Goal: Find specific page/section: Find specific page/section

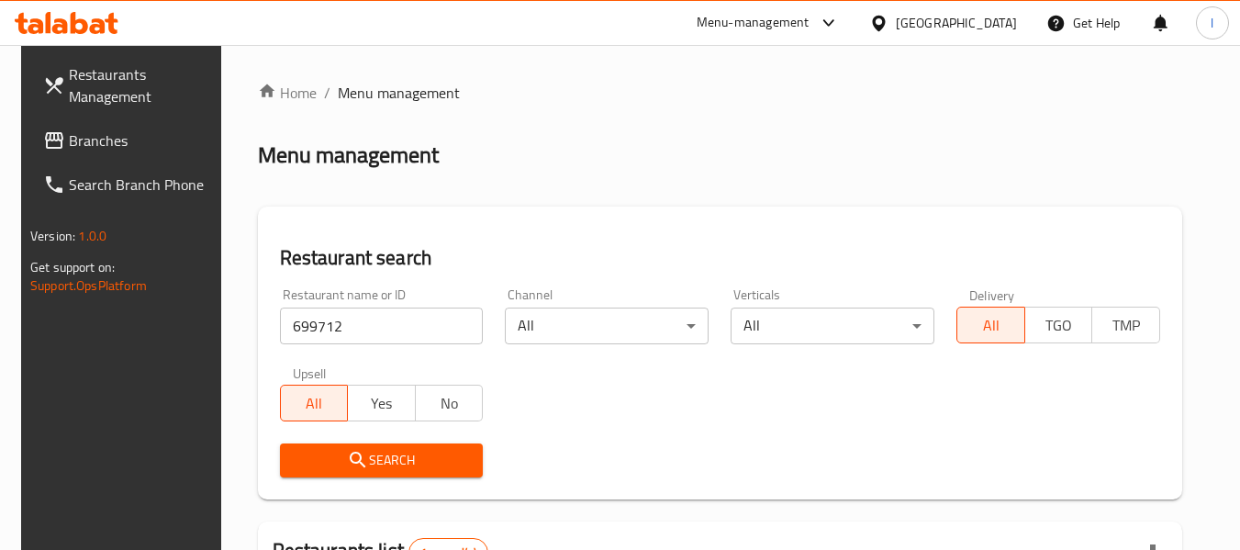
scroll to position [269, 0]
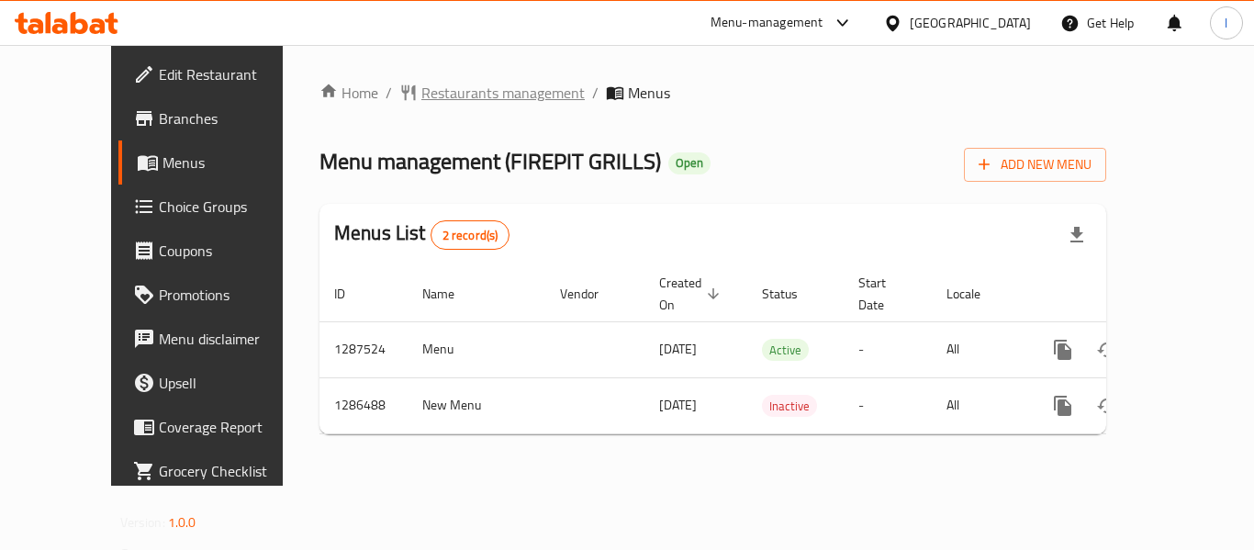
click at [437, 98] on span "Restaurants management" at bounding box center [502, 93] width 163 height 22
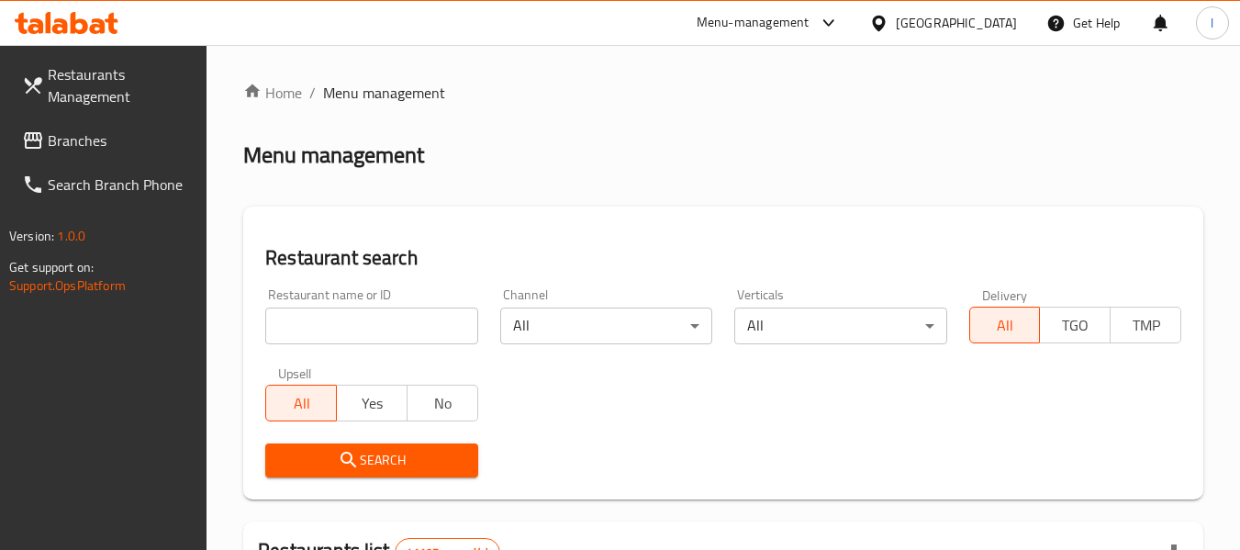
click at [359, 329] on input "search" at bounding box center [371, 326] width 212 height 37
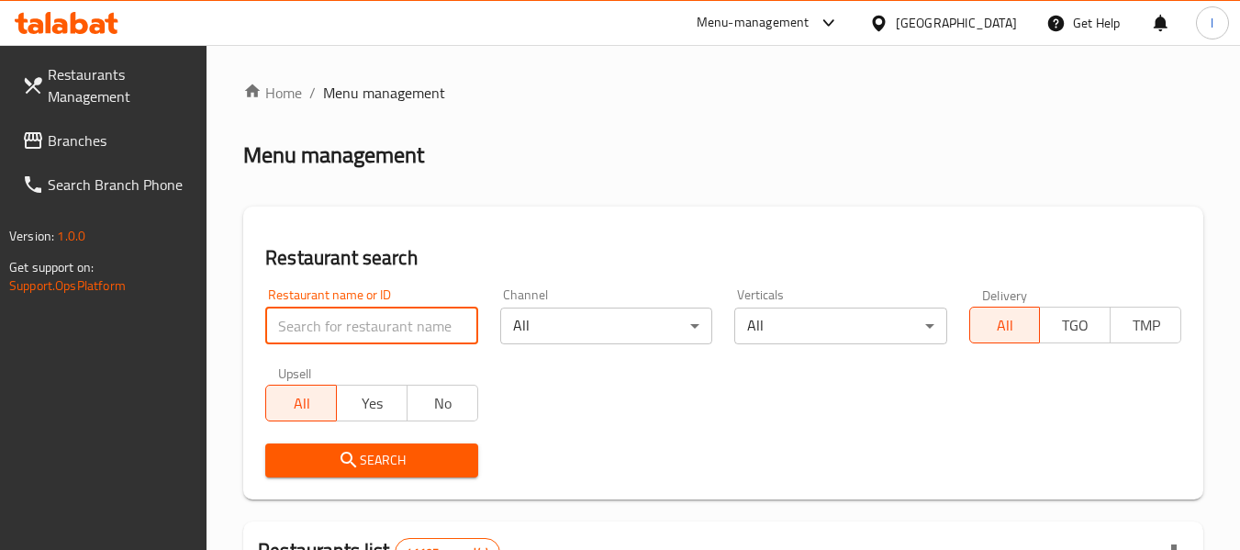
paste input "696424"
type input "696424"
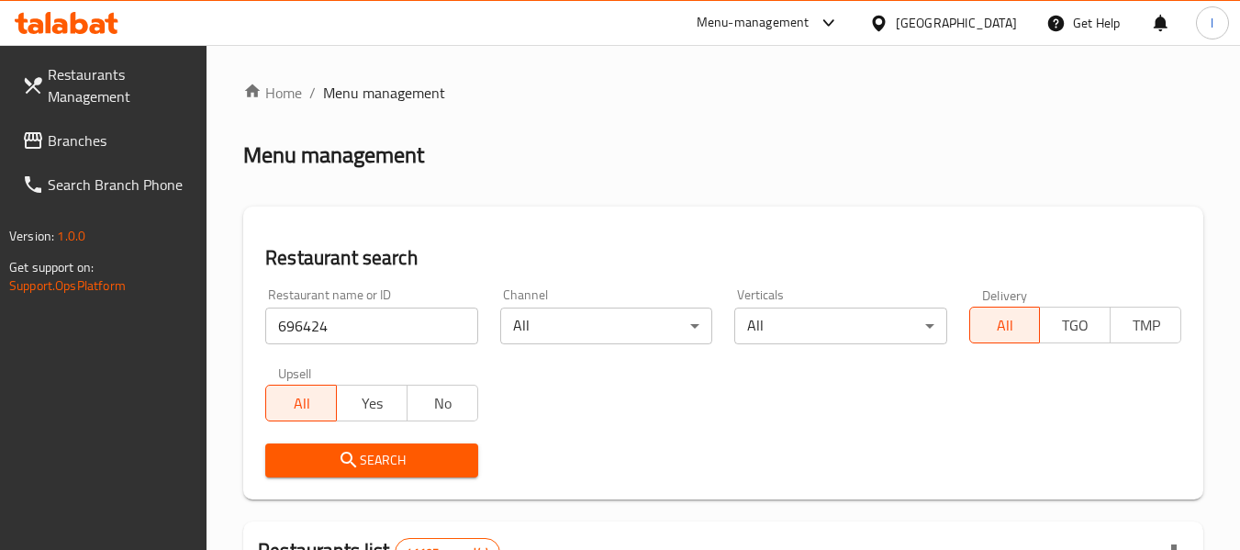
click at [340, 454] on icon "submit" at bounding box center [349, 460] width 22 height 22
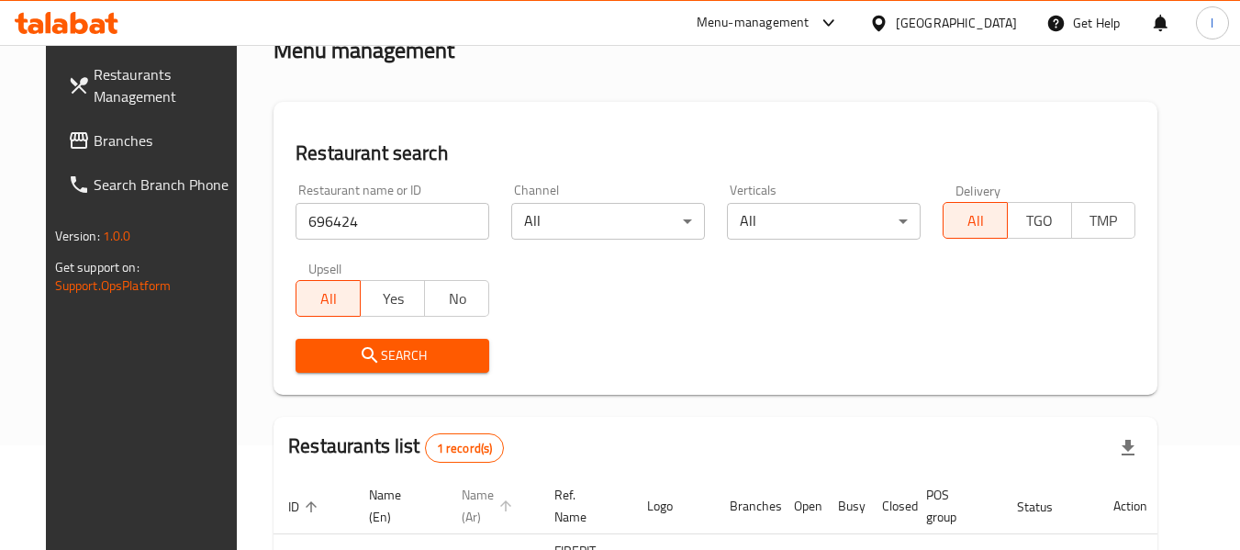
scroll to position [253, 0]
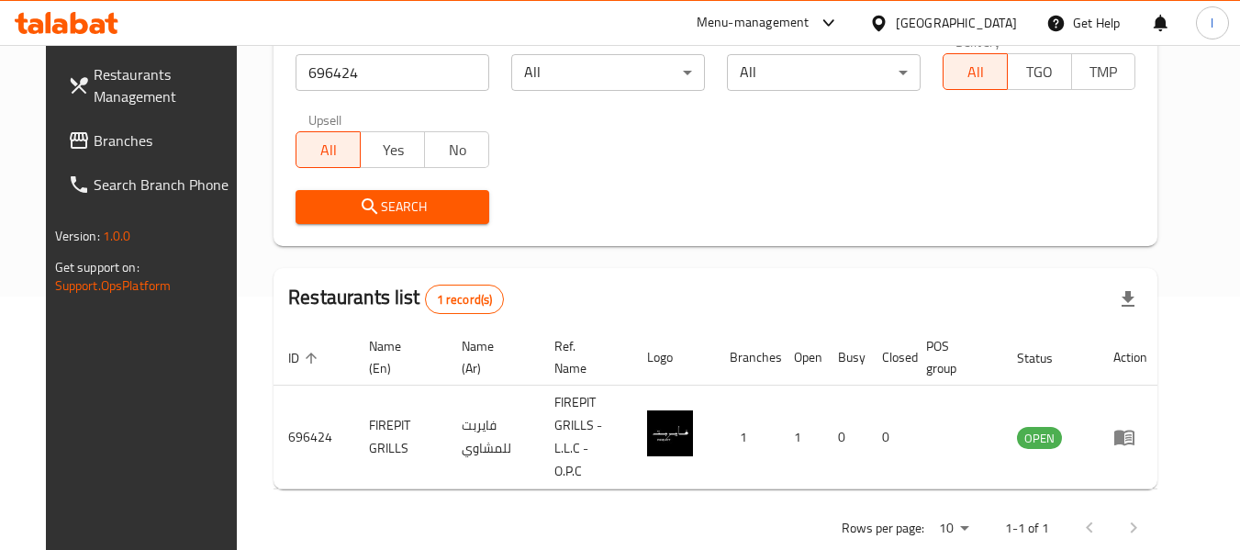
click at [978, 20] on div "United Arab Emirates" at bounding box center [956, 23] width 121 height 20
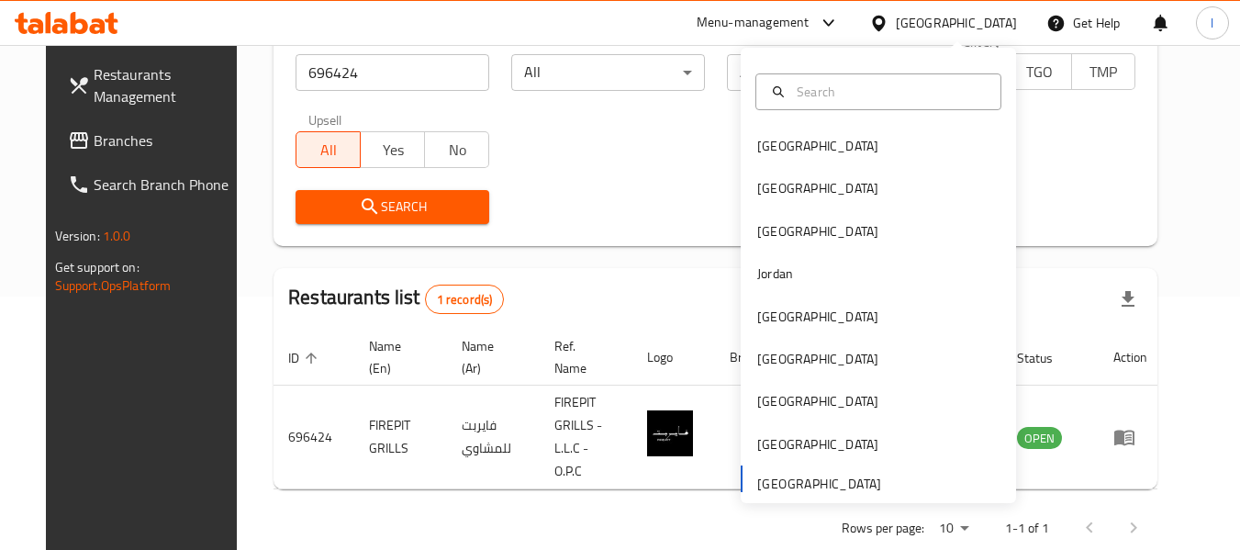
click at [927, 22] on div "United Arab Emirates" at bounding box center [956, 23] width 121 height 20
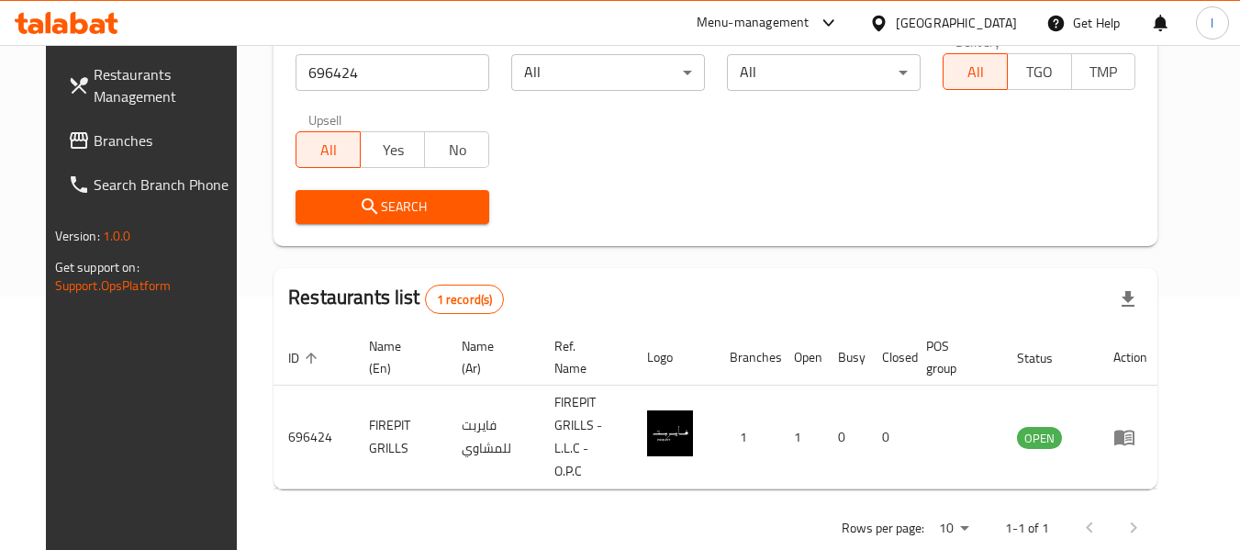
click at [926, 24] on div "United Arab Emirates" at bounding box center [956, 23] width 121 height 20
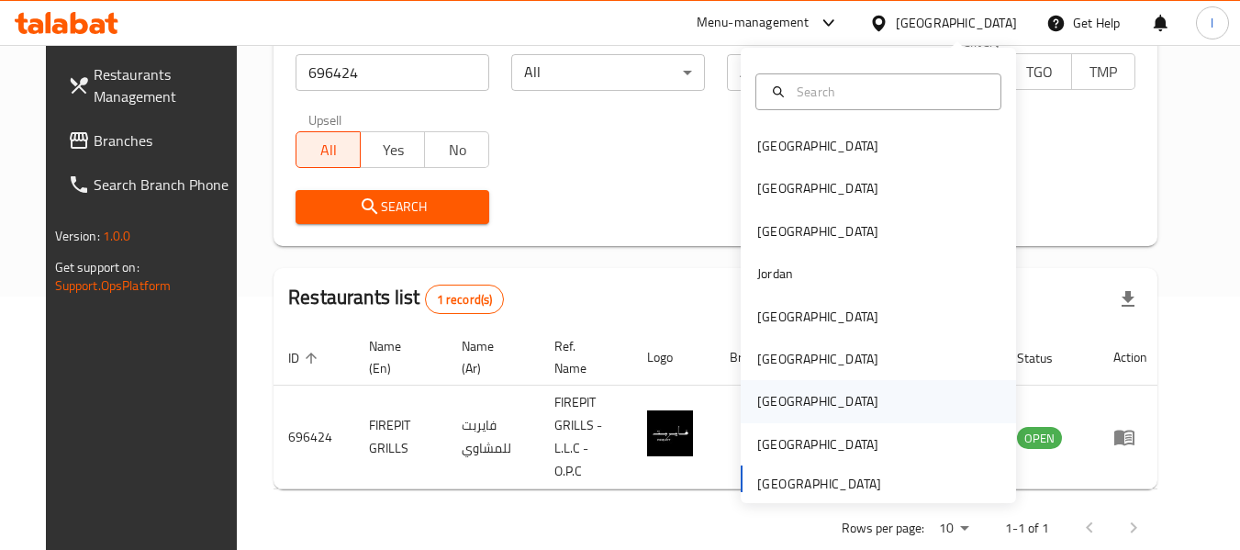
click at [791, 403] on div "[GEOGRAPHIC_DATA]" at bounding box center [878, 401] width 275 height 42
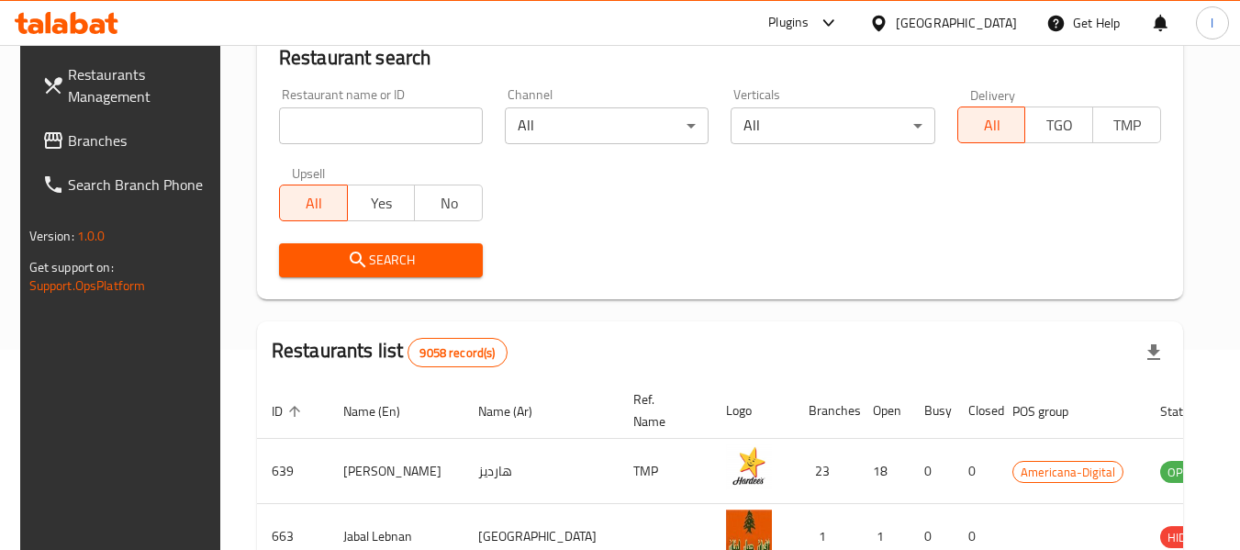
scroll to position [253, 0]
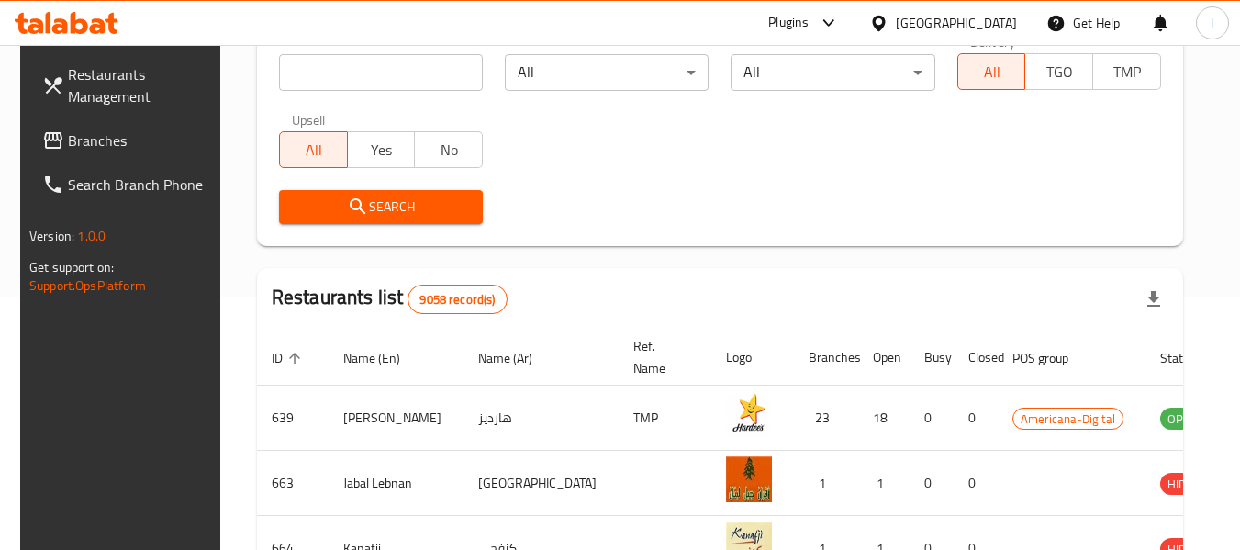
click at [82, 135] on span "Branches" at bounding box center [140, 140] width 145 height 22
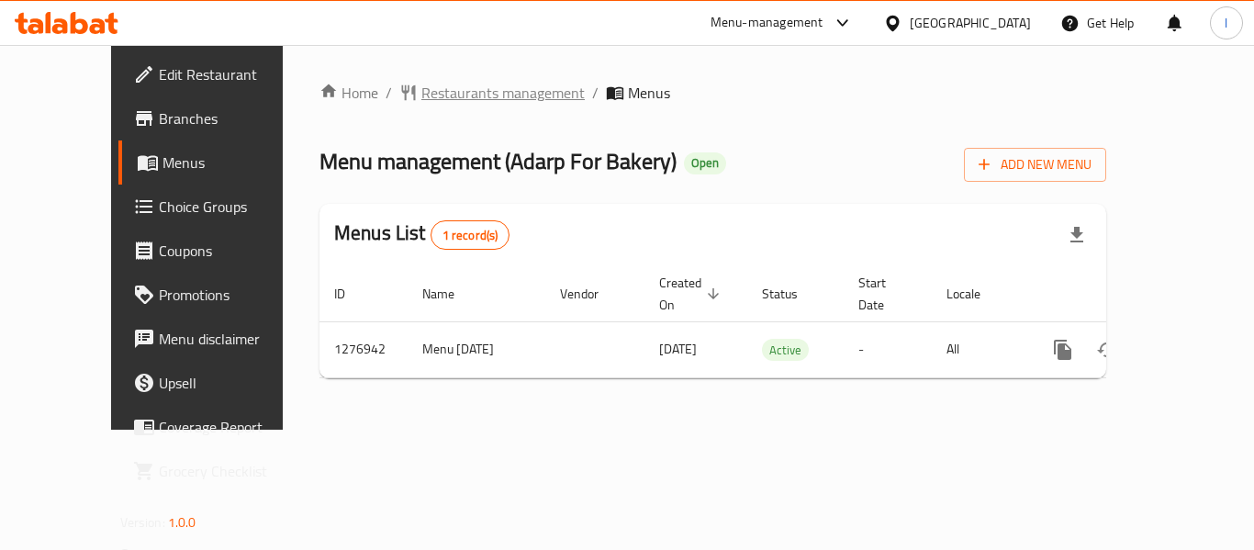
click at [443, 95] on span "Restaurants management" at bounding box center [502, 93] width 163 height 22
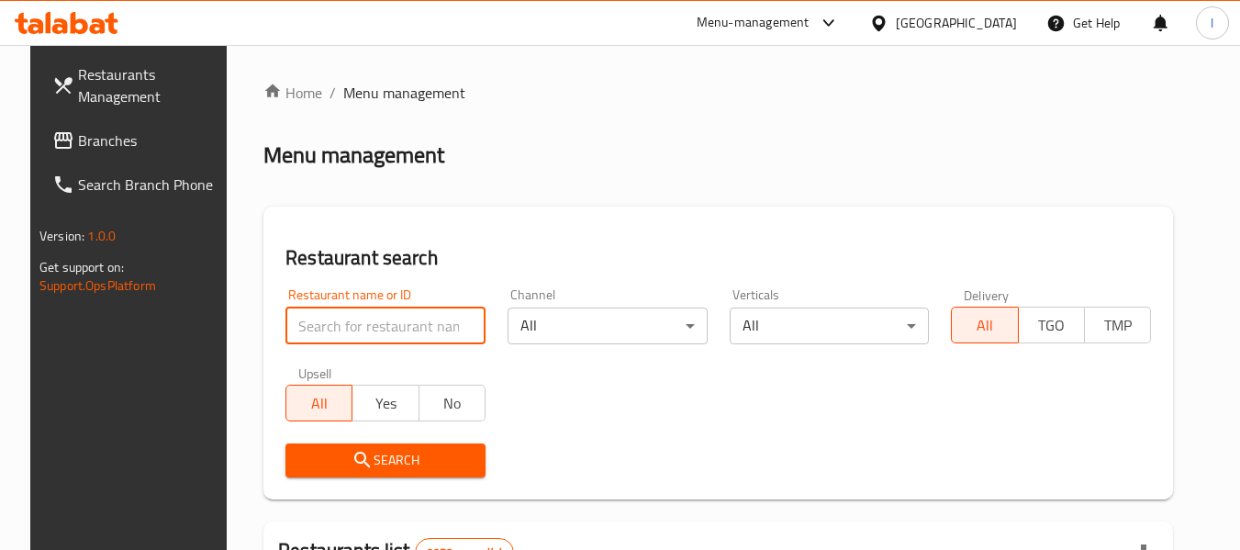
click at [348, 320] on input "search" at bounding box center [386, 326] width 200 height 37
paste input "692220"
type input "692220"
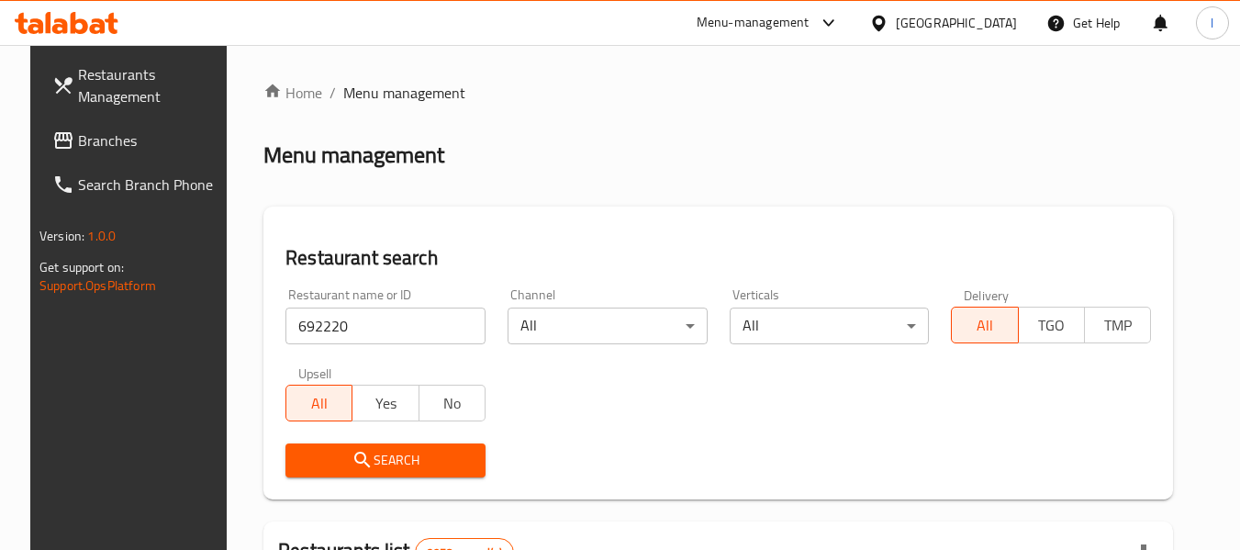
click at [387, 459] on span "Search" at bounding box center [385, 460] width 171 height 23
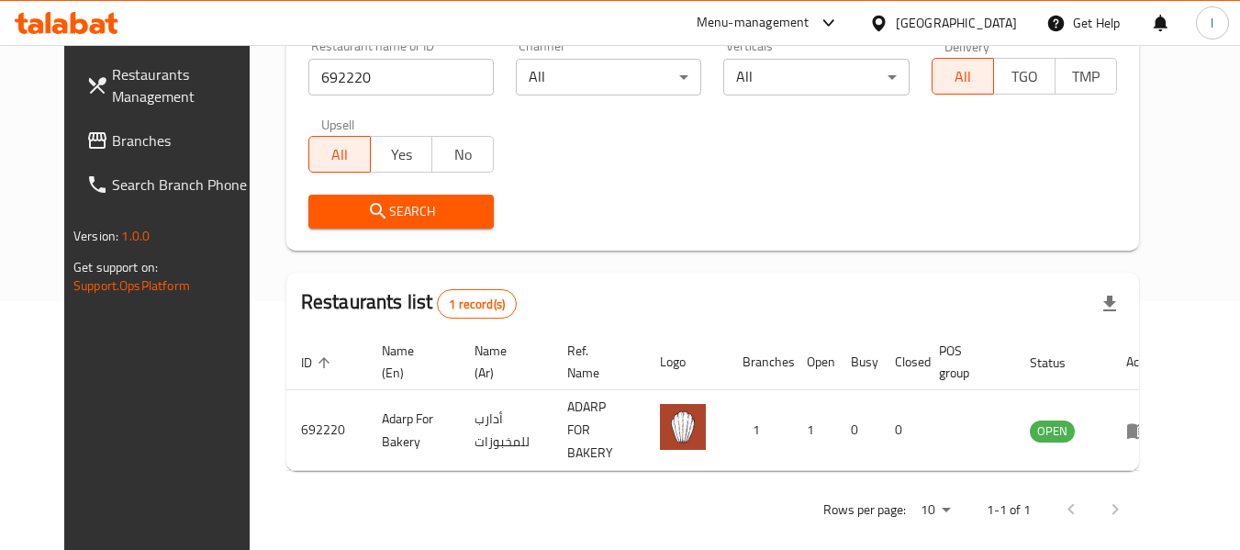
scroll to position [253, 0]
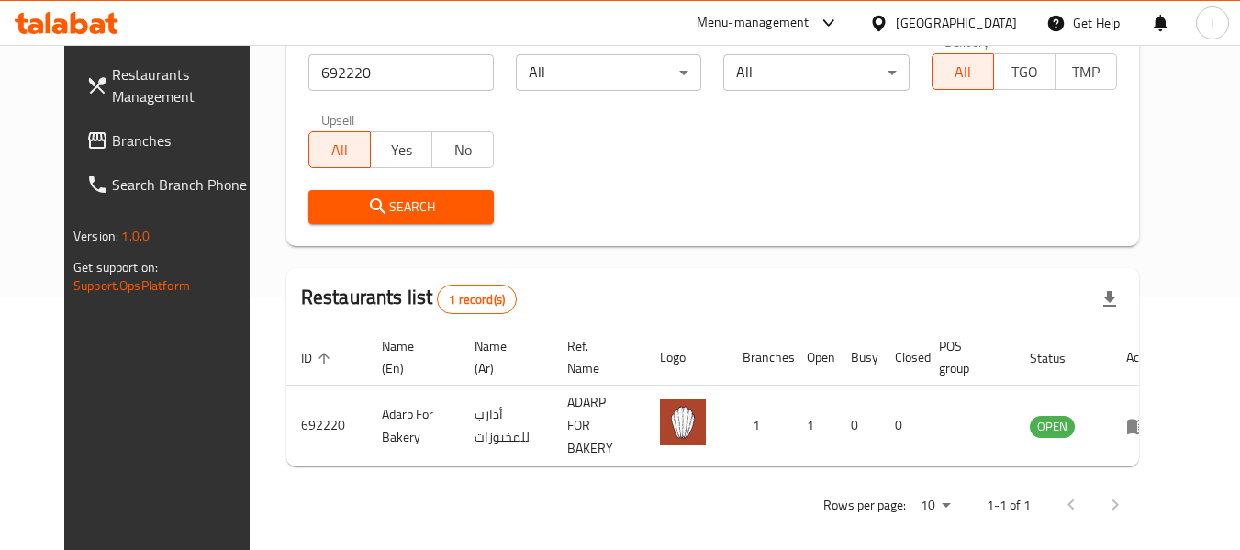
click at [994, 16] on div "[GEOGRAPHIC_DATA]" at bounding box center [956, 23] width 121 height 20
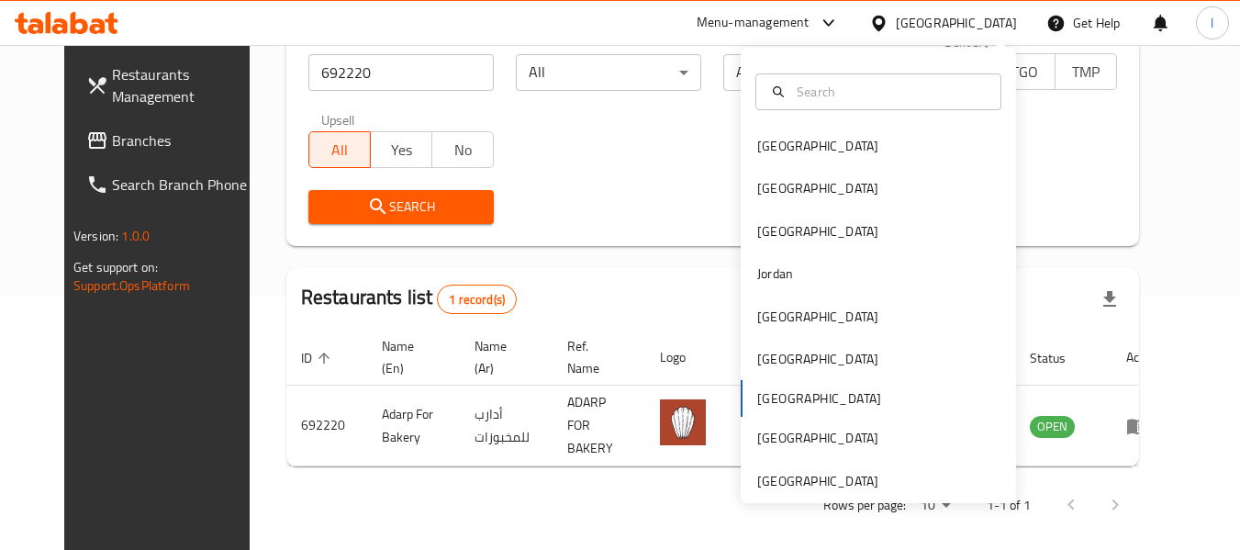
click at [794, 397] on div "Bahrain Egypt Iraq Jordan Kuwait Oman Qatar Saudi Arabia United Arab Emirates" at bounding box center [878, 313] width 275 height 377
click at [759, 393] on div "Bahrain Egypt Iraq Jordan Kuwait Oman Qatar Saudi Arabia United Arab Emirates" at bounding box center [878, 313] width 275 height 377
click at [129, 145] on span "Branches" at bounding box center [184, 140] width 145 height 22
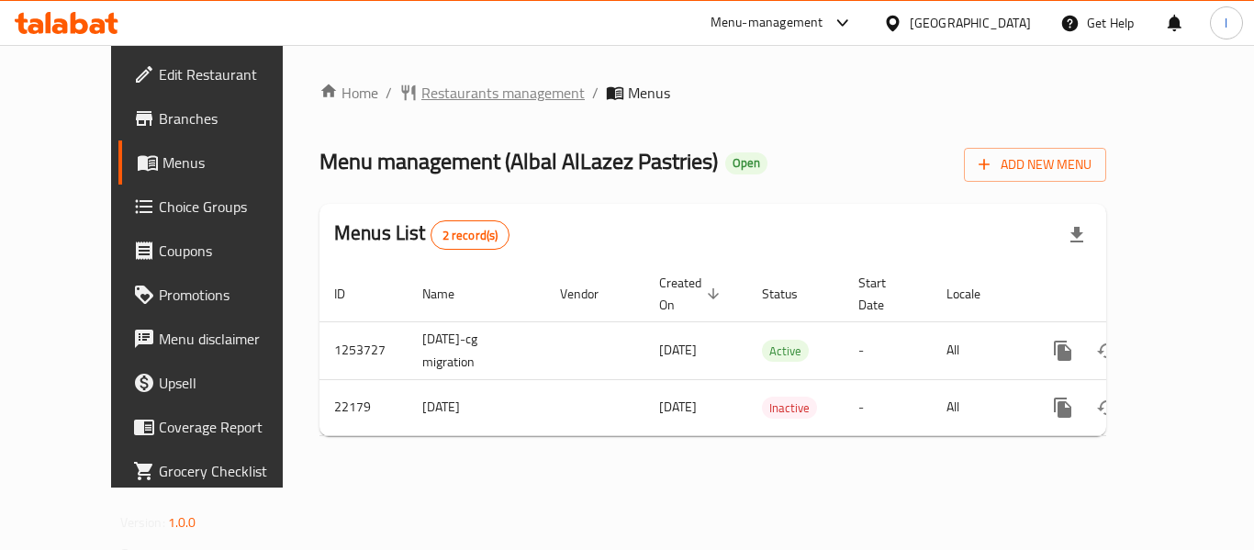
click at [430, 92] on span "Restaurants management" at bounding box center [502, 93] width 163 height 22
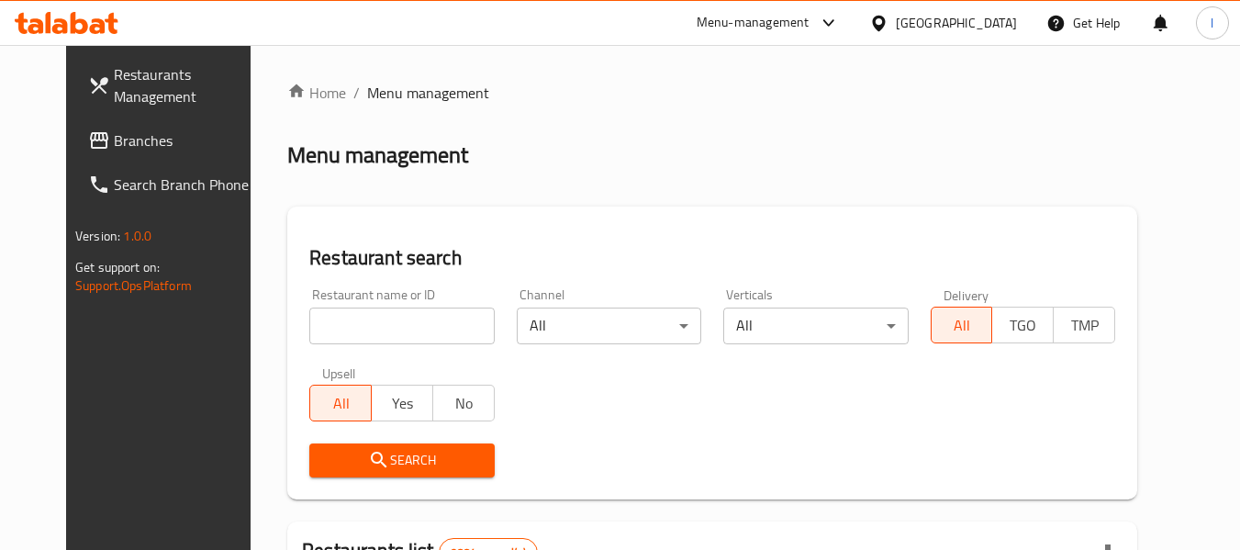
click at [313, 327] on input "search" at bounding box center [401, 326] width 185 height 37
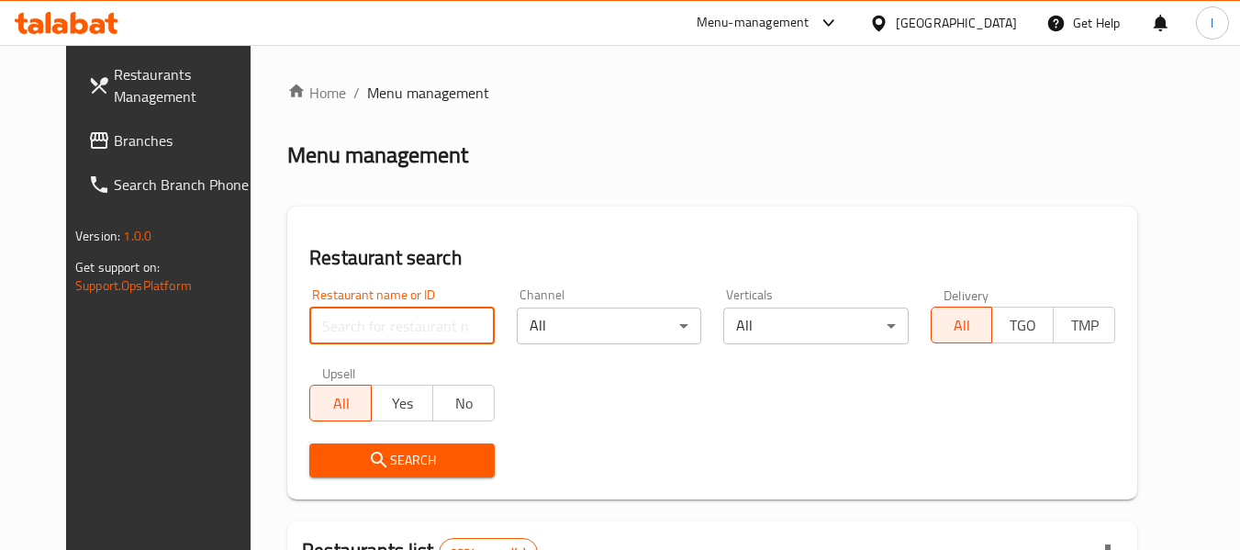
paste input "11702"
type input "11702"
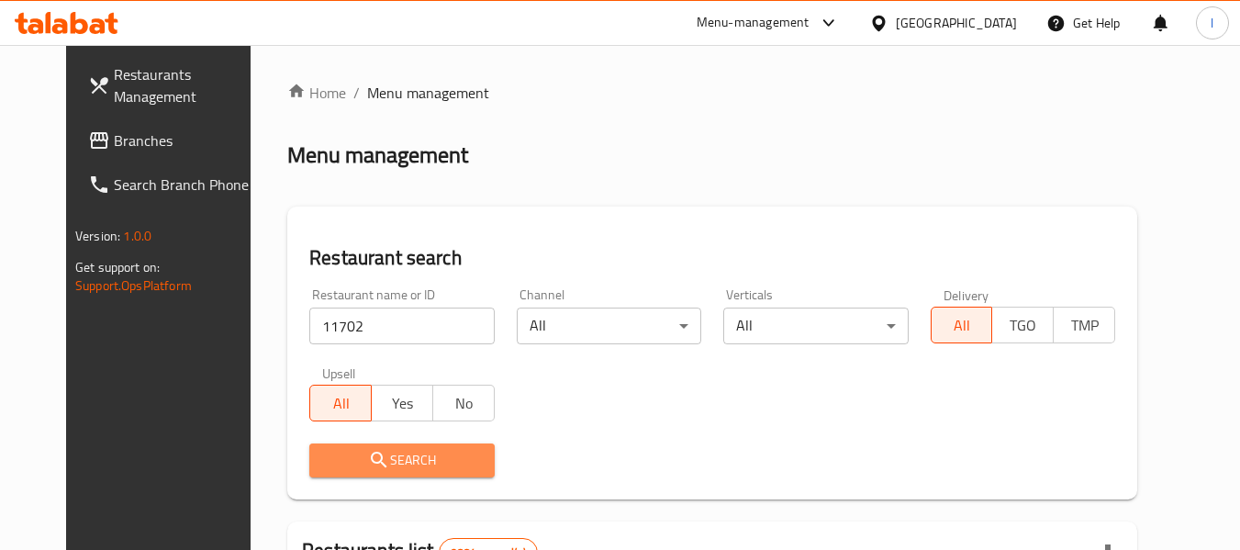
click at [389, 450] on span "Search" at bounding box center [401, 460] width 155 height 23
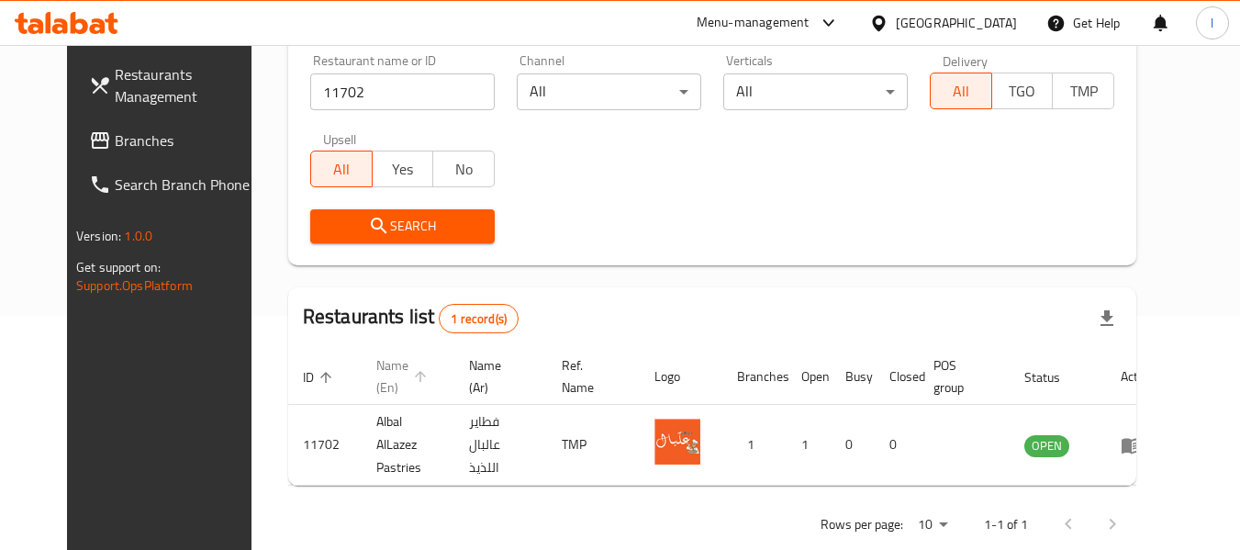
scroll to position [246, 0]
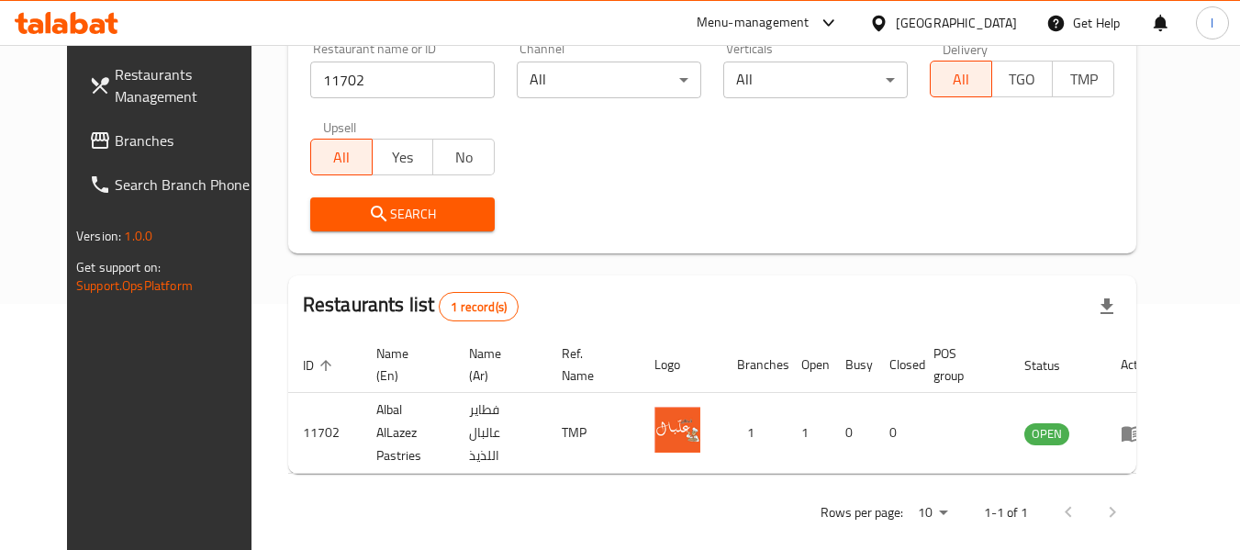
click at [988, 20] on div "Kuwait" at bounding box center [956, 23] width 121 height 20
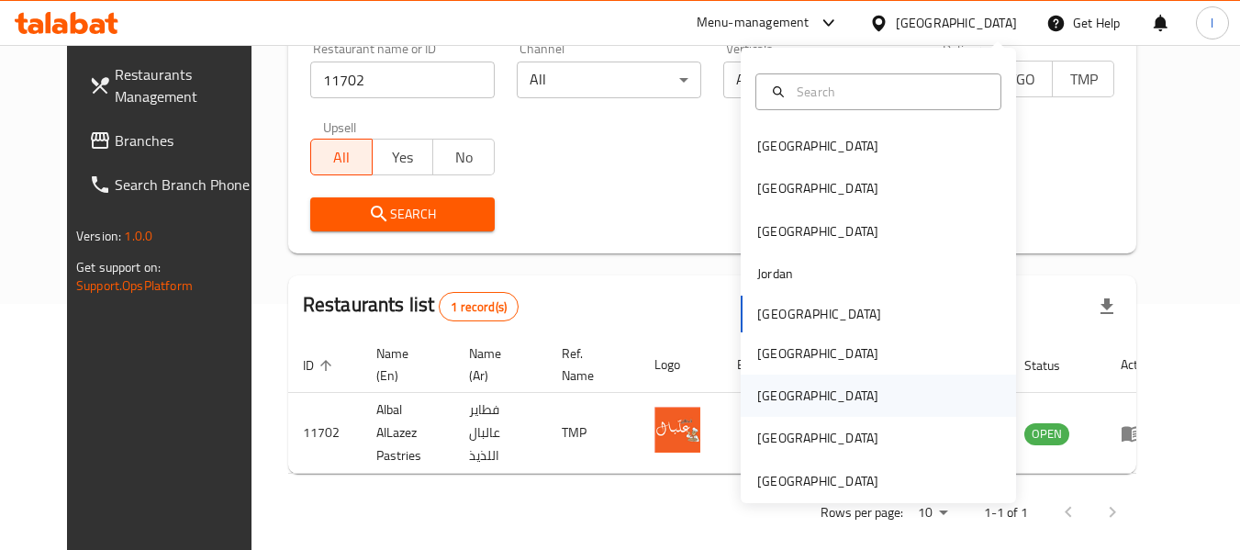
click at [778, 387] on div "[GEOGRAPHIC_DATA]" at bounding box center [818, 396] width 151 height 42
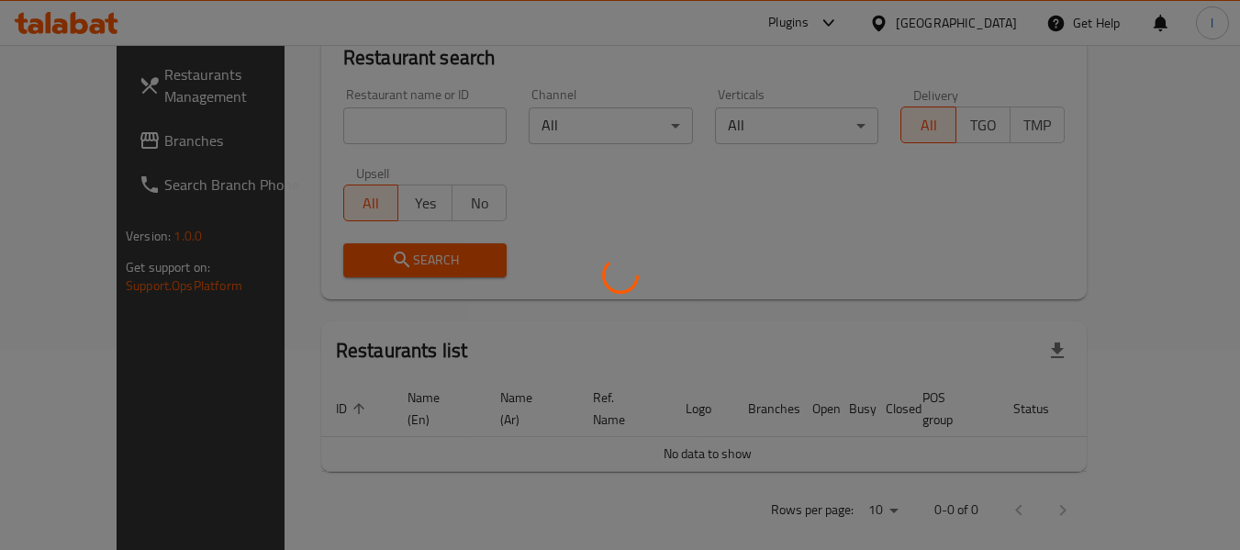
scroll to position [246, 0]
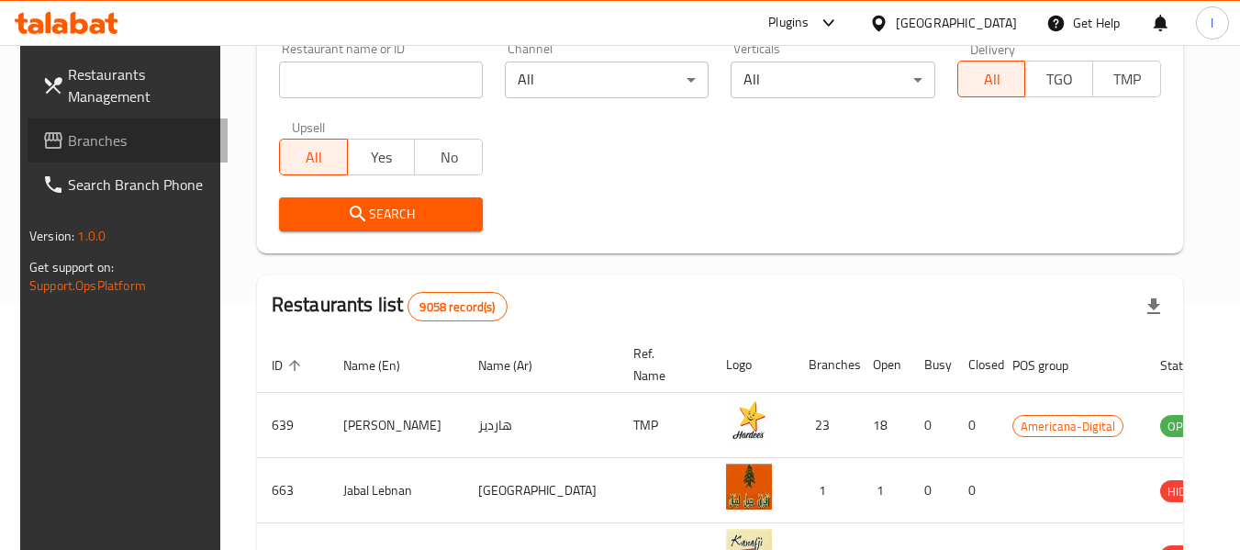
click at [110, 131] on span "Branches" at bounding box center [140, 140] width 145 height 22
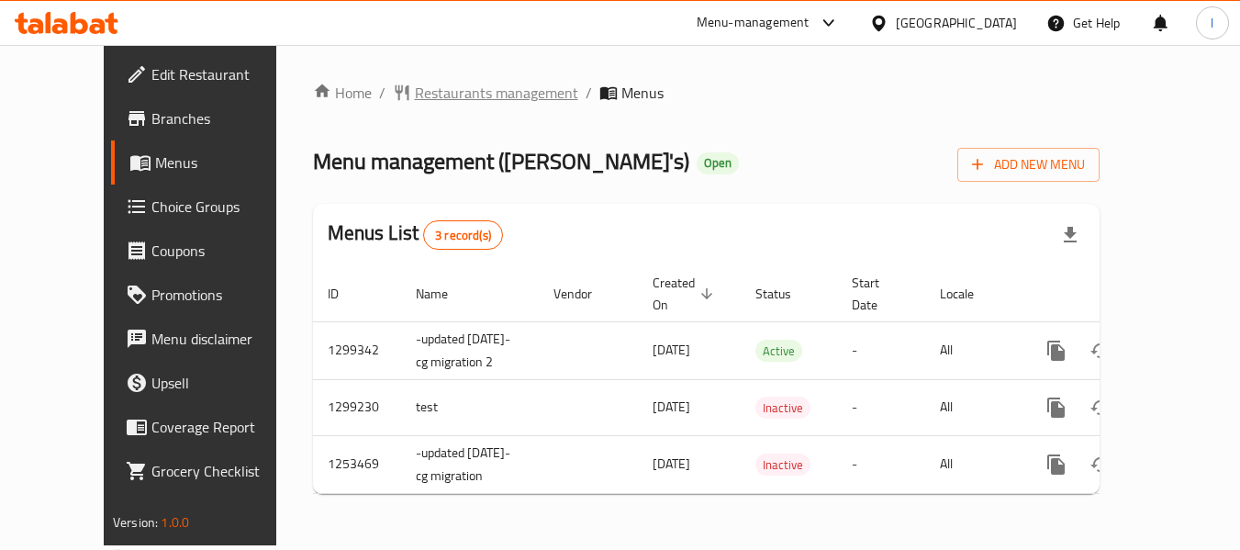
click at [420, 101] on span "Restaurants management" at bounding box center [496, 93] width 163 height 22
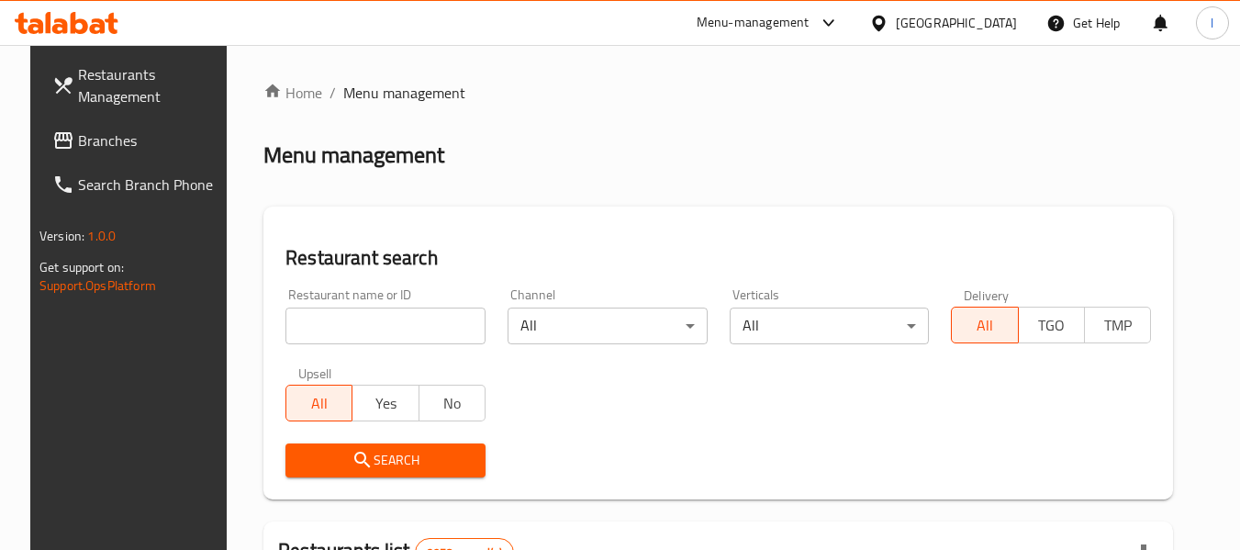
click at [341, 322] on input "search" at bounding box center [386, 326] width 200 height 37
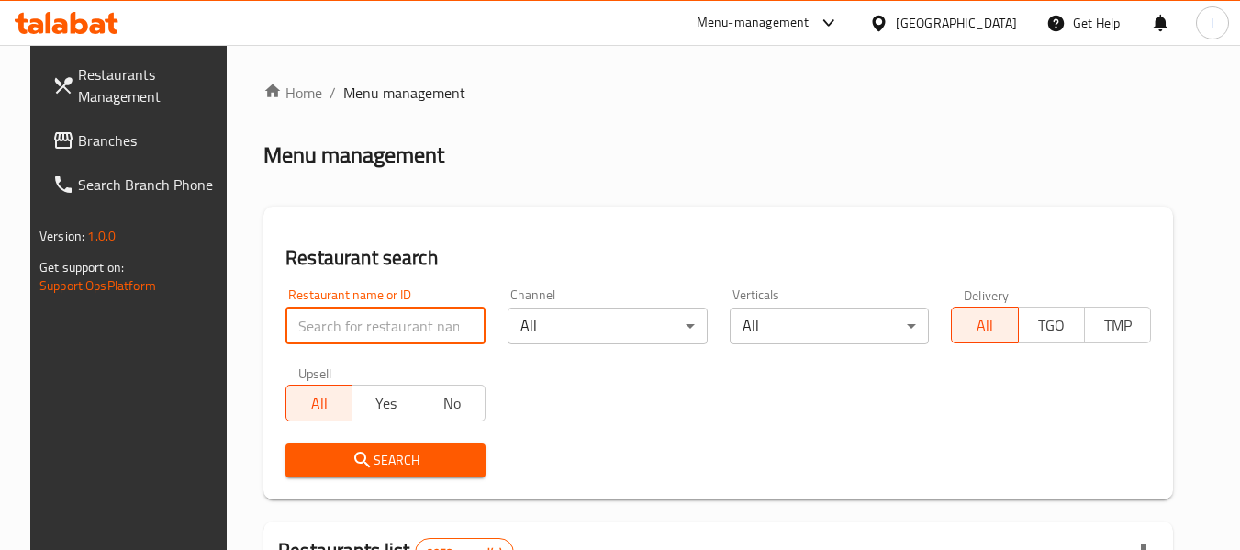
paste input "2761"
type input "2761"
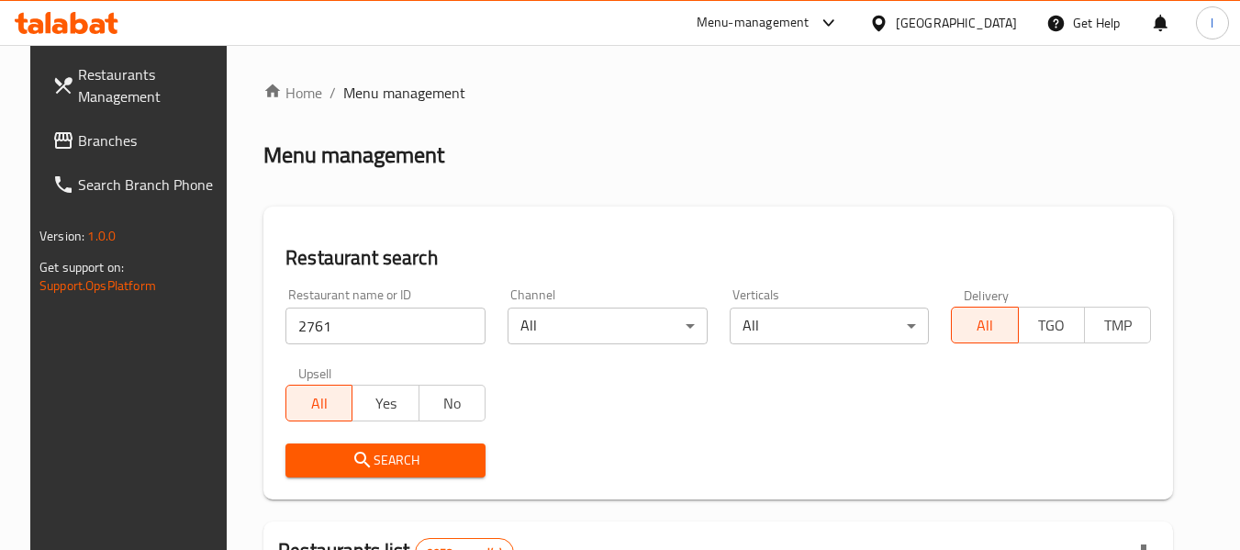
click at [400, 456] on span "Search" at bounding box center [385, 460] width 171 height 23
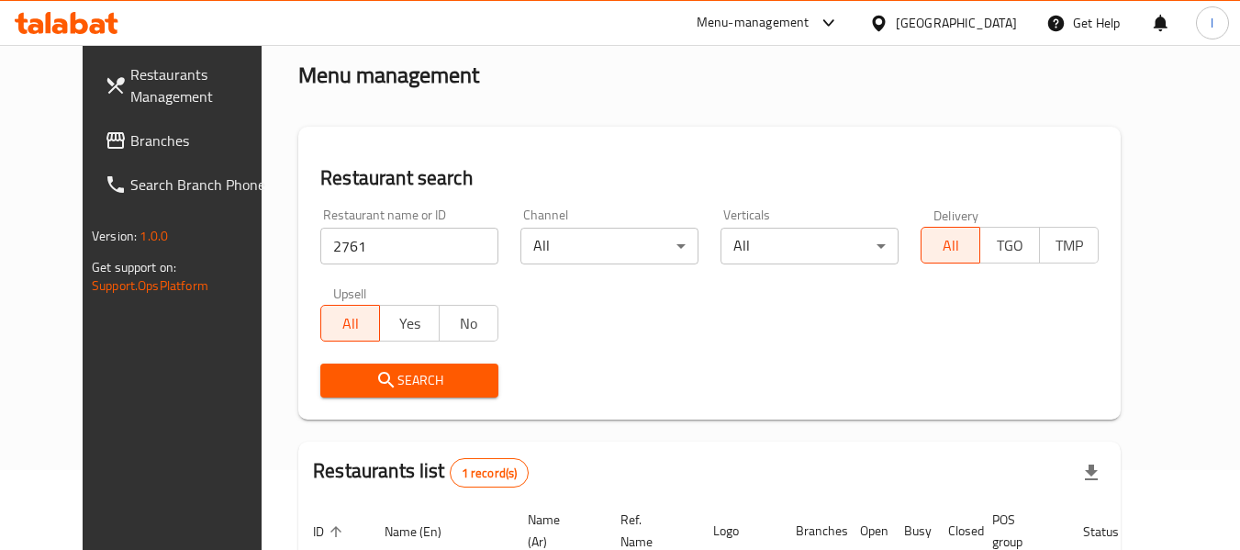
scroll to position [253, 0]
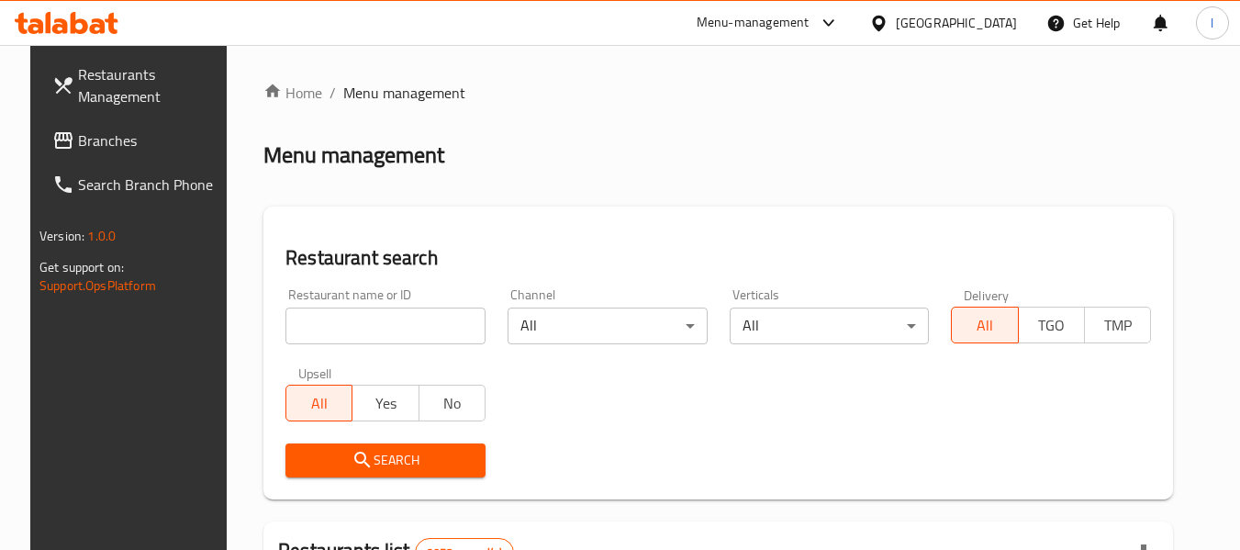
click at [889, 17] on icon at bounding box center [878, 23] width 19 height 19
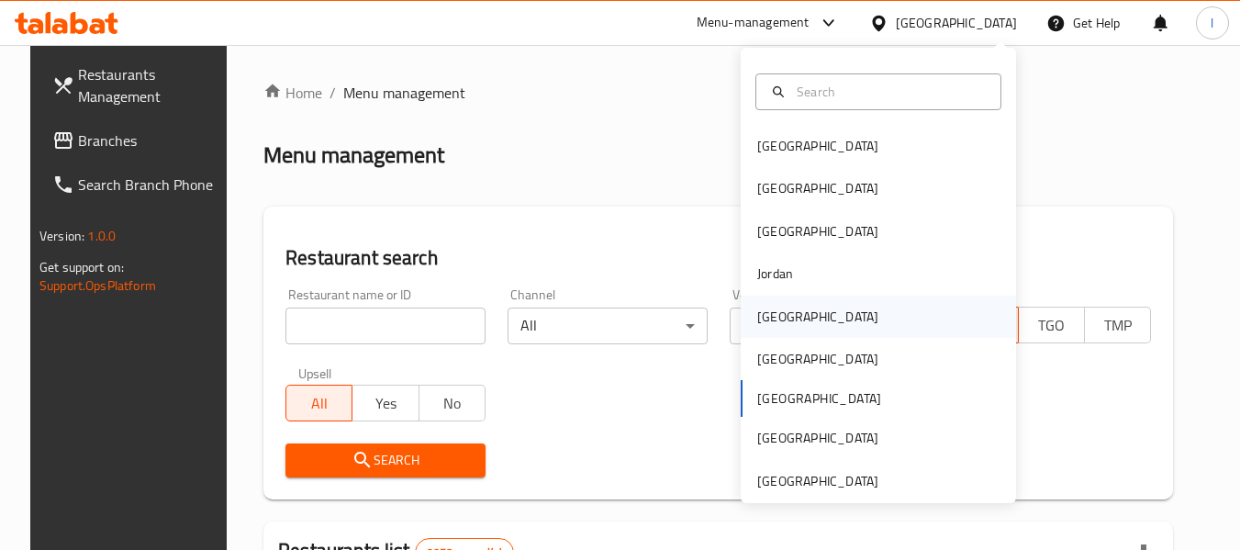
click at [800, 323] on div "Kuwait" at bounding box center [878, 317] width 275 height 42
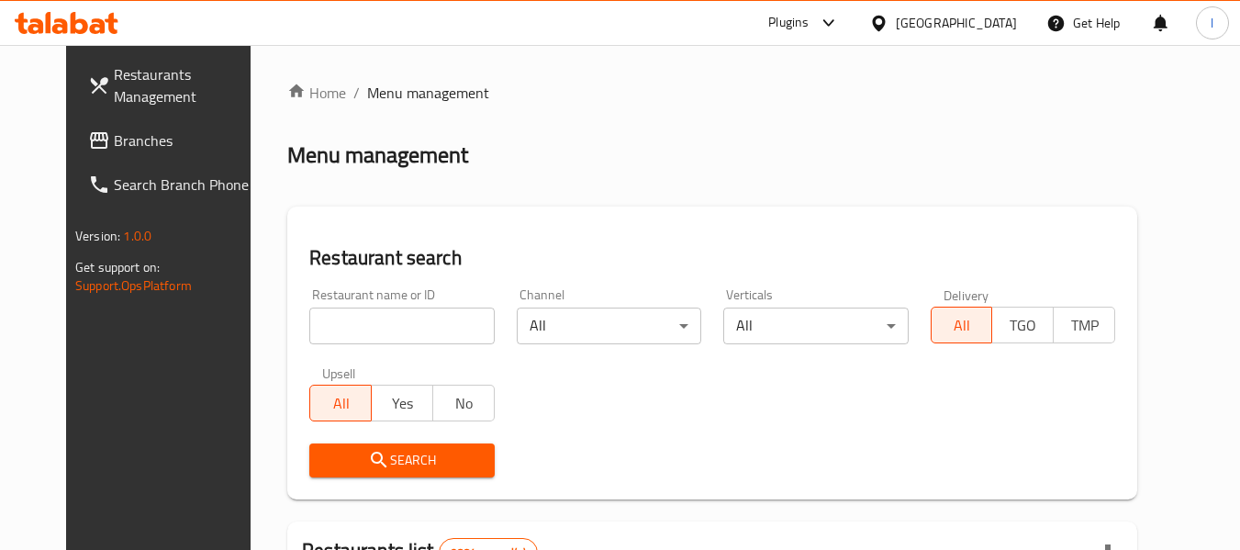
click at [114, 129] on span "Branches" at bounding box center [186, 140] width 145 height 22
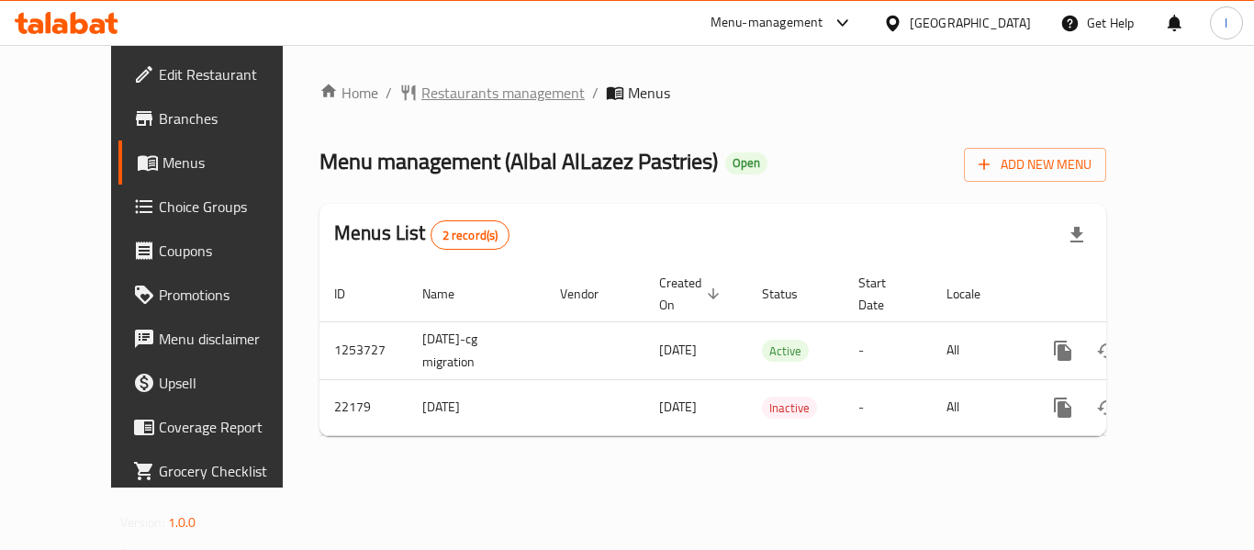
click at [446, 91] on span "Restaurants management" at bounding box center [502, 93] width 163 height 22
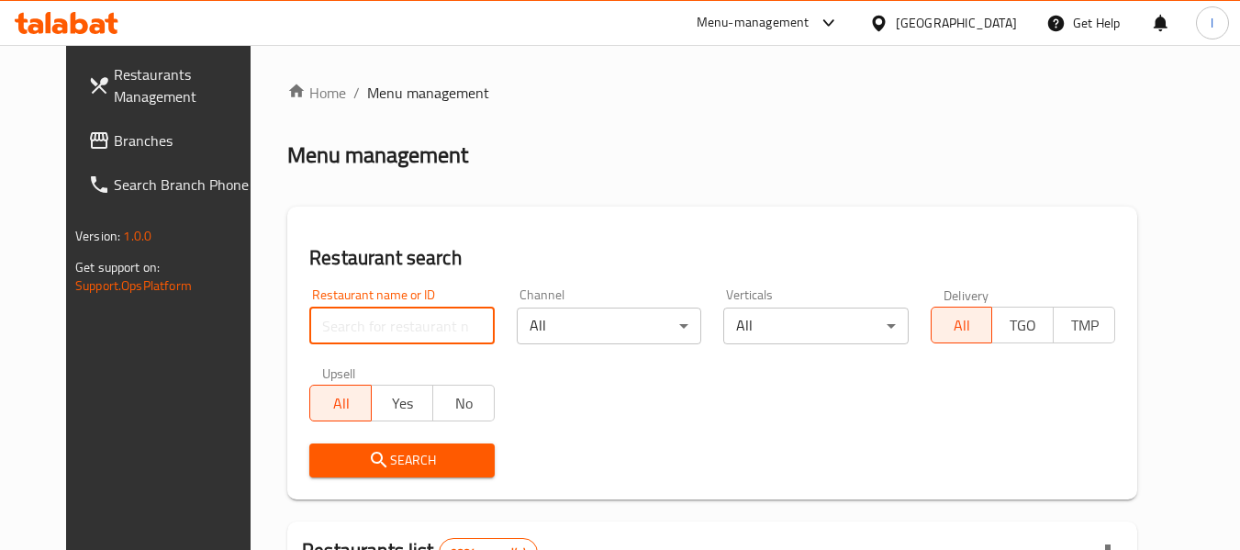
paste input "11702"
type input "11702"
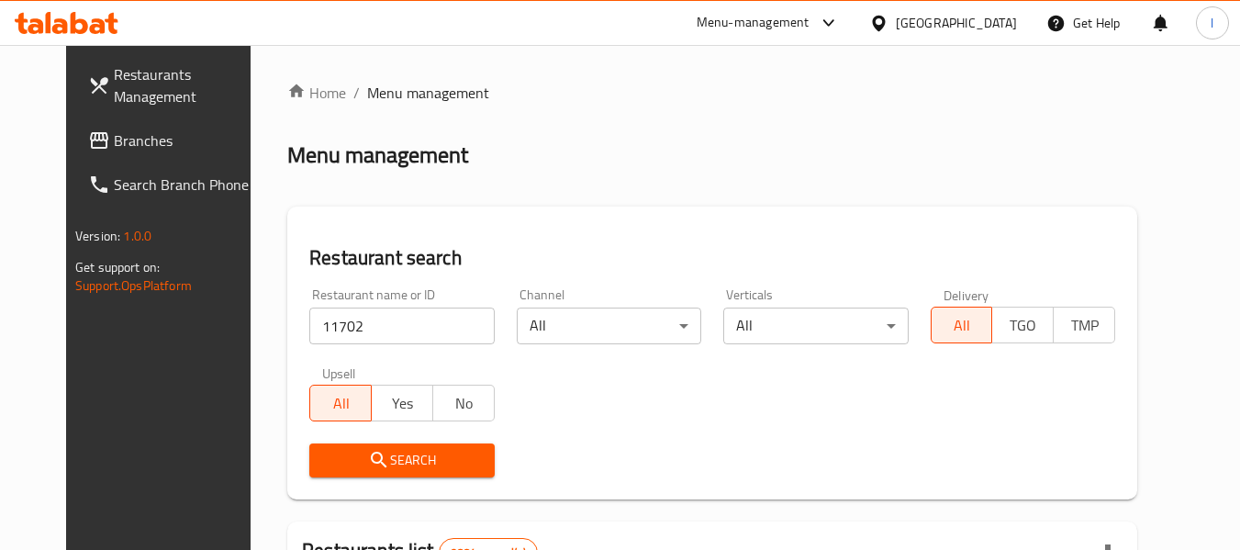
click at [389, 455] on span "Search" at bounding box center [401, 460] width 155 height 23
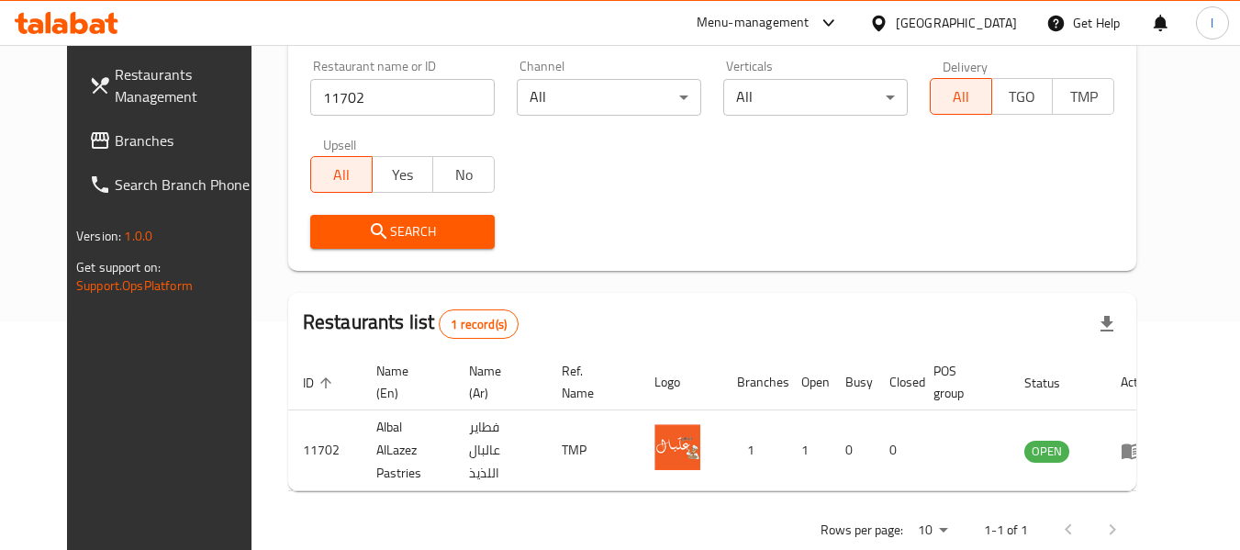
scroll to position [253, 0]
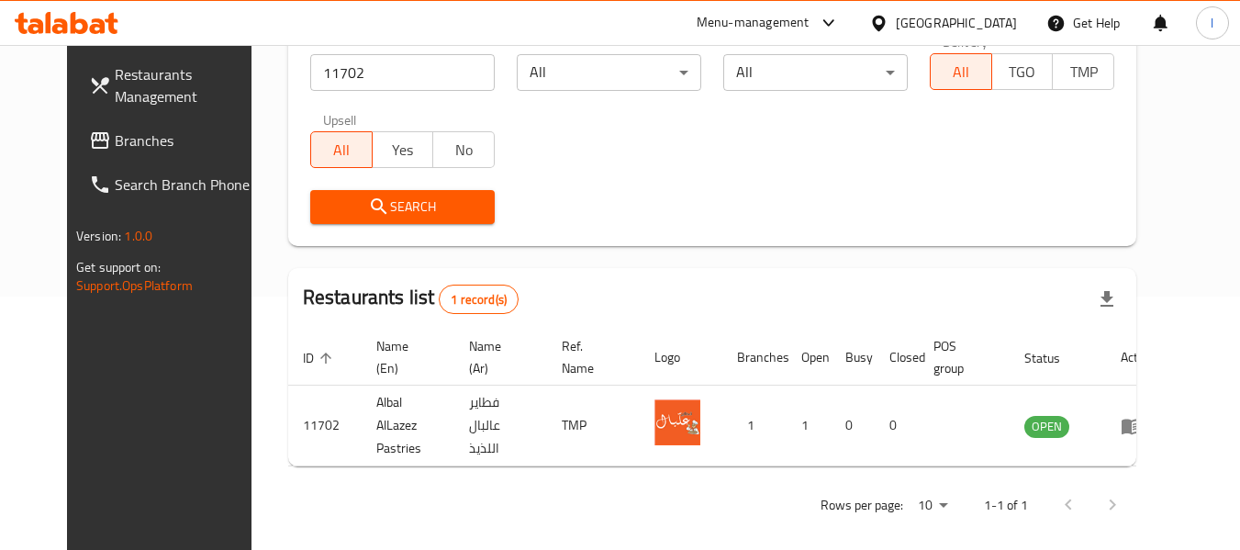
click at [889, 19] on icon at bounding box center [878, 23] width 19 height 19
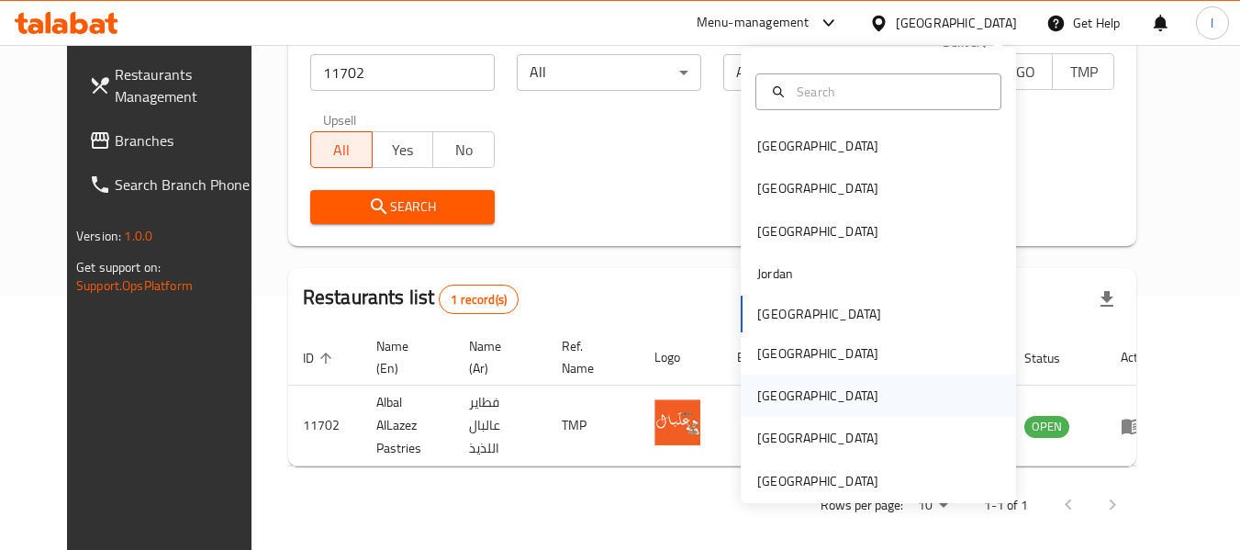
click at [767, 386] on div "[GEOGRAPHIC_DATA]" at bounding box center [817, 396] width 121 height 20
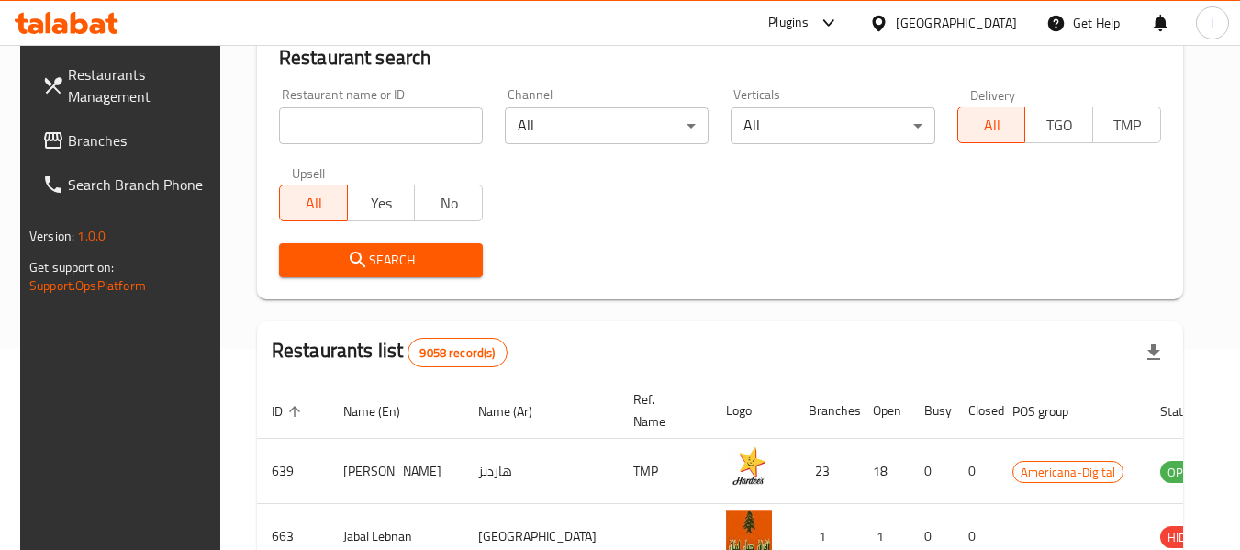
scroll to position [253, 0]
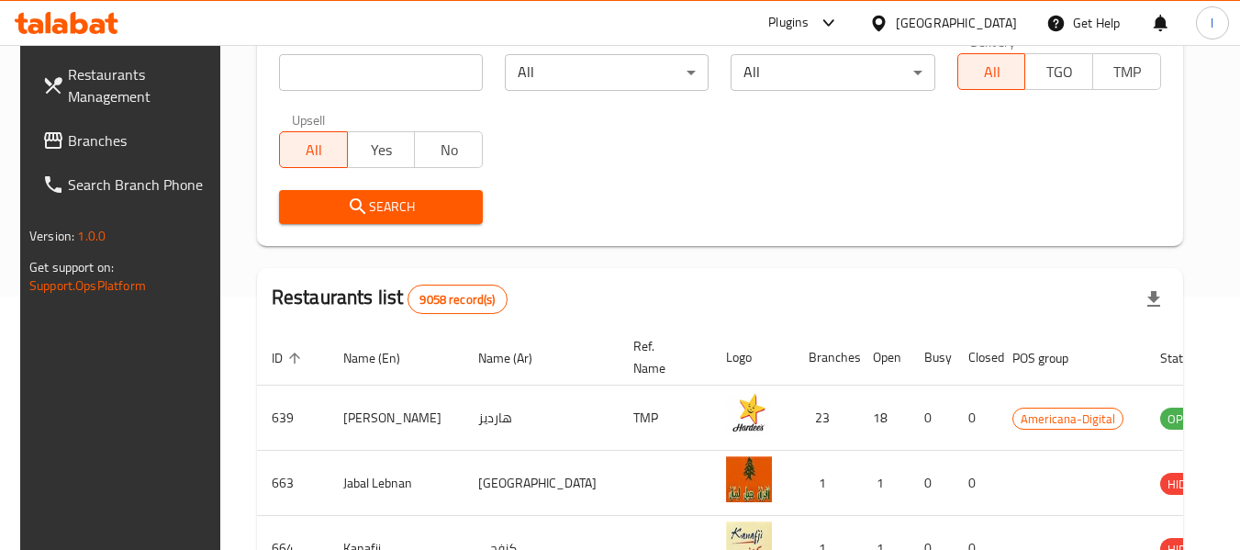
click at [90, 145] on span "Branches" at bounding box center [140, 140] width 145 height 22
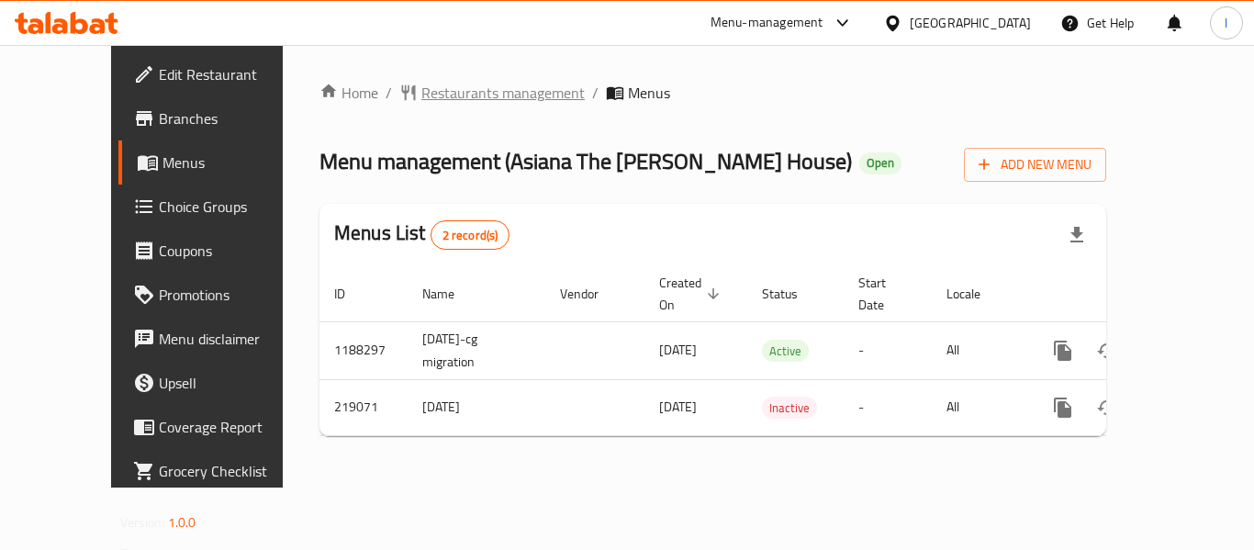
click at [458, 86] on span "Restaurants management" at bounding box center [502, 93] width 163 height 22
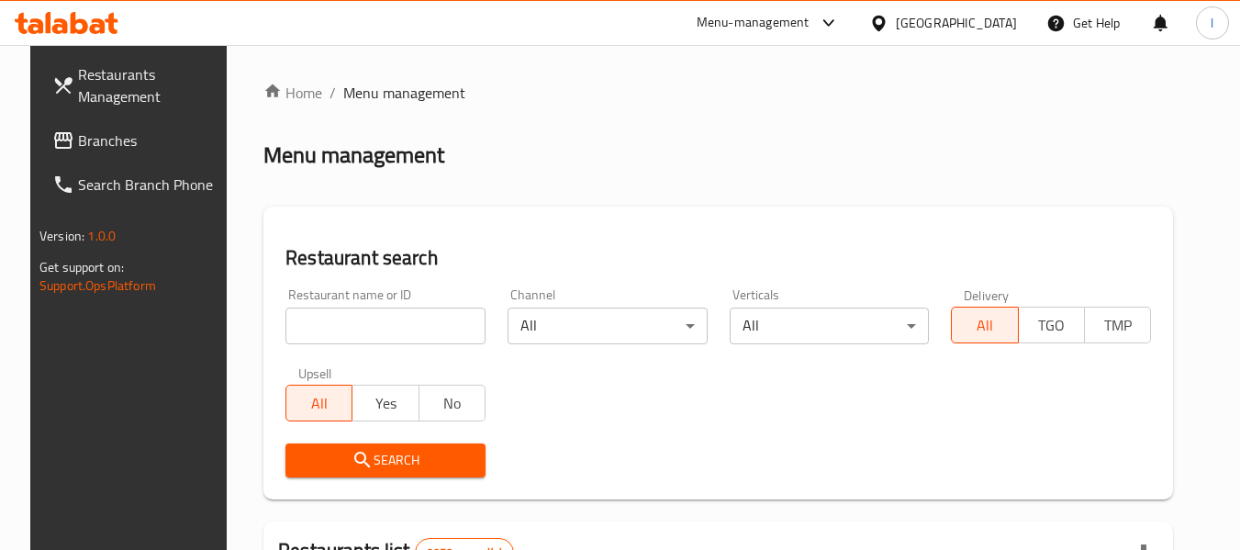
click at [85, 140] on span "Branches" at bounding box center [150, 140] width 145 height 22
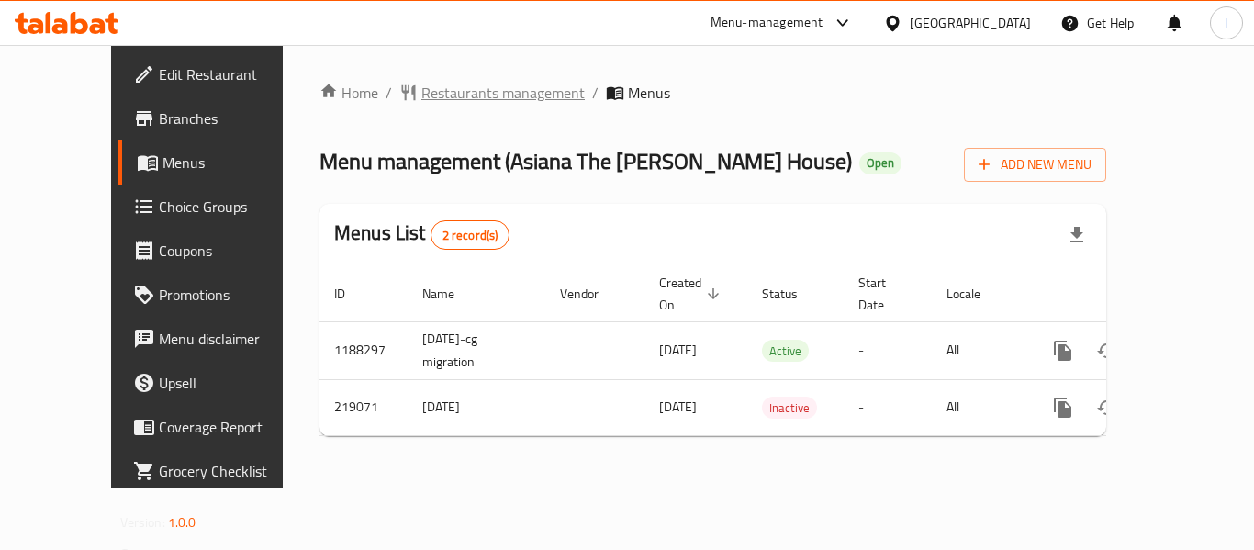
click at [449, 91] on span "Restaurants management" at bounding box center [502, 93] width 163 height 22
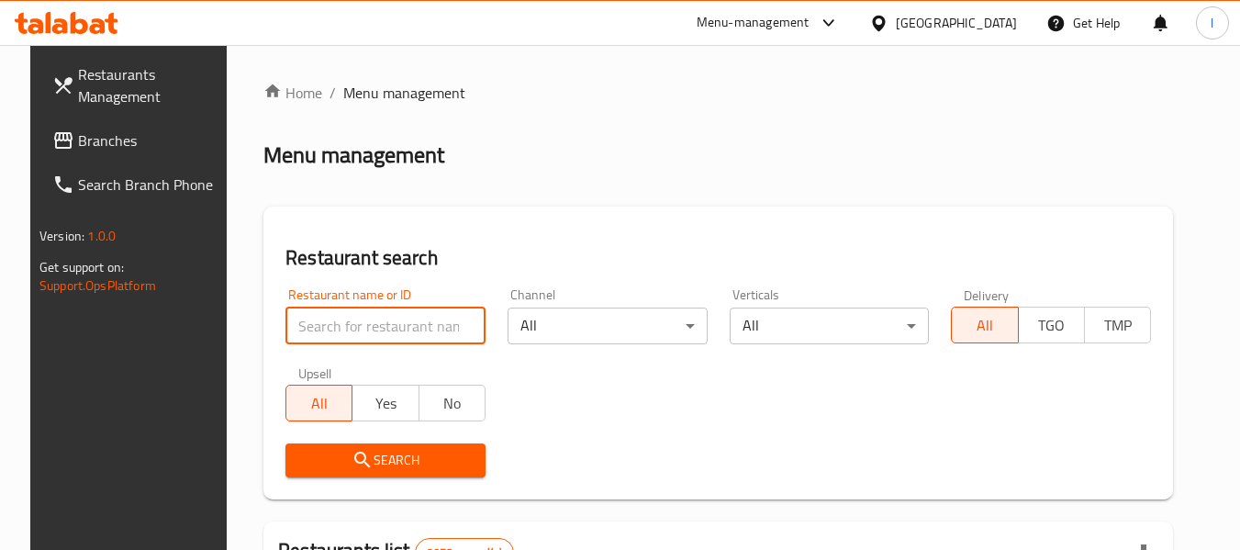
click at [385, 318] on input "search" at bounding box center [386, 326] width 200 height 37
paste input "625050"
type input "625050"
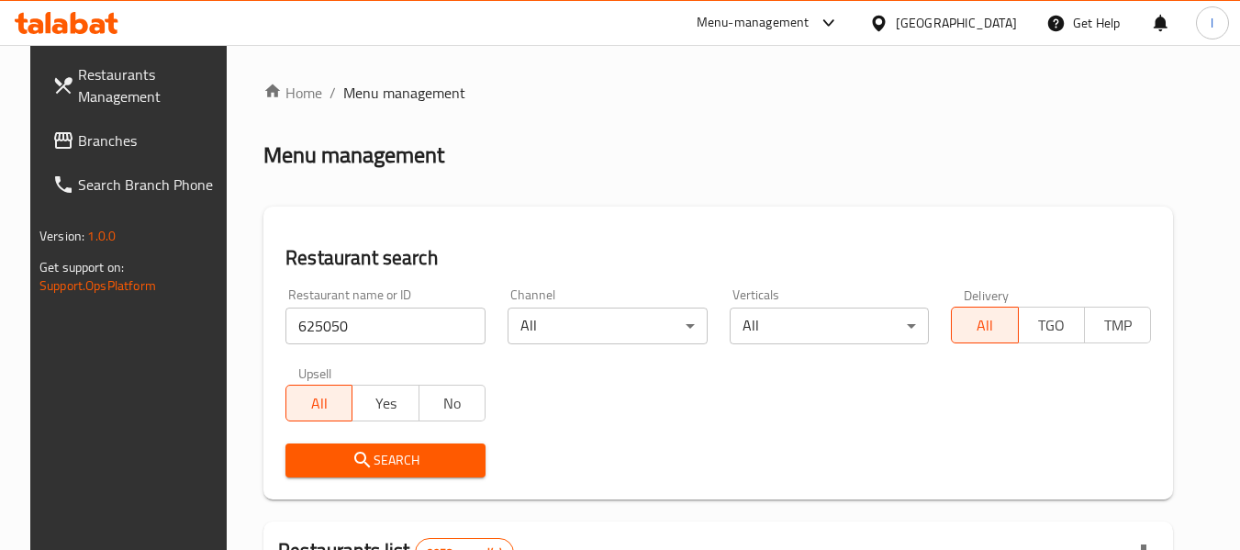
click at [390, 449] on span "Search" at bounding box center [385, 460] width 171 height 23
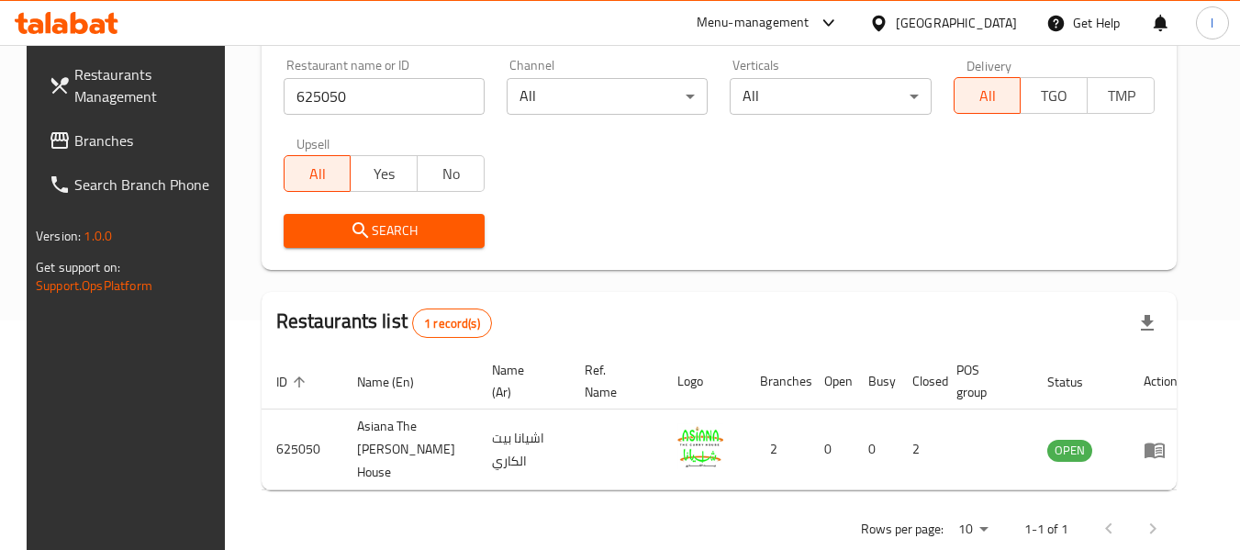
scroll to position [253, 0]
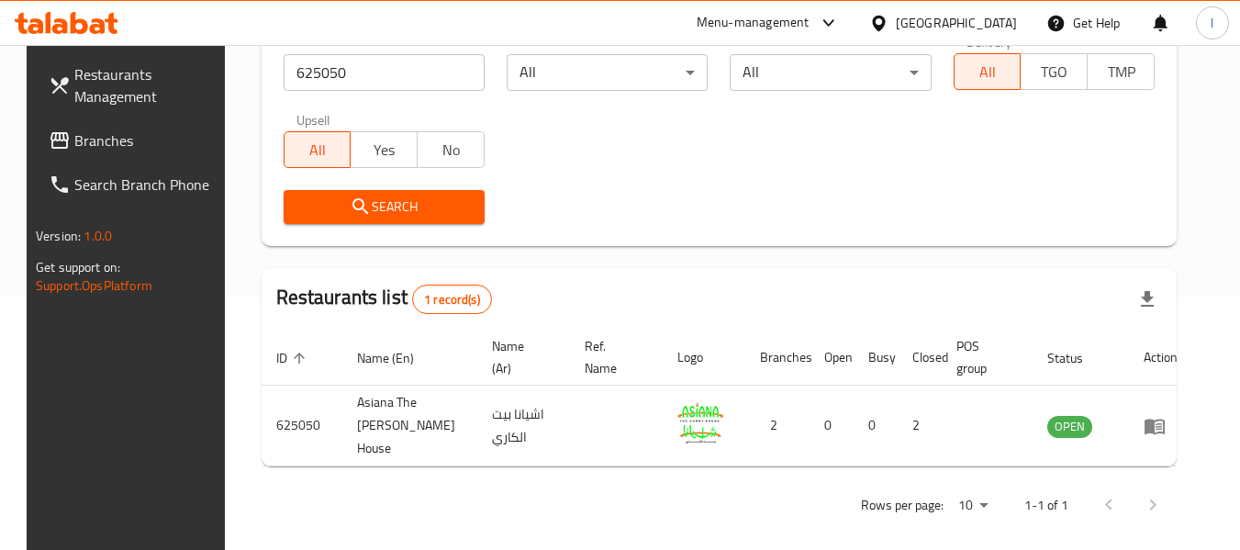
click at [1004, 15] on div "[GEOGRAPHIC_DATA]" at bounding box center [956, 23] width 121 height 20
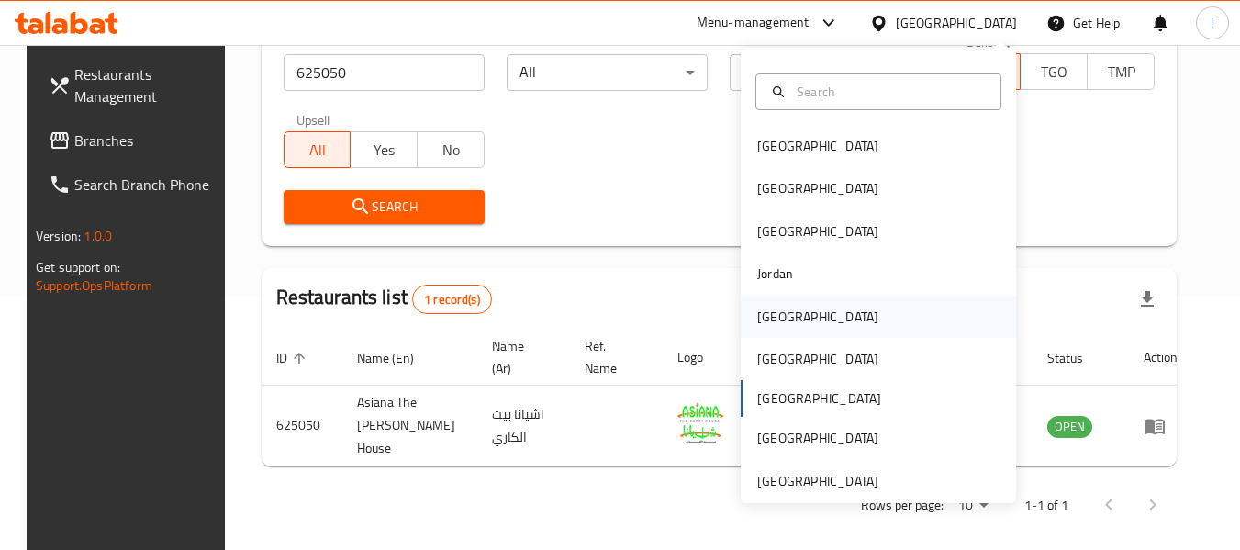
click at [779, 311] on div "[GEOGRAPHIC_DATA]" at bounding box center [817, 317] width 121 height 20
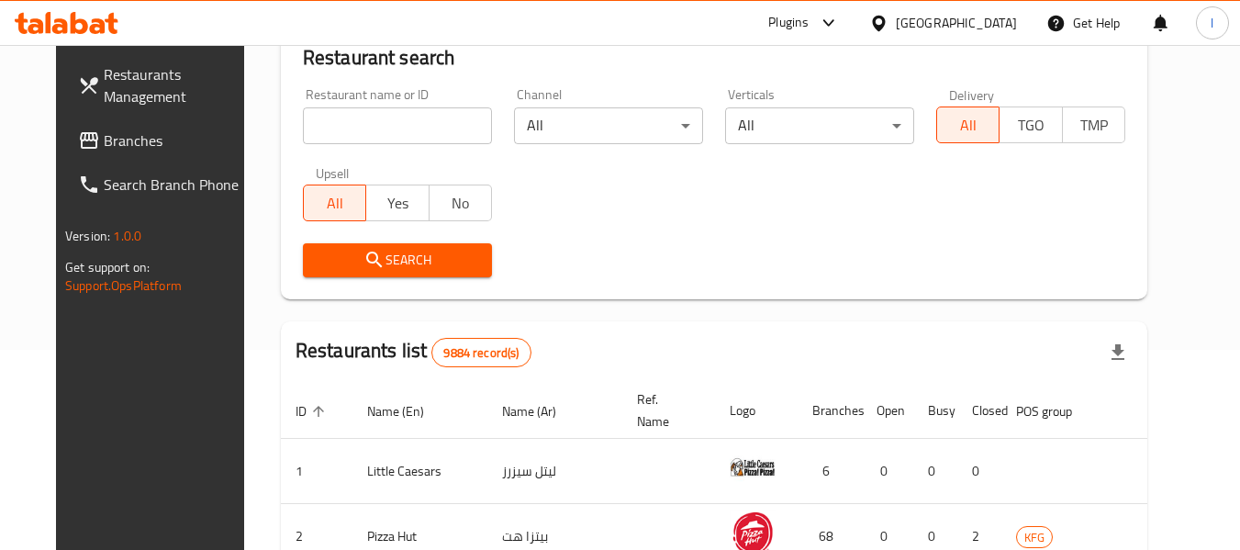
scroll to position [253, 0]
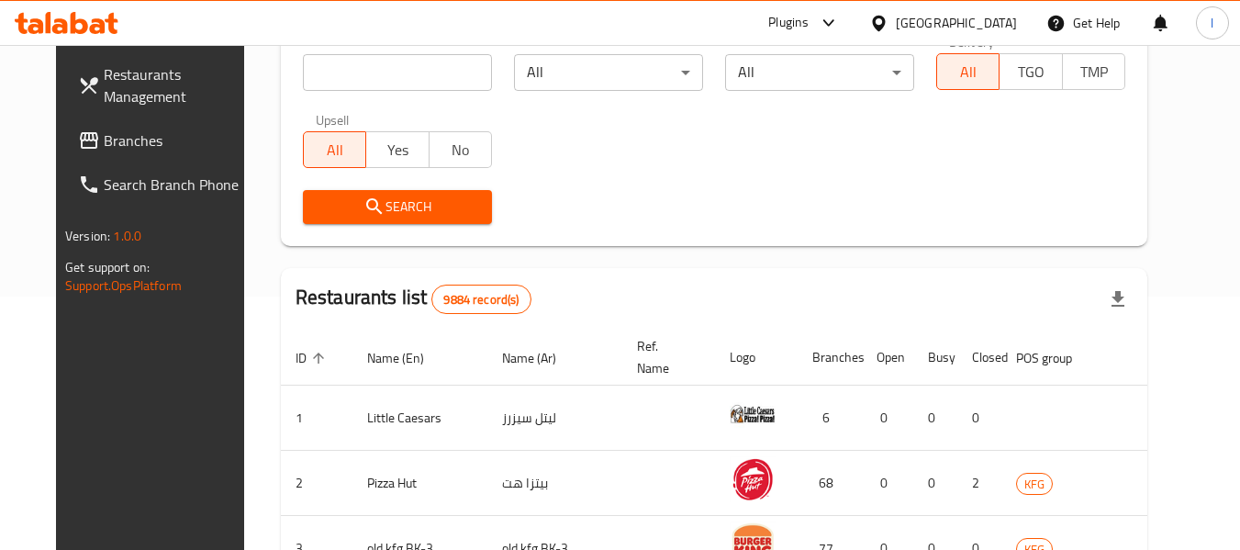
click at [135, 140] on span "Branches" at bounding box center [176, 140] width 145 height 22
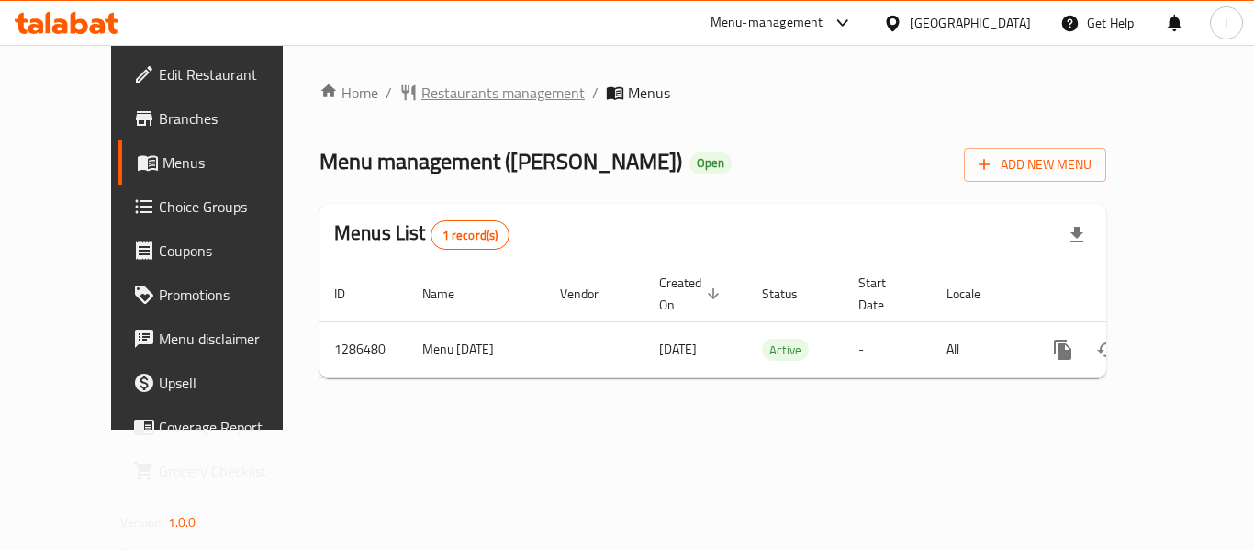
click at [452, 96] on span "Restaurants management" at bounding box center [502, 93] width 163 height 22
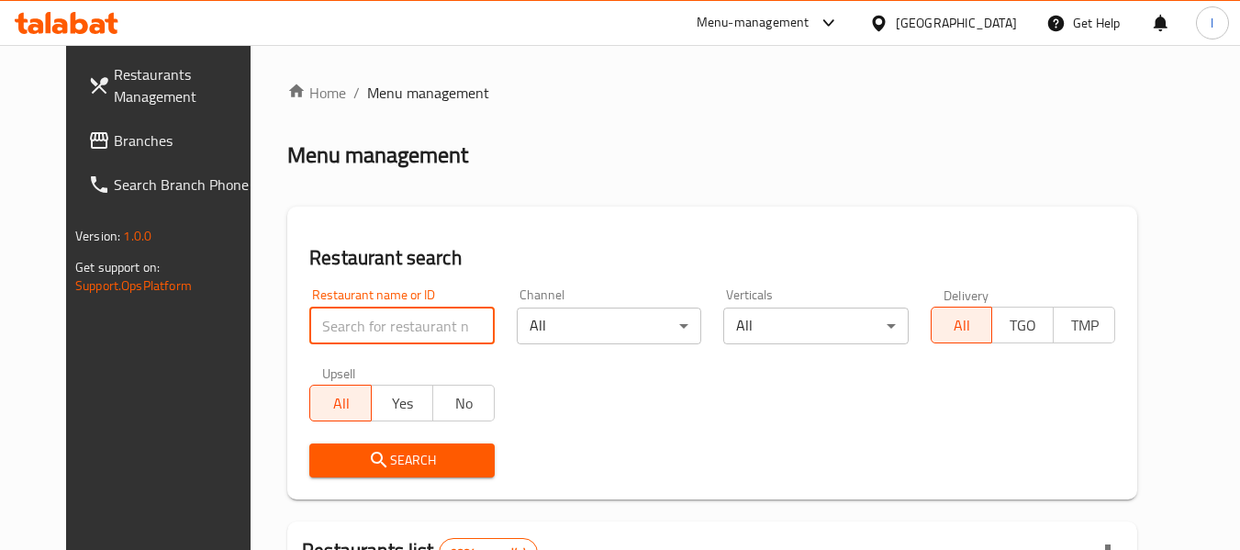
click at [373, 318] on input "search" at bounding box center [401, 326] width 185 height 37
paste input "696413"
type input "696413"
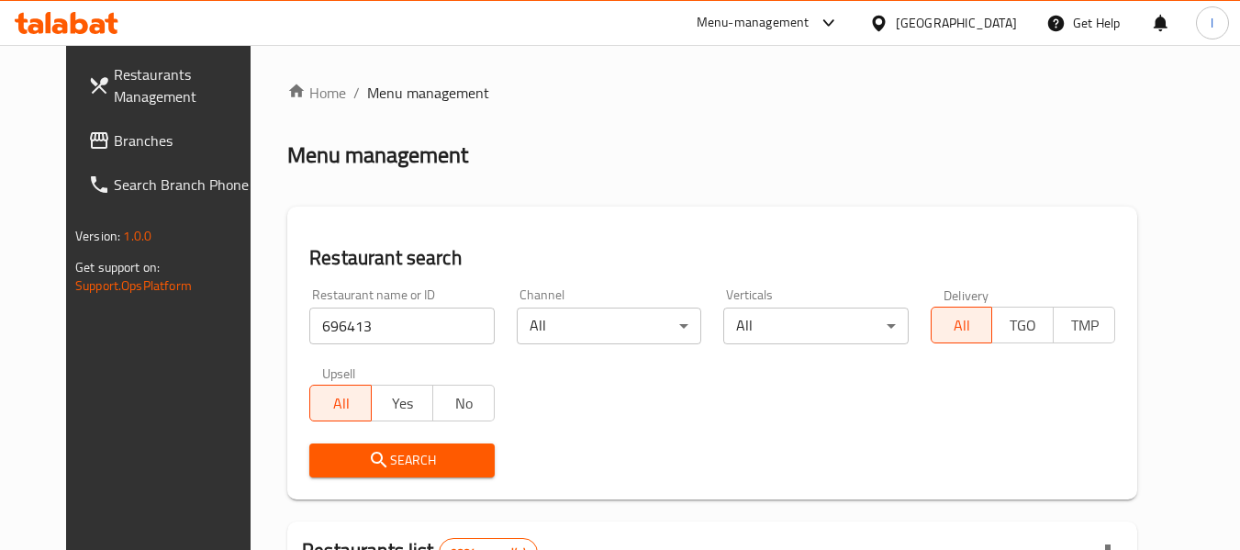
click at [401, 451] on span "Search" at bounding box center [401, 460] width 155 height 23
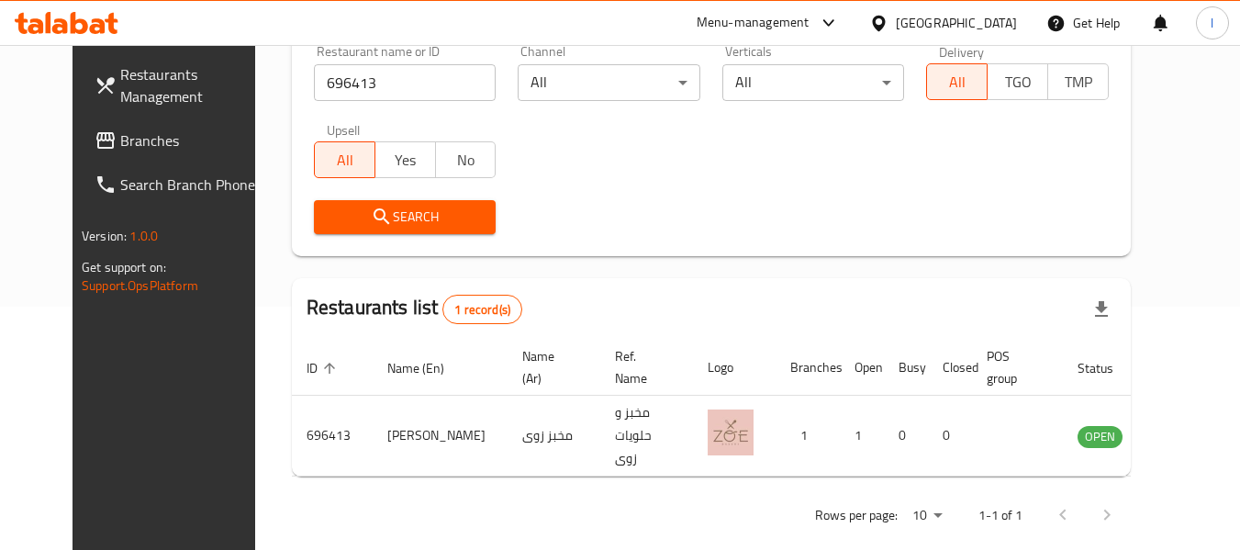
scroll to position [246, 0]
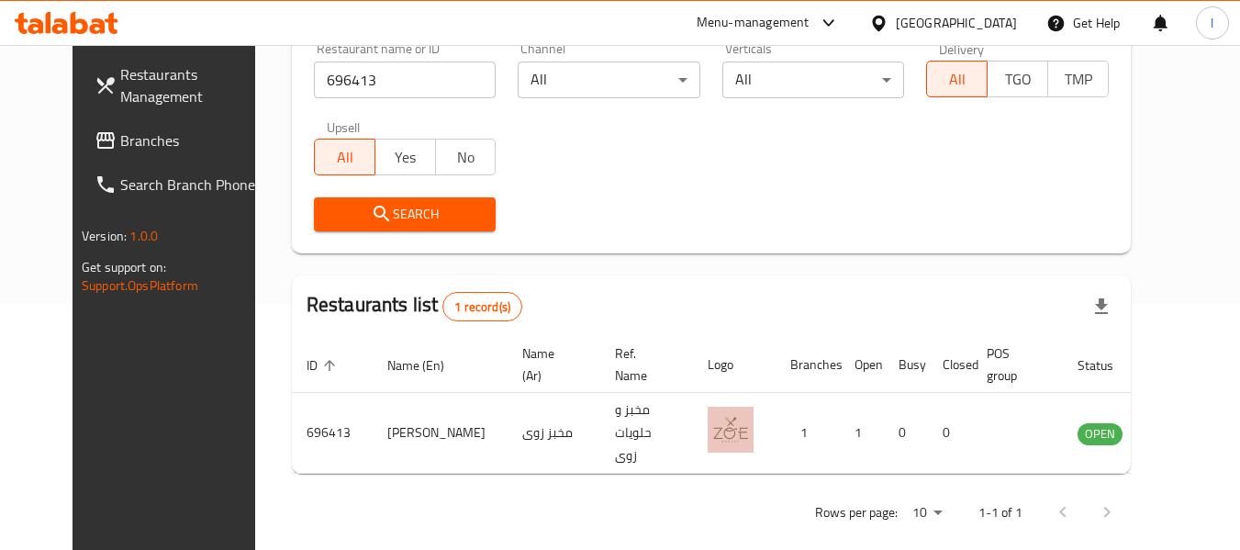
click at [1010, 19] on div "[GEOGRAPHIC_DATA]" at bounding box center [956, 23] width 121 height 20
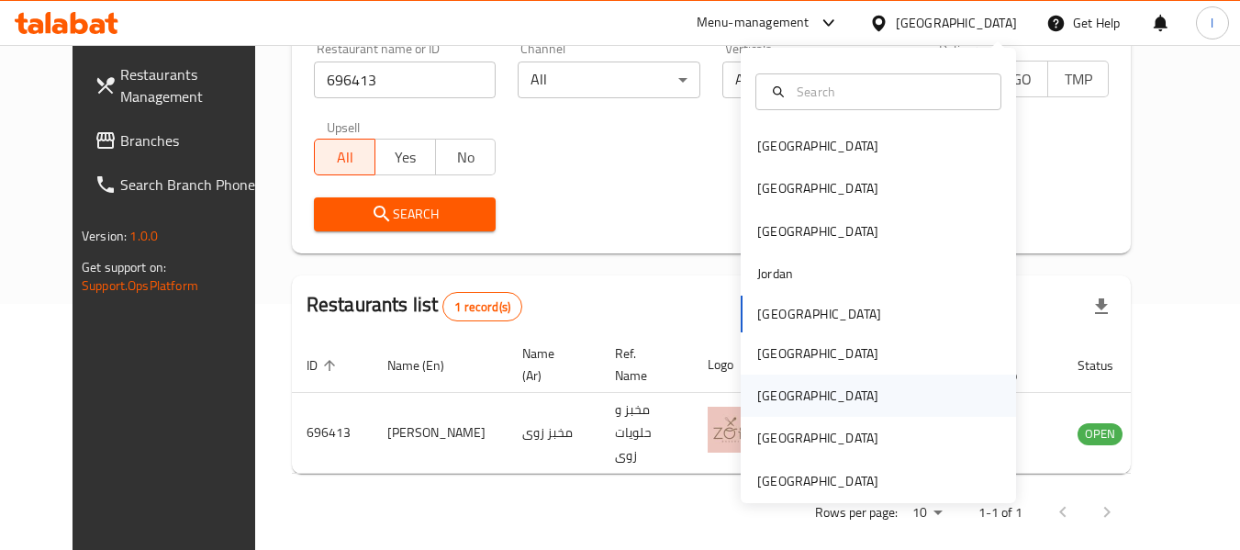
click at [757, 403] on div "[GEOGRAPHIC_DATA]" at bounding box center [817, 396] width 121 height 20
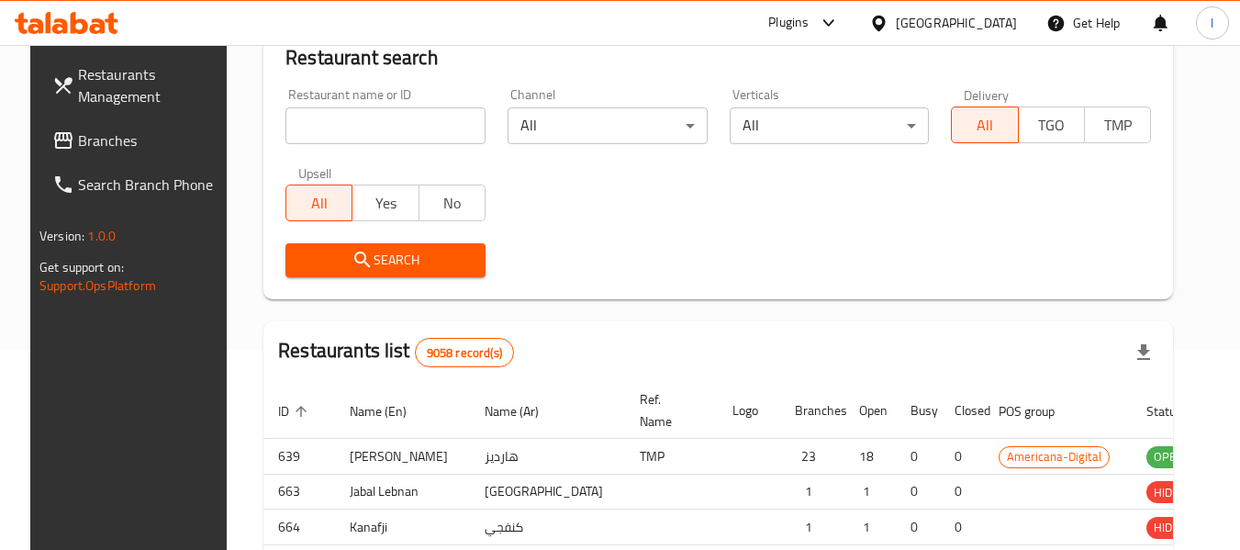
scroll to position [246, 0]
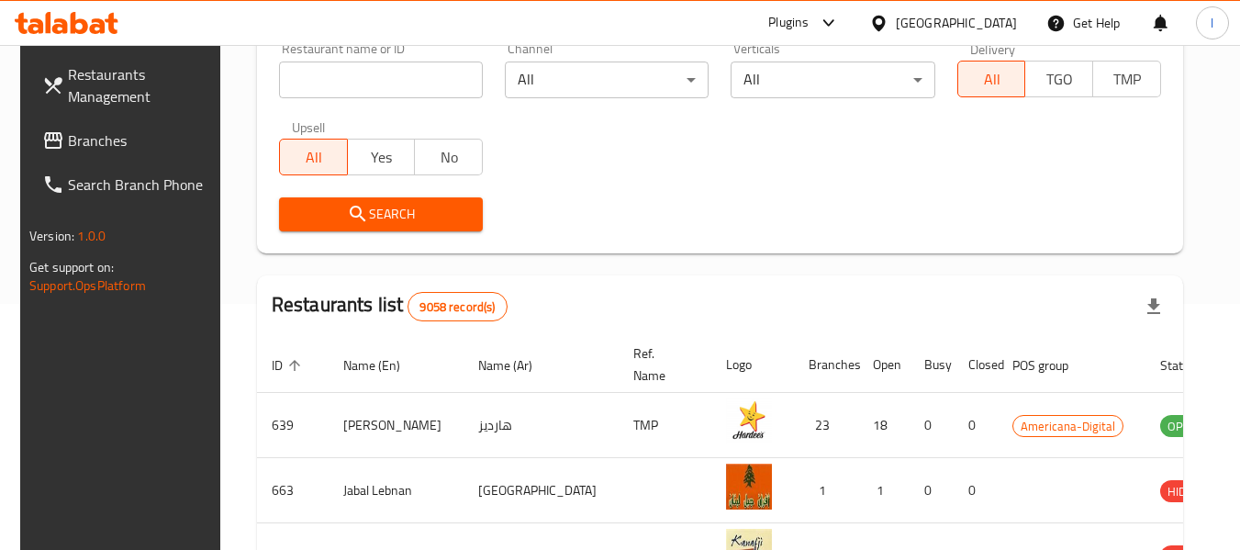
click at [91, 140] on span "Branches" at bounding box center [140, 140] width 145 height 22
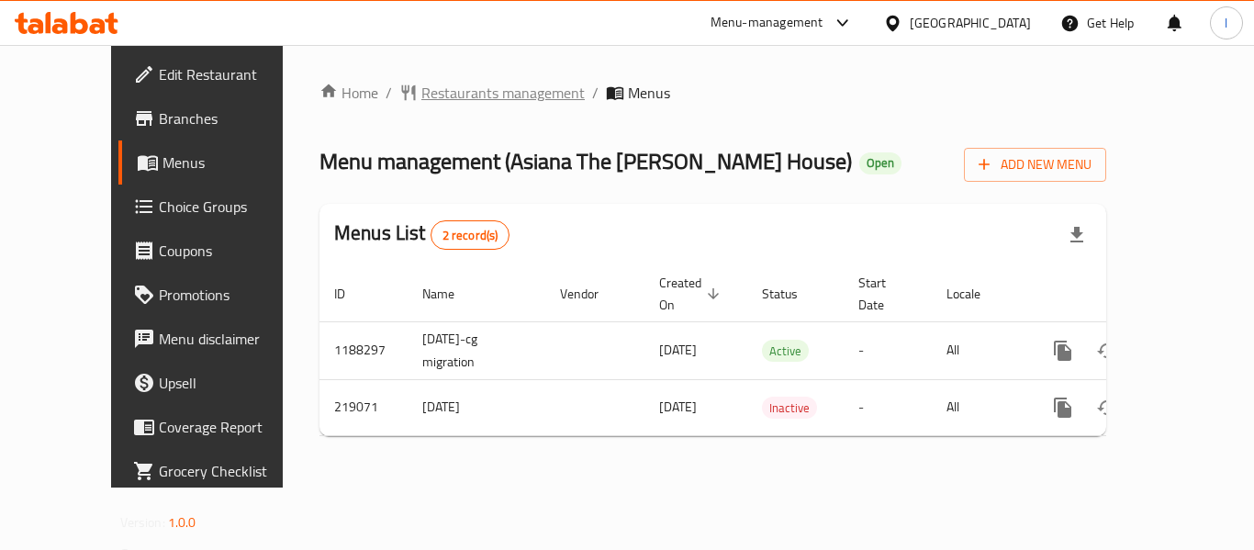
drag, startPoint x: 376, startPoint y: 2, endPoint x: 403, endPoint y: 104, distance: 105.3
click at [421, 104] on span "Restaurants management" at bounding box center [502, 93] width 163 height 22
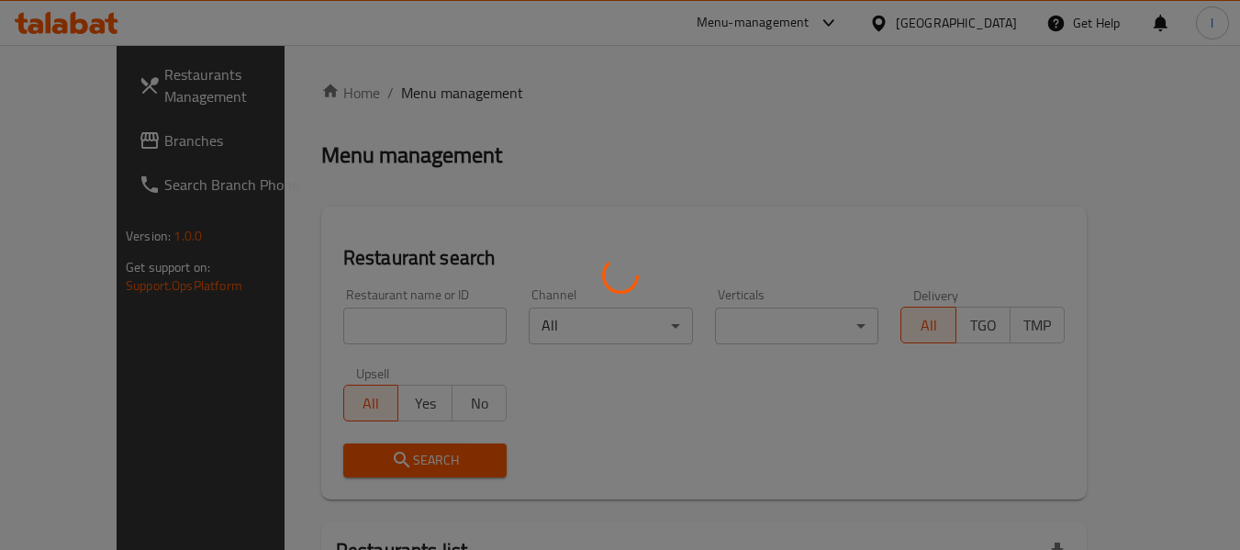
click at [404, 99] on div at bounding box center [620, 275] width 1240 height 550
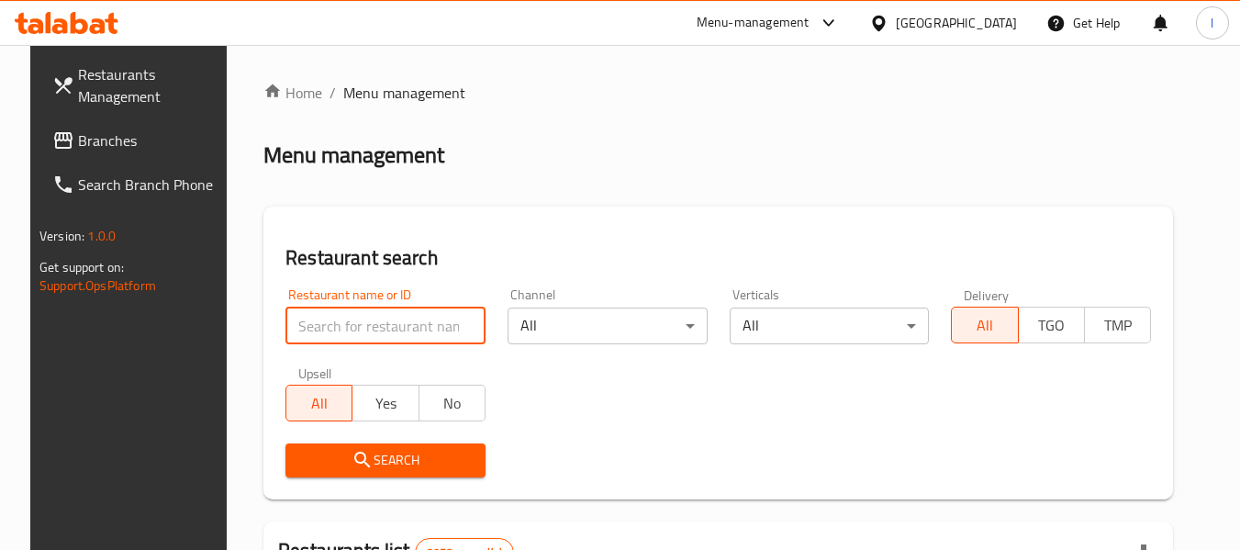
click at [383, 332] on input "search" at bounding box center [386, 326] width 200 height 37
paste input "625050"
type input "625050"
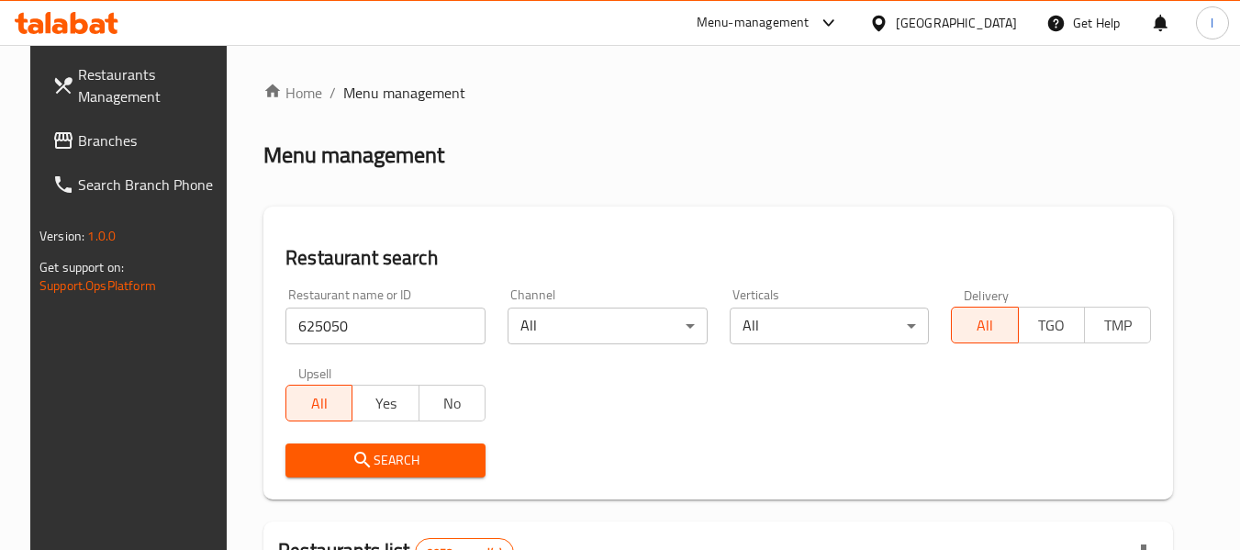
click at [372, 454] on span "Search" at bounding box center [385, 460] width 171 height 23
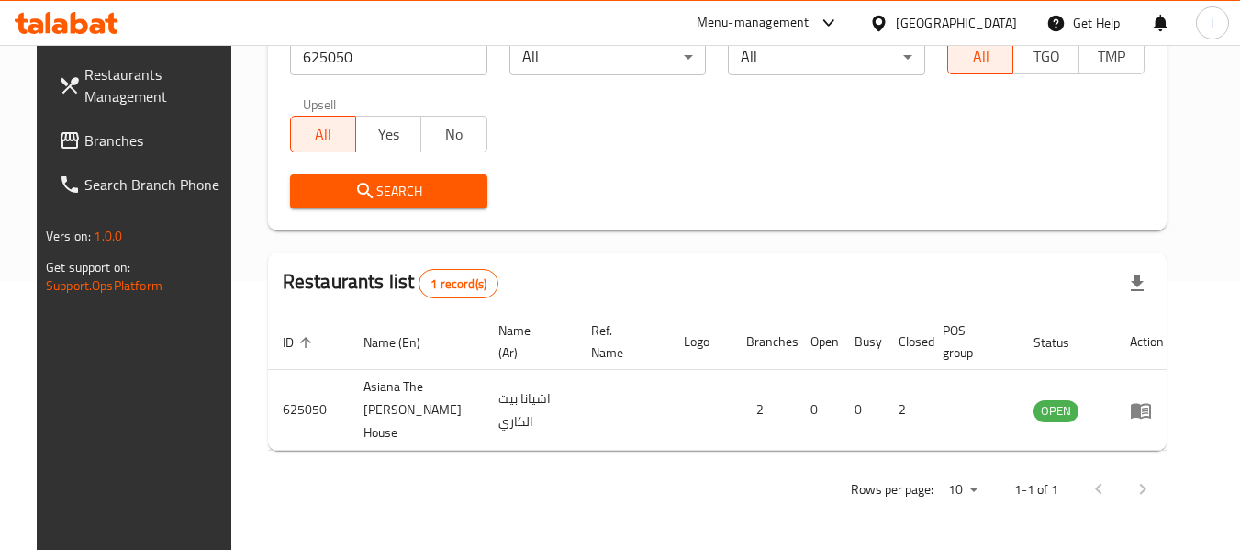
scroll to position [253, 0]
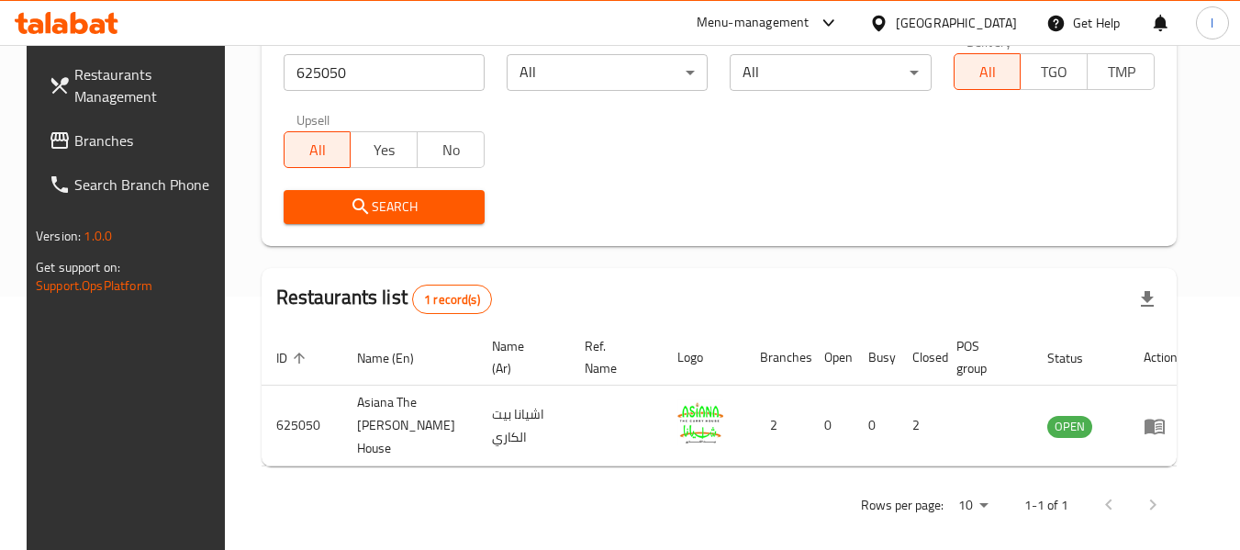
click at [969, 7] on div "[GEOGRAPHIC_DATA]" at bounding box center [943, 23] width 177 height 44
click at [985, 20] on div "[GEOGRAPHIC_DATA]" at bounding box center [956, 23] width 121 height 20
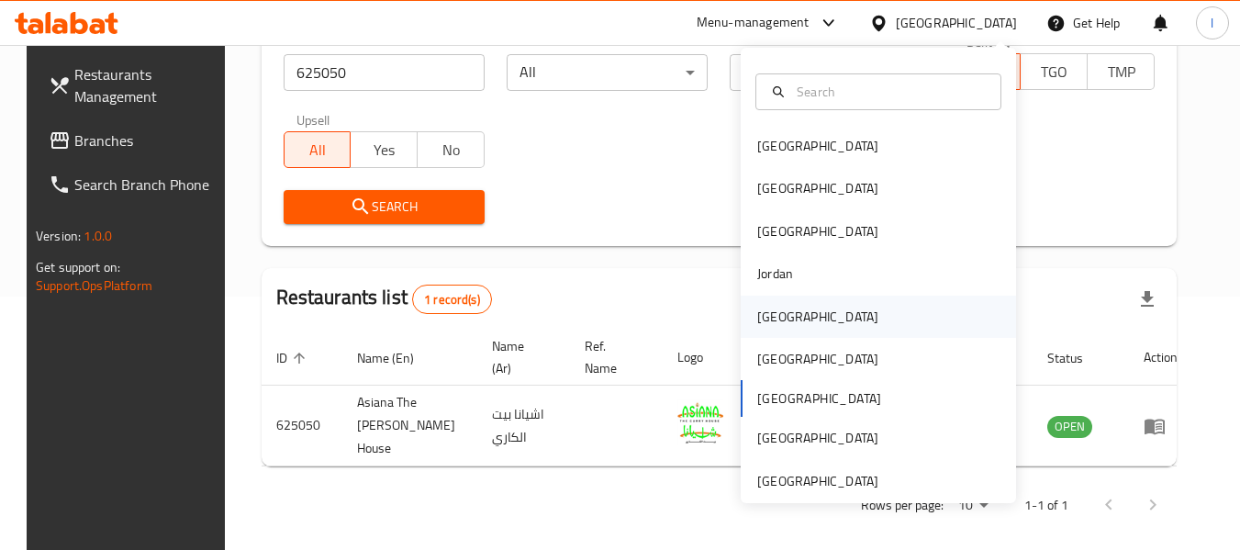
click at [797, 322] on div "[GEOGRAPHIC_DATA]" at bounding box center [878, 317] width 275 height 42
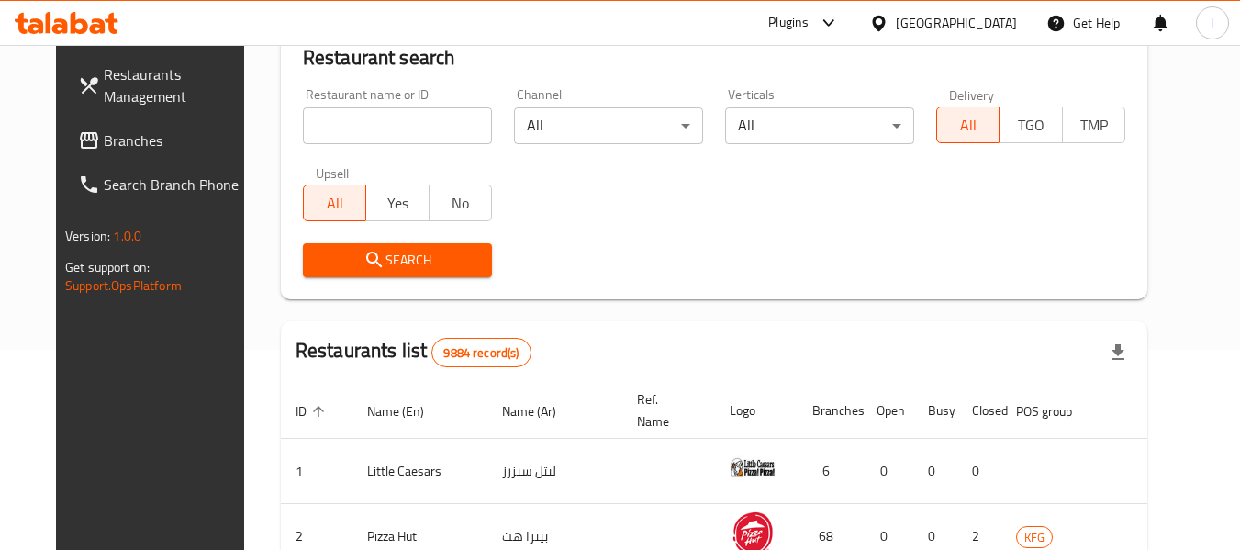
scroll to position [253, 0]
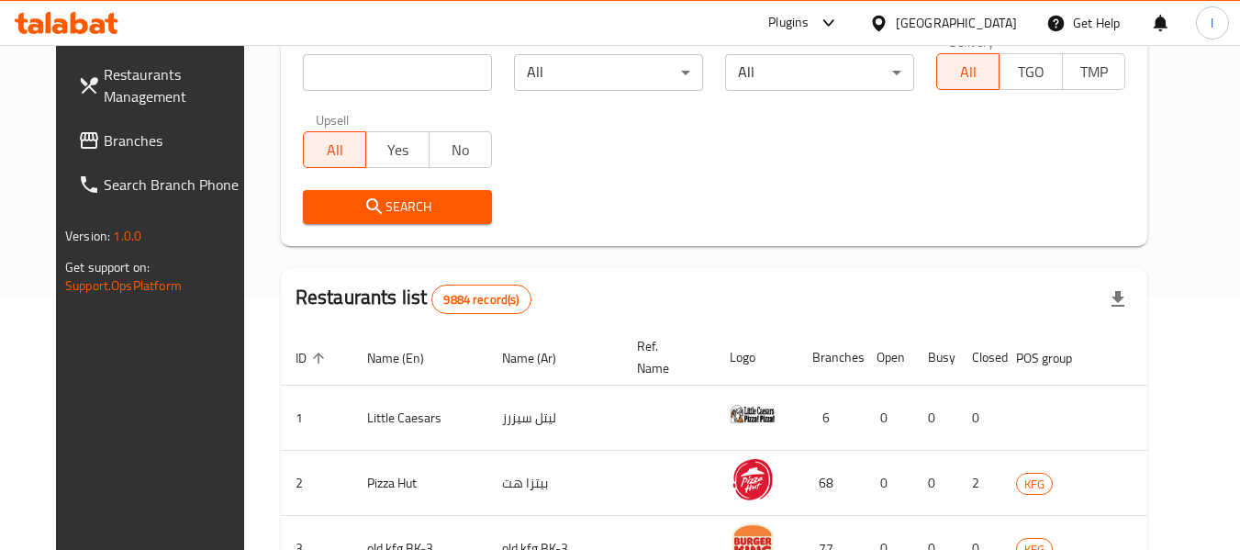
click at [104, 131] on span "Branches" at bounding box center [176, 140] width 145 height 22
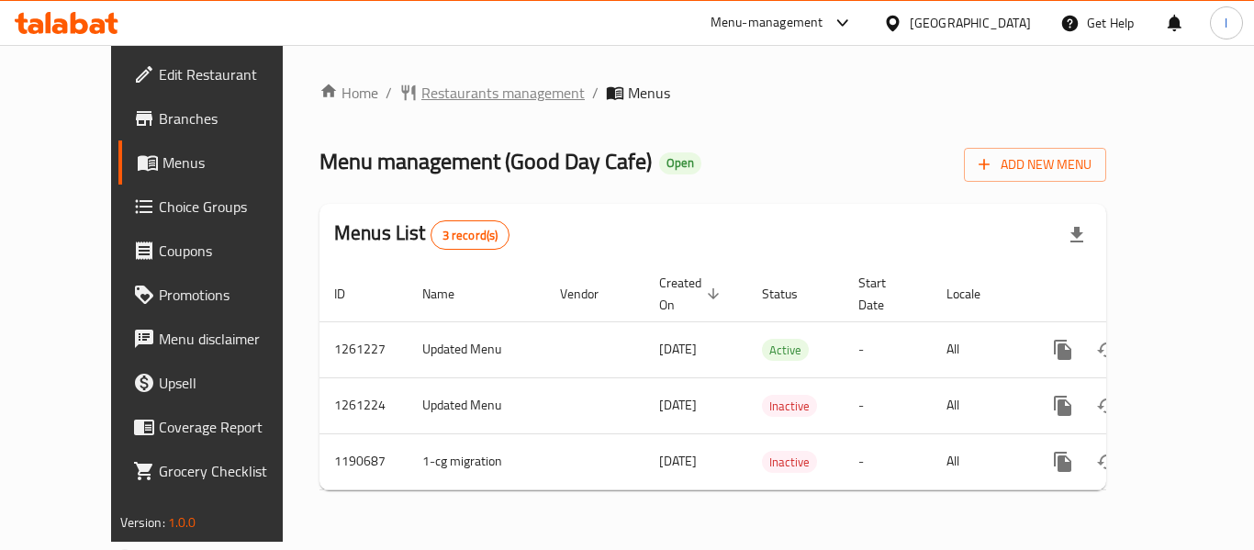
click at [453, 86] on span "Restaurants management" at bounding box center [502, 93] width 163 height 22
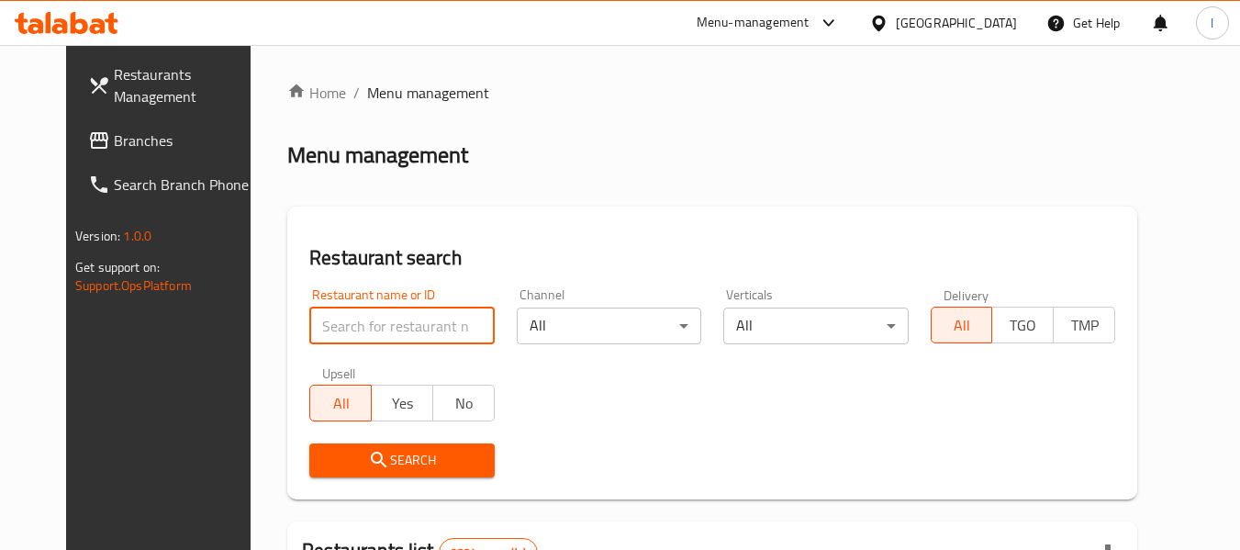
paste input "655893"
type input "655893"
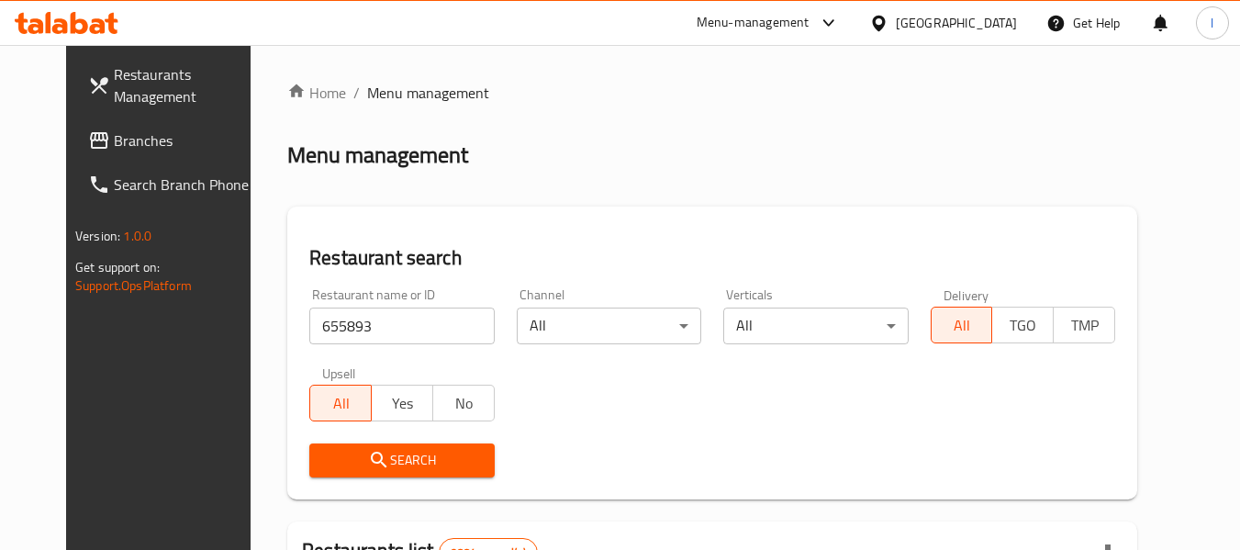
click at [392, 457] on span "Search" at bounding box center [401, 460] width 155 height 23
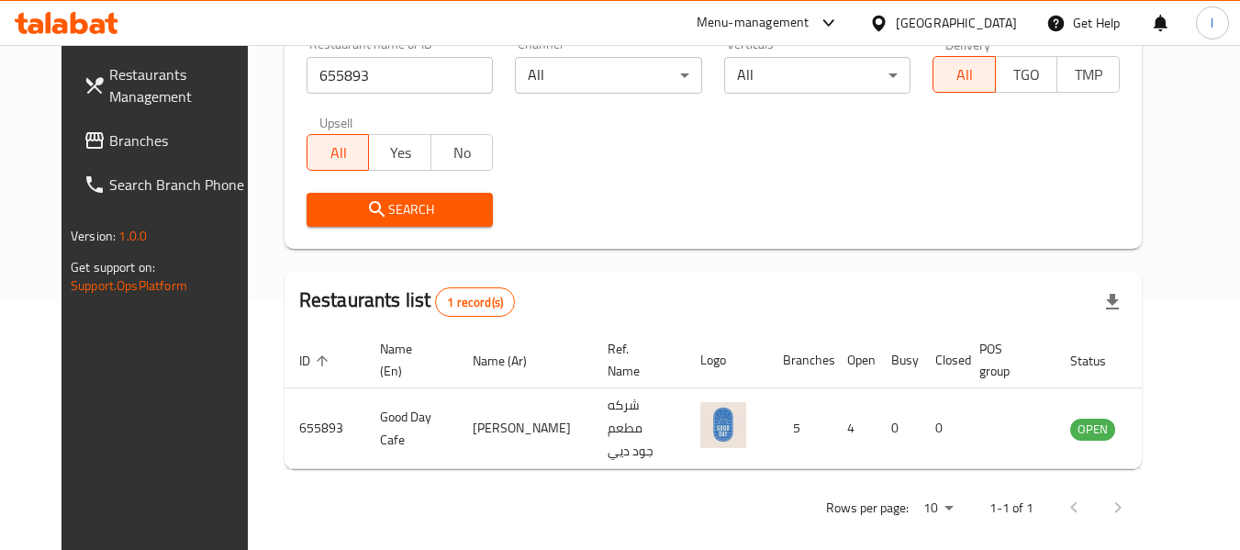
scroll to position [253, 0]
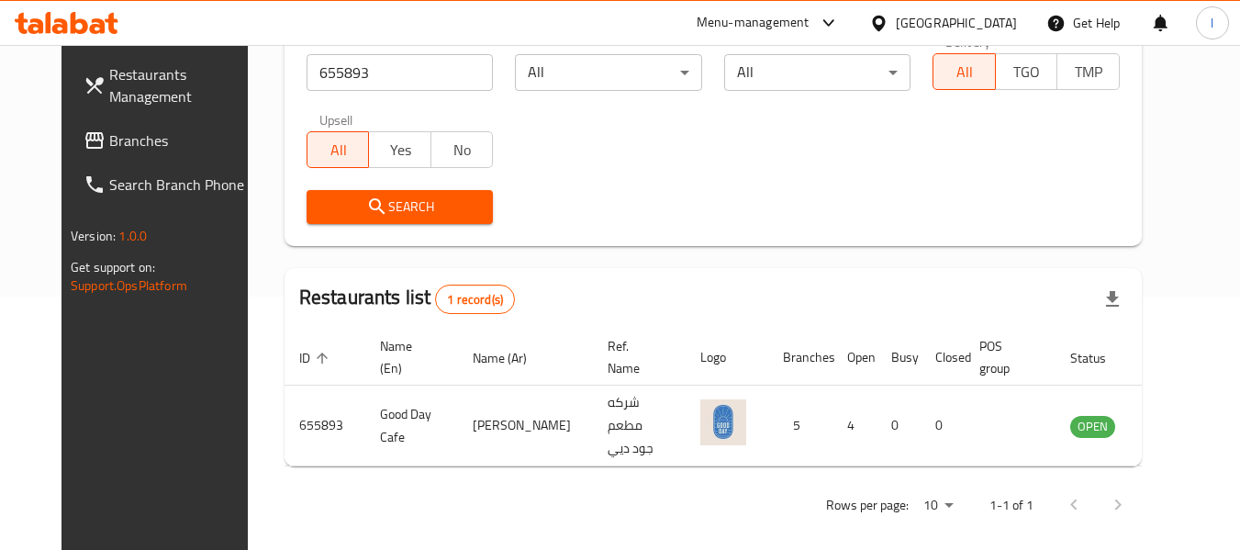
click at [896, 20] on div at bounding box center [882, 23] width 27 height 20
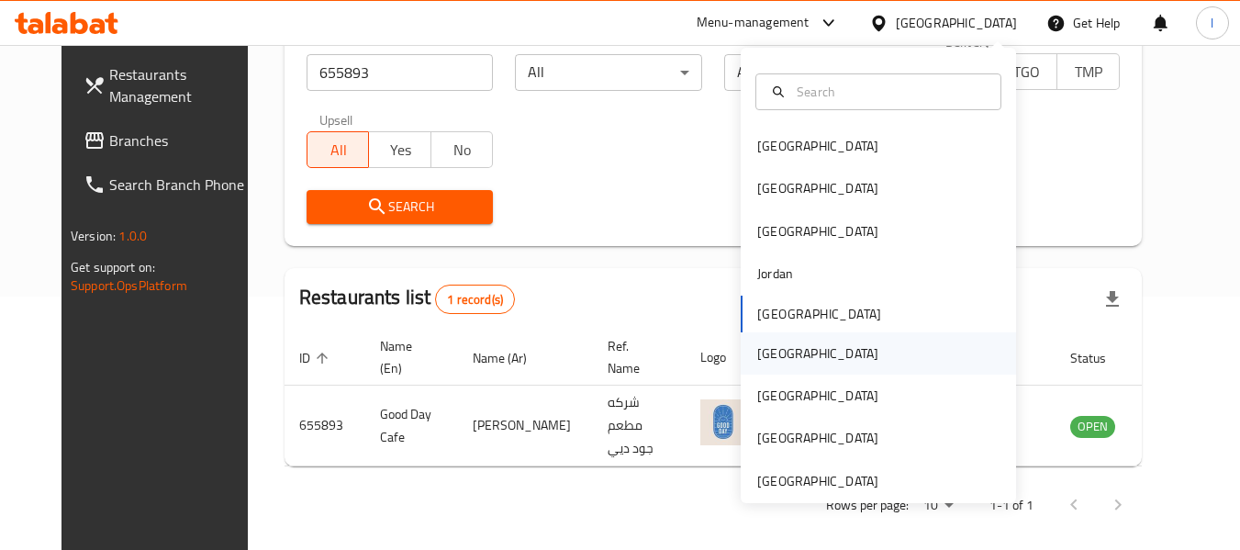
click at [750, 337] on div "[GEOGRAPHIC_DATA]" at bounding box center [818, 353] width 151 height 42
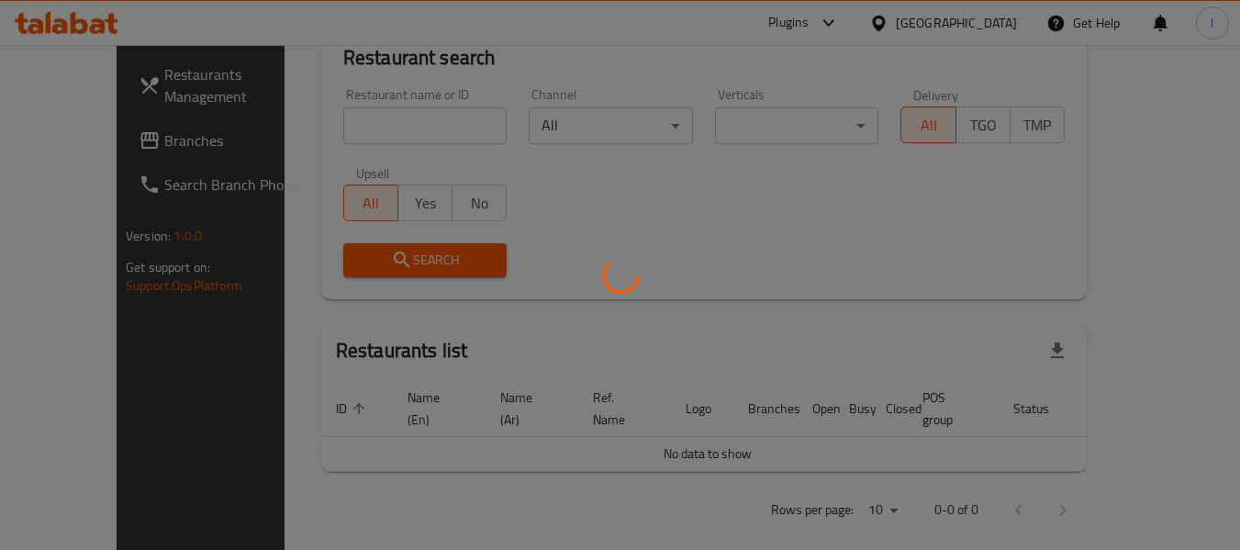
scroll to position [253, 0]
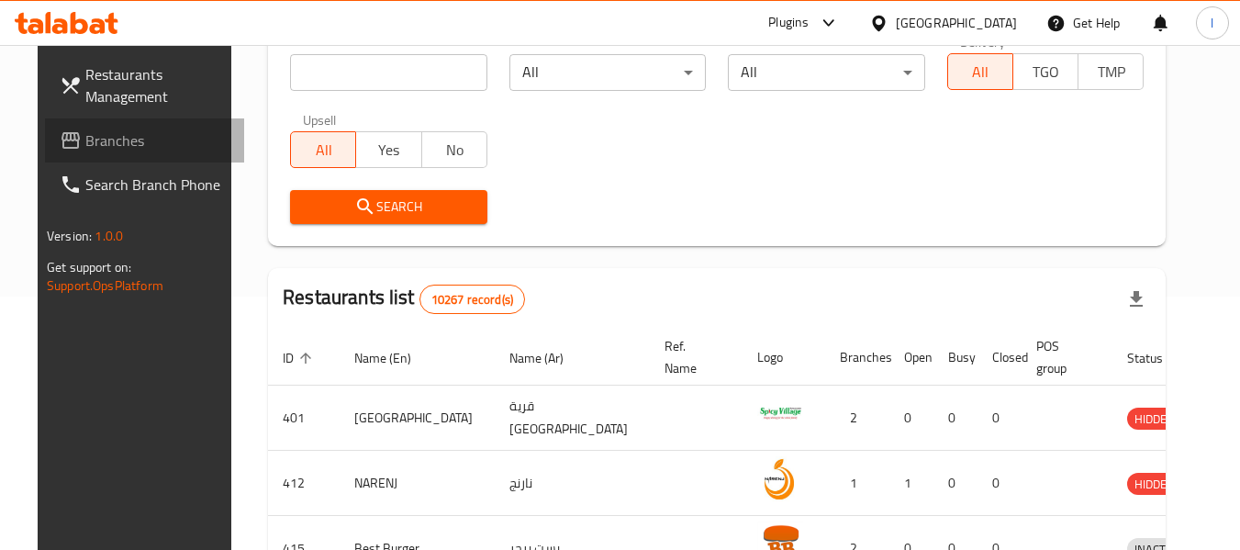
click at [85, 130] on span "Branches" at bounding box center [157, 140] width 145 height 22
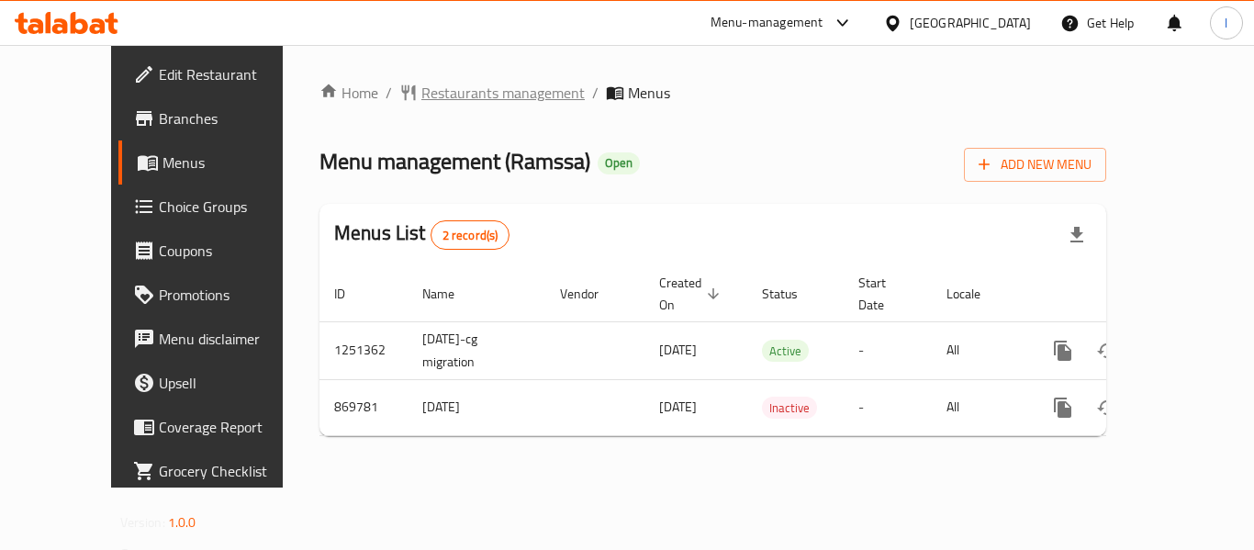
click at [428, 94] on span "Restaurants management" at bounding box center [502, 93] width 163 height 22
click at [443, 93] on span "Restaurants management" at bounding box center [502, 94] width 163 height 22
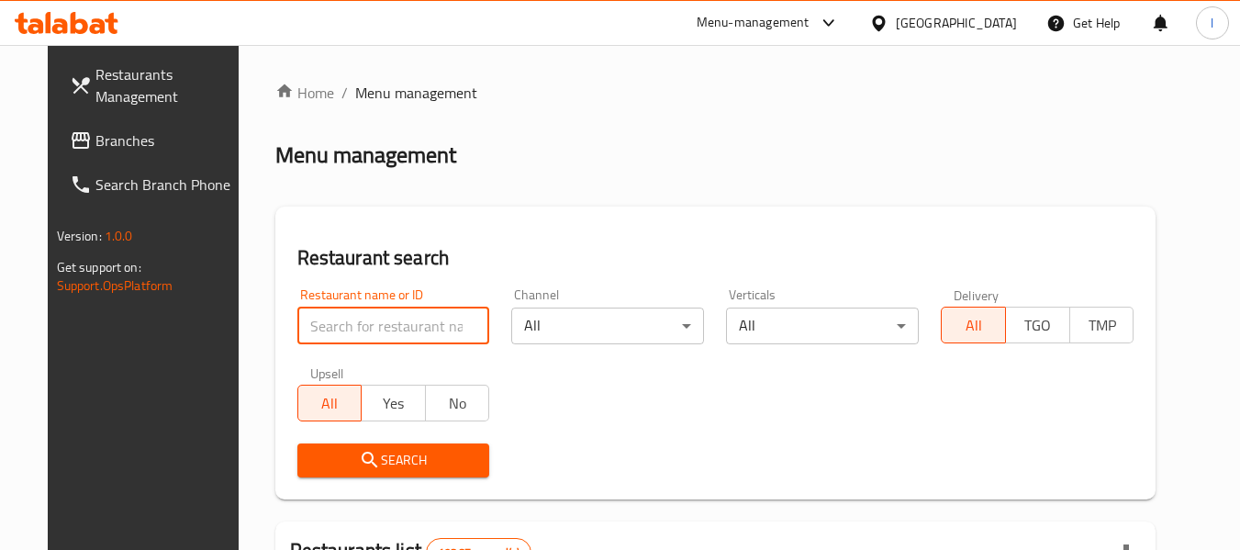
click at [387, 325] on input "search" at bounding box center [393, 326] width 193 height 37
paste input "657184"
type input "657184"
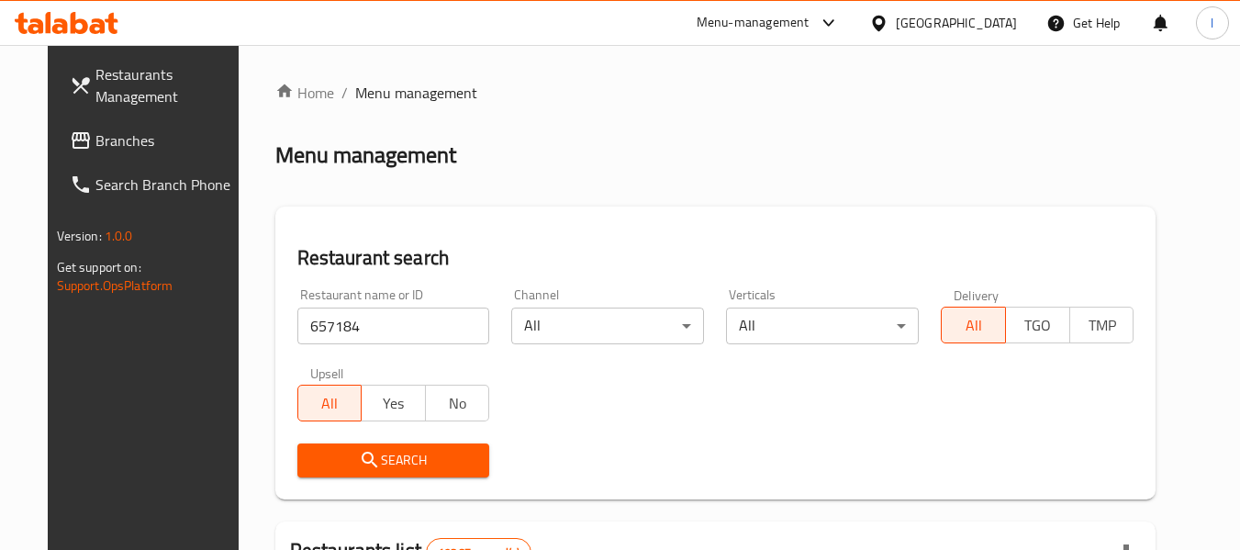
click at [421, 454] on span "Search" at bounding box center [393, 460] width 163 height 23
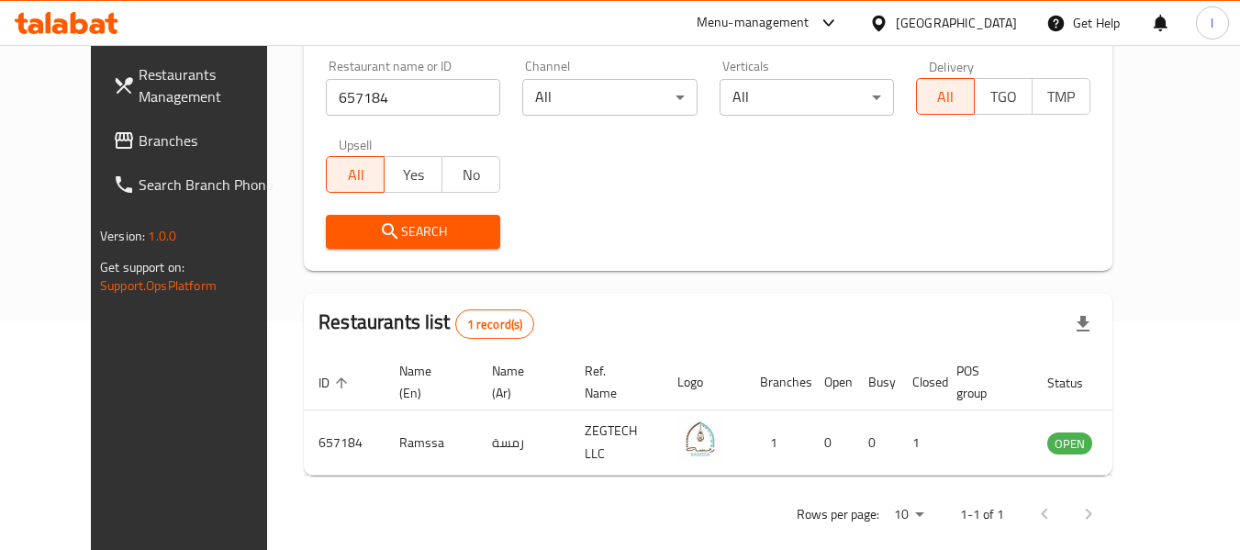
scroll to position [253, 0]
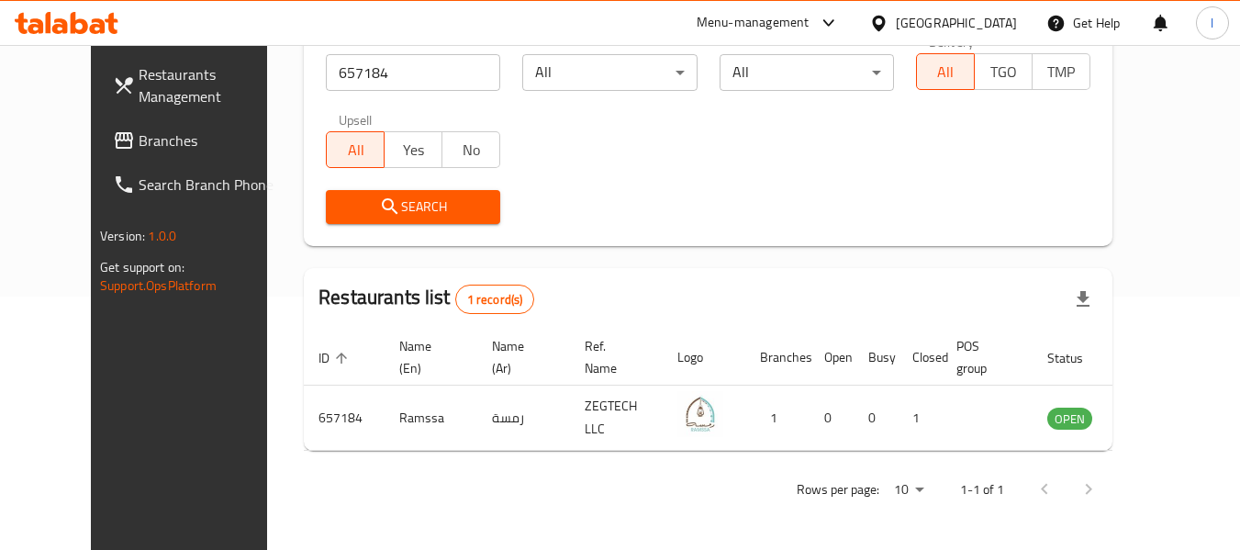
click at [994, 28] on div "Oman" at bounding box center [956, 23] width 121 height 20
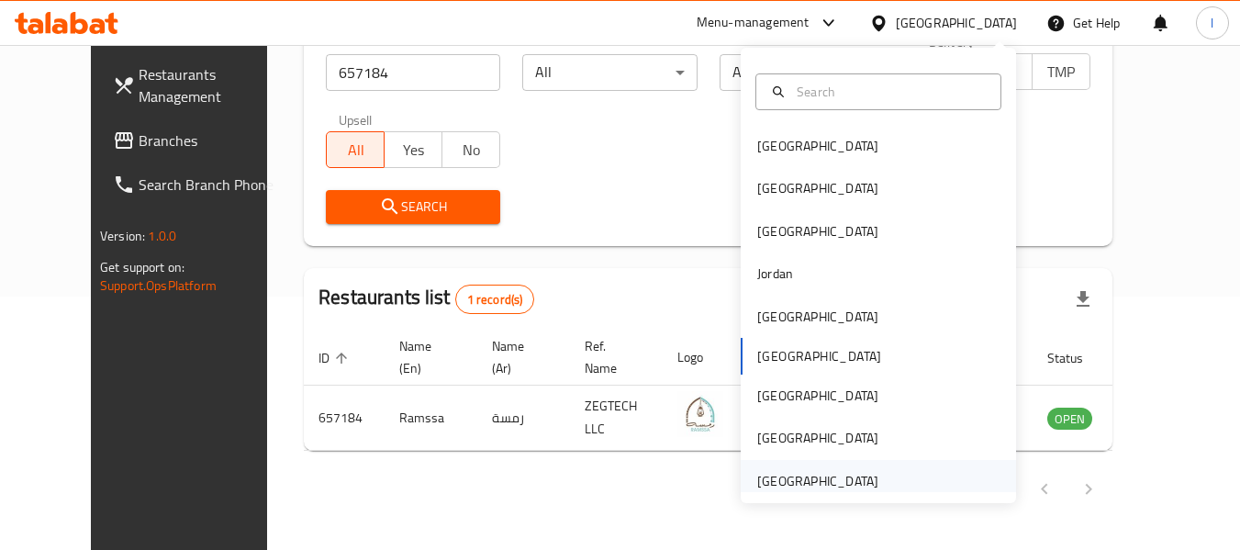
click at [811, 484] on div "[GEOGRAPHIC_DATA]" at bounding box center [817, 481] width 121 height 20
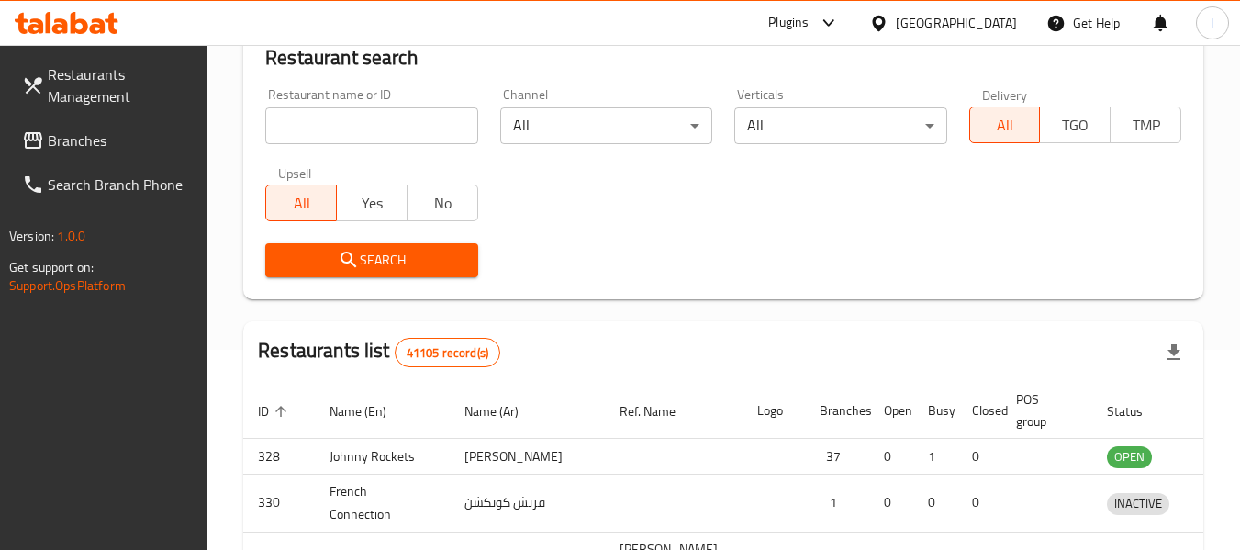
scroll to position [253, 0]
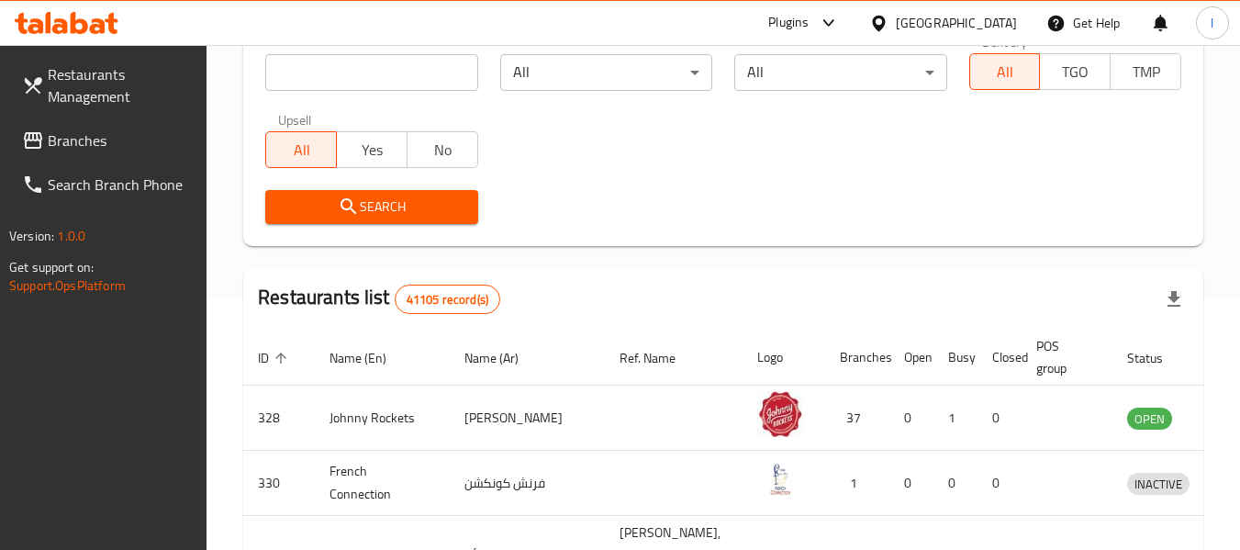
click at [77, 139] on span "Branches" at bounding box center [120, 140] width 145 height 22
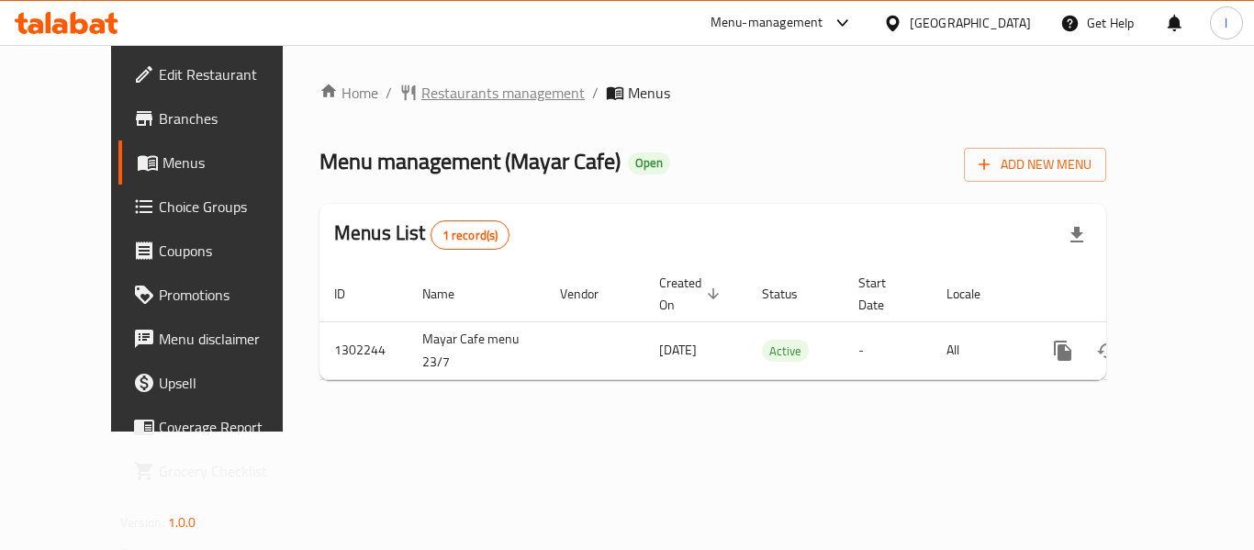
click at [434, 96] on span "Restaurants management" at bounding box center [502, 93] width 163 height 22
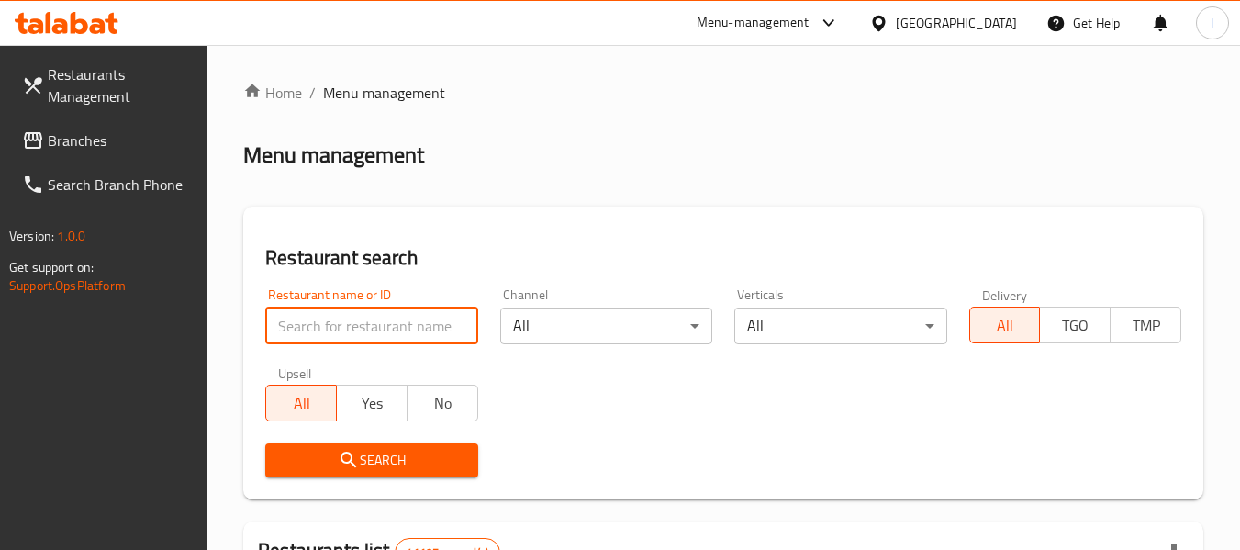
click at [392, 327] on input "search" at bounding box center [371, 326] width 212 height 37
paste input "702345"
type input "702345"
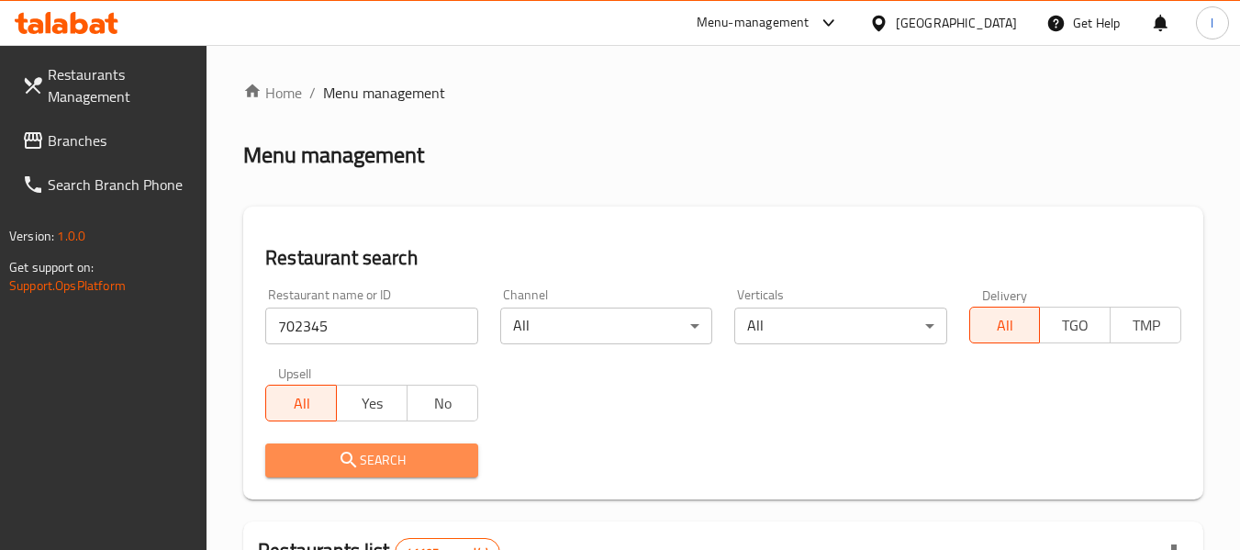
click at [393, 457] on span "Search" at bounding box center [371, 460] width 183 height 23
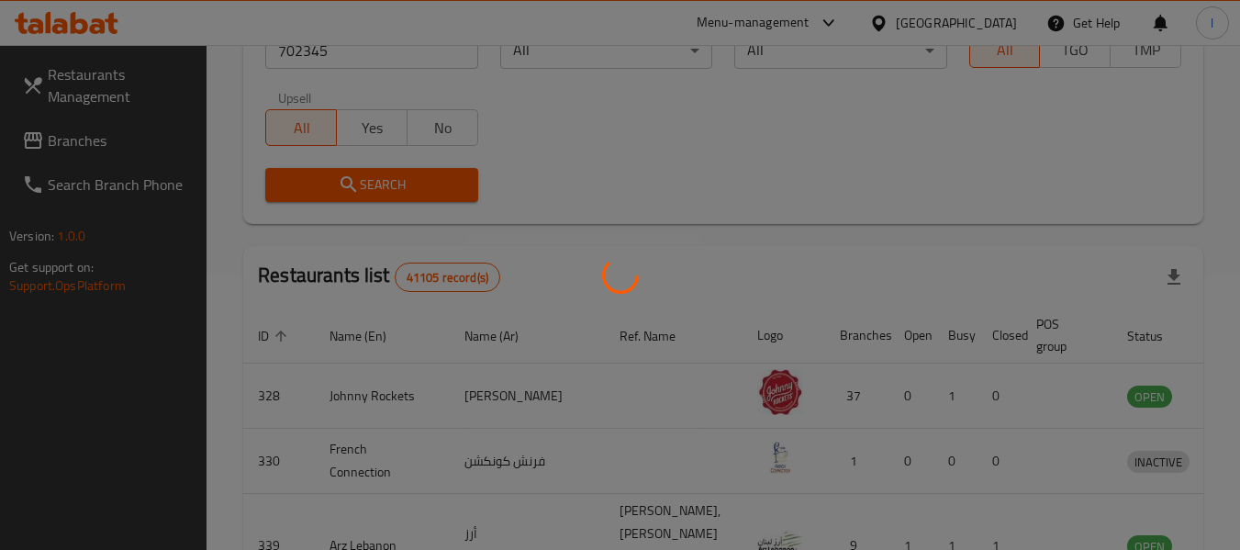
scroll to position [253, 0]
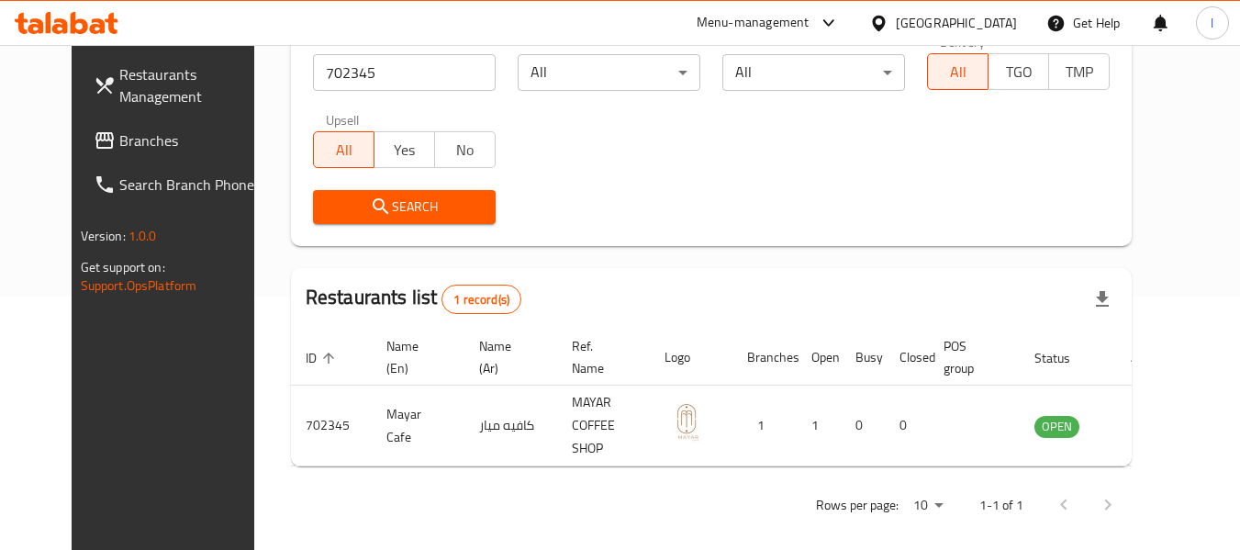
click at [962, 27] on div "[GEOGRAPHIC_DATA]" at bounding box center [956, 23] width 121 height 20
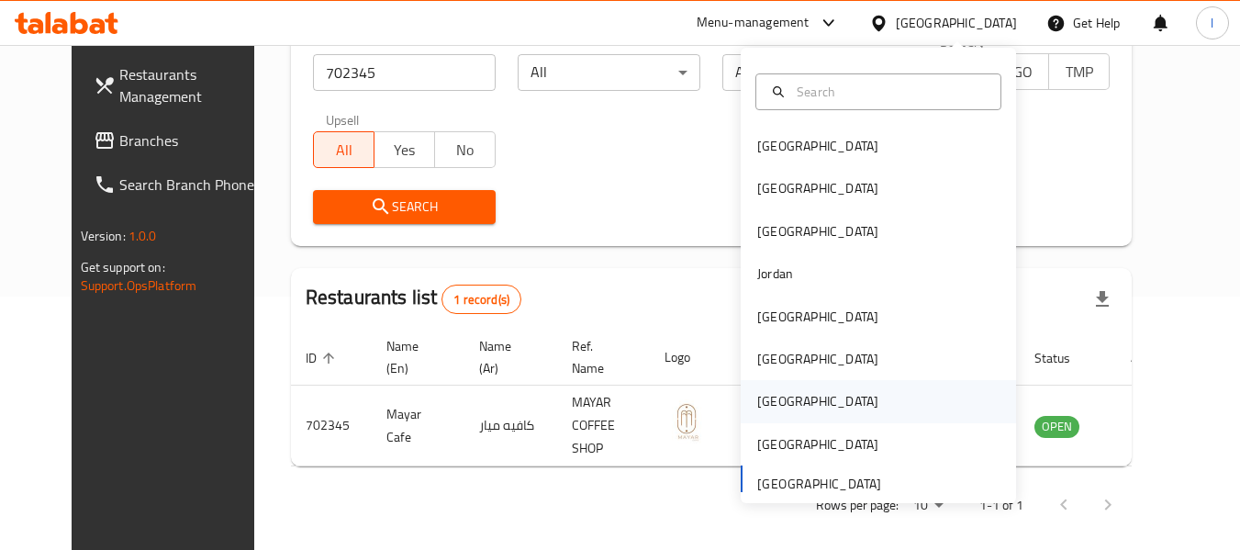
click at [812, 398] on div "[GEOGRAPHIC_DATA]" at bounding box center [878, 401] width 275 height 42
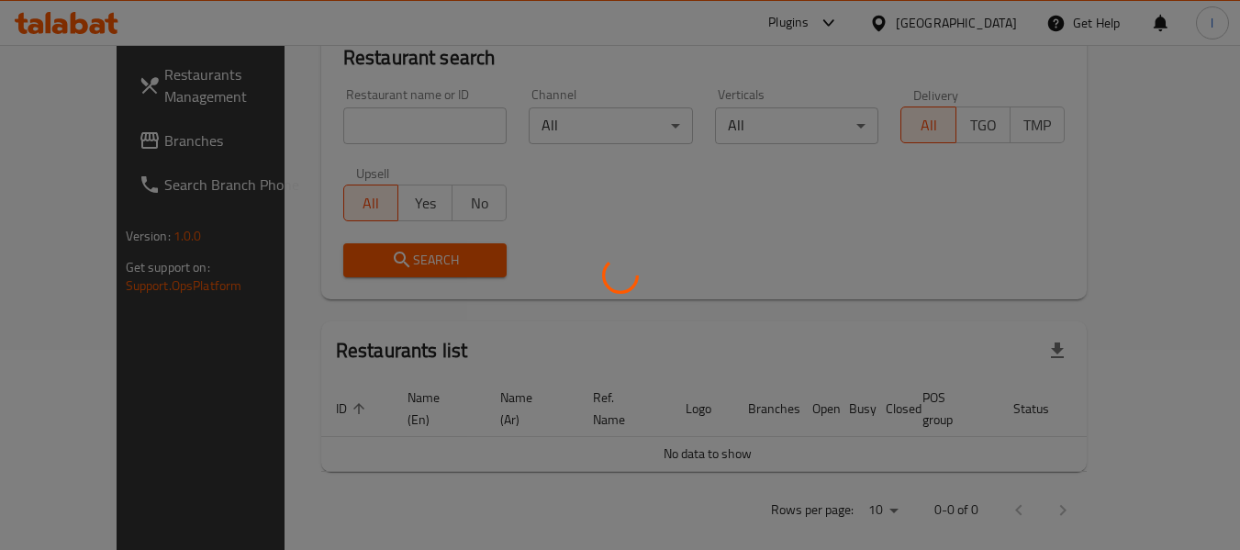
scroll to position [253, 0]
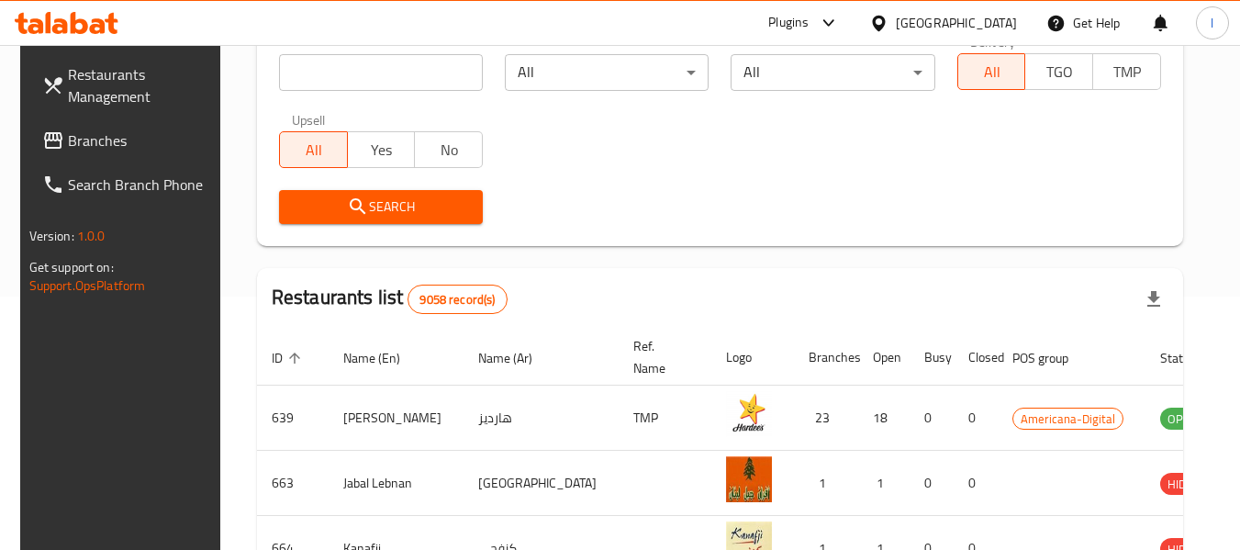
click at [102, 149] on span "Branches" at bounding box center [140, 140] width 145 height 22
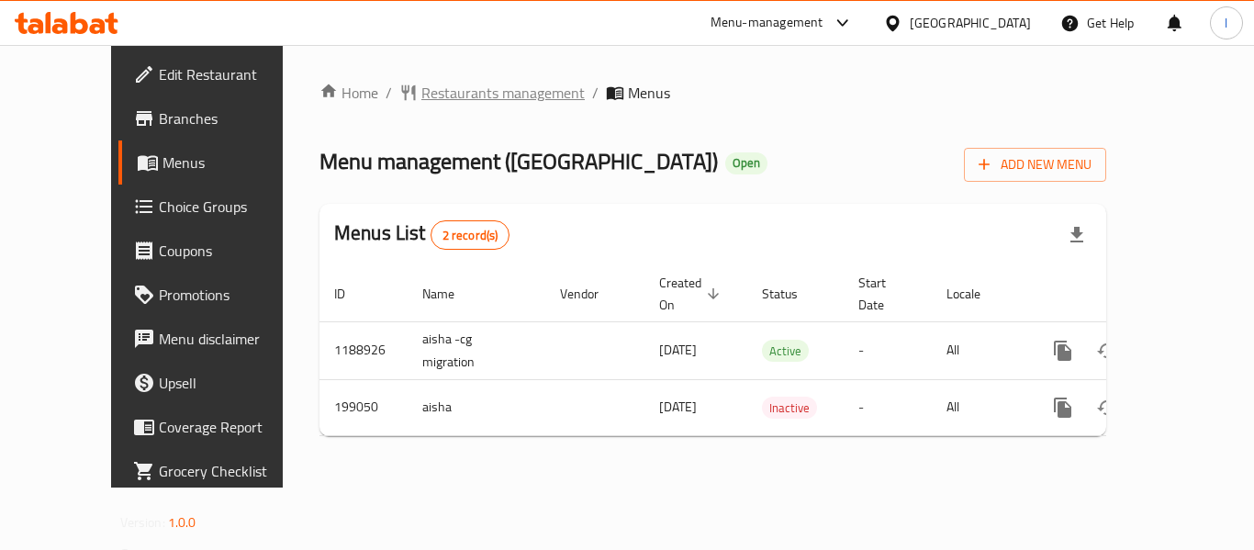
click at [430, 101] on span "Restaurants management" at bounding box center [502, 93] width 163 height 22
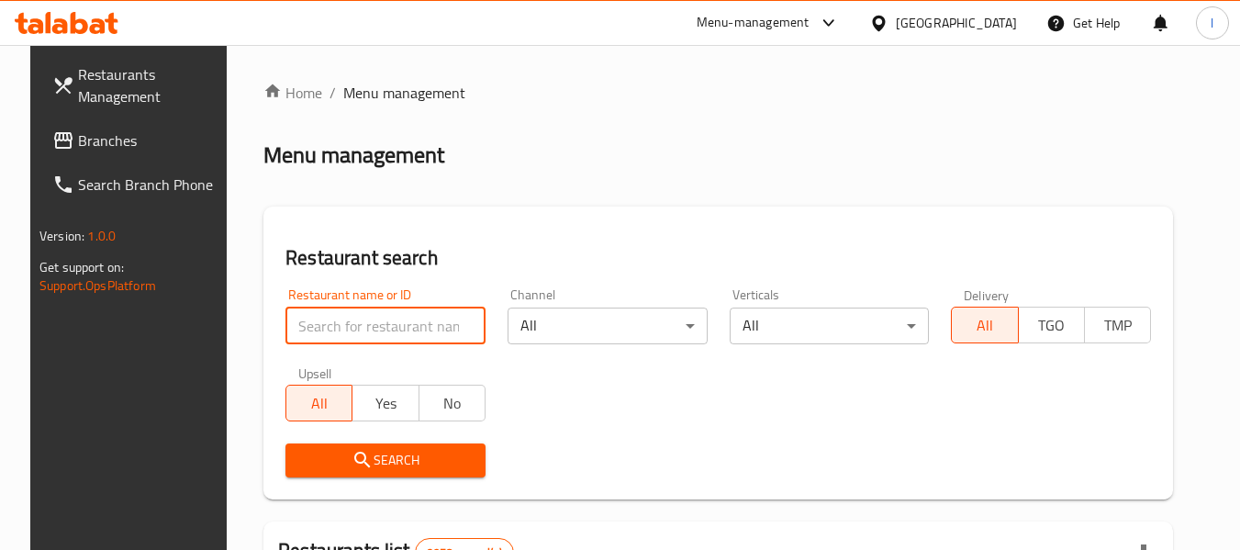
click at [379, 324] on input "search" at bounding box center [386, 326] width 200 height 37
paste input "620964"
type input "620964"
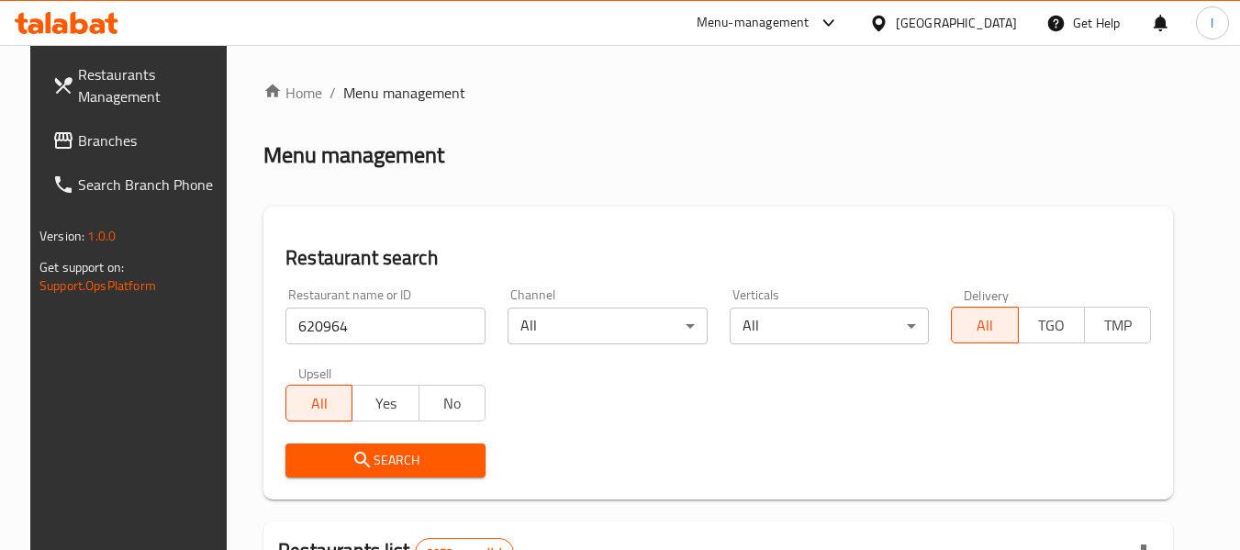
click at [354, 454] on icon "submit" at bounding box center [363, 460] width 22 height 22
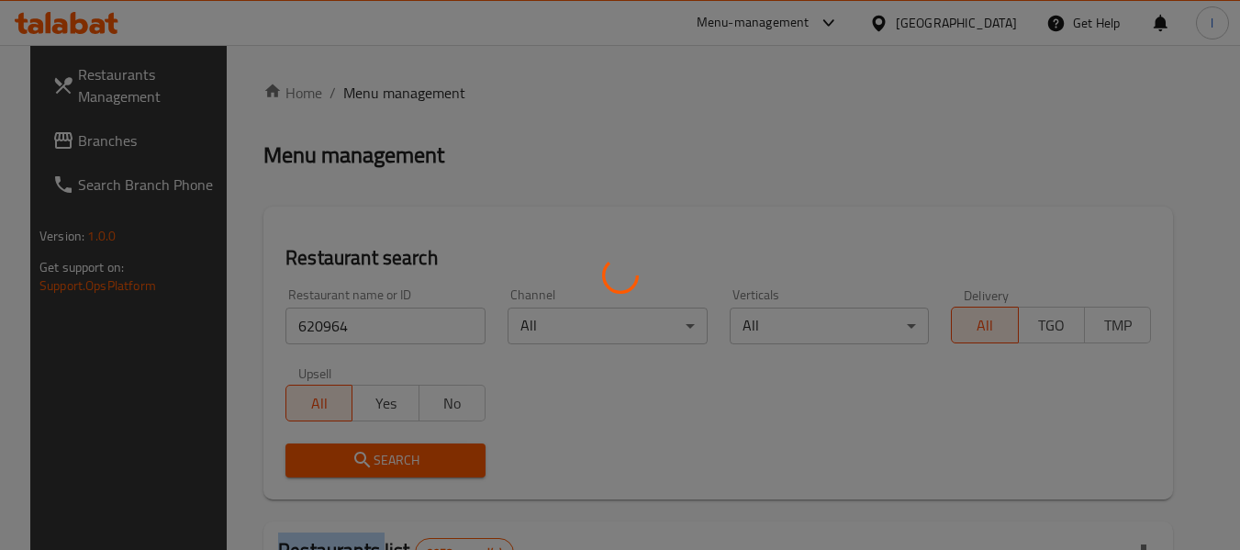
click at [354, 454] on div at bounding box center [620, 275] width 1240 height 550
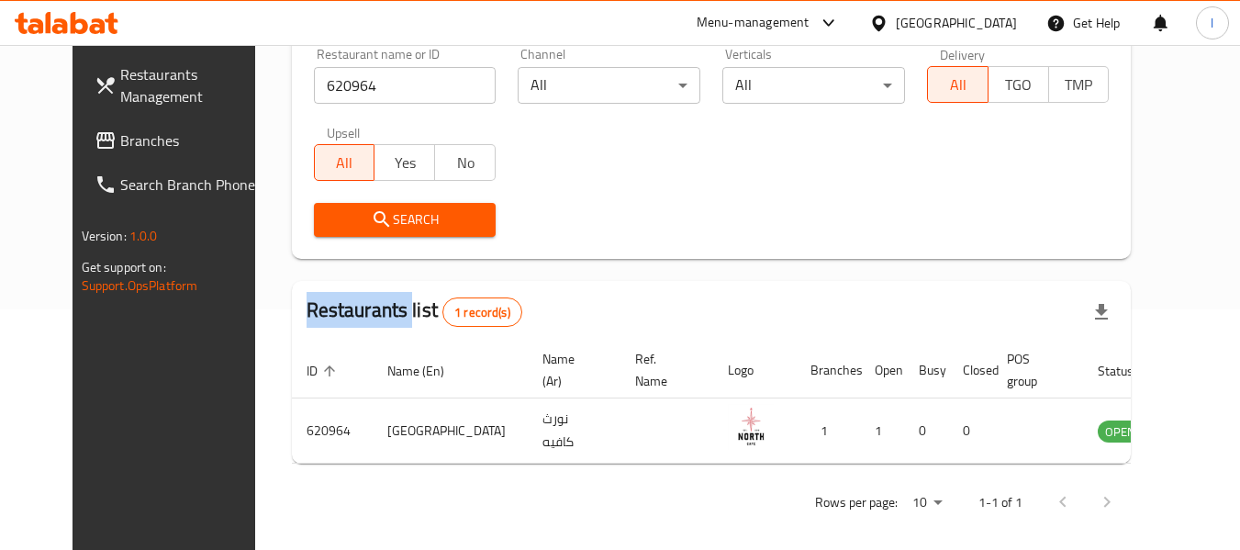
scroll to position [253, 0]
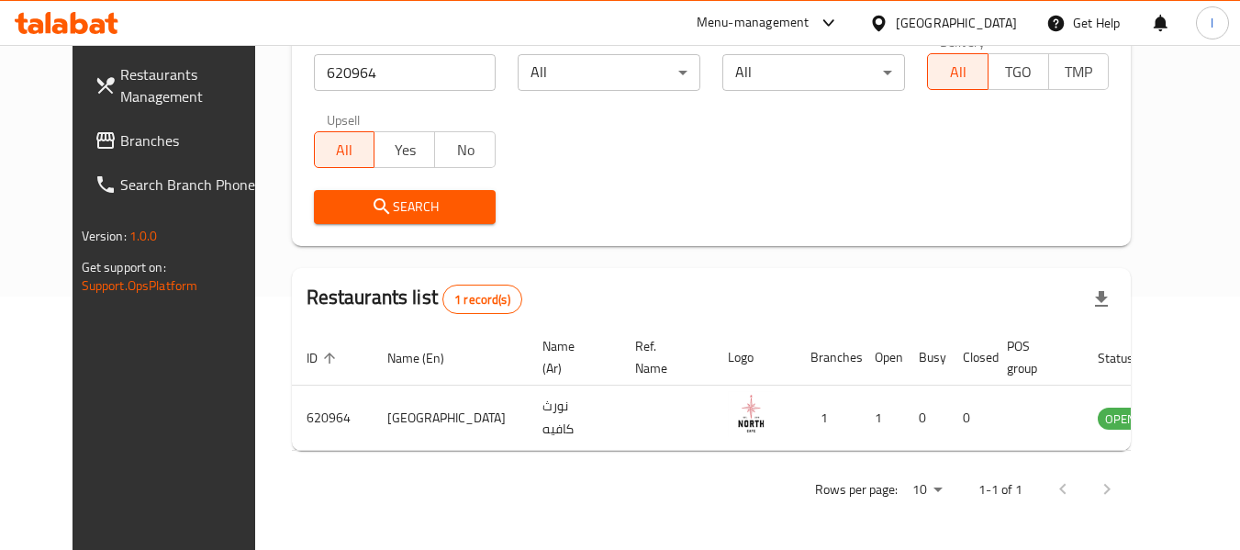
click at [546, 188] on div "Search" at bounding box center [712, 207] width 818 height 56
click at [896, 31] on div at bounding box center [882, 23] width 27 height 20
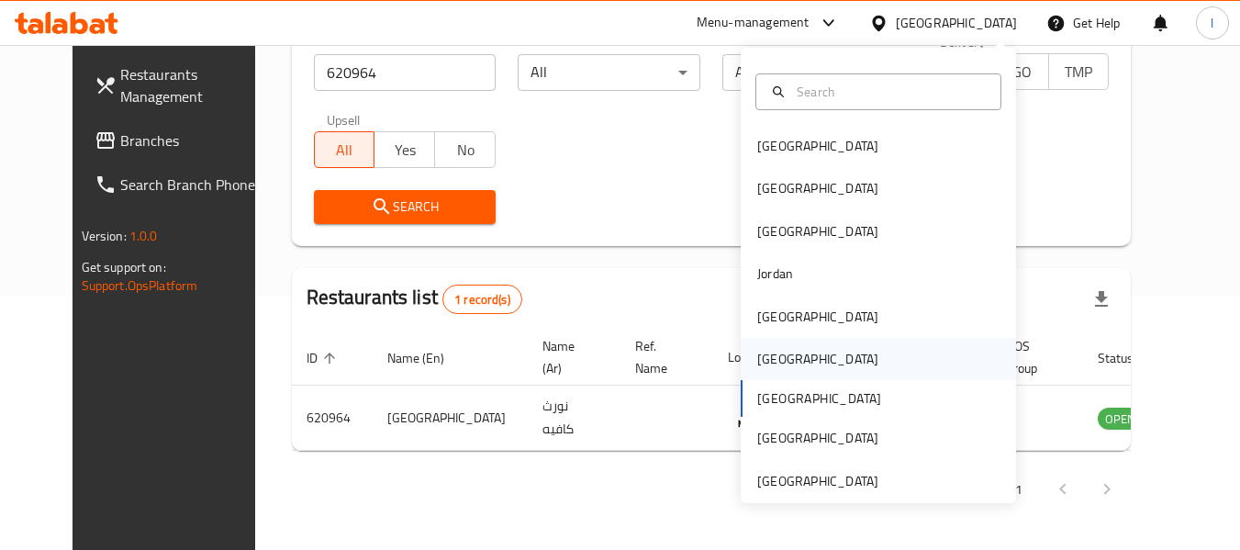
click at [828, 369] on div "[GEOGRAPHIC_DATA]" at bounding box center [878, 359] width 275 height 42
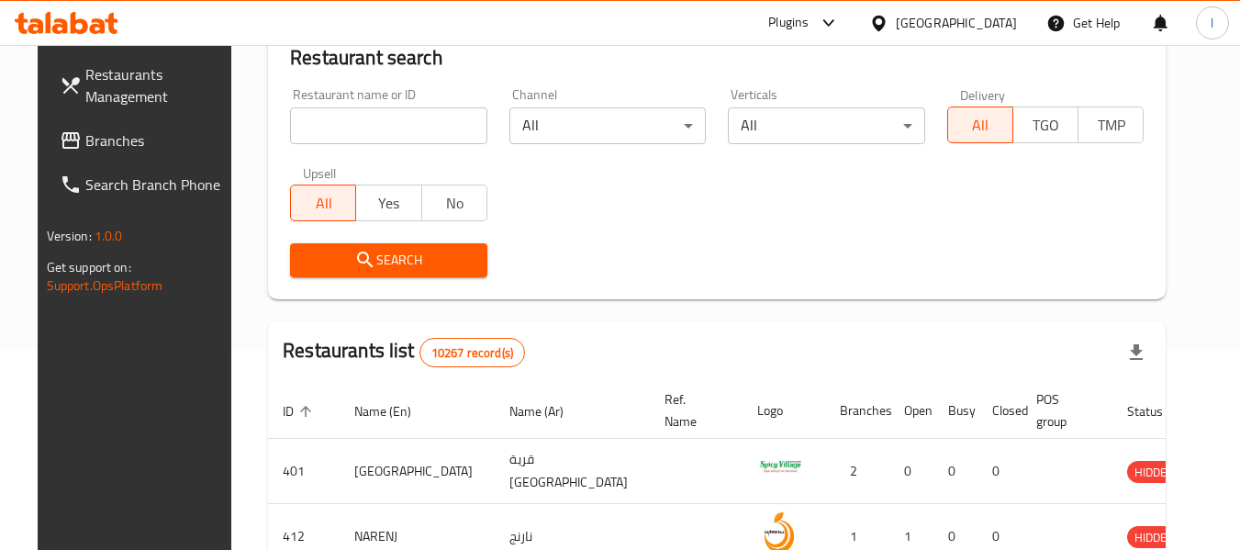
scroll to position [253, 0]
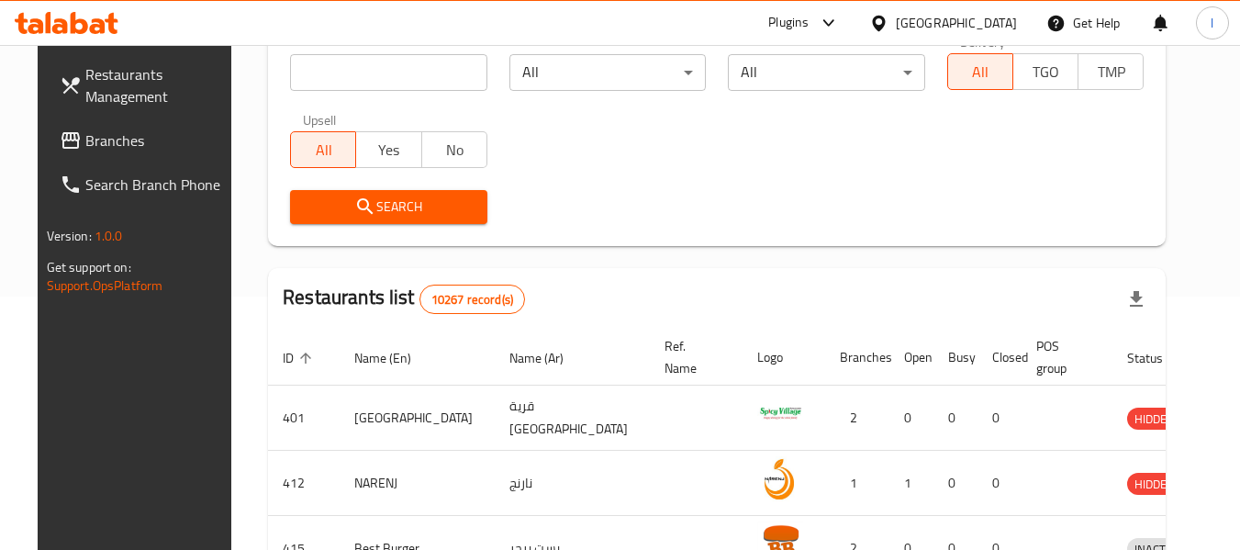
click at [102, 131] on span "Branches" at bounding box center [157, 140] width 145 height 22
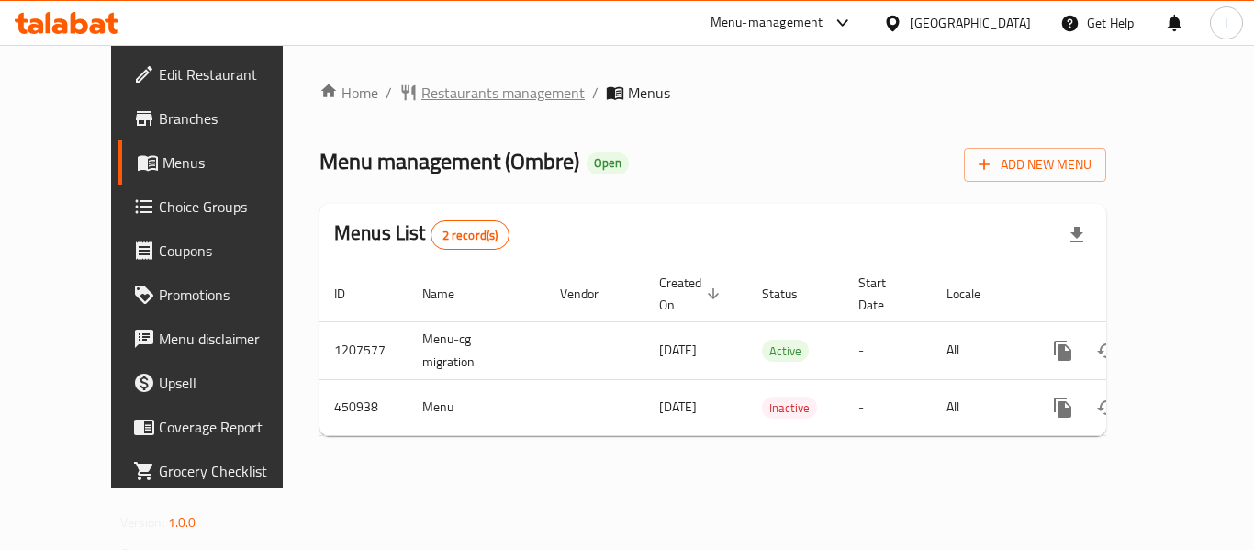
click at [431, 86] on span "Restaurants management" at bounding box center [502, 93] width 163 height 22
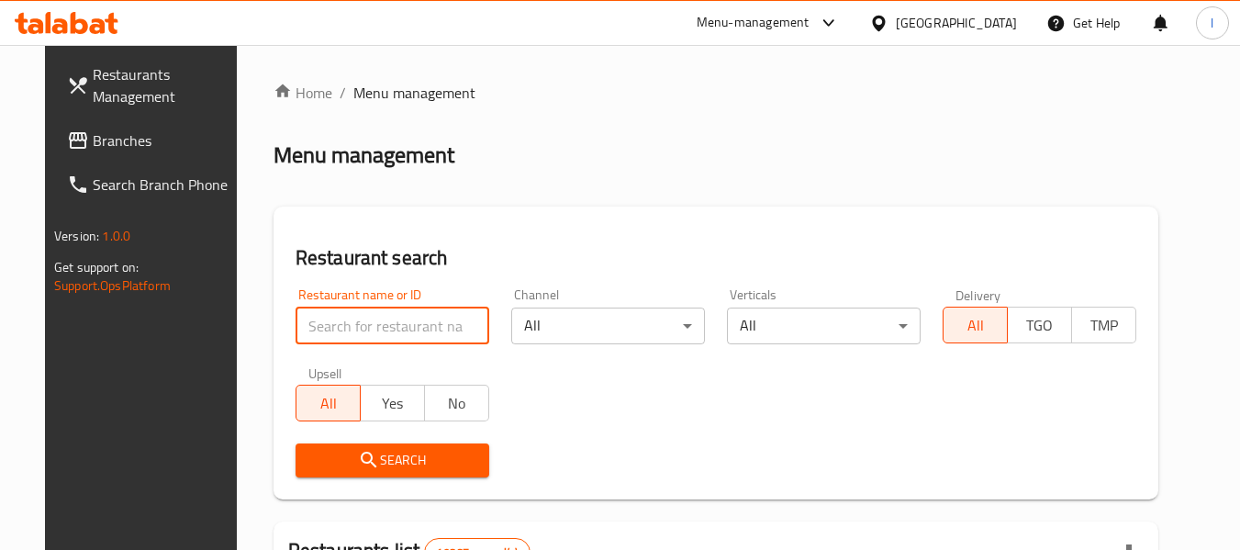
paste input "633155"
type input "633155"
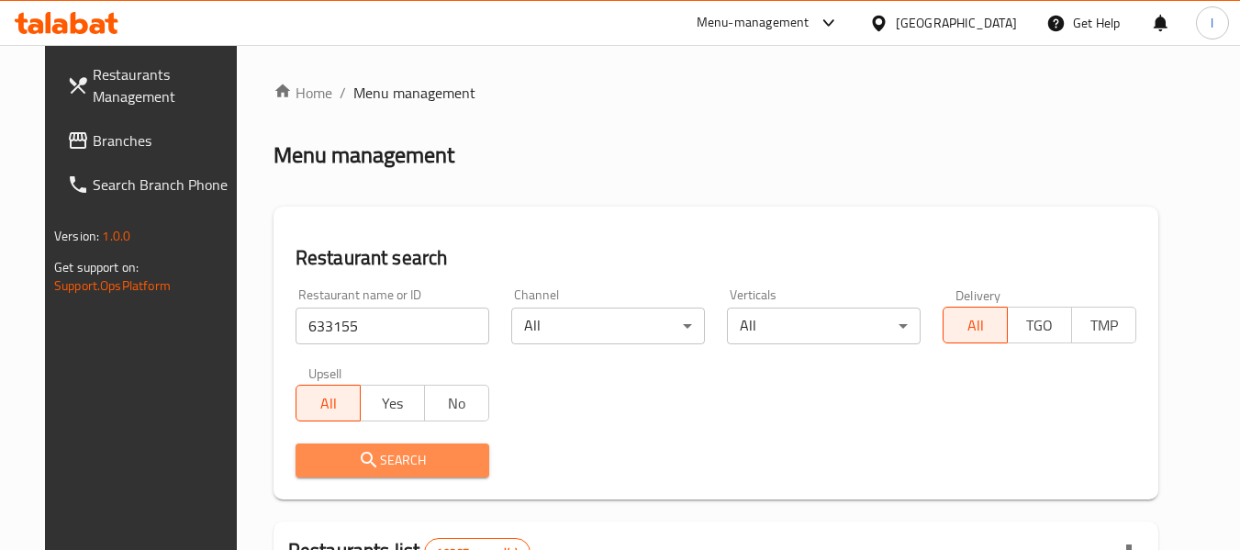
click at [373, 449] on span "Search" at bounding box center [392, 460] width 164 height 23
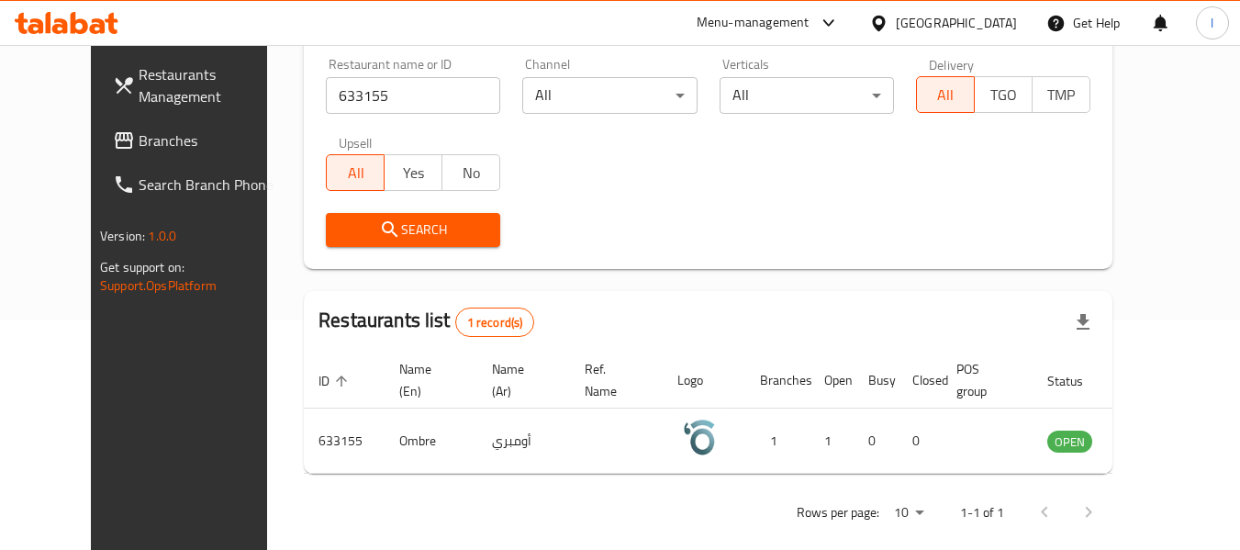
scroll to position [253, 0]
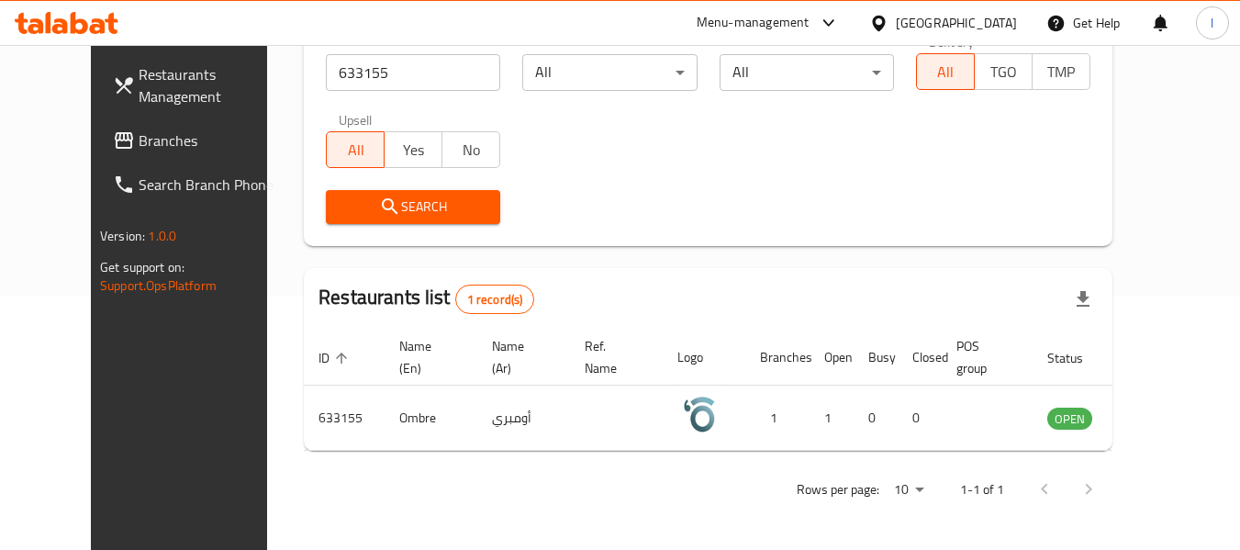
click at [164, 140] on span "Branches" at bounding box center [211, 140] width 145 height 22
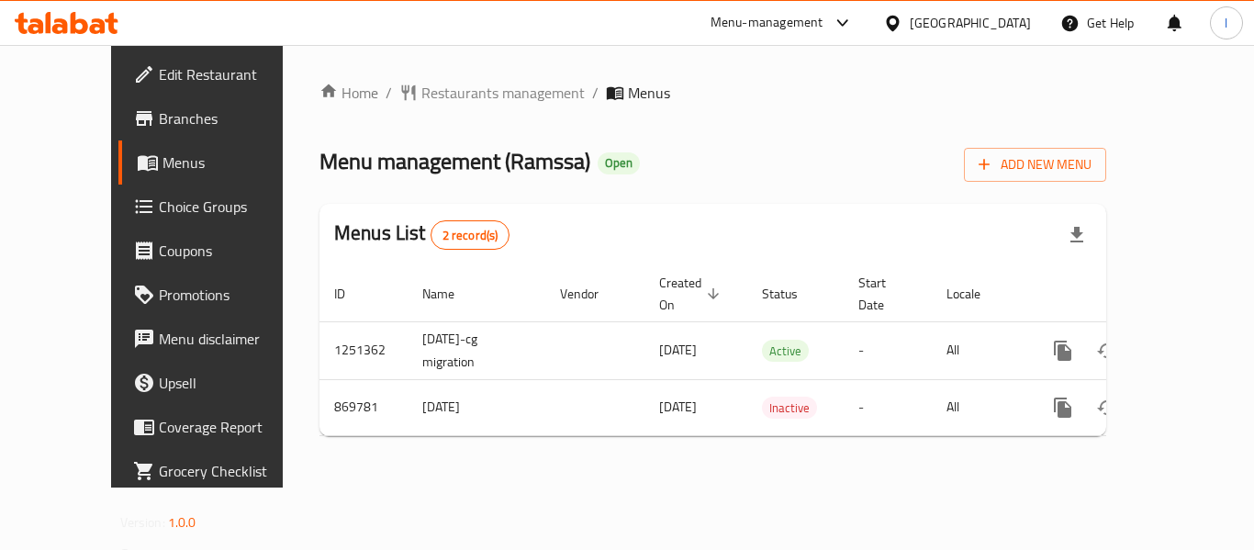
click at [421, 90] on span "Restaurants management" at bounding box center [502, 93] width 163 height 22
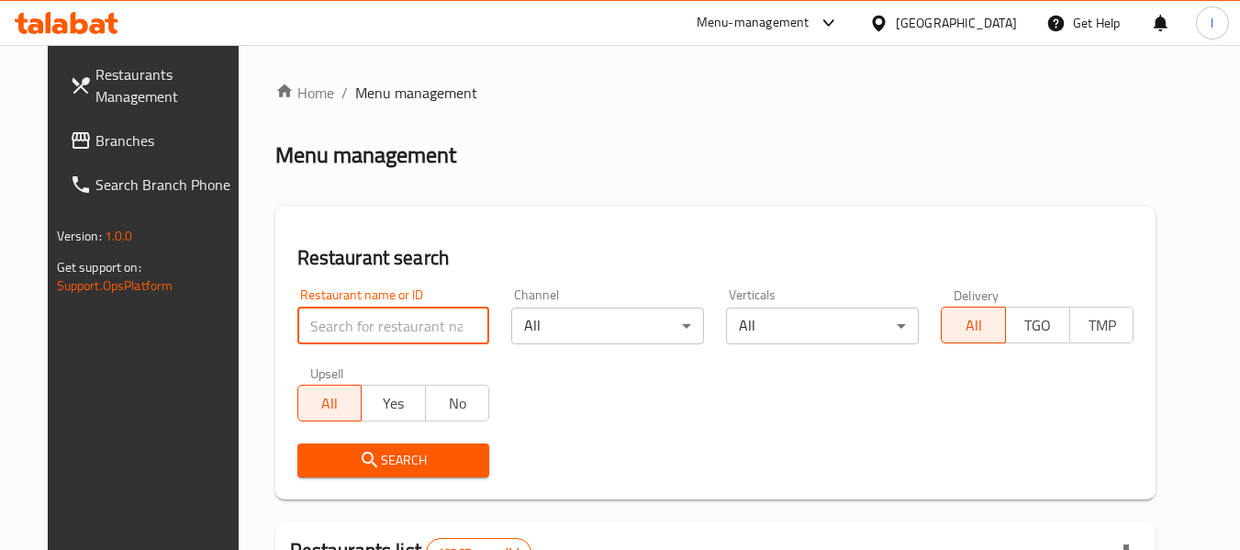
paste input "657184"
type input "657184"
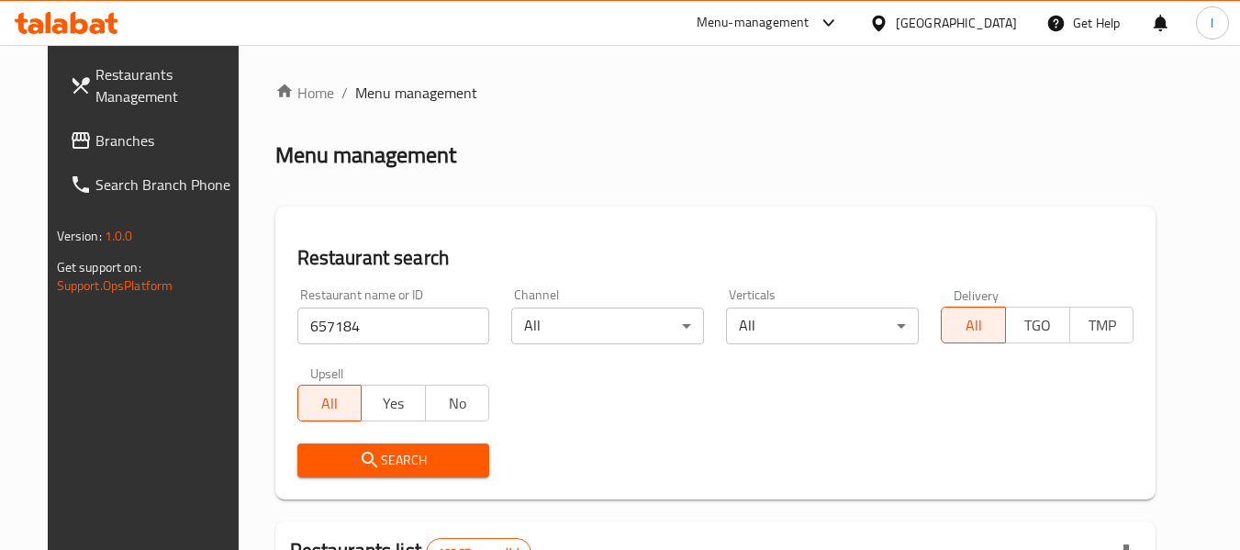
click at [357, 449] on span "Search" at bounding box center [393, 460] width 163 height 23
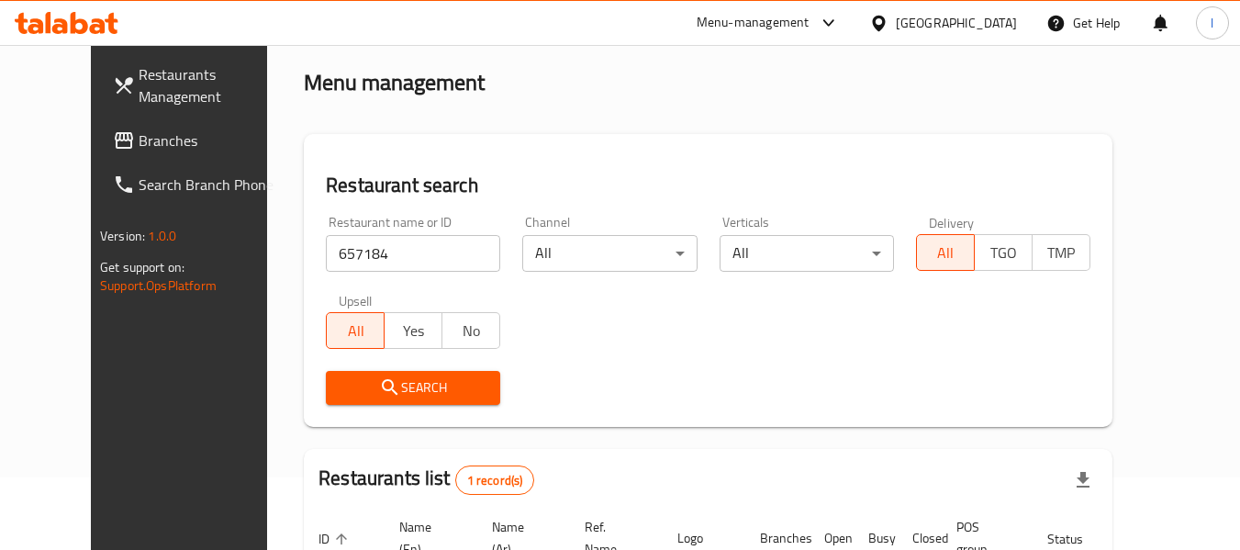
scroll to position [184, 0]
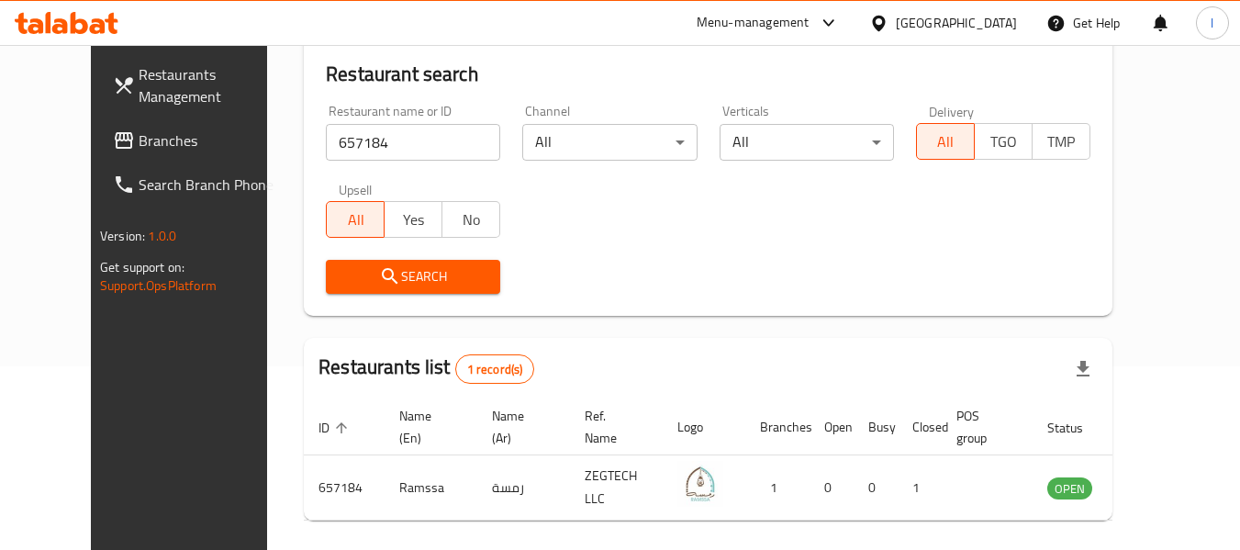
click at [1003, 25] on div "[GEOGRAPHIC_DATA]" at bounding box center [956, 23] width 121 height 20
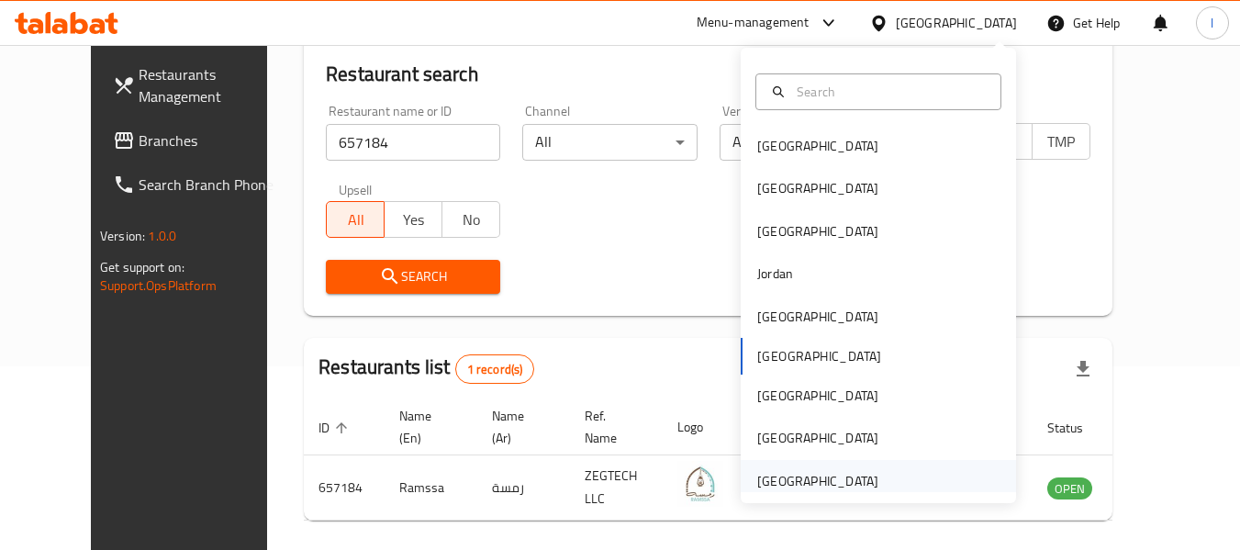
click at [860, 482] on div "[GEOGRAPHIC_DATA]" at bounding box center [817, 481] width 121 height 20
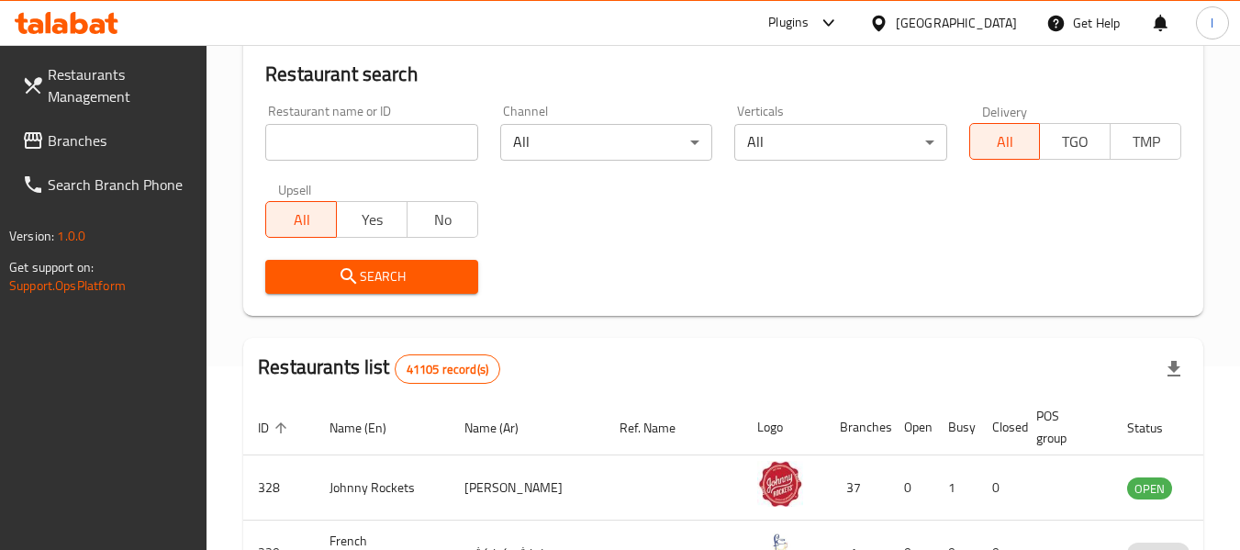
click at [118, 140] on span "Branches" at bounding box center [120, 140] width 145 height 22
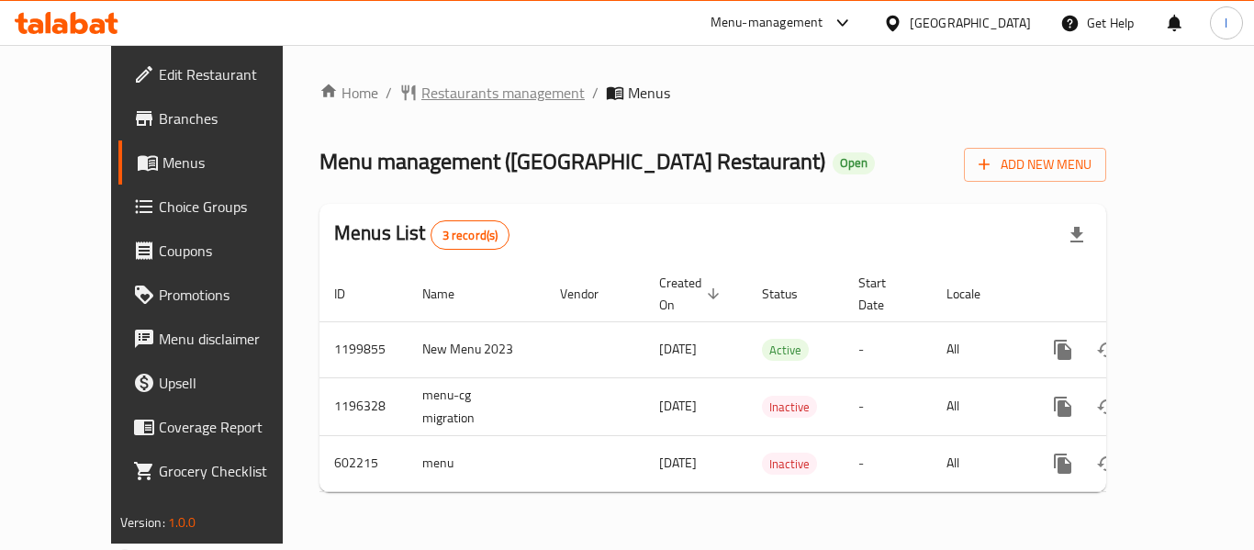
click at [421, 95] on span "Restaurants management" at bounding box center [502, 93] width 163 height 22
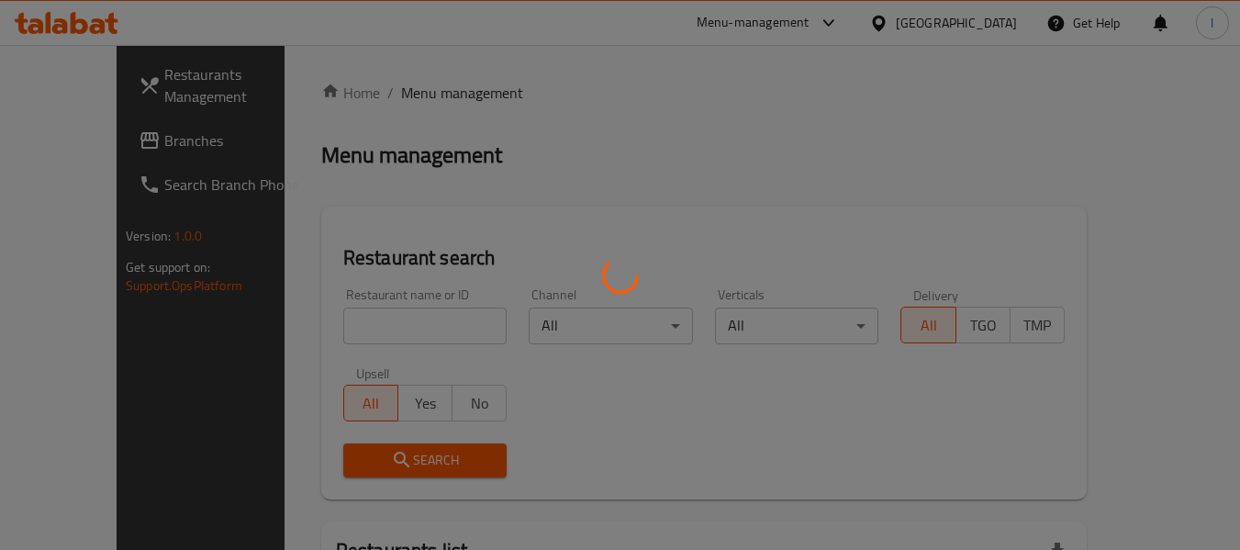
click at [367, 327] on div at bounding box center [620, 275] width 1240 height 550
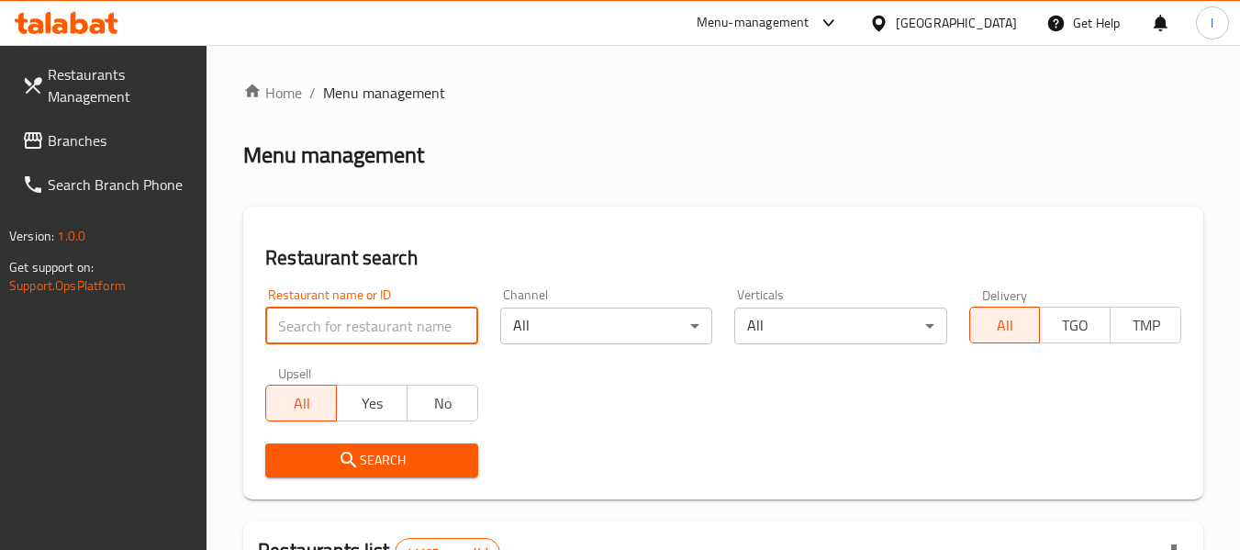
click at [367, 327] on input "search" at bounding box center [371, 326] width 212 height 37
paste input "637805"
type input "637805"
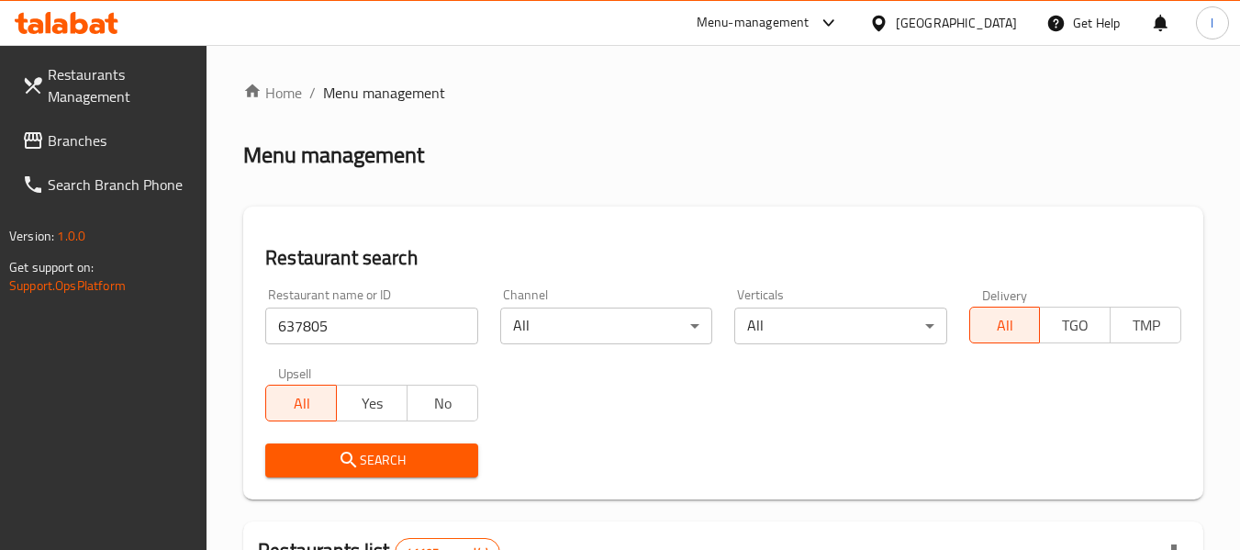
click at [362, 449] on span "Search" at bounding box center [371, 460] width 183 height 23
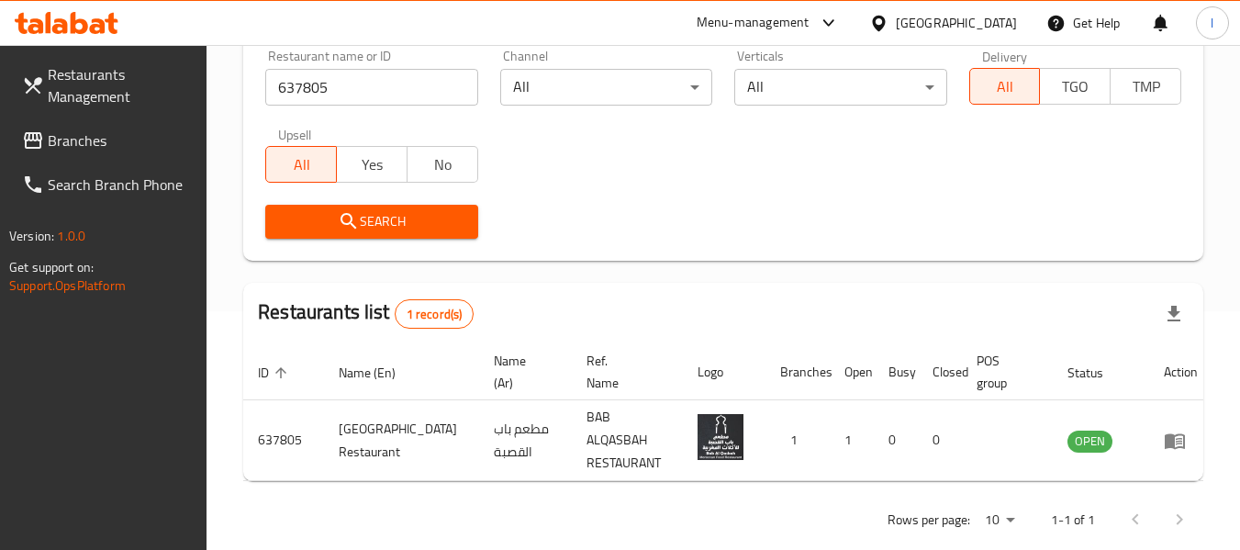
scroll to position [269, 0]
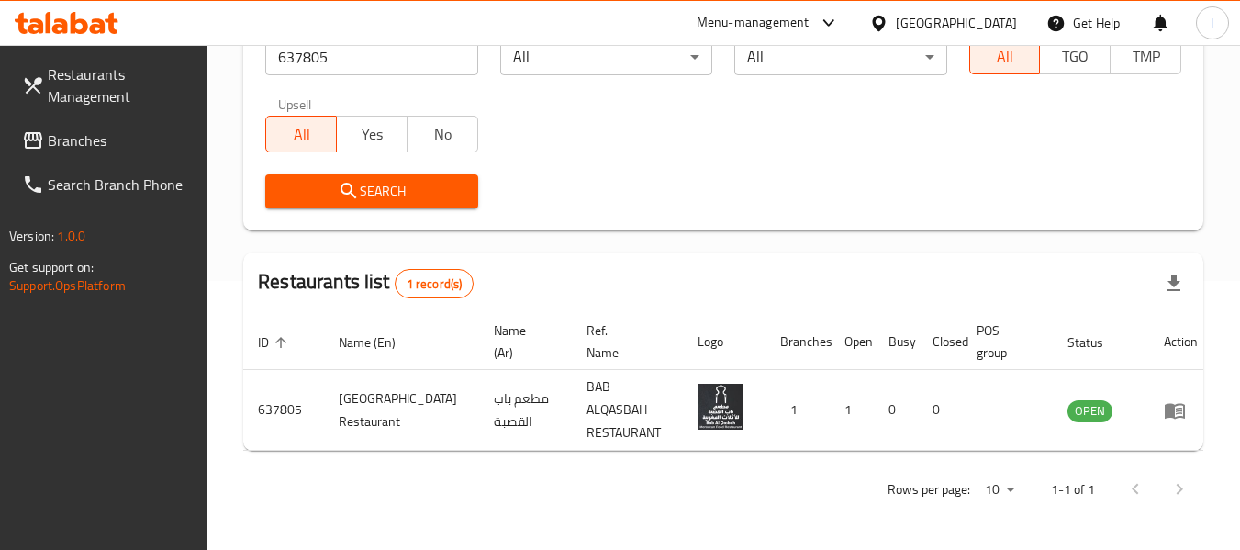
click at [1006, 28] on div "[GEOGRAPHIC_DATA]" at bounding box center [956, 23] width 121 height 20
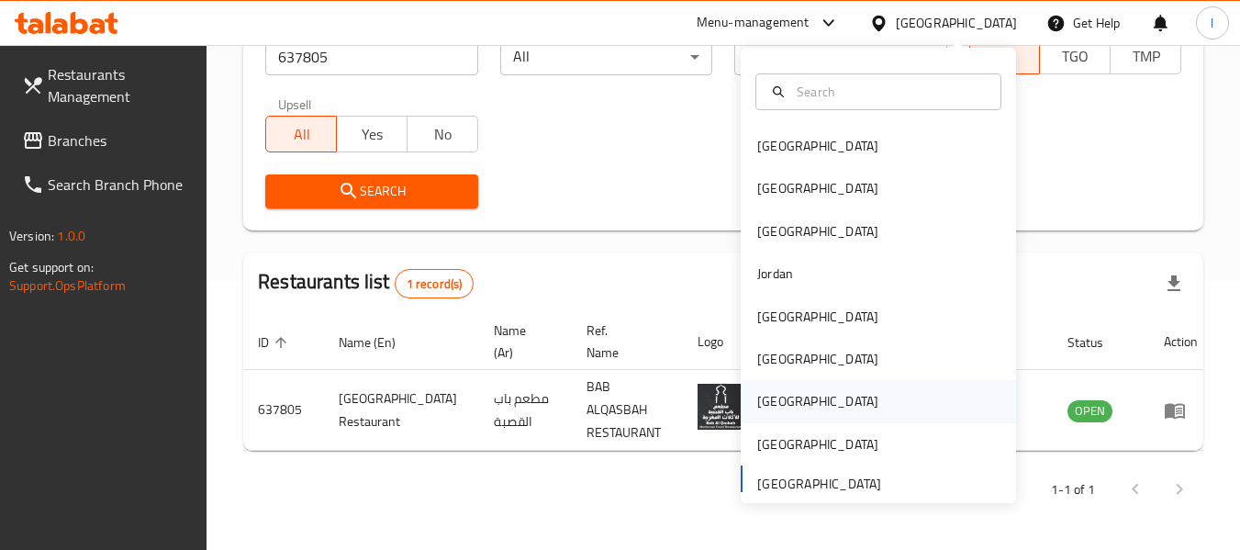
click at [796, 405] on div "[GEOGRAPHIC_DATA]" at bounding box center [878, 401] width 275 height 42
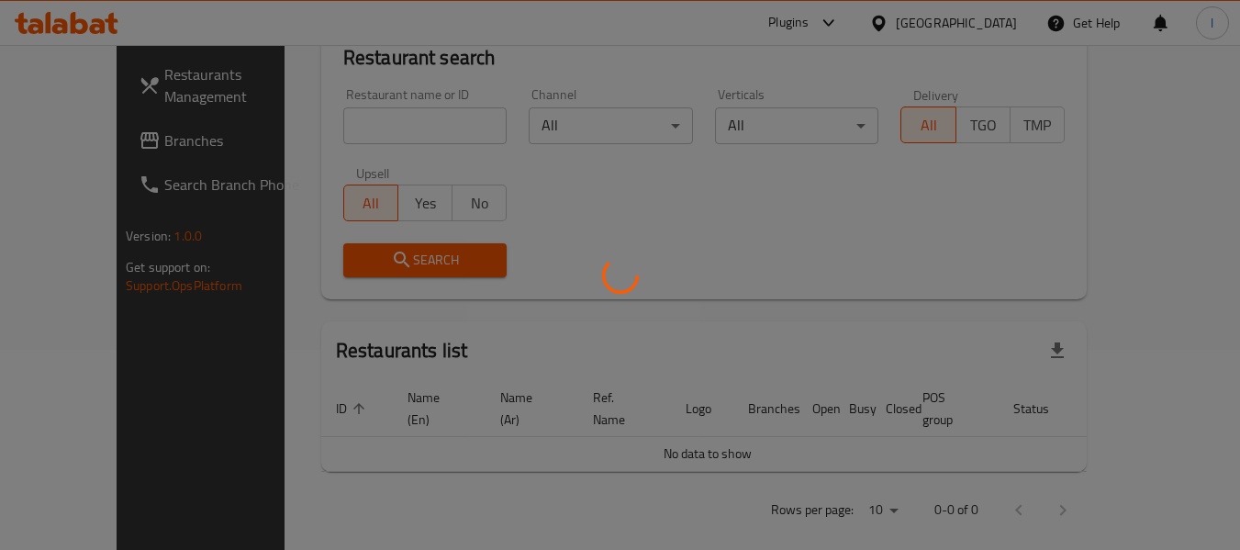
scroll to position [269, 0]
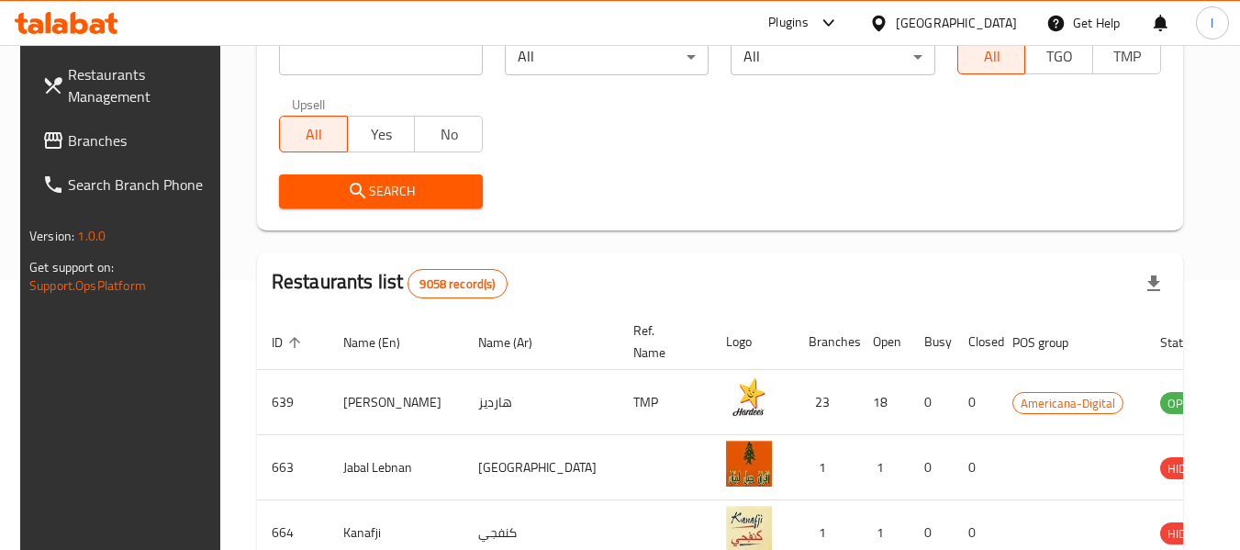
click at [87, 139] on span "Branches" at bounding box center [140, 140] width 145 height 22
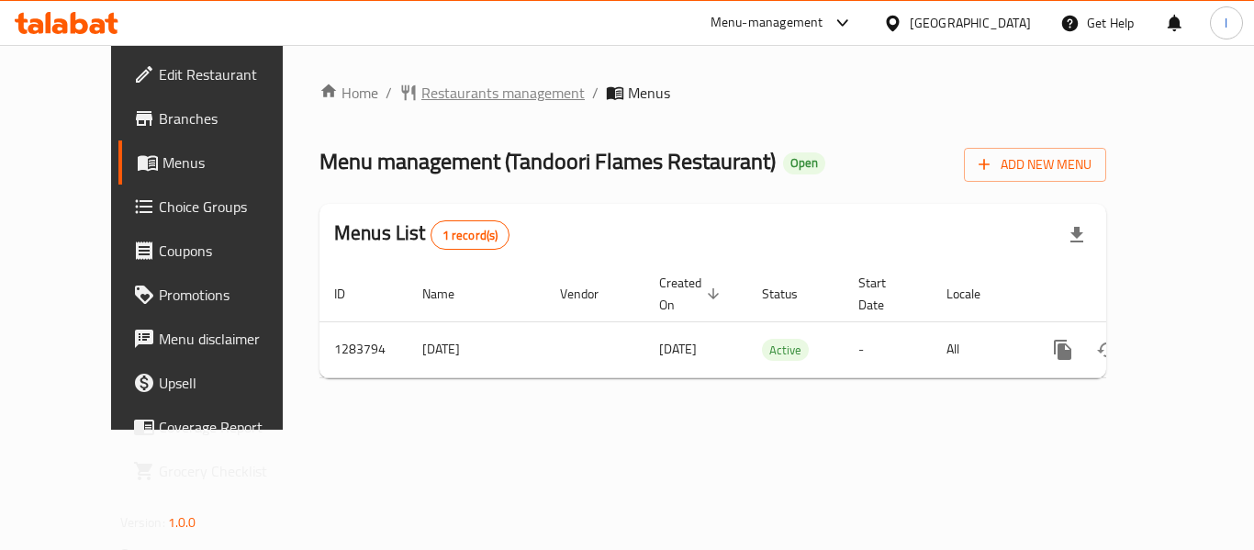
click at [441, 96] on span "Restaurants management" at bounding box center [502, 93] width 163 height 22
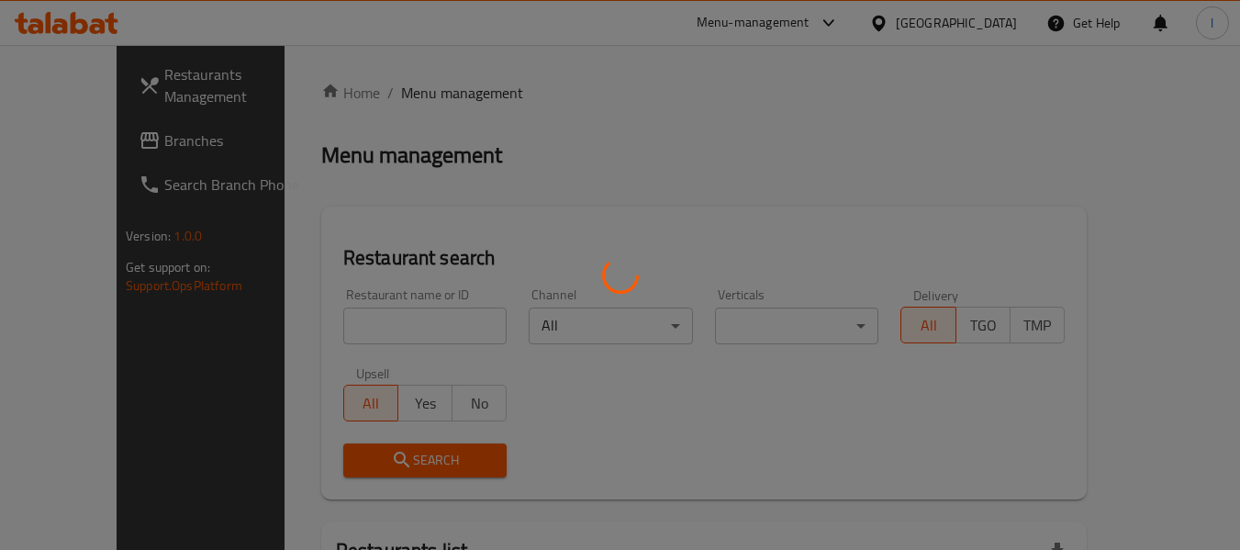
click at [360, 331] on div at bounding box center [620, 275] width 1240 height 550
click at [360, 328] on div at bounding box center [620, 275] width 1240 height 550
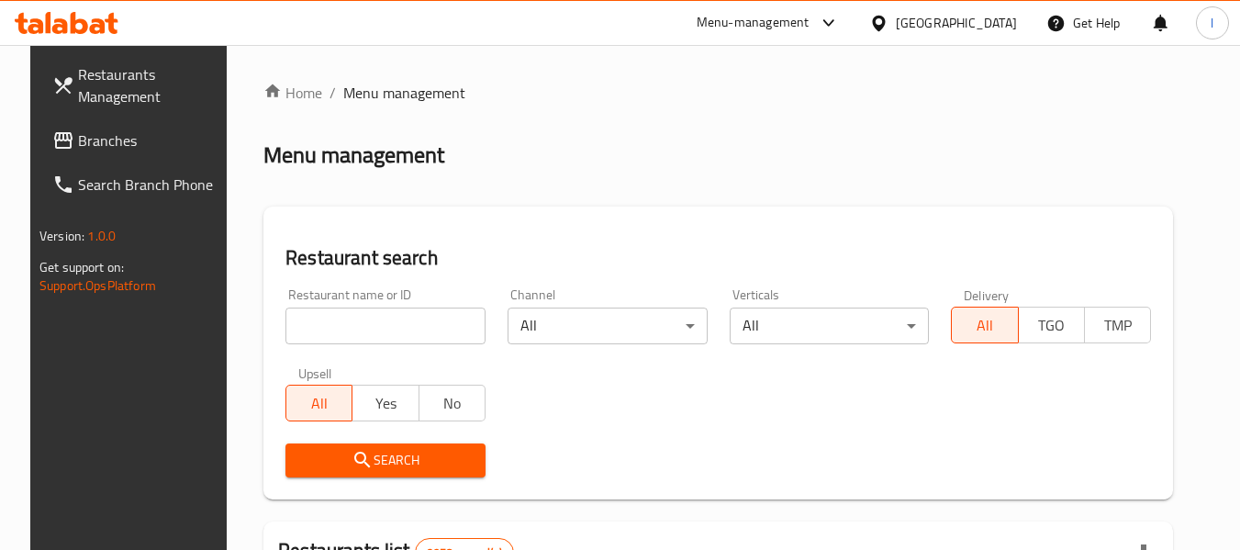
click at [431, 325] on input "search" at bounding box center [386, 326] width 200 height 37
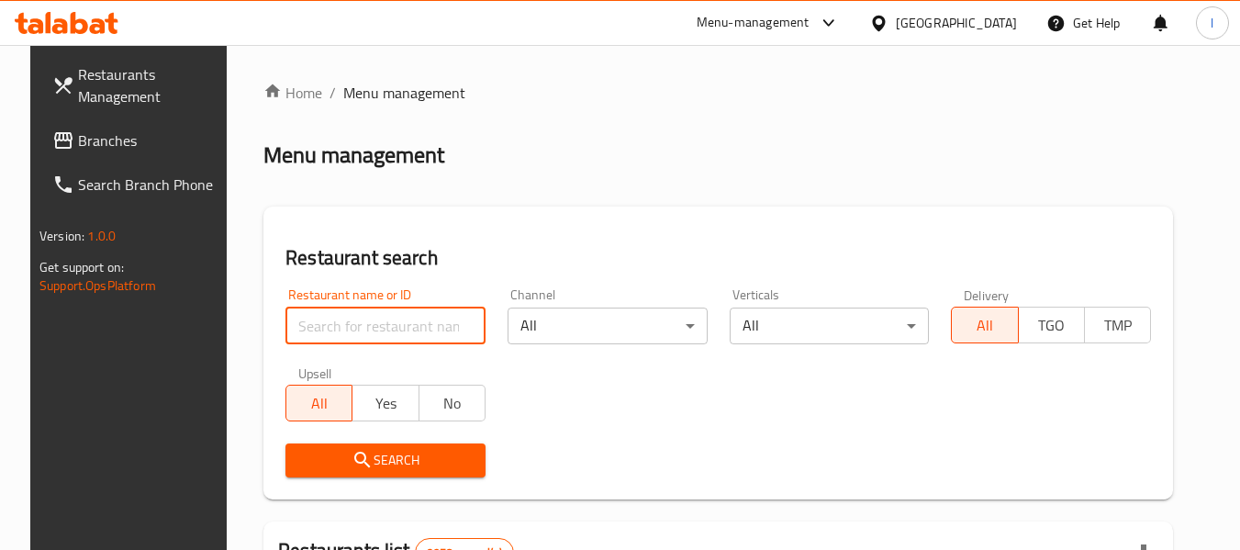
paste input "695418"
type input "695418"
click button "Search" at bounding box center [386, 460] width 200 height 34
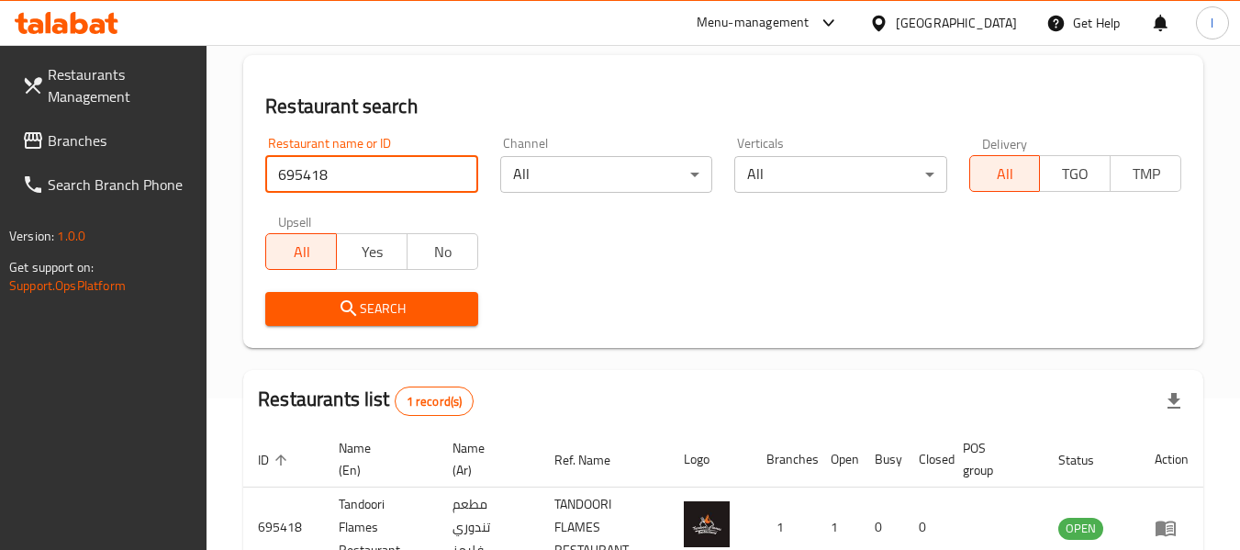
scroll to position [269, 0]
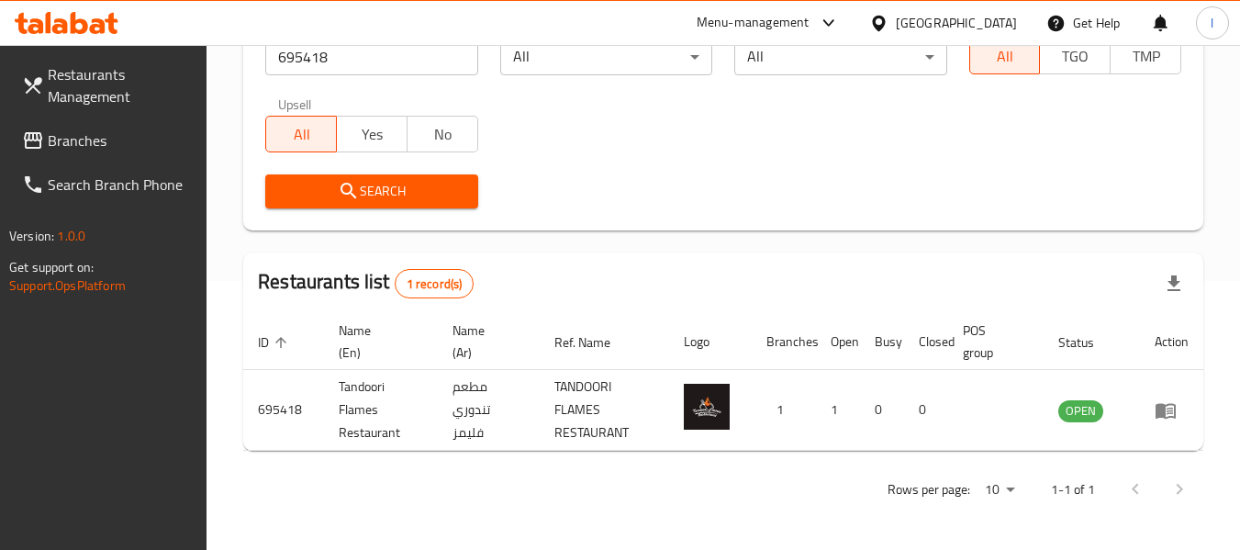
click at [889, 28] on icon at bounding box center [878, 23] width 19 height 19
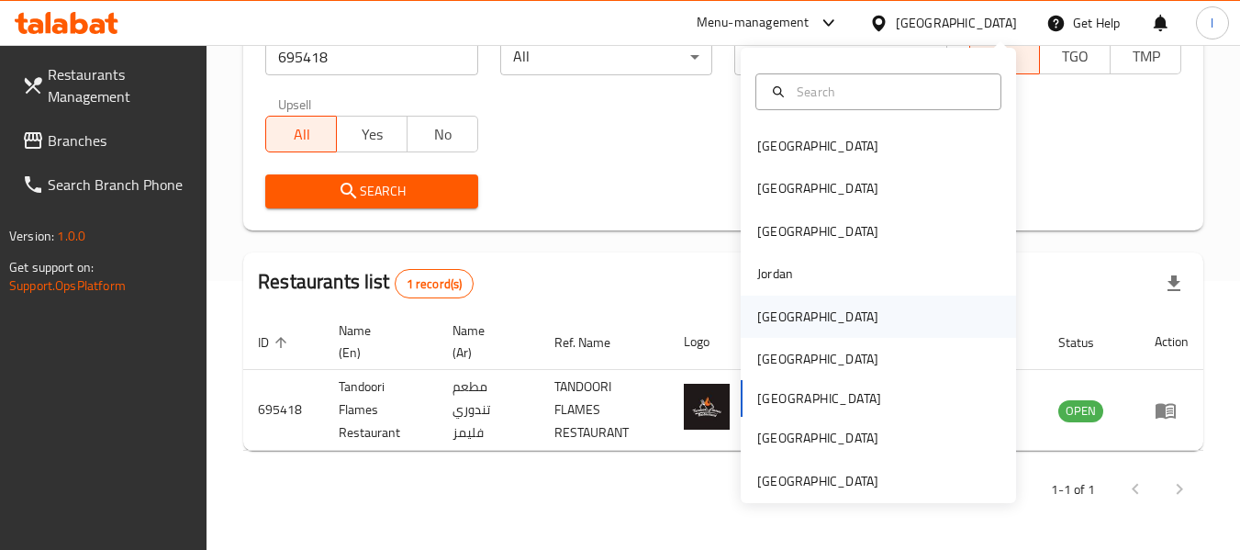
click at [791, 313] on div "[GEOGRAPHIC_DATA]" at bounding box center [818, 317] width 151 height 42
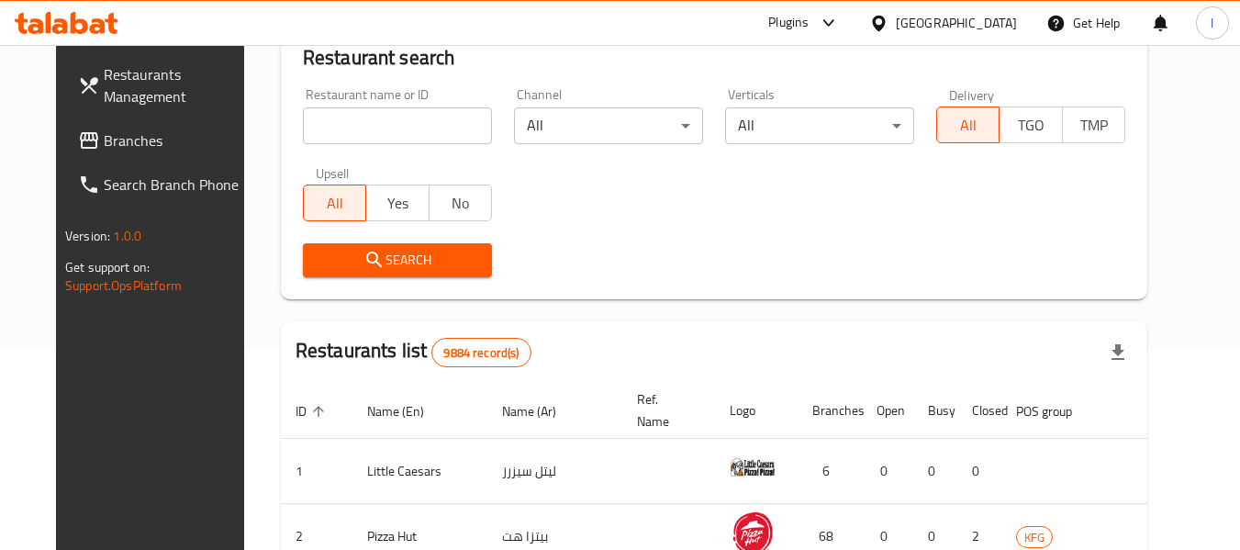
scroll to position [269, 0]
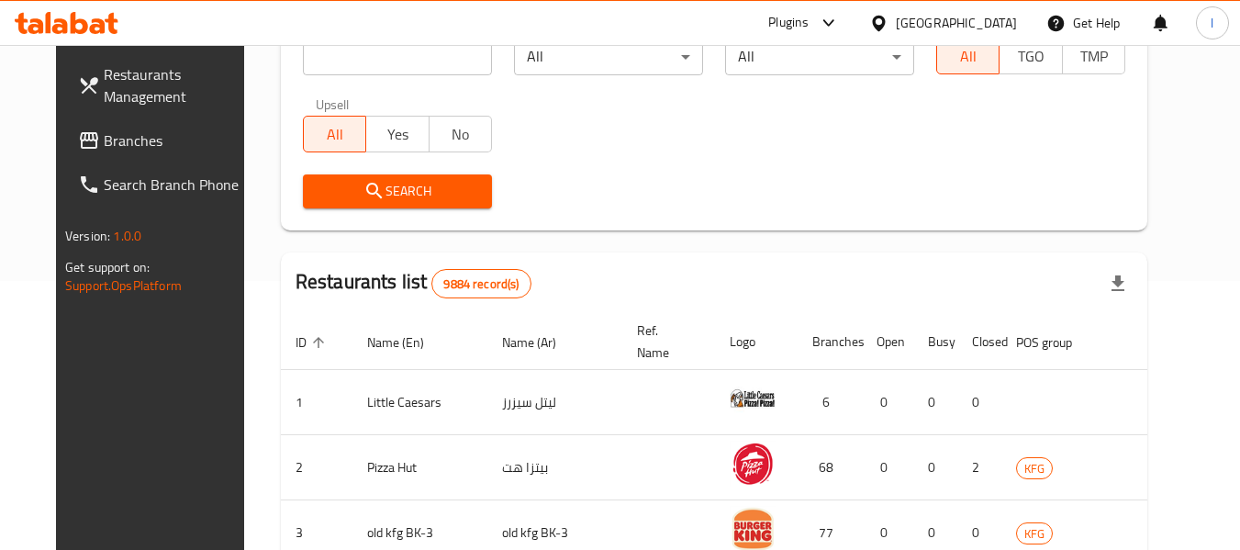
click at [113, 142] on span "Branches" at bounding box center [176, 140] width 145 height 22
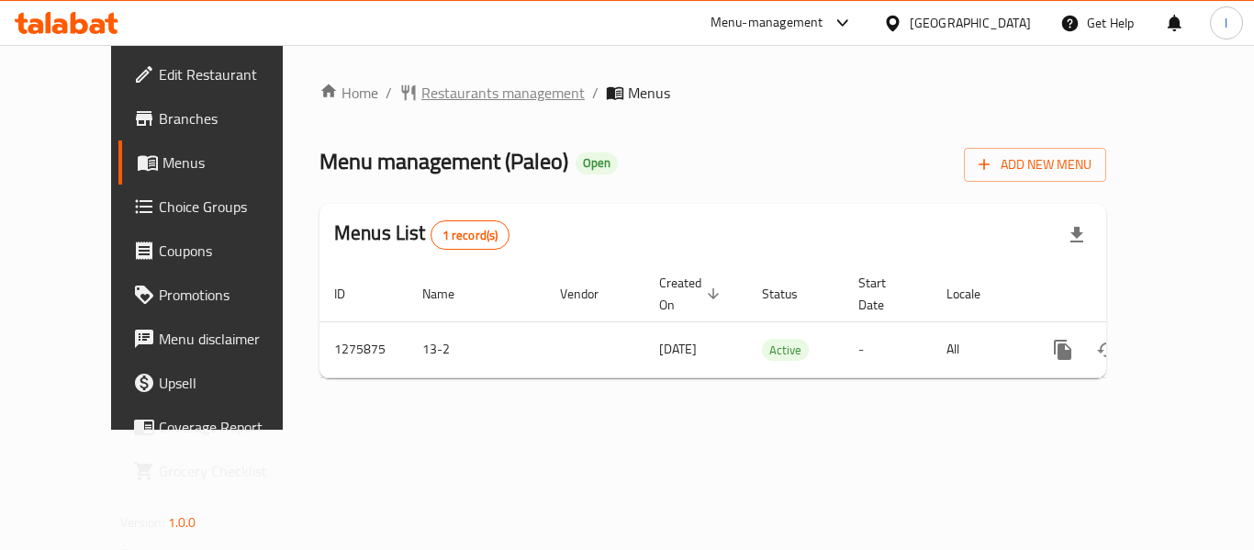
click at [451, 89] on span "Restaurants management" at bounding box center [502, 93] width 163 height 22
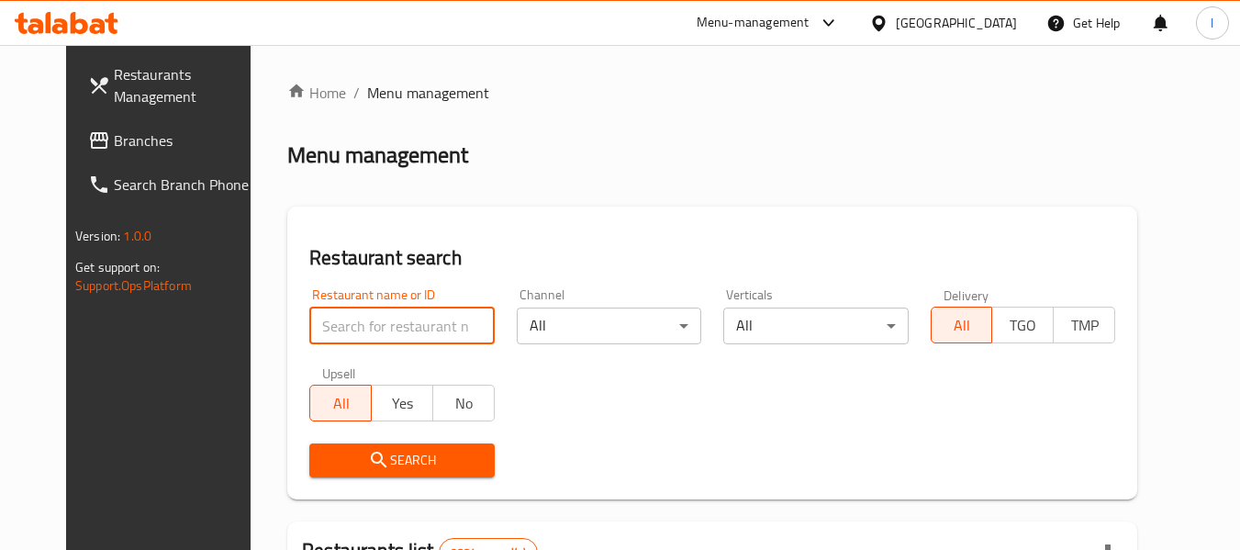
click at [383, 308] on input "search" at bounding box center [401, 326] width 185 height 37
paste input "691781"
type input "691781"
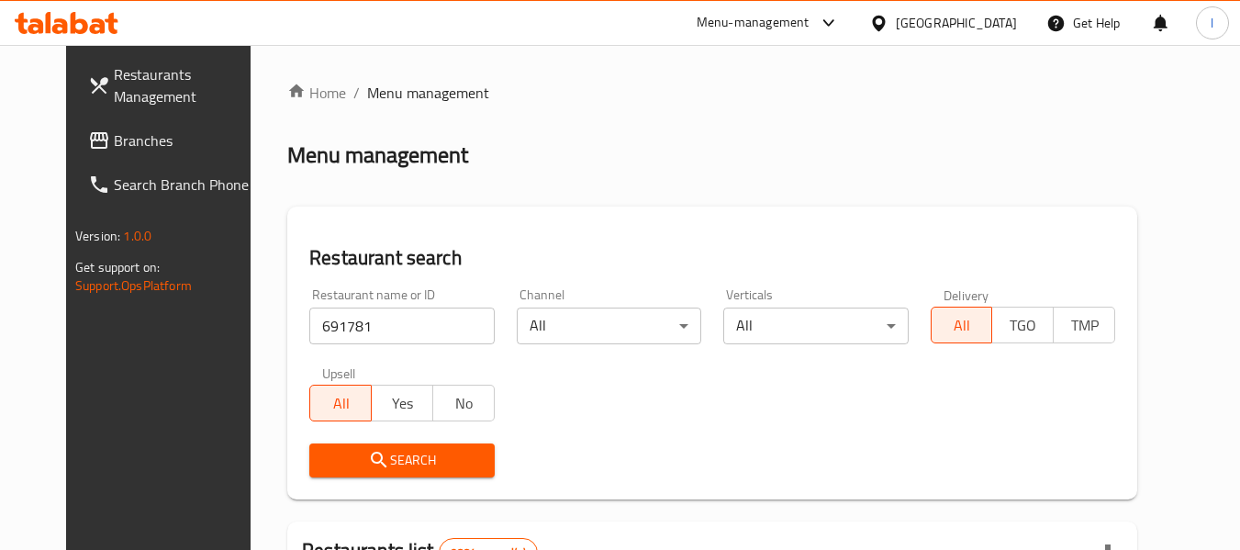
click at [364, 458] on span "Search" at bounding box center [401, 460] width 155 height 23
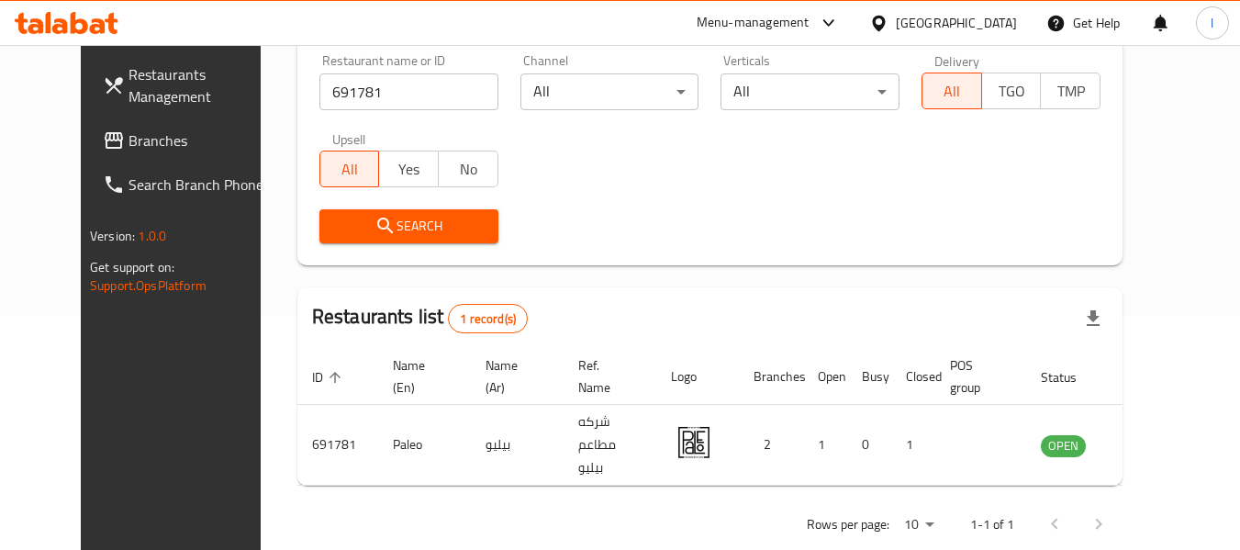
scroll to position [246, 0]
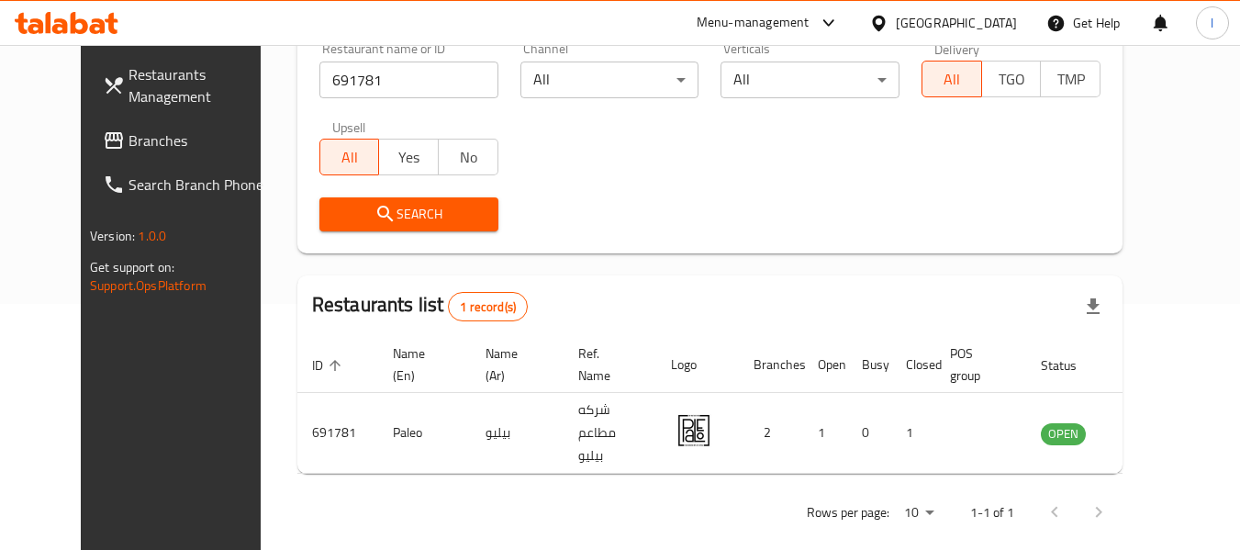
click at [1011, 18] on div "Kuwait" at bounding box center [956, 23] width 121 height 20
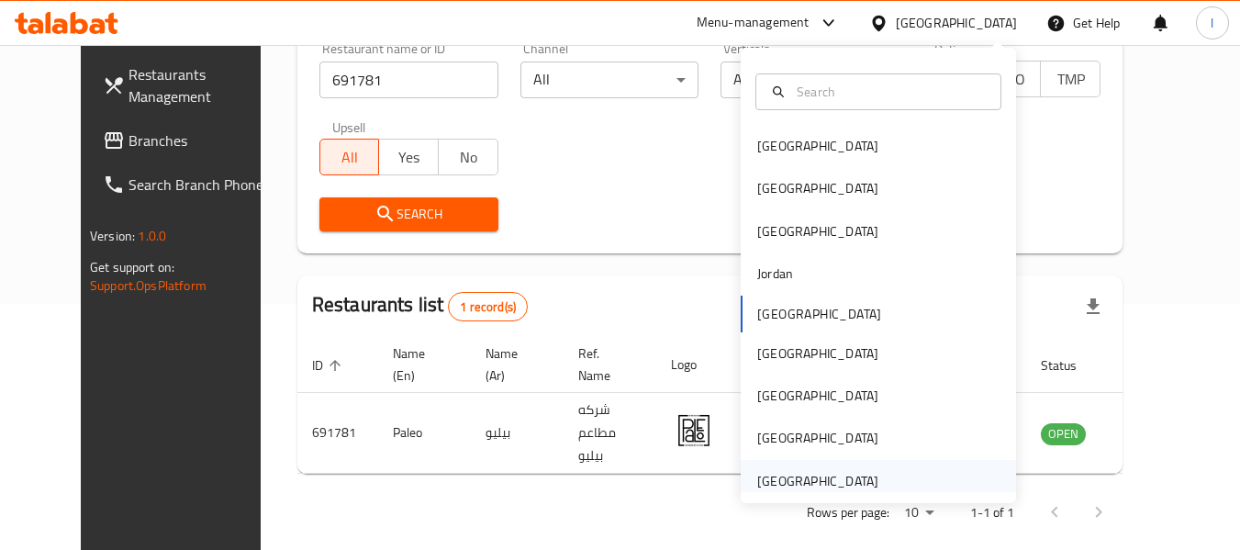
click at [890, 470] on div "[GEOGRAPHIC_DATA]" at bounding box center [878, 481] width 275 height 42
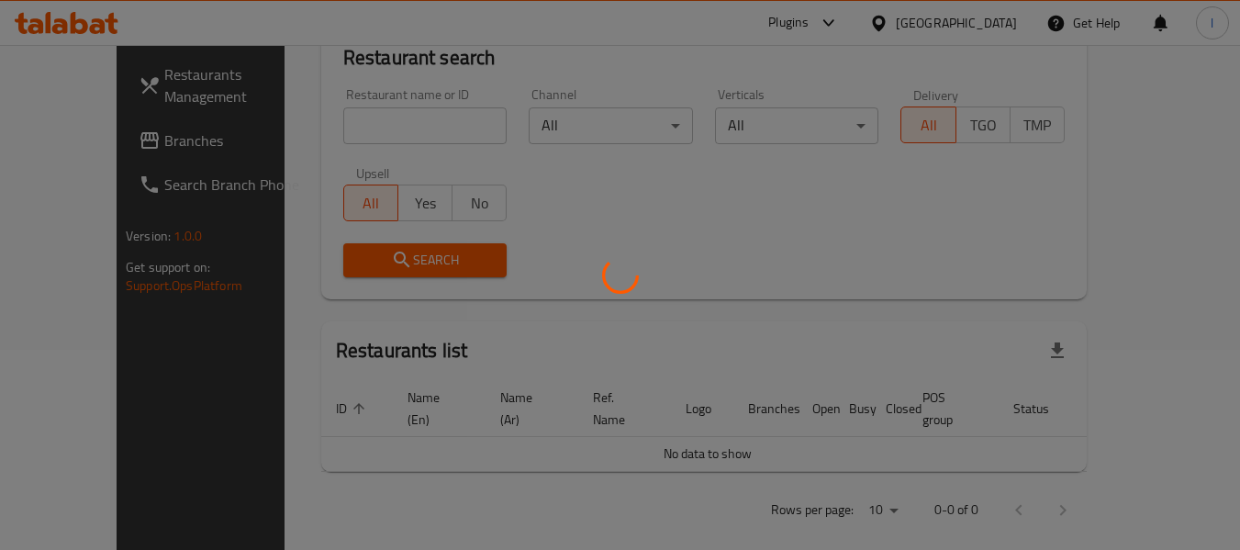
scroll to position [246, 0]
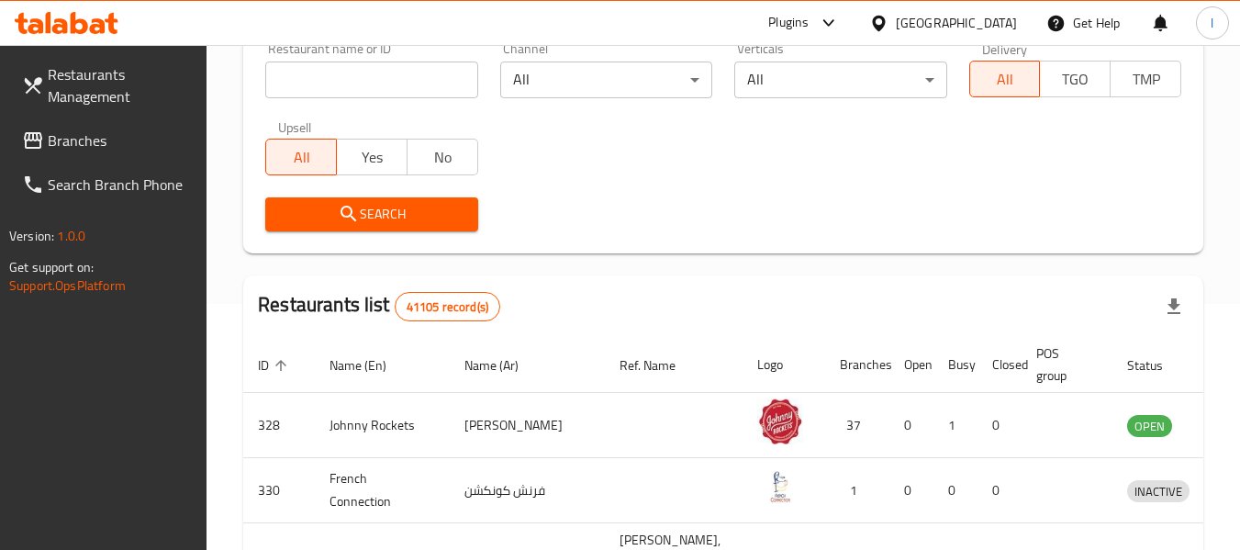
click at [81, 139] on span "Branches" at bounding box center [120, 140] width 145 height 22
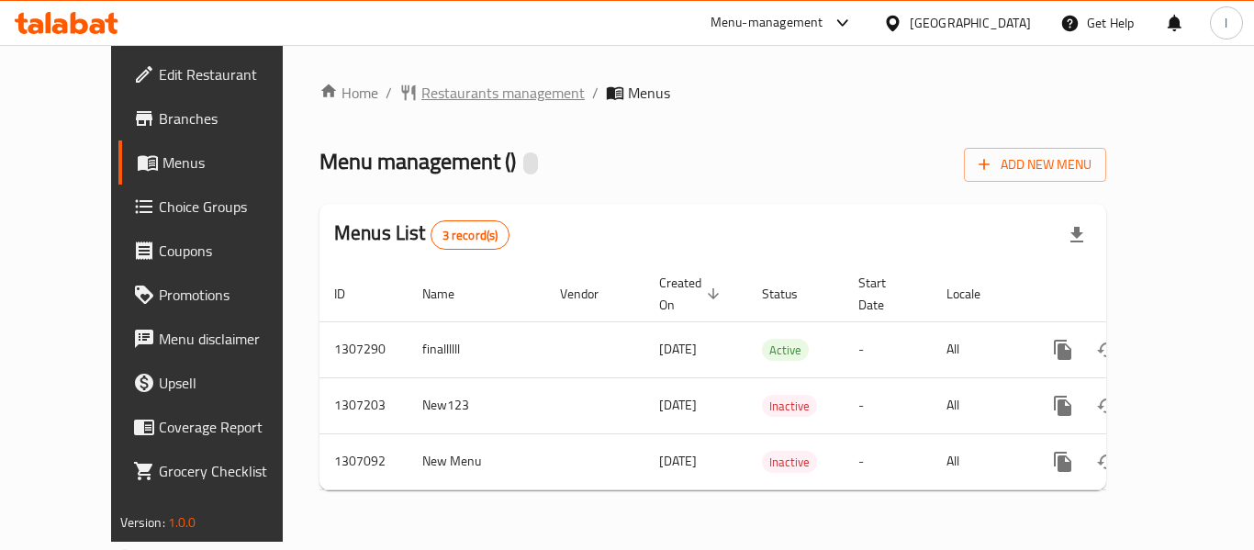
click at [448, 95] on span "Restaurants management" at bounding box center [502, 93] width 163 height 22
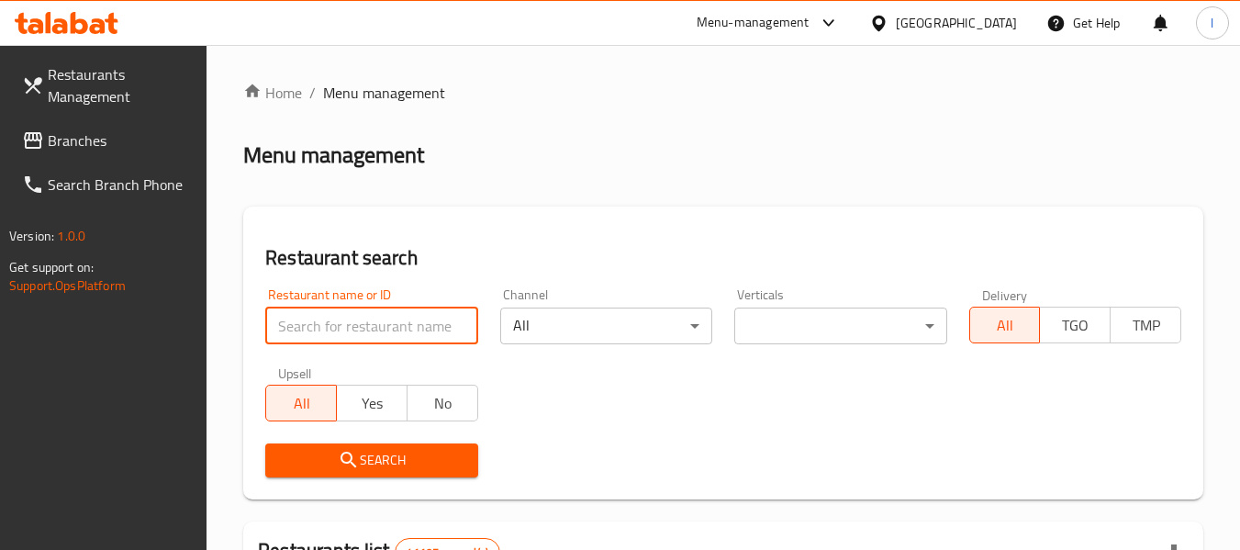
click at [339, 326] on input "search" at bounding box center [371, 326] width 212 height 37
paste input "703996"
type input "703996"
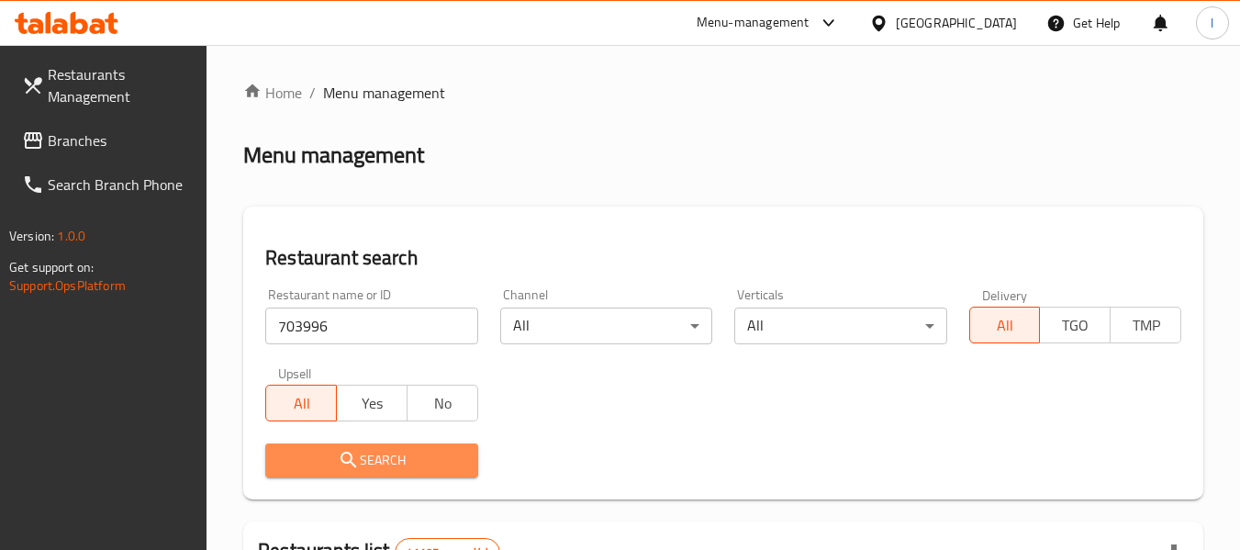
click at [388, 459] on span "Search" at bounding box center [371, 460] width 183 height 23
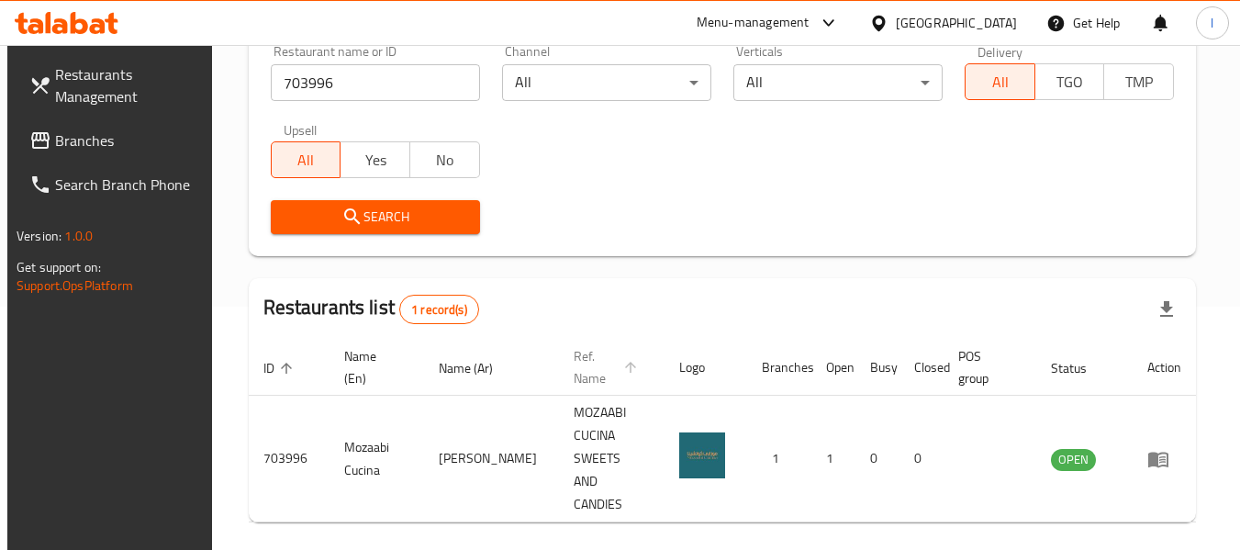
scroll to position [269, 0]
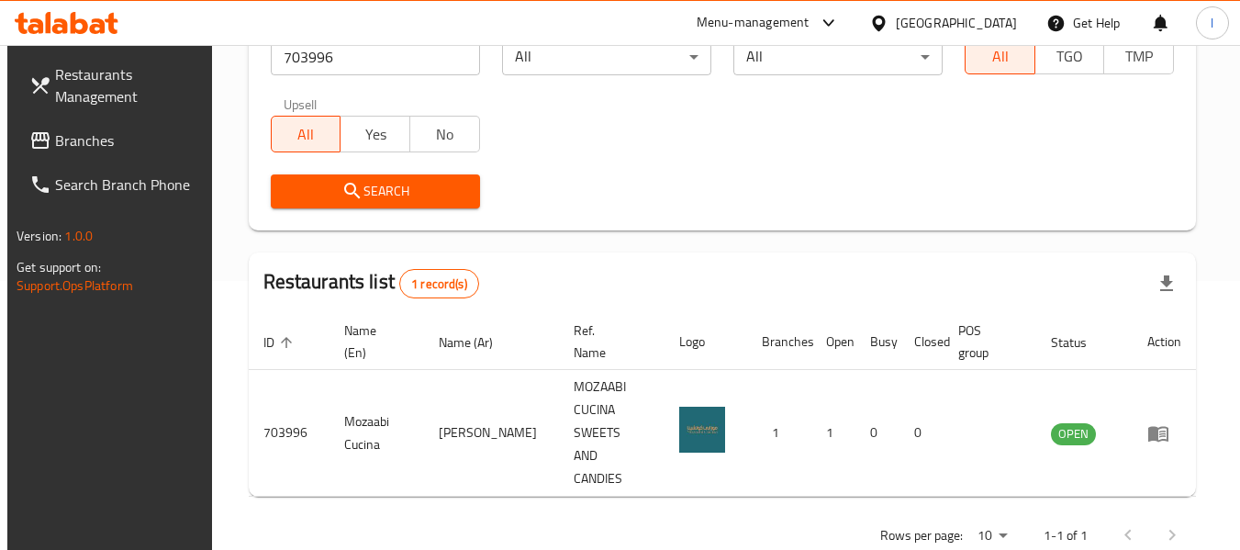
drag, startPoint x: 113, startPoint y: 129, endPoint x: 137, endPoint y: 100, distance: 37.9
click at [114, 129] on span "Branches" at bounding box center [127, 140] width 145 height 22
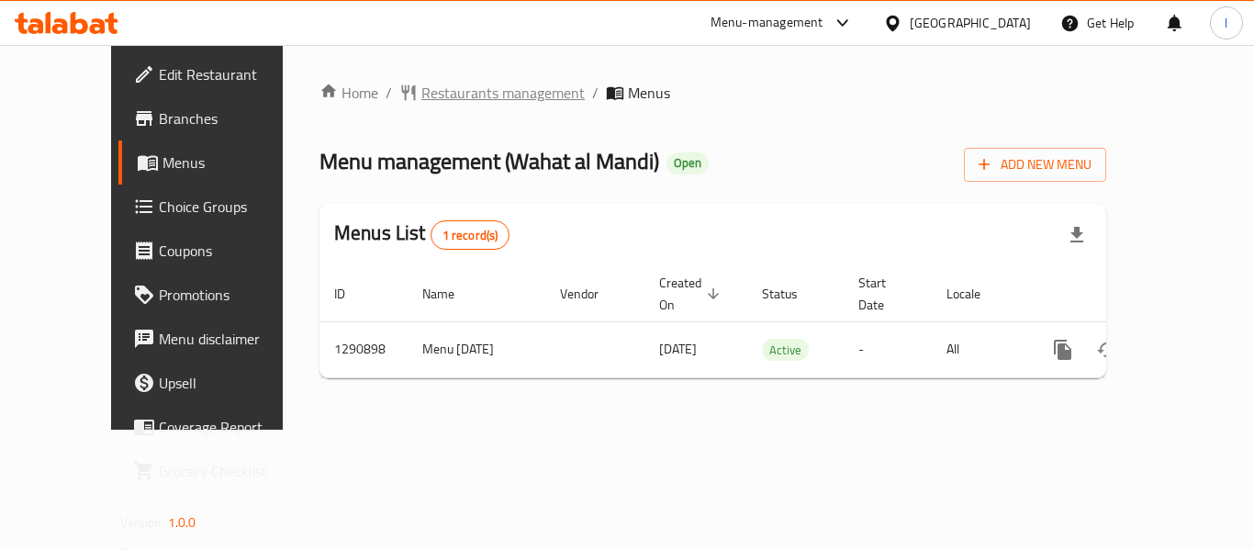
click at [483, 89] on span "Restaurants management" at bounding box center [502, 93] width 163 height 22
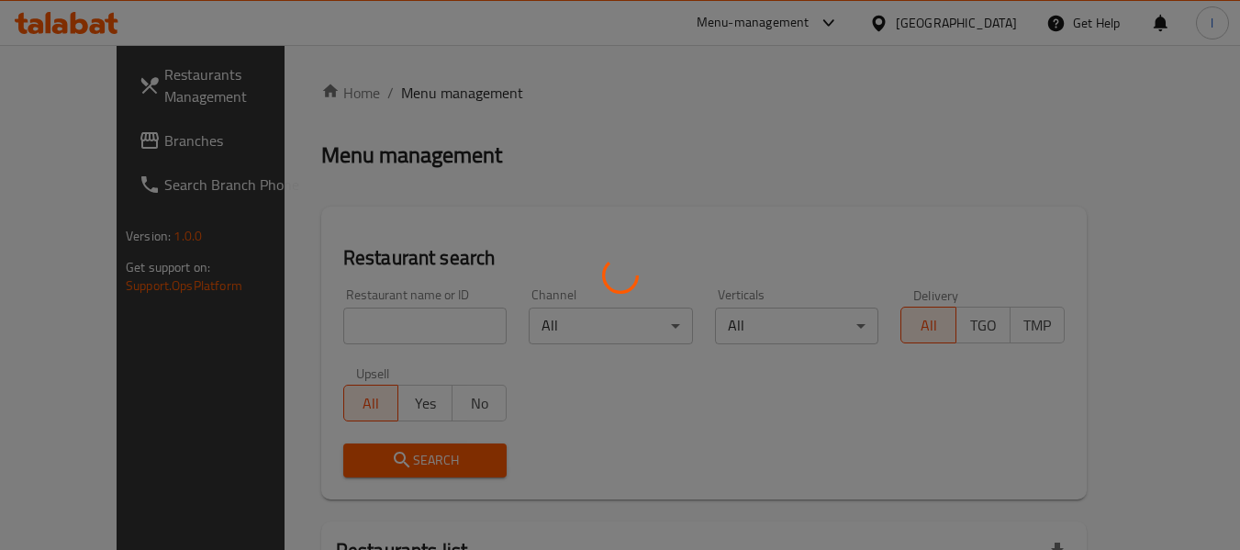
click at [391, 316] on div at bounding box center [620, 275] width 1240 height 550
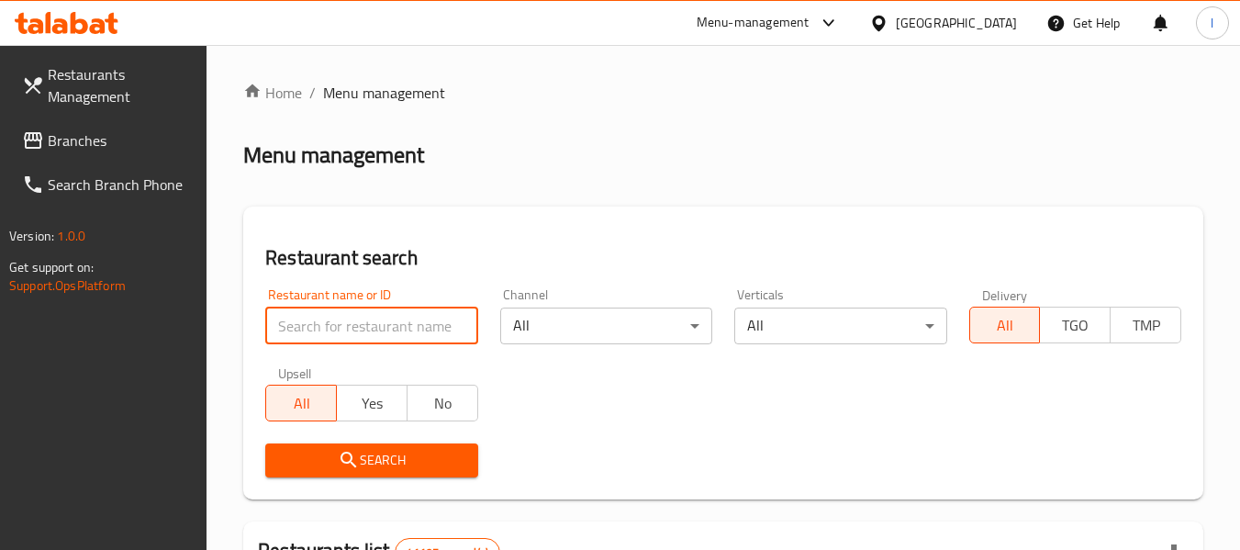
click at [372, 319] on input "search" at bounding box center [371, 326] width 212 height 37
paste input "698401"
type input "698401"
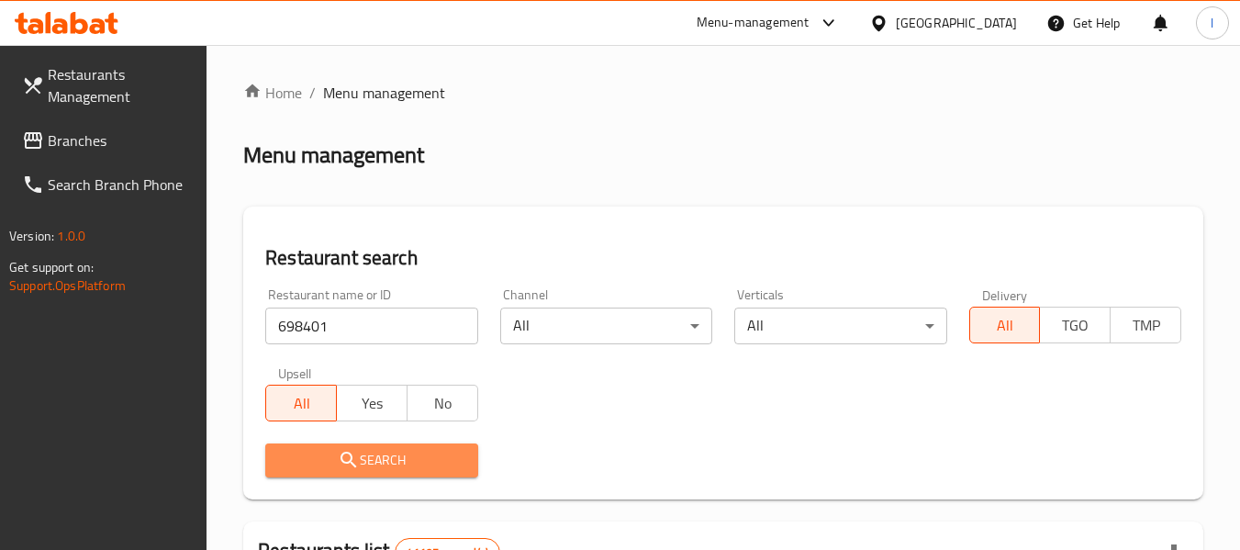
click at [359, 450] on icon "submit" at bounding box center [349, 460] width 22 height 22
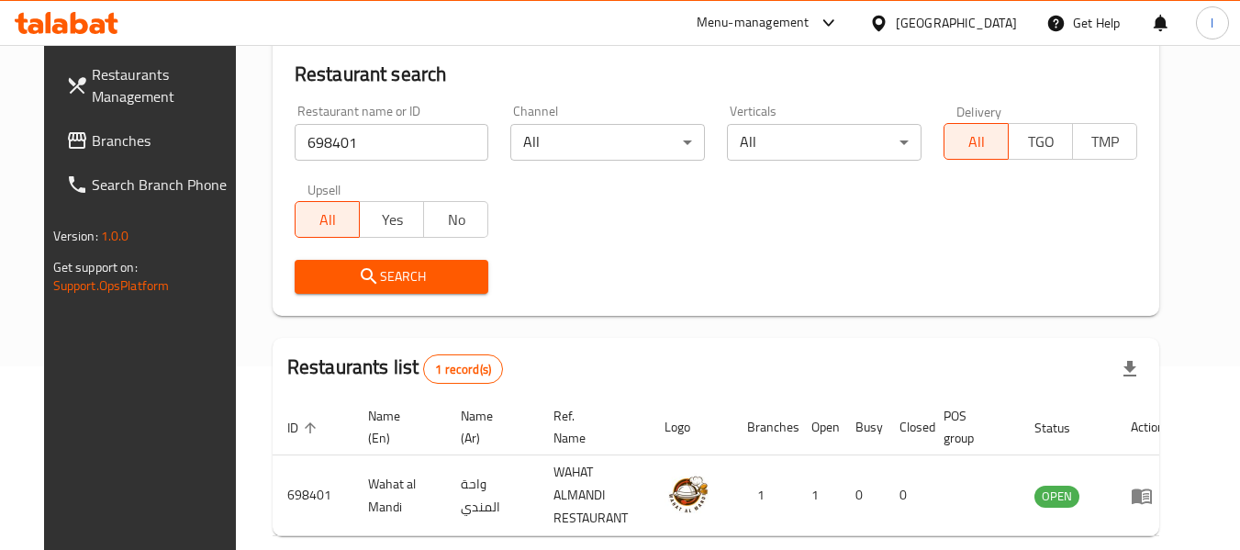
scroll to position [253, 0]
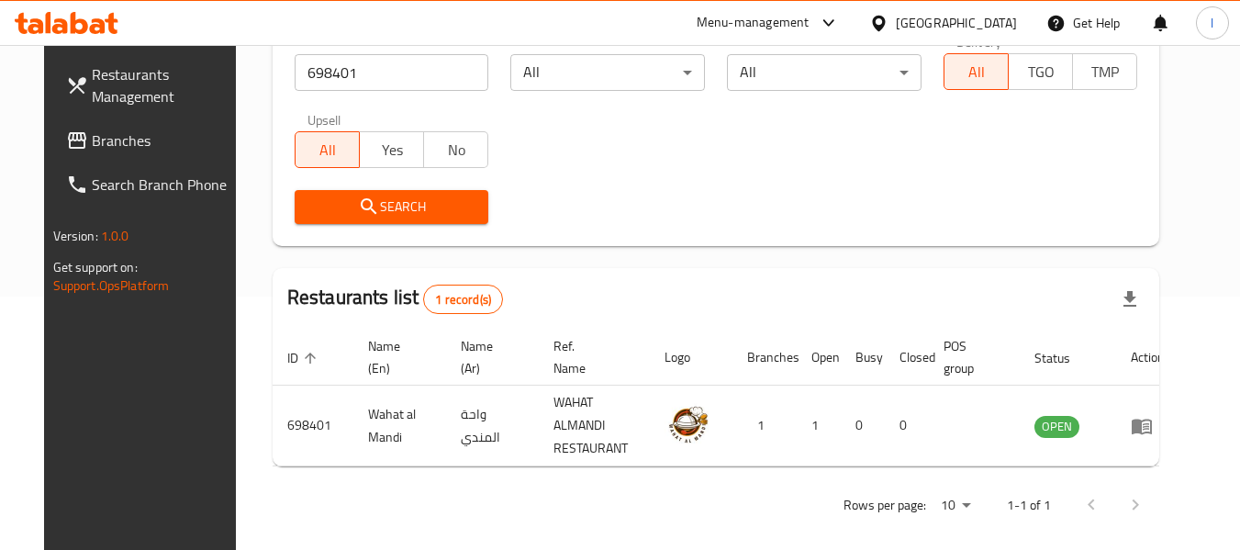
click at [168, 146] on span "Branches" at bounding box center [164, 140] width 145 height 22
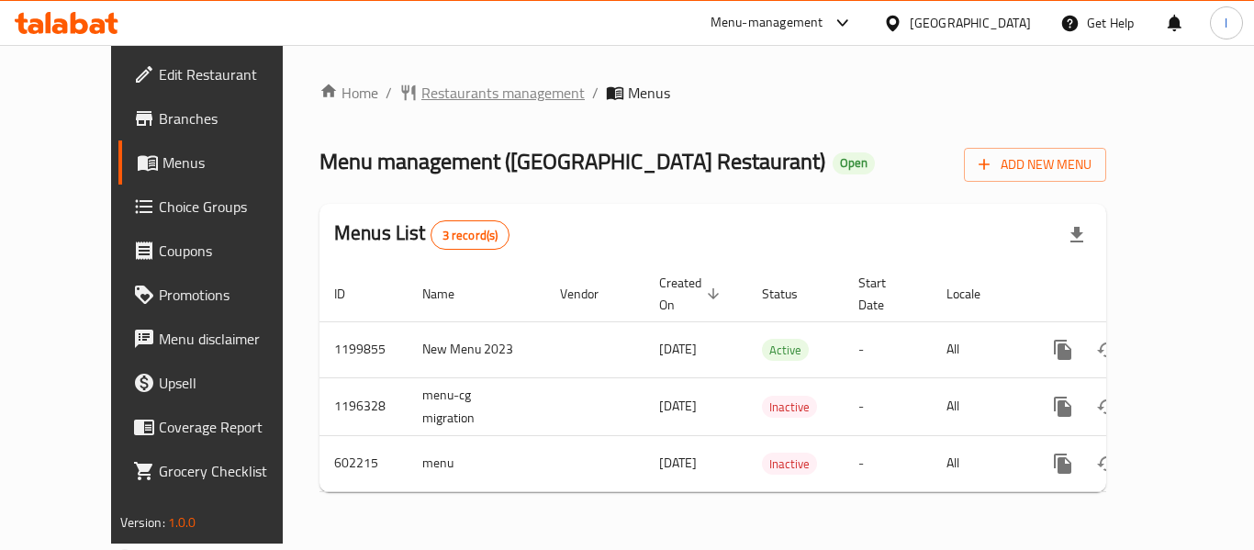
click at [456, 88] on span "Restaurants management" at bounding box center [502, 93] width 163 height 22
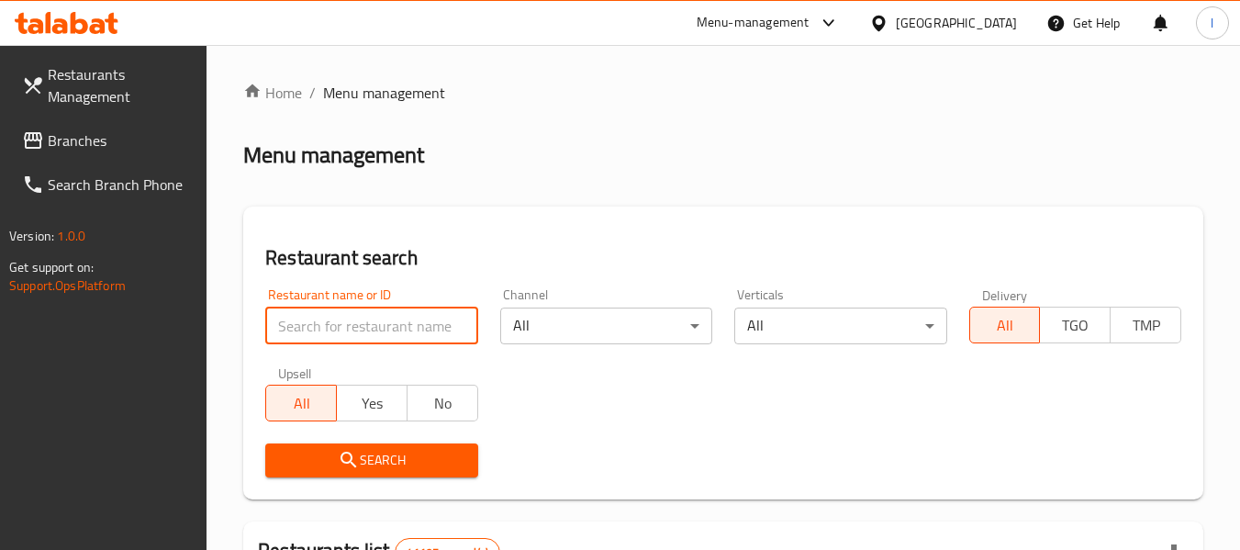
click at [382, 322] on input "search" at bounding box center [371, 326] width 212 height 37
paste input "637805"
type input "637805"
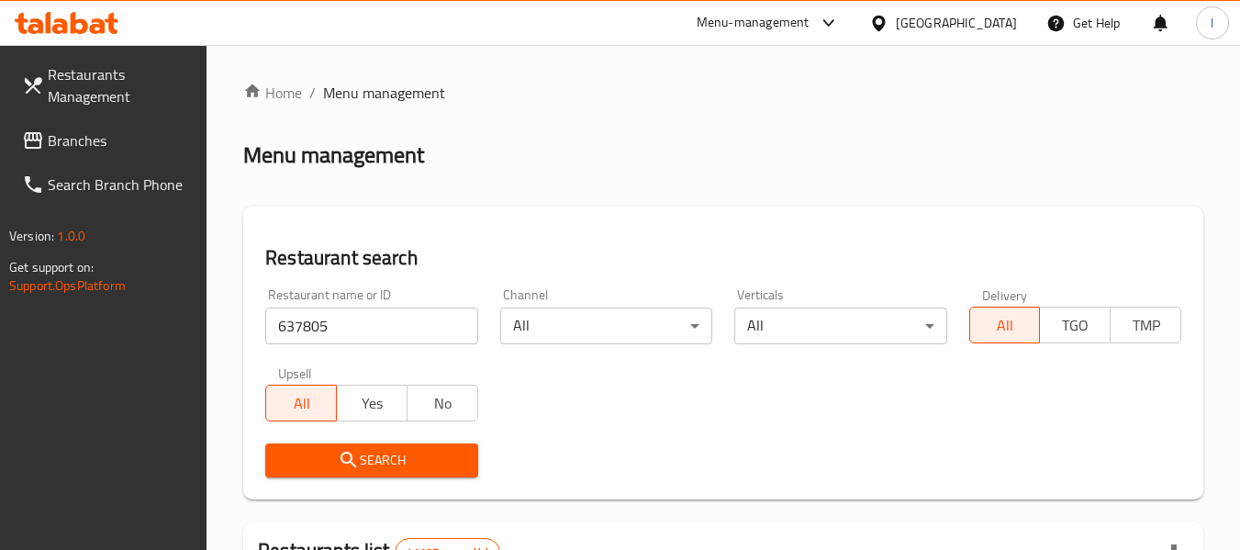
click at [405, 457] on span "Search" at bounding box center [371, 460] width 183 height 23
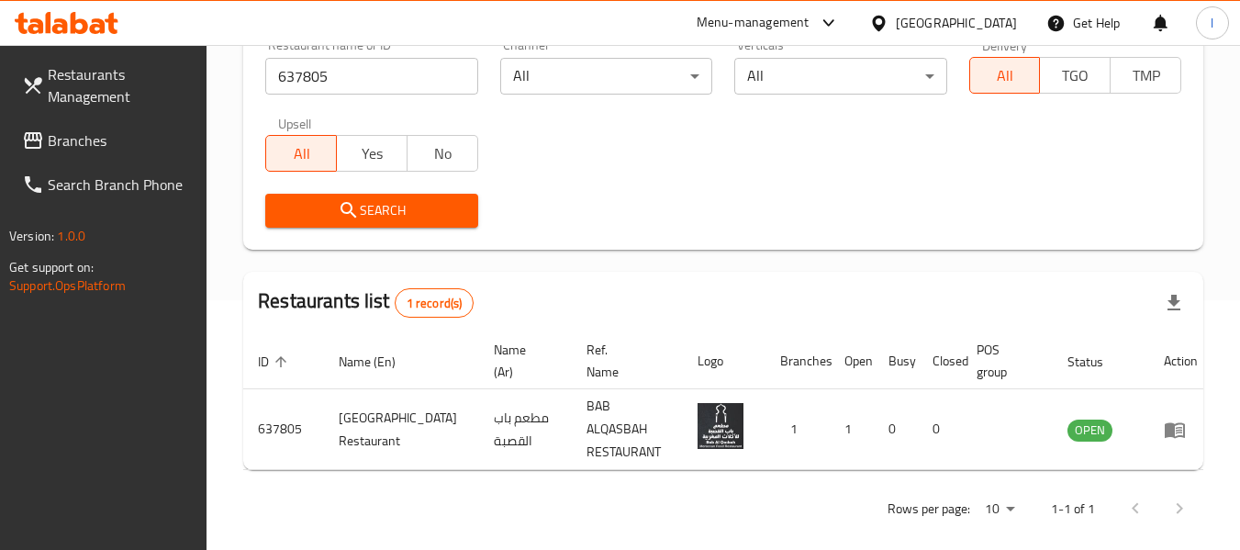
scroll to position [269, 0]
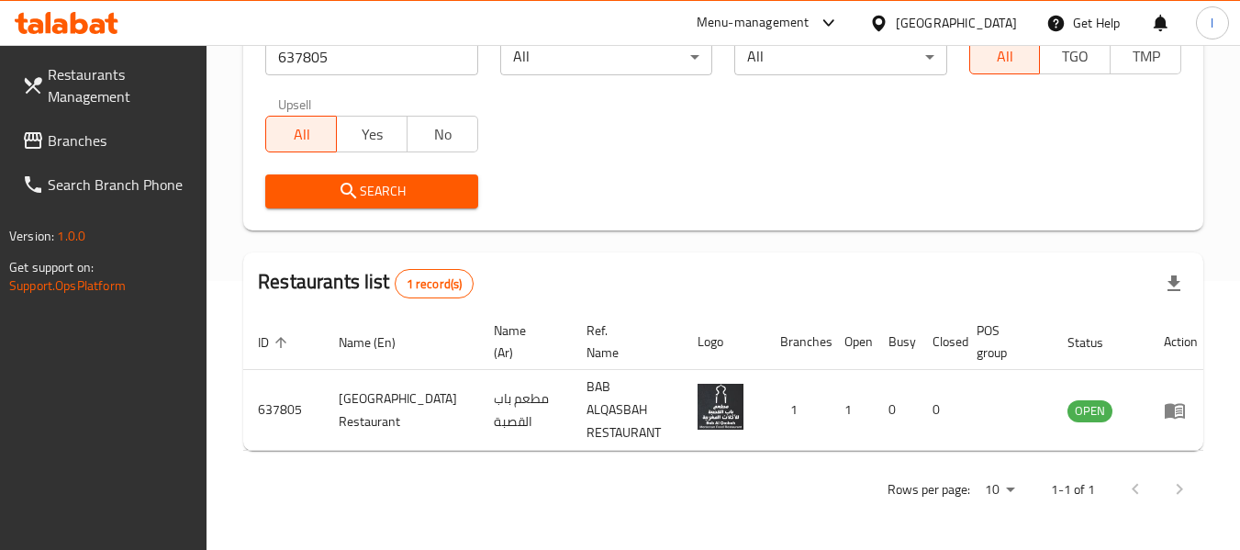
click at [107, 141] on span "Branches" at bounding box center [120, 140] width 145 height 22
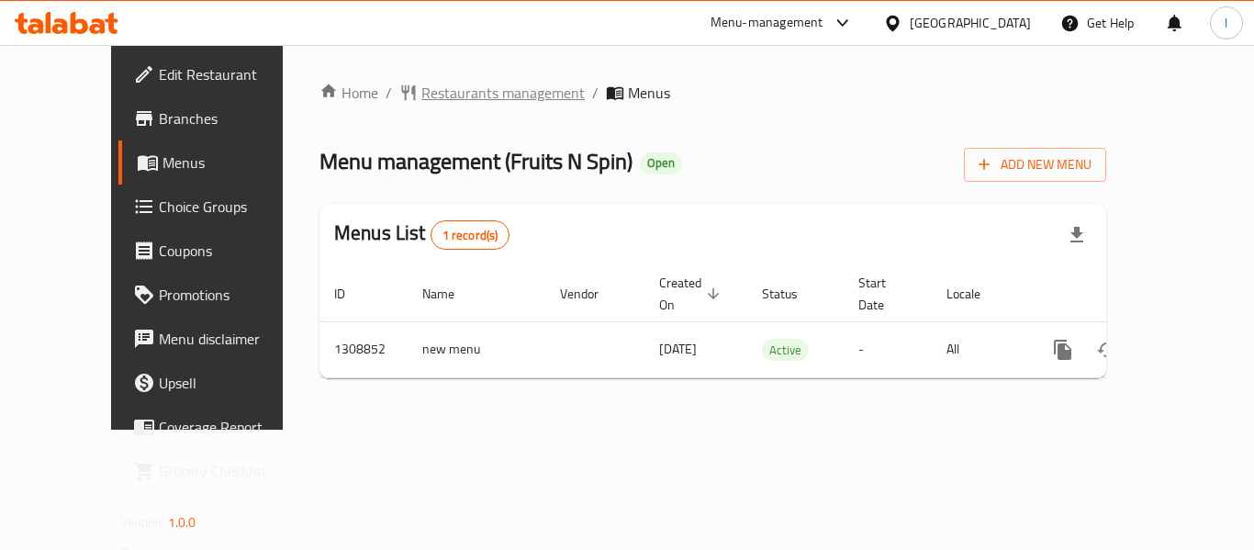
click at [454, 87] on span "Restaurants management" at bounding box center [502, 93] width 163 height 22
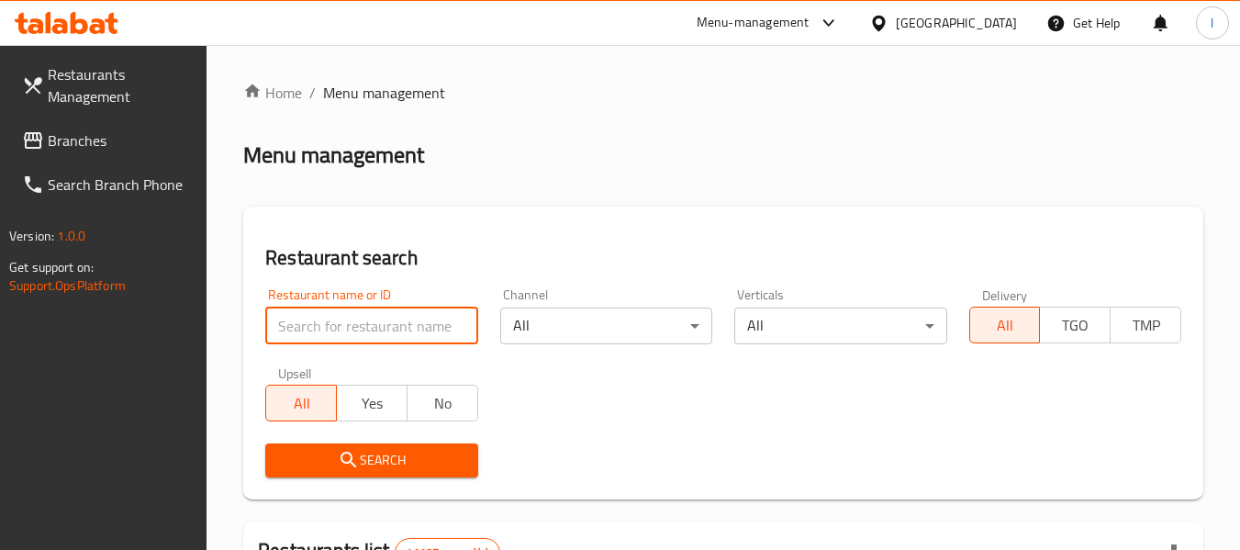
paste input "704989"
type input "704989"
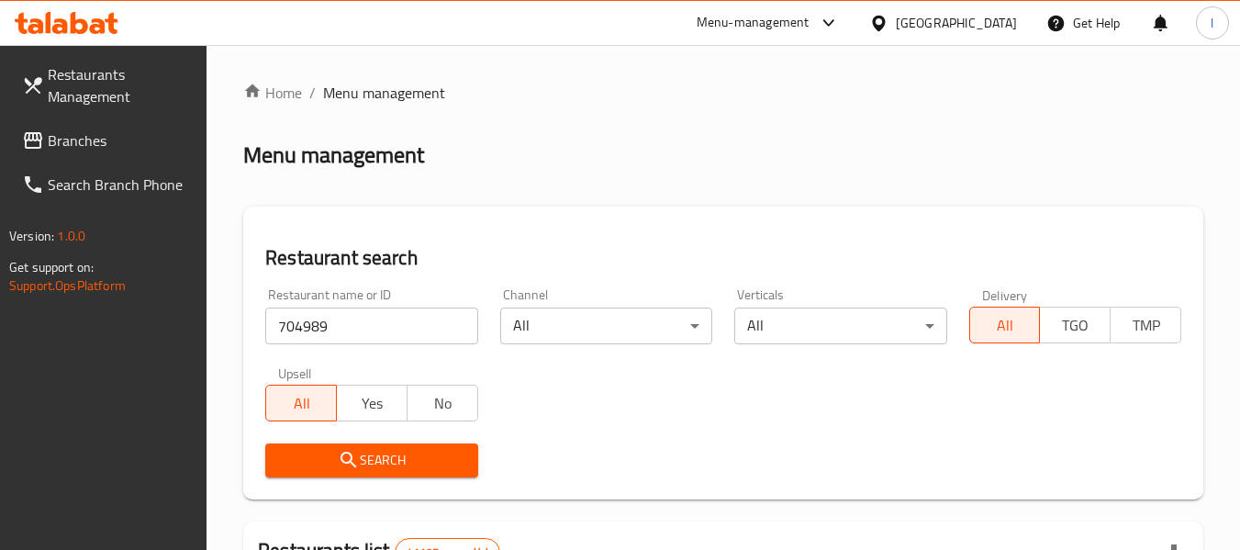
drag, startPoint x: 394, startPoint y: 454, endPoint x: 475, endPoint y: 377, distance: 111.1
click at [396, 454] on span "Search" at bounding box center [371, 460] width 183 height 23
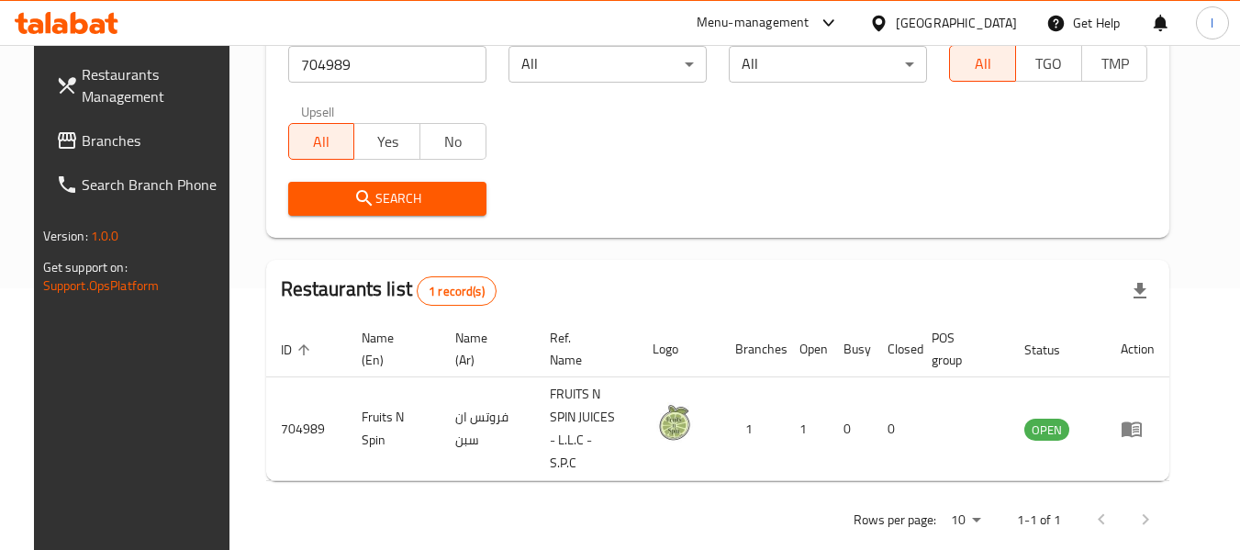
scroll to position [269, 0]
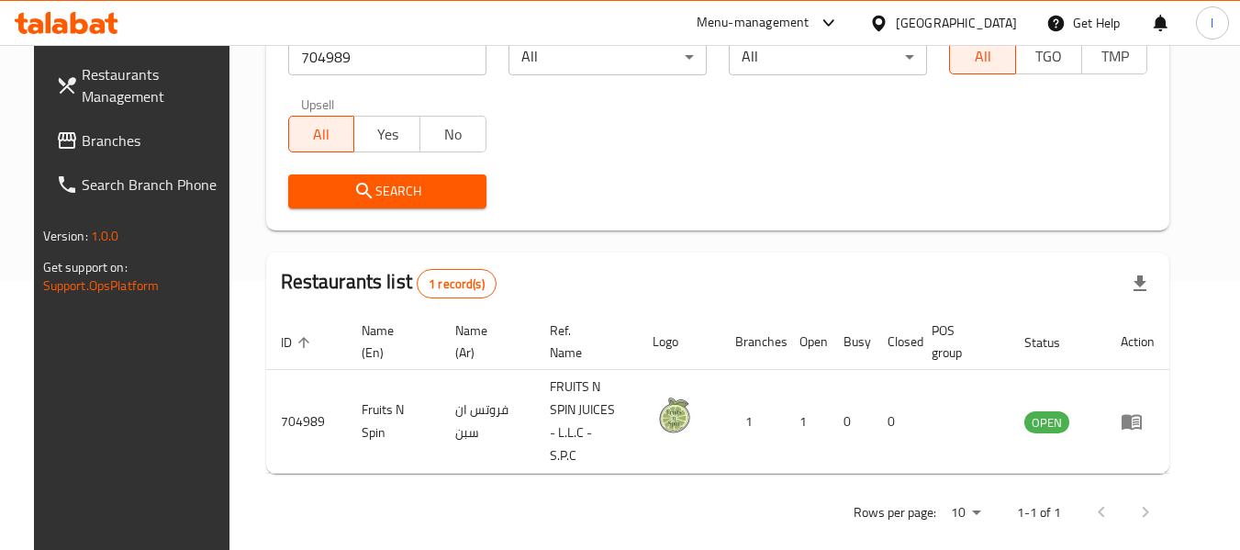
click at [99, 155] on link "Branches" at bounding box center [141, 140] width 200 height 44
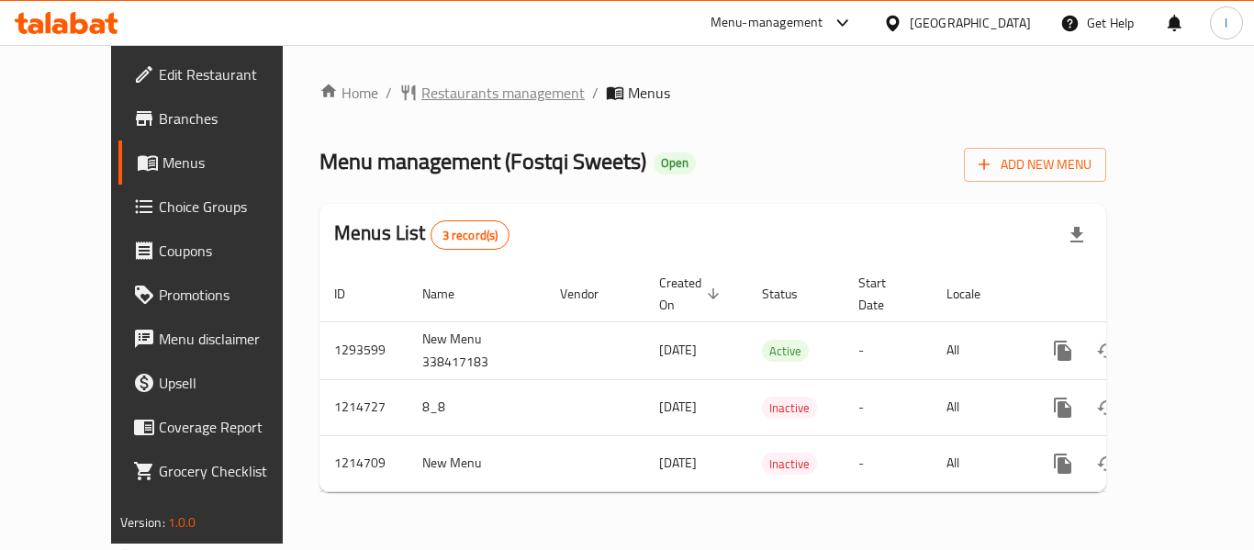
click at [421, 98] on span "Restaurants management" at bounding box center [502, 93] width 163 height 22
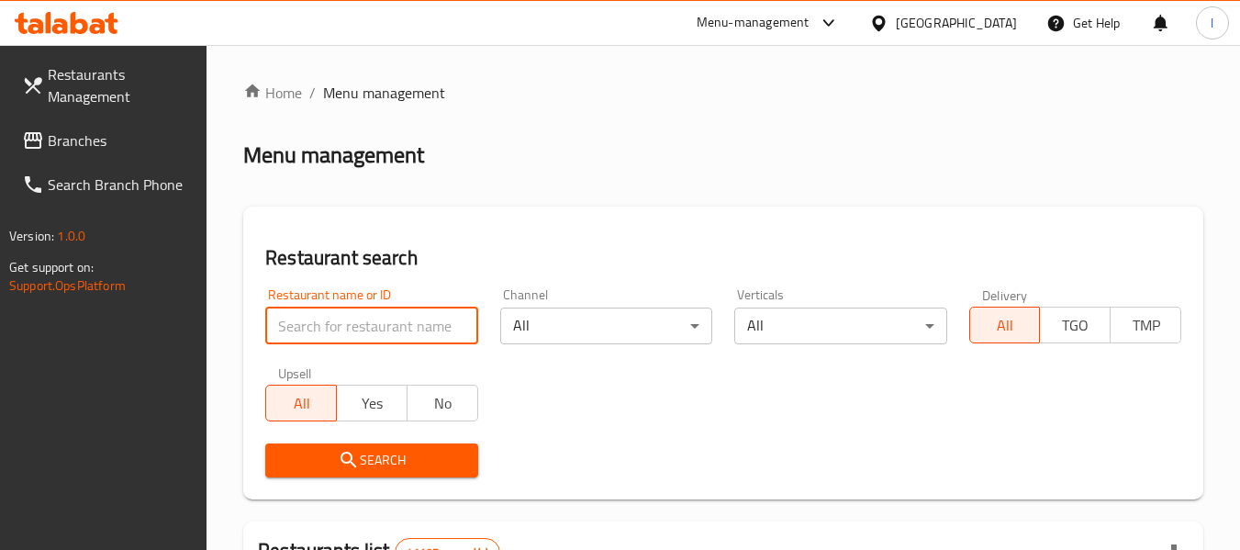
paste input "672212"
type input "672212"
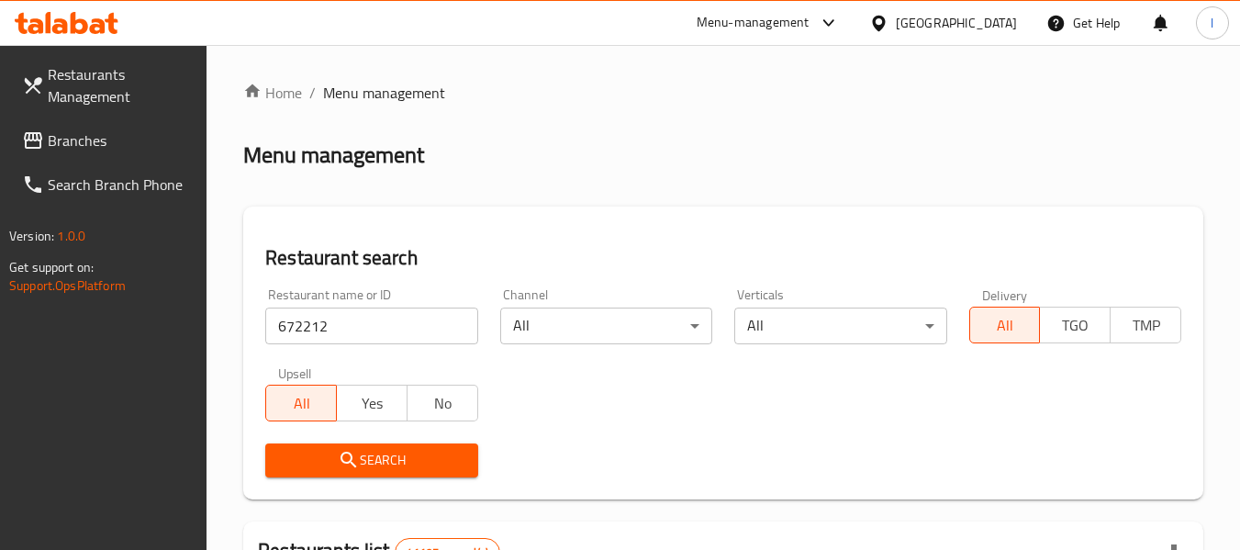
click at [367, 460] on span "Search" at bounding box center [371, 460] width 183 height 23
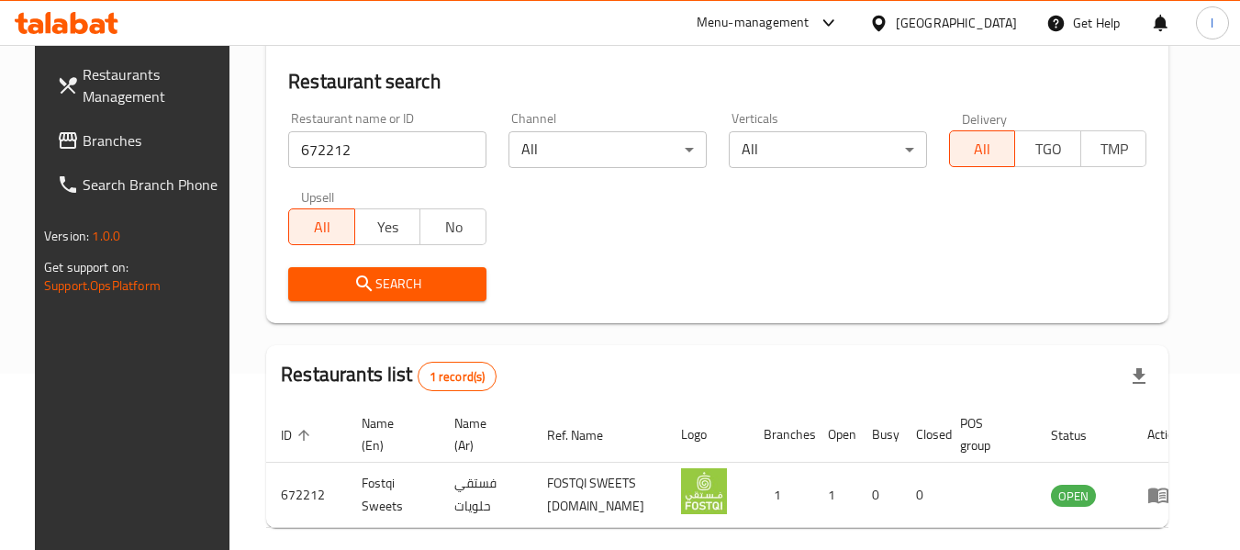
scroll to position [184, 0]
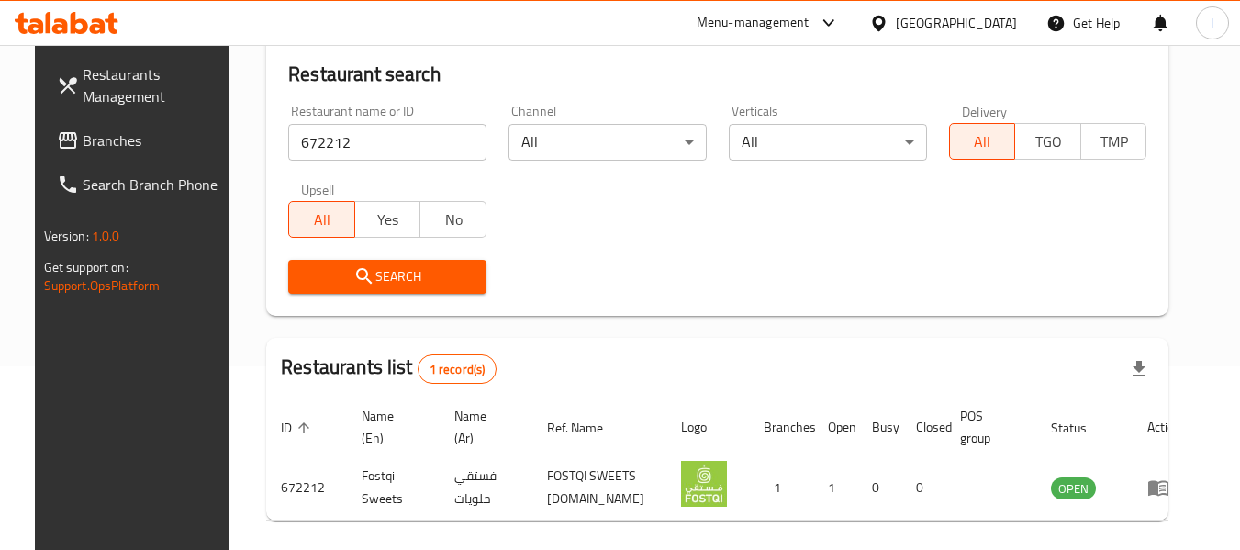
click at [935, 27] on div "United Arab Emirates" at bounding box center [956, 23] width 121 height 20
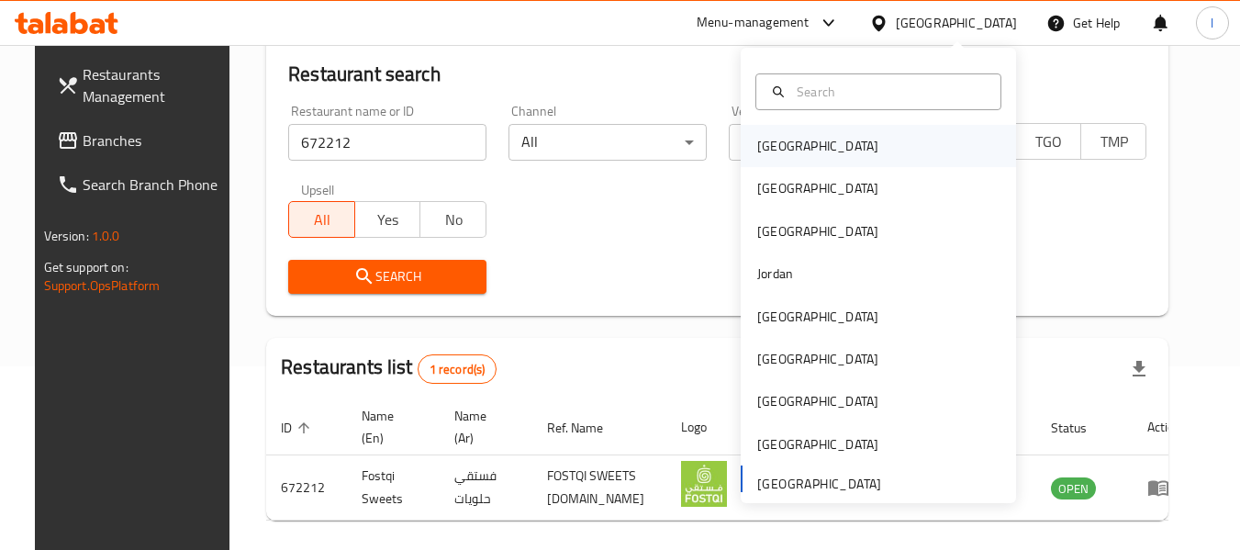
click at [864, 146] on div "Bahrain" at bounding box center [878, 146] width 275 height 42
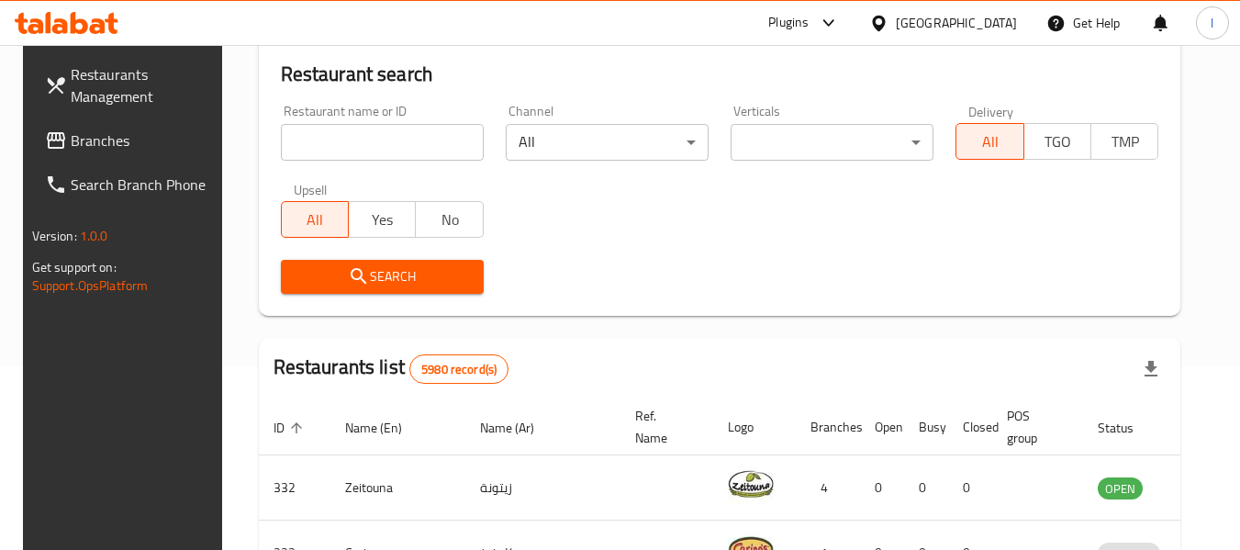
click at [138, 141] on span "Branches" at bounding box center [143, 140] width 145 height 22
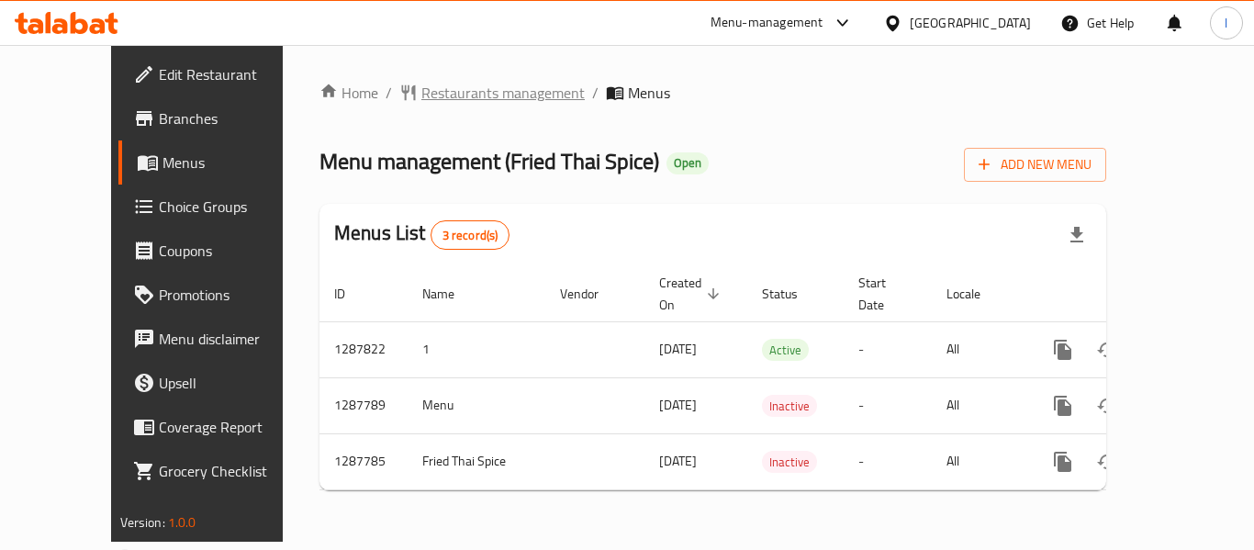
click at [440, 94] on span "Restaurants management" at bounding box center [502, 93] width 163 height 22
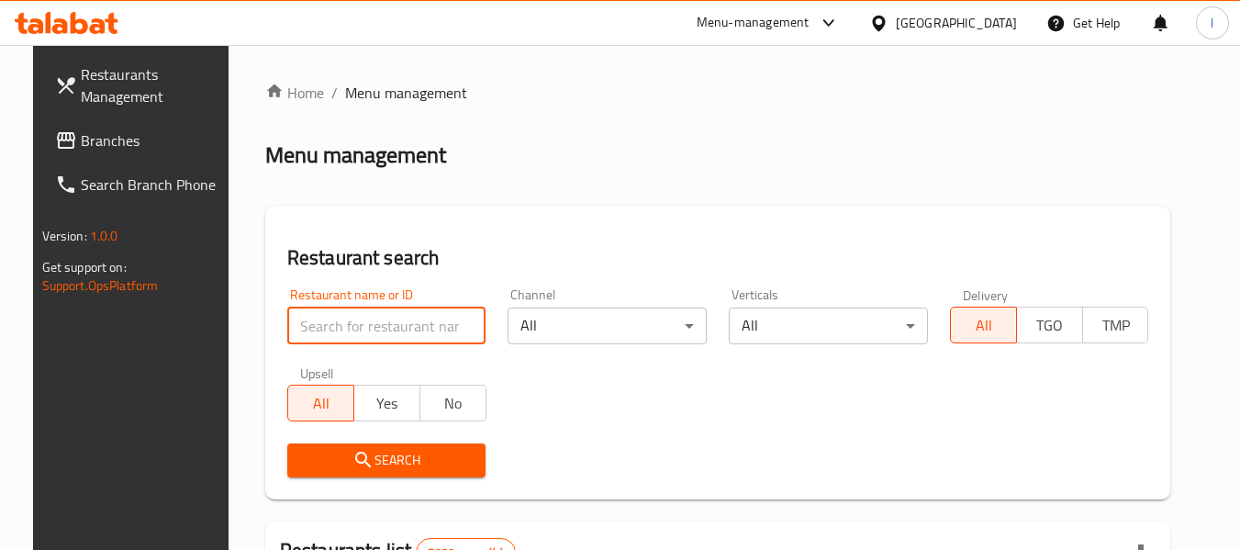
click at [382, 319] on input "search" at bounding box center [386, 326] width 199 height 37
paste input "696849"
type input "696849"
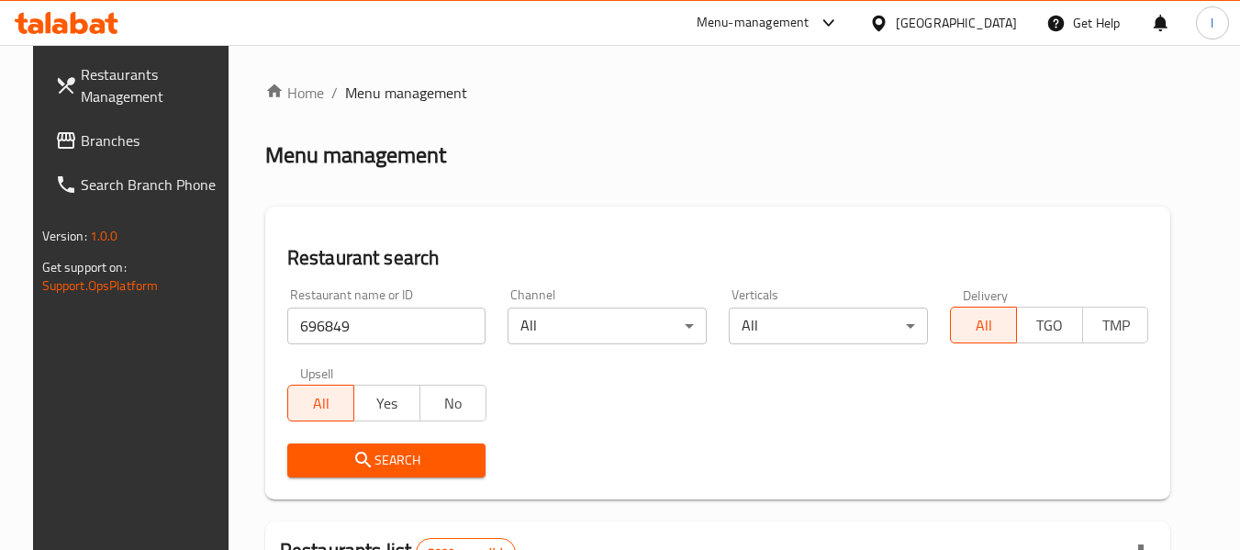
click at [383, 453] on span "Search" at bounding box center [387, 460] width 170 height 23
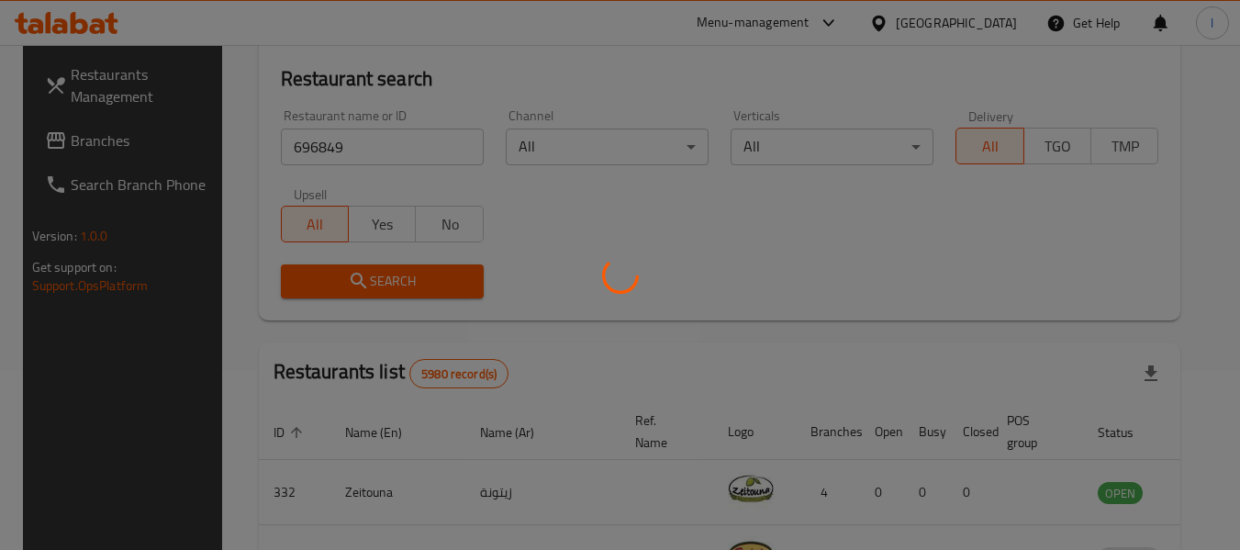
scroll to position [184, 0]
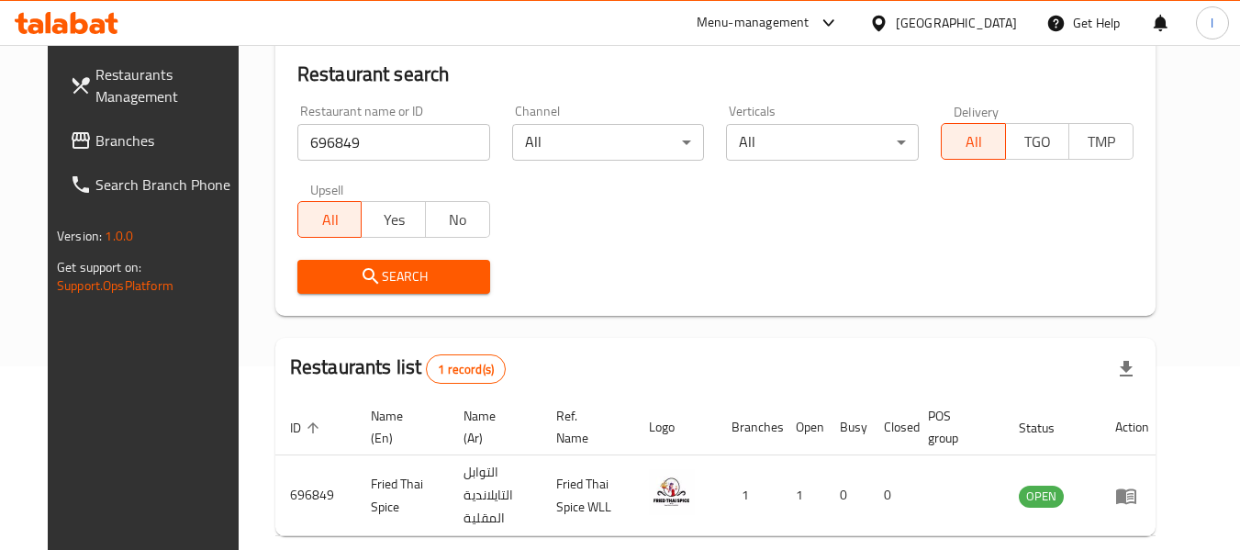
click at [116, 133] on span "Branches" at bounding box center [167, 140] width 145 height 22
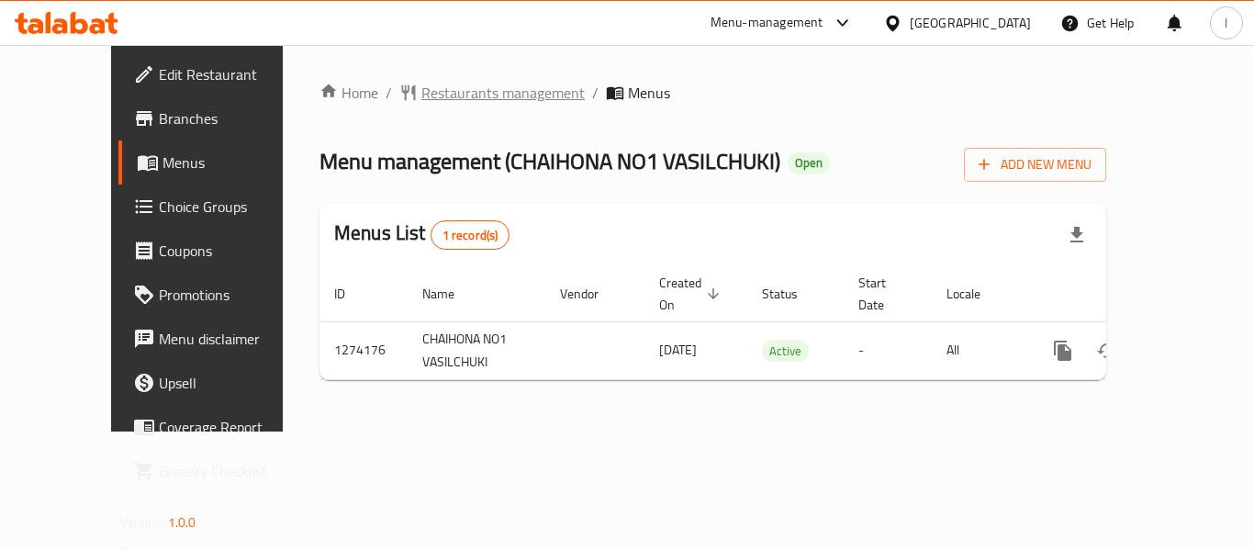
click at [448, 103] on span "Restaurants management" at bounding box center [502, 93] width 163 height 22
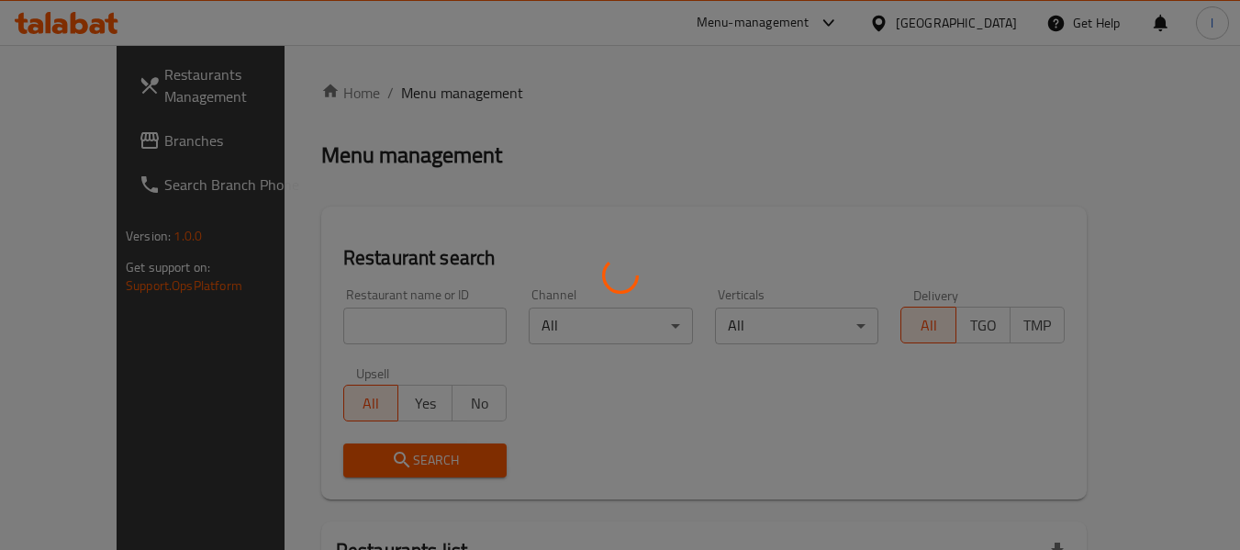
click at [371, 324] on div at bounding box center [620, 275] width 1240 height 550
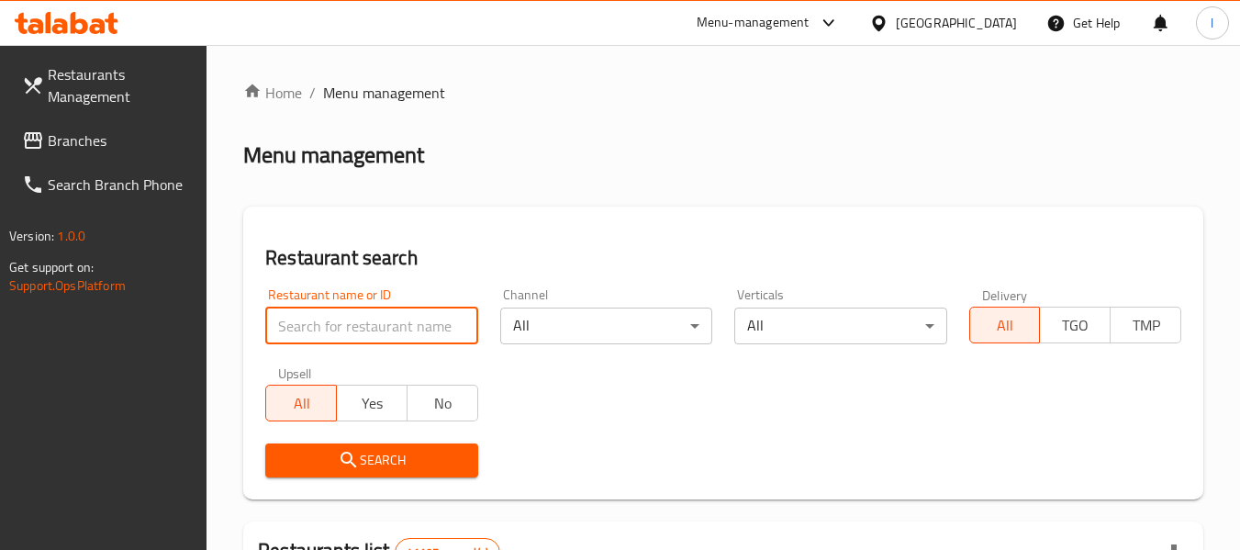
click at [371, 324] on input "search" at bounding box center [371, 326] width 212 height 37
paste input "691092"
type input "691092"
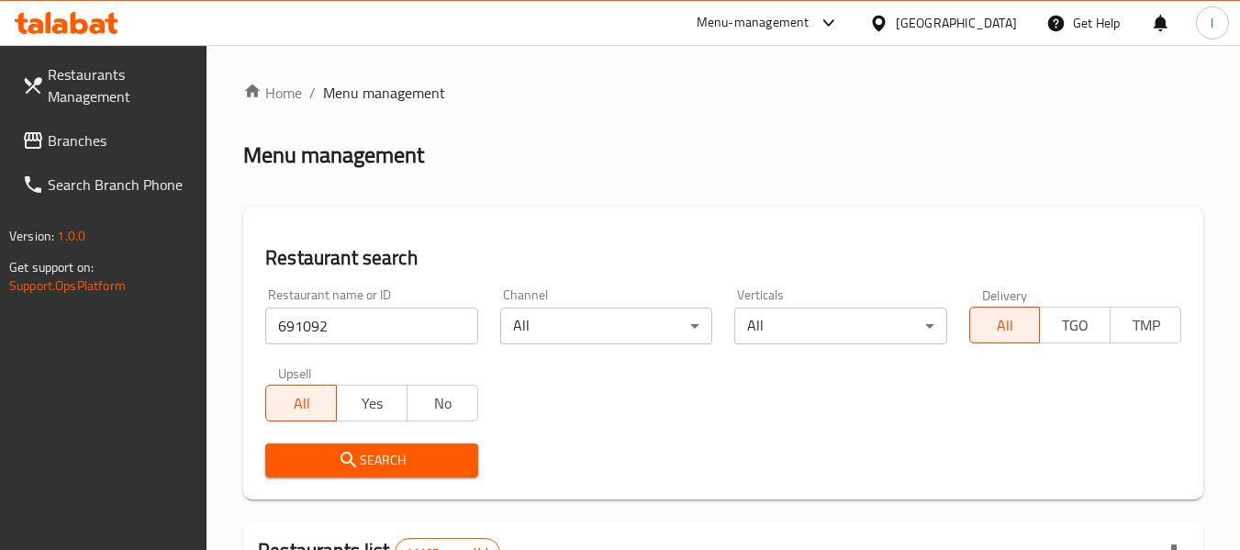
click at [363, 446] on button "Search" at bounding box center [371, 460] width 212 height 34
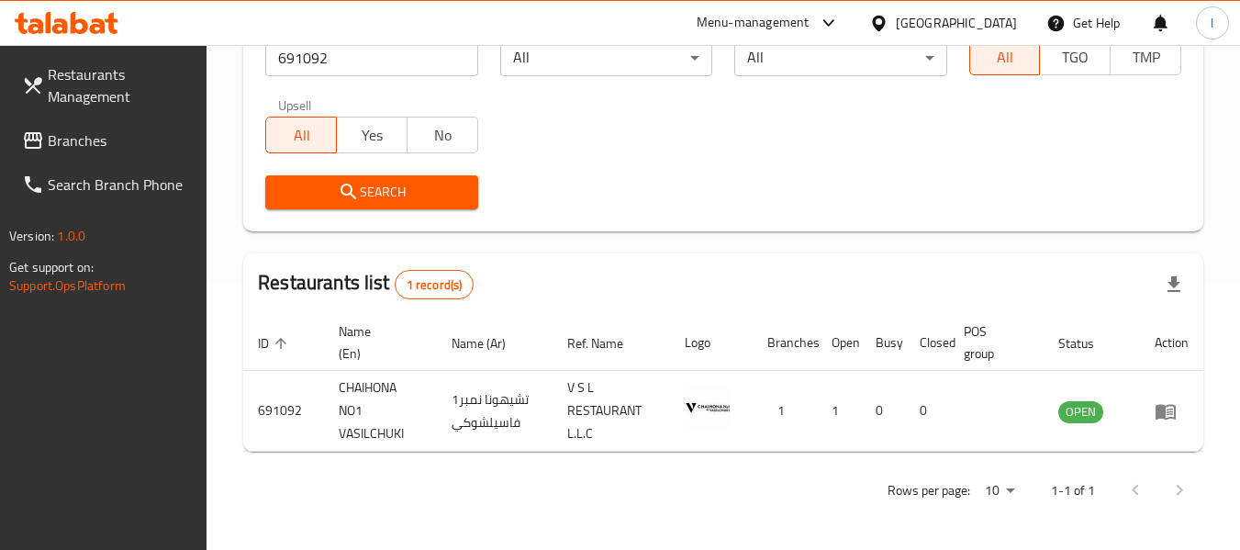
scroll to position [269, 0]
click at [153, 158] on link "Branches" at bounding box center [107, 140] width 200 height 44
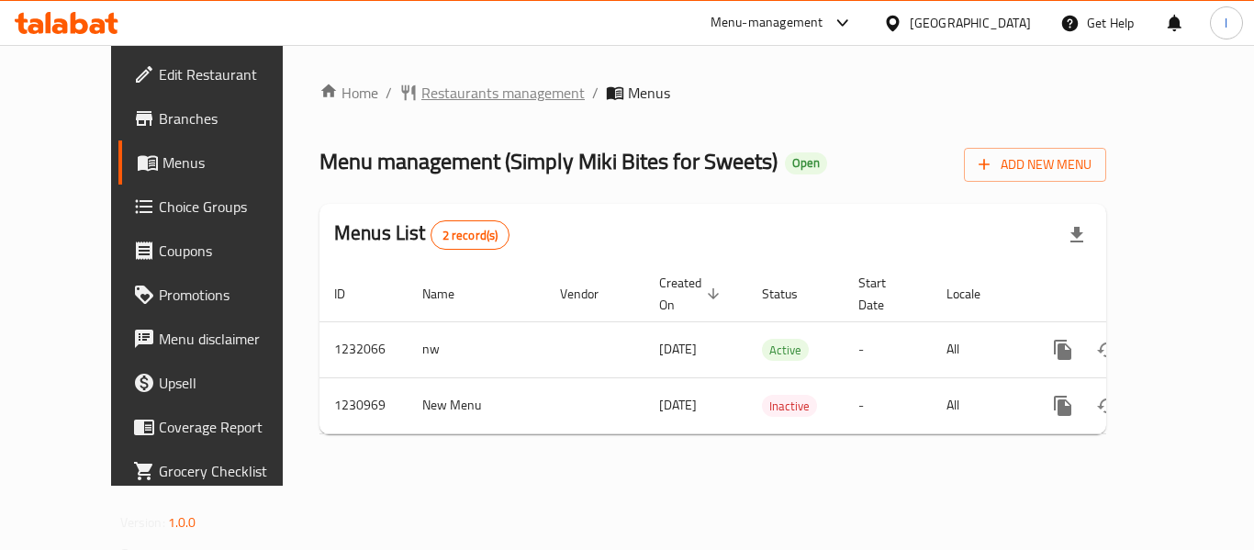
click at [452, 95] on span "Restaurants management" at bounding box center [502, 93] width 163 height 22
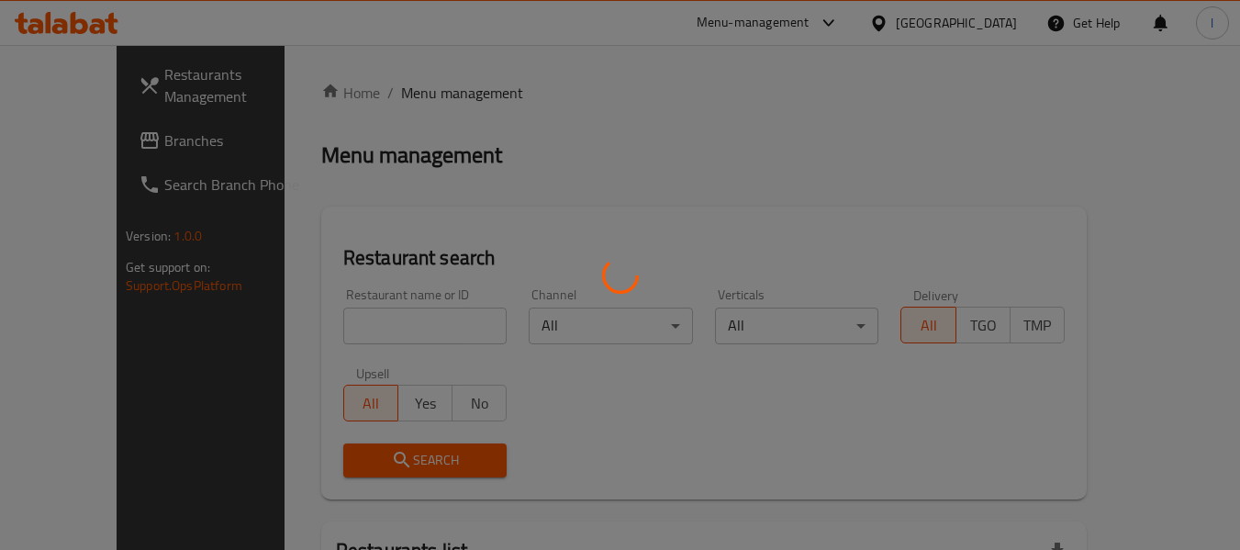
click at [377, 315] on div at bounding box center [620, 275] width 1240 height 550
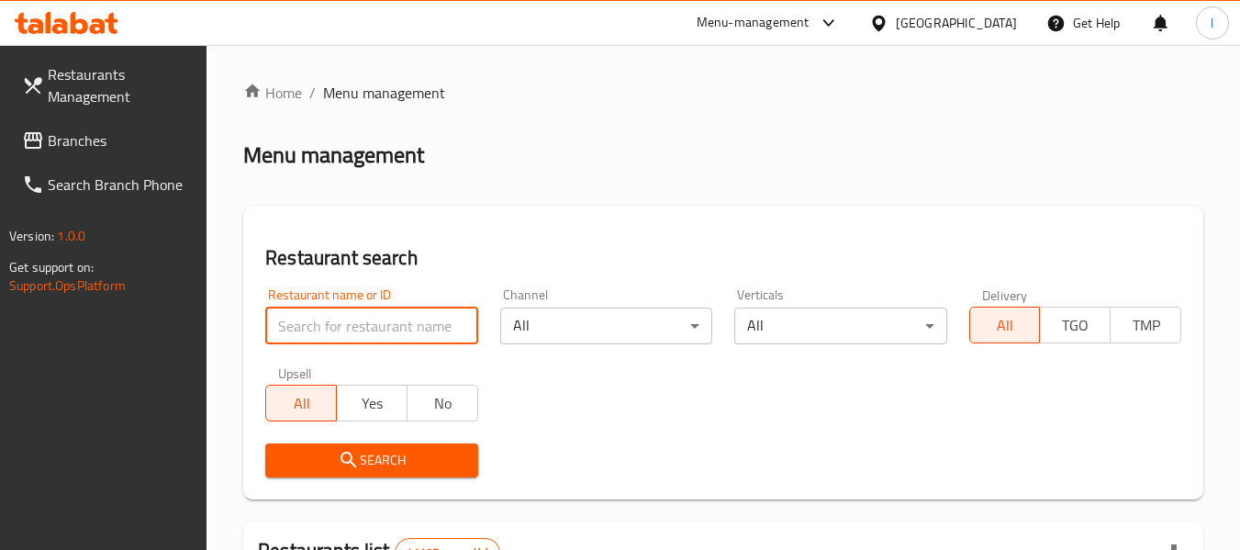
click at [353, 323] on input "search" at bounding box center [371, 326] width 212 height 37
paste input "677319"
type input "677319"
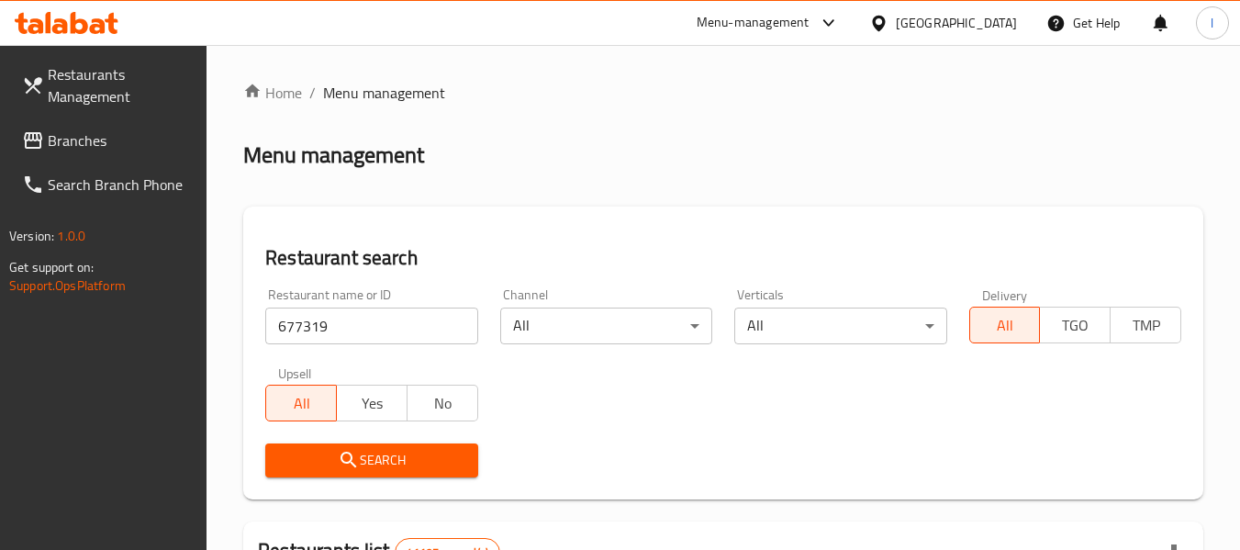
click at [388, 456] on span "Search" at bounding box center [371, 460] width 183 height 23
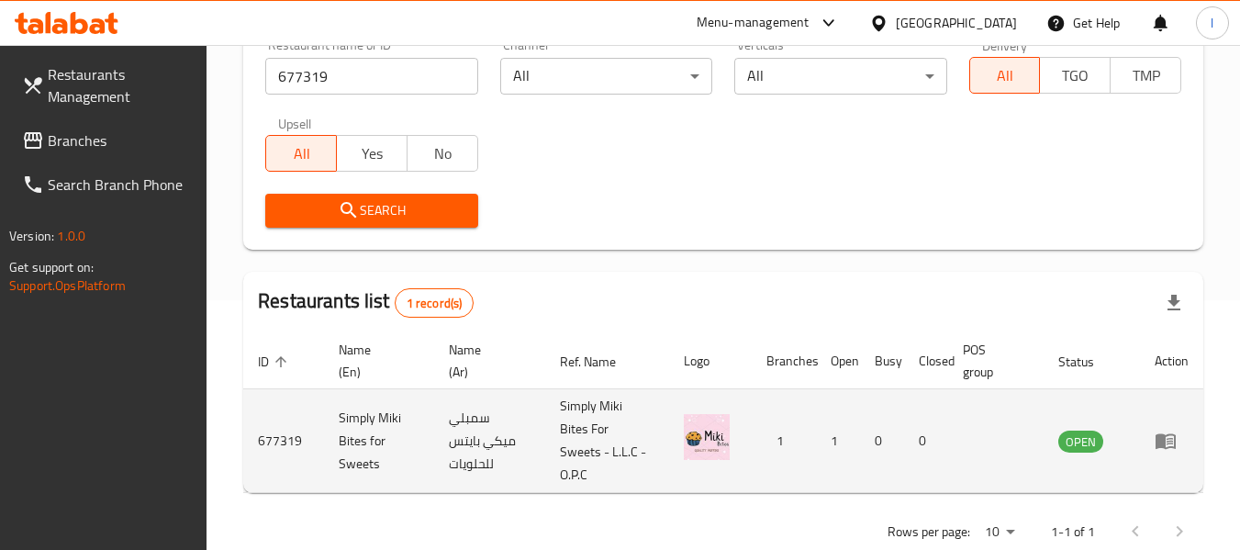
scroll to position [292, 0]
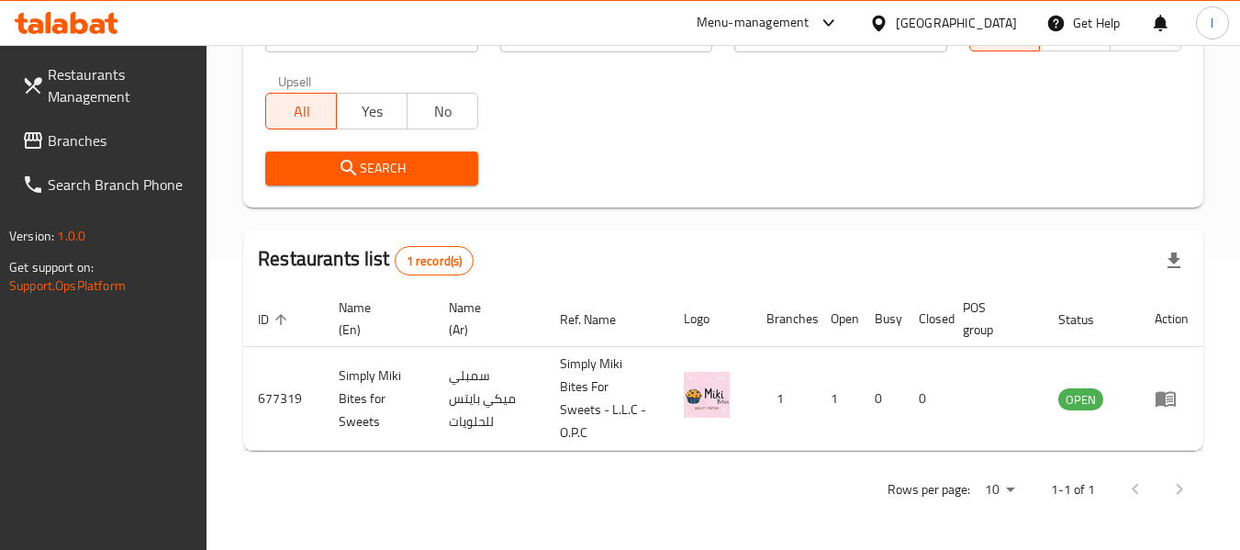
click at [1013, 23] on div "United Arab Emirates" at bounding box center [956, 23] width 121 height 20
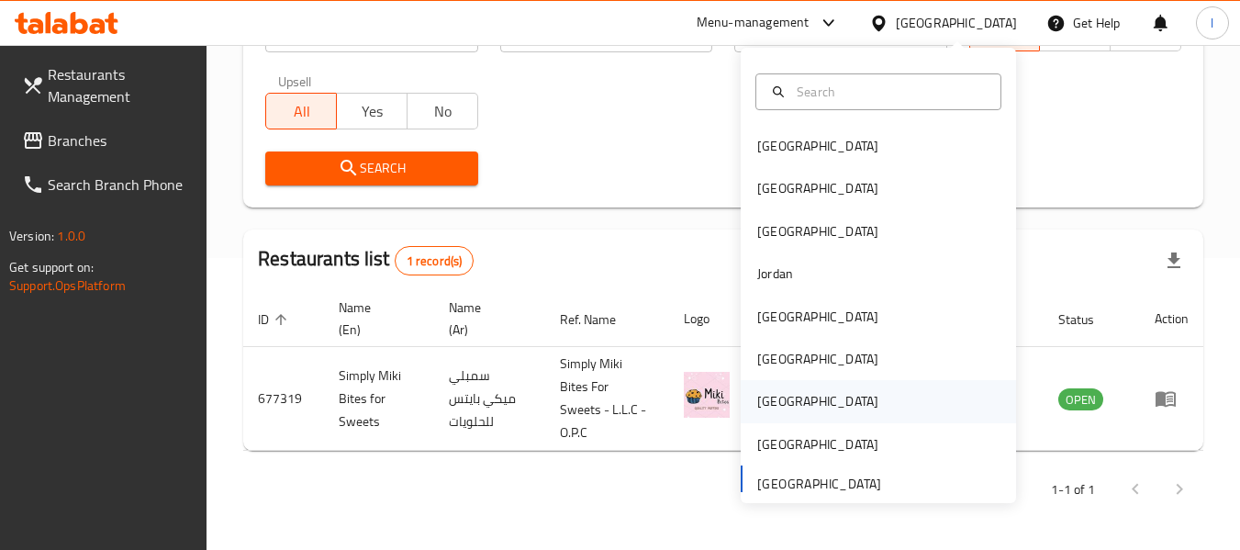
click at [757, 394] on div "[GEOGRAPHIC_DATA]" at bounding box center [817, 401] width 121 height 20
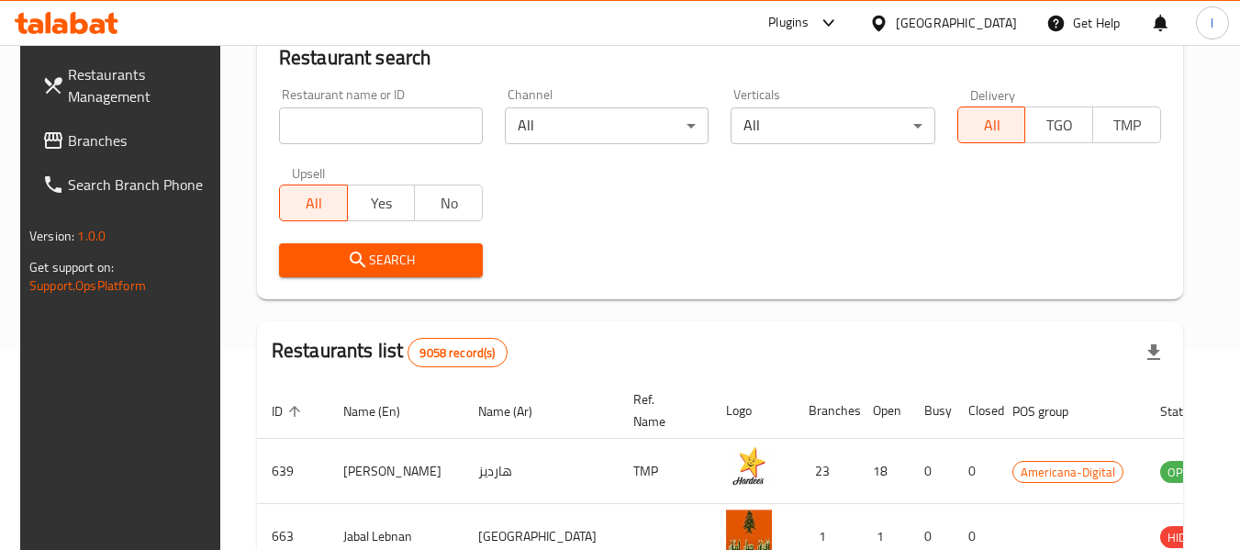
scroll to position [292, 0]
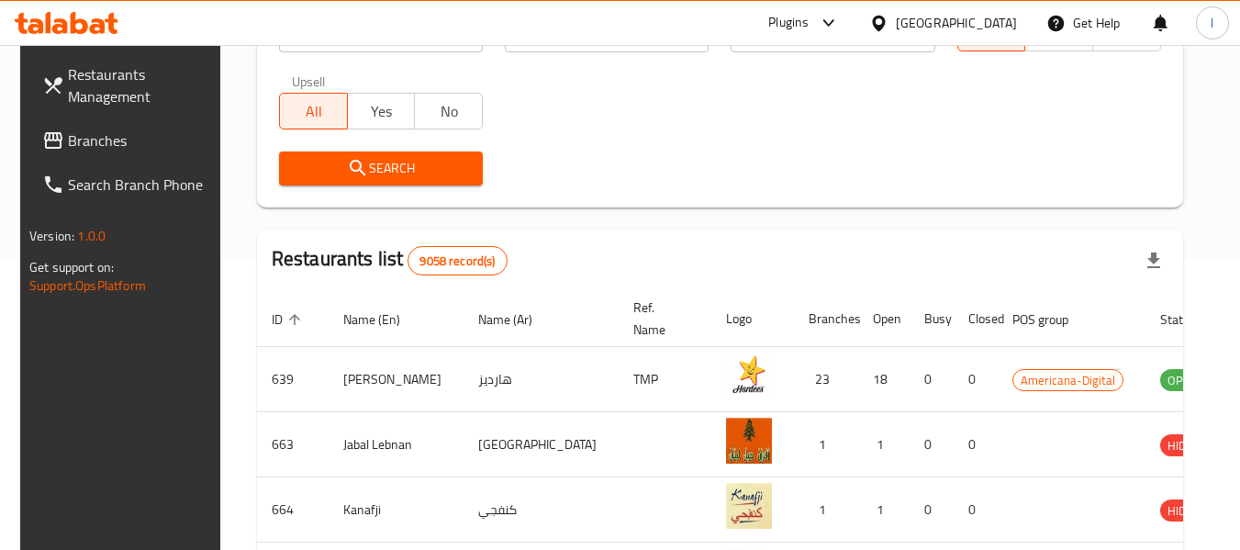
click at [147, 151] on span "Branches" at bounding box center [140, 140] width 145 height 22
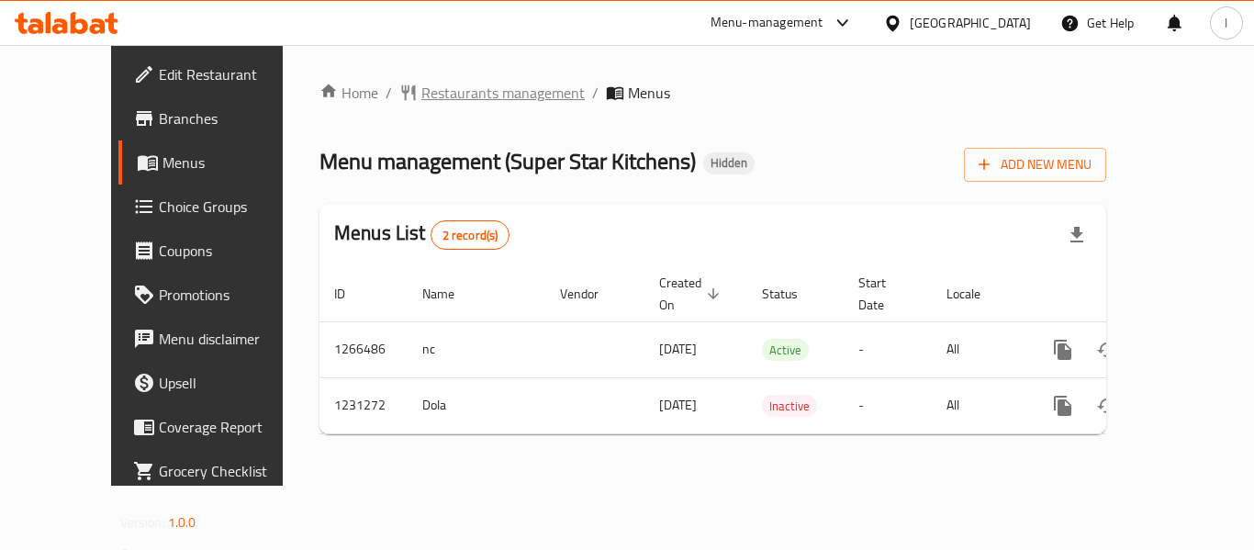
click at [455, 99] on span "Restaurants management" at bounding box center [502, 93] width 163 height 22
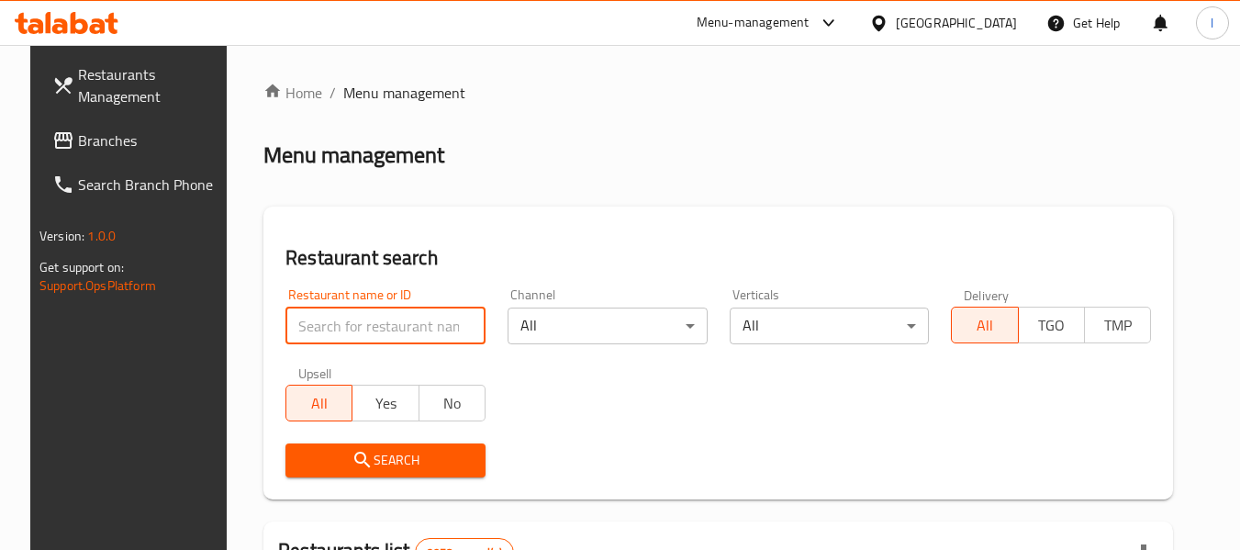
click at [387, 324] on input "search" at bounding box center [386, 326] width 200 height 37
paste input "676808"
type input "676808"
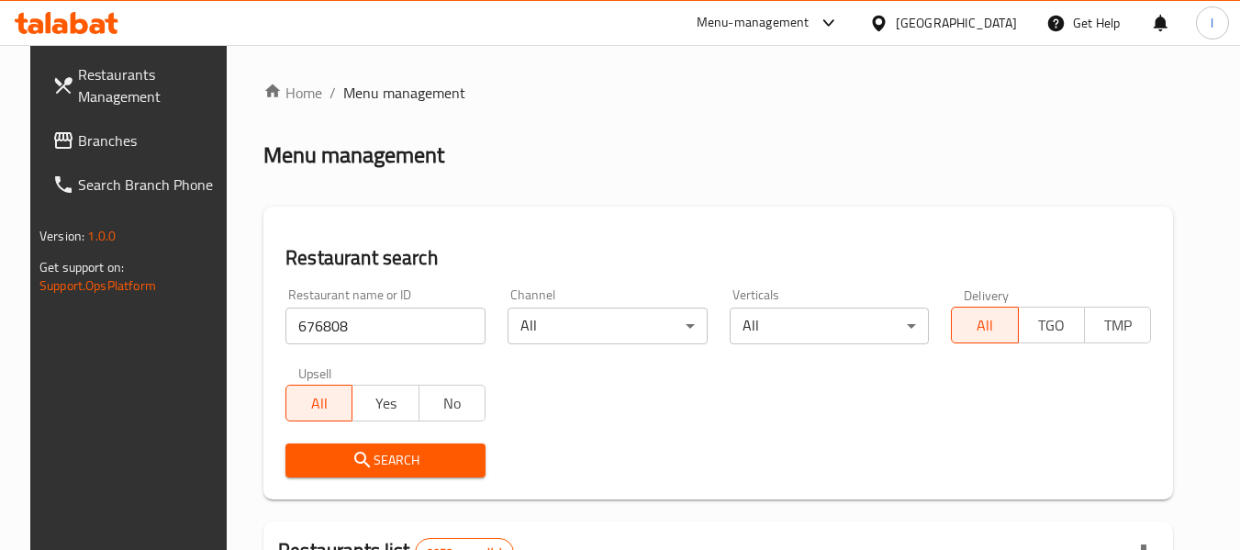
click at [404, 451] on span "Search" at bounding box center [385, 460] width 171 height 23
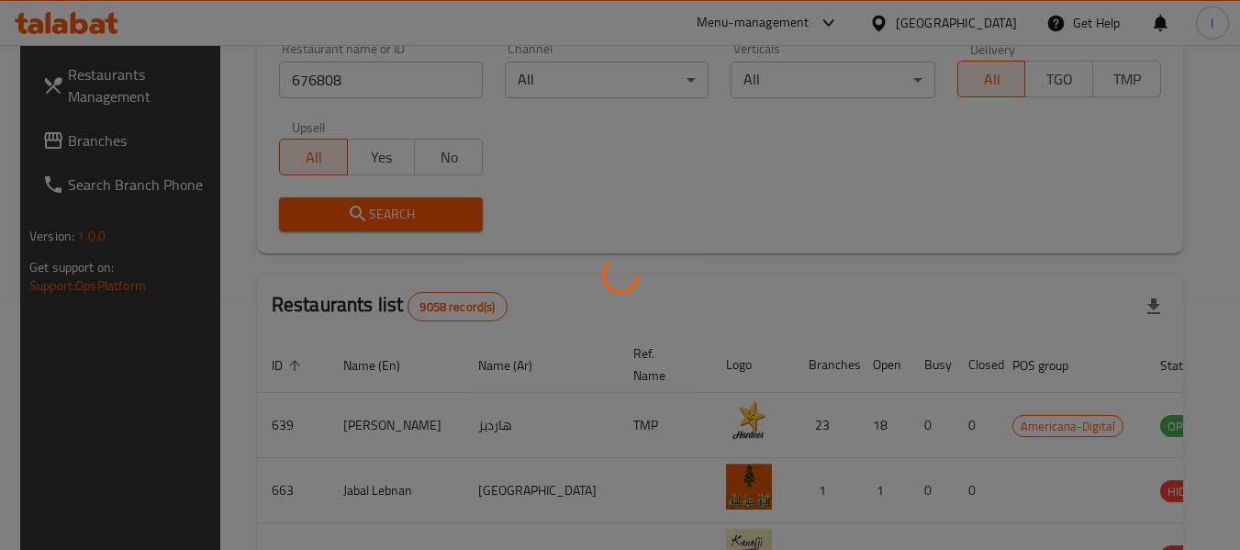
scroll to position [253, 0]
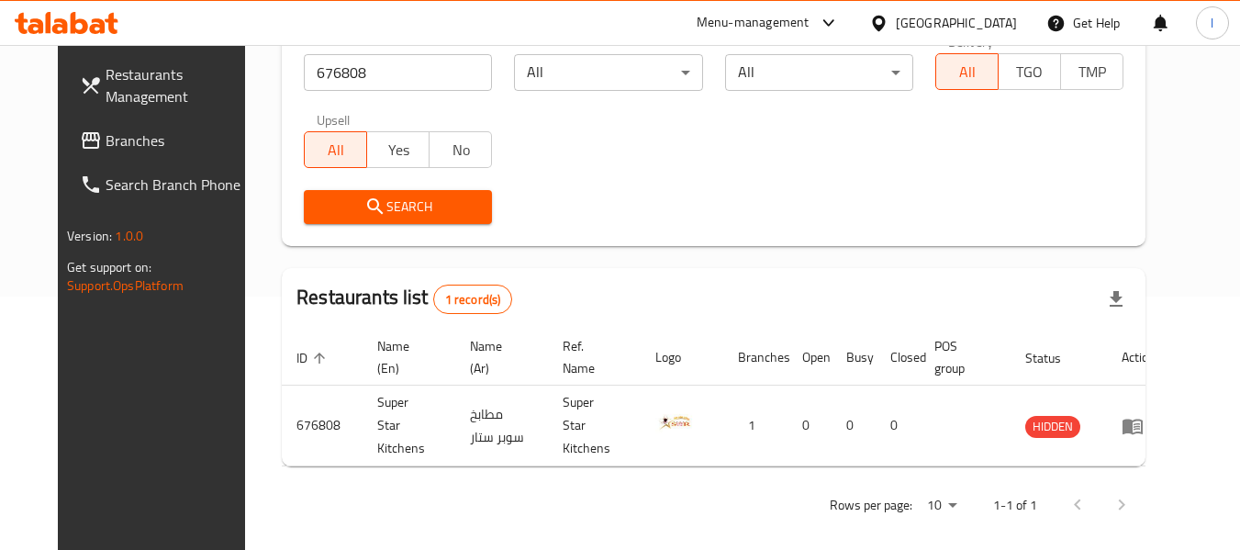
click at [106, 146] on span "Branches" at bounding box center [178, 140] width 145 height 22
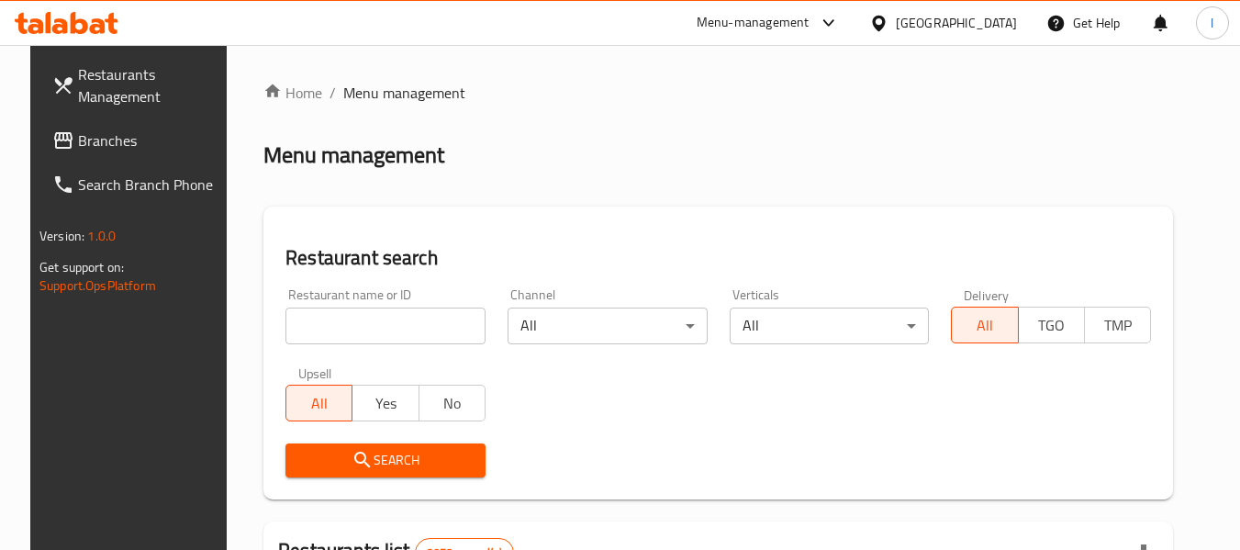
click at [995, 20] on div "[GEOGRAPHIC_DATA]" at bounding box center [956, 23] width 121 height 20
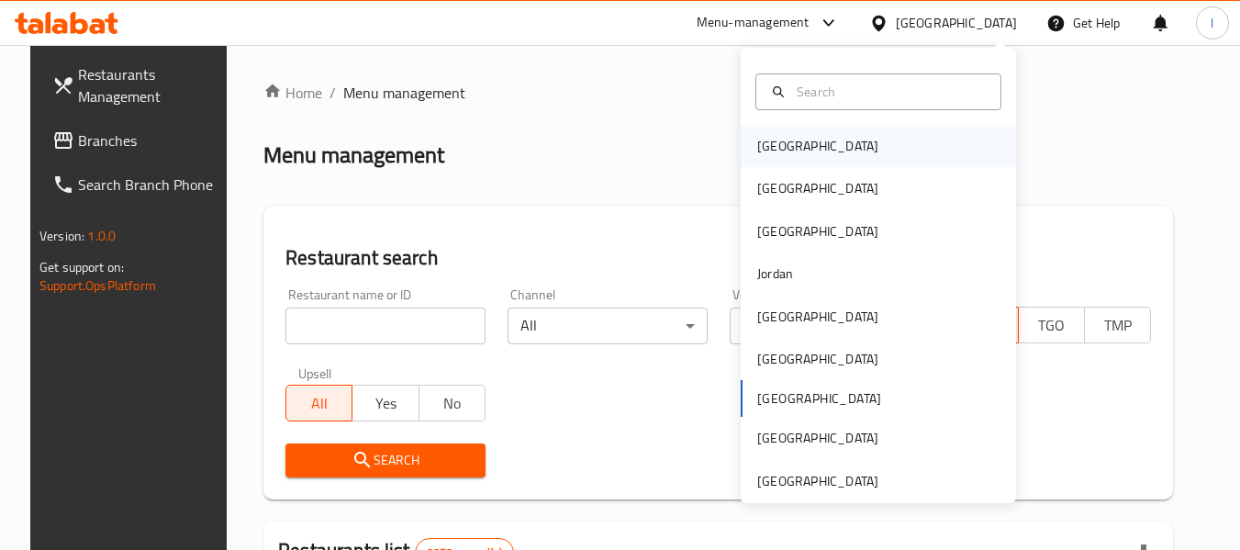
click at [781, 142] on div "Bahrain" at bounding box center [817, 146] width 121 height 20
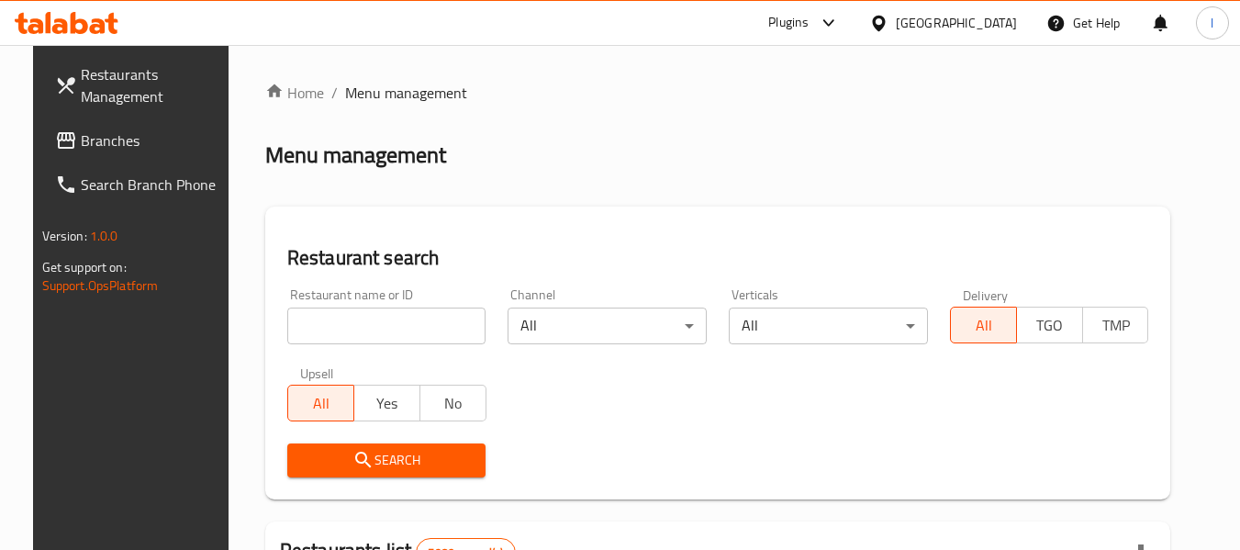
click at [102, 140] on span "Branches" at bounding box center [153, 140] width 145 height 22
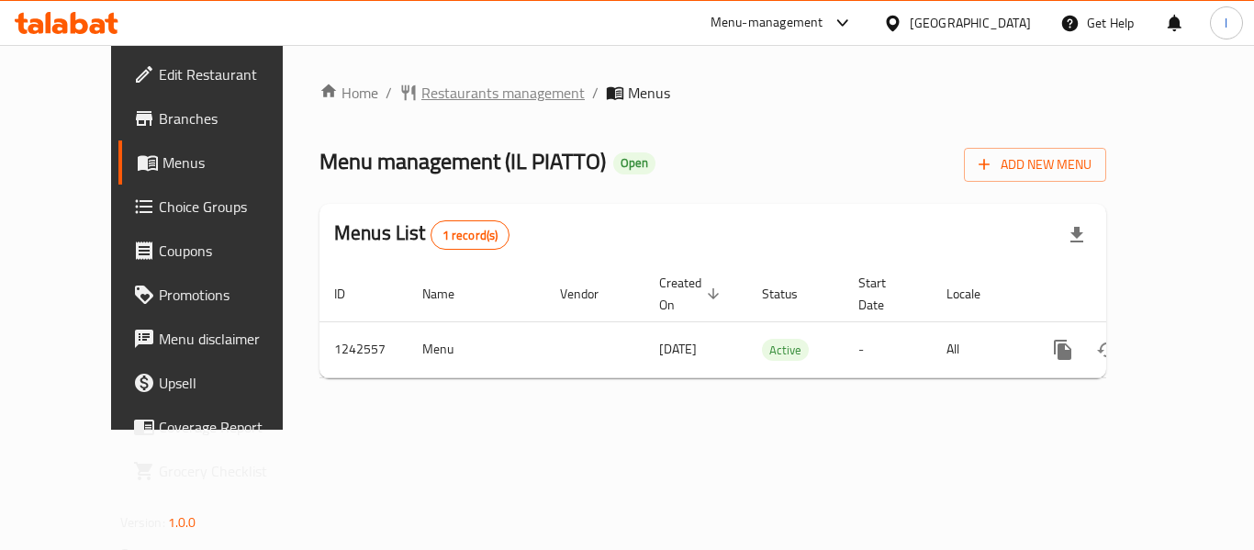
click at [432, 94] on span "Restaurants management" at bounding box center [502, 93] width 163 height 22
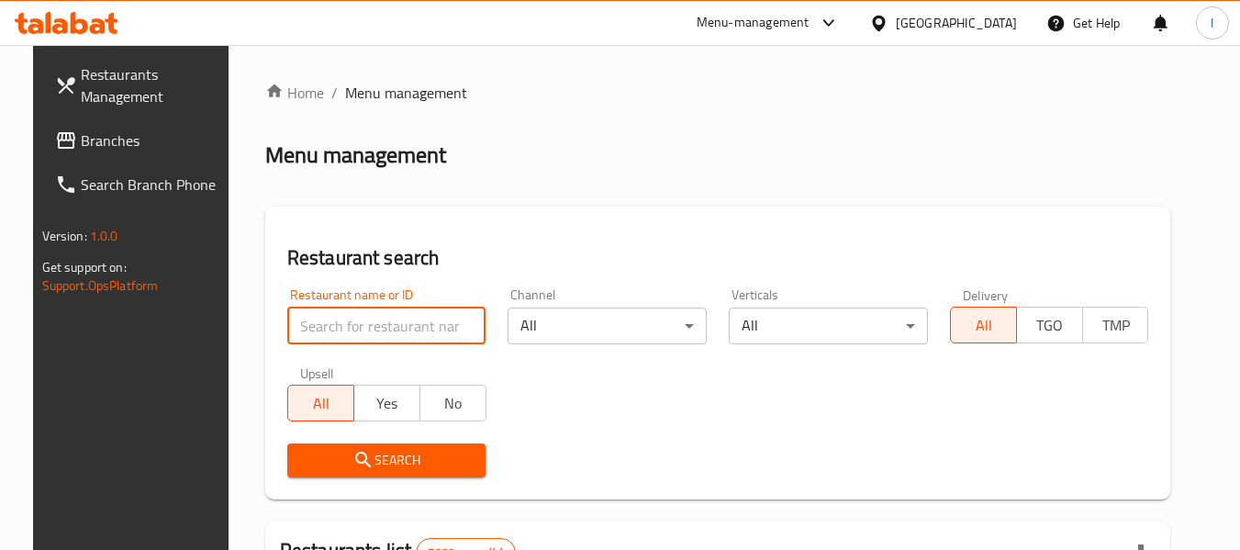
click at [398, 321] on input "search" at bounding box center [386, 326] width 199 height 37
paste input "681182"
type input "681182"
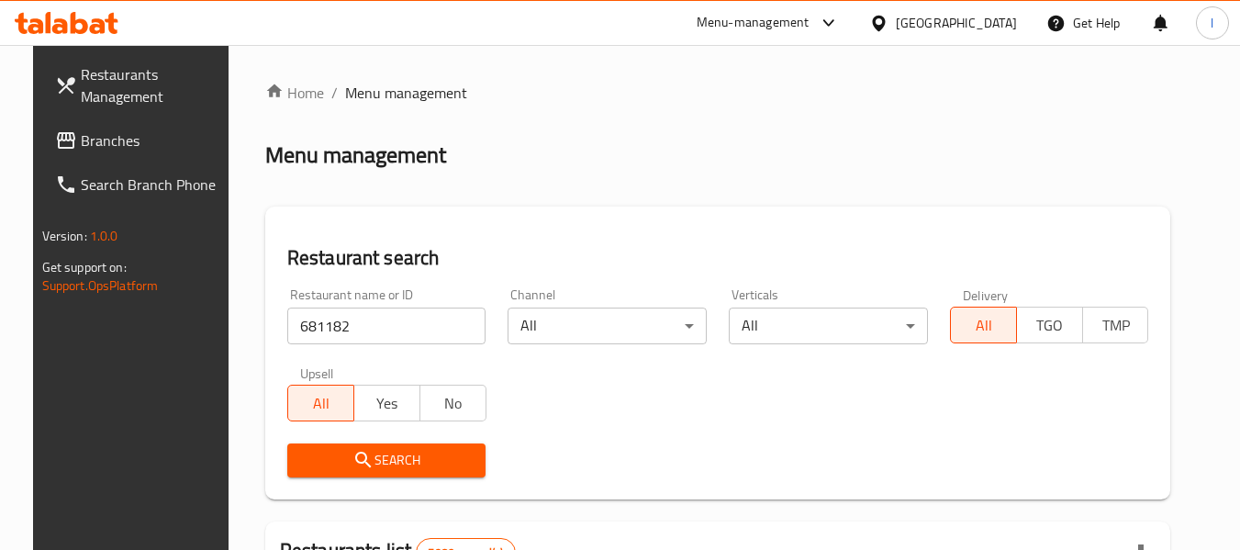
click at [396, 453] on span "Search" at bounding box center [387, 460] width 170 height 23
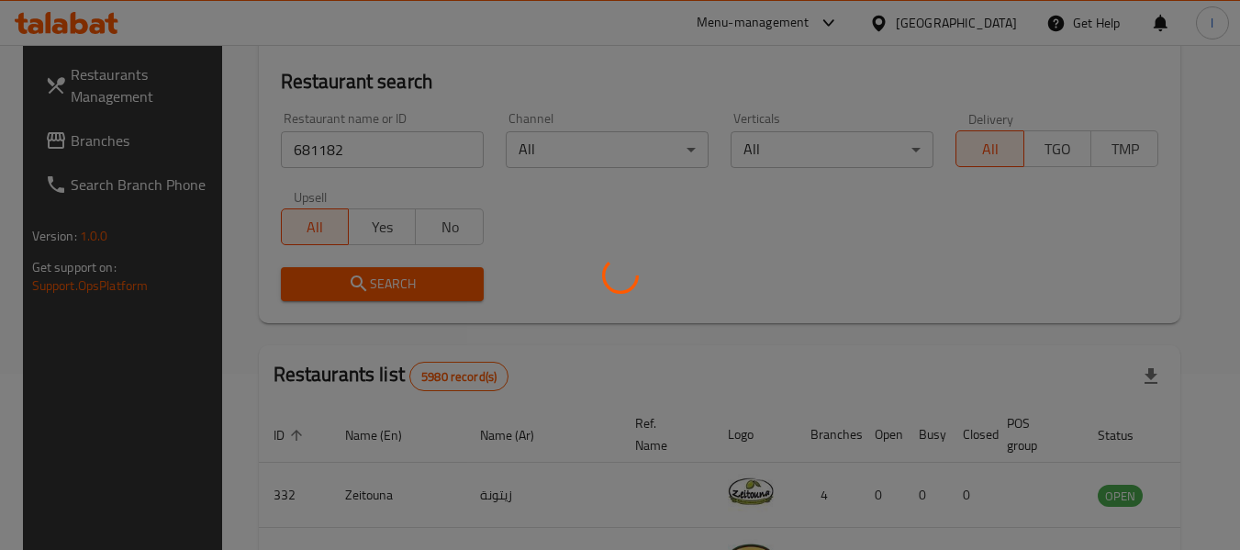
scroll to position [184, 0]
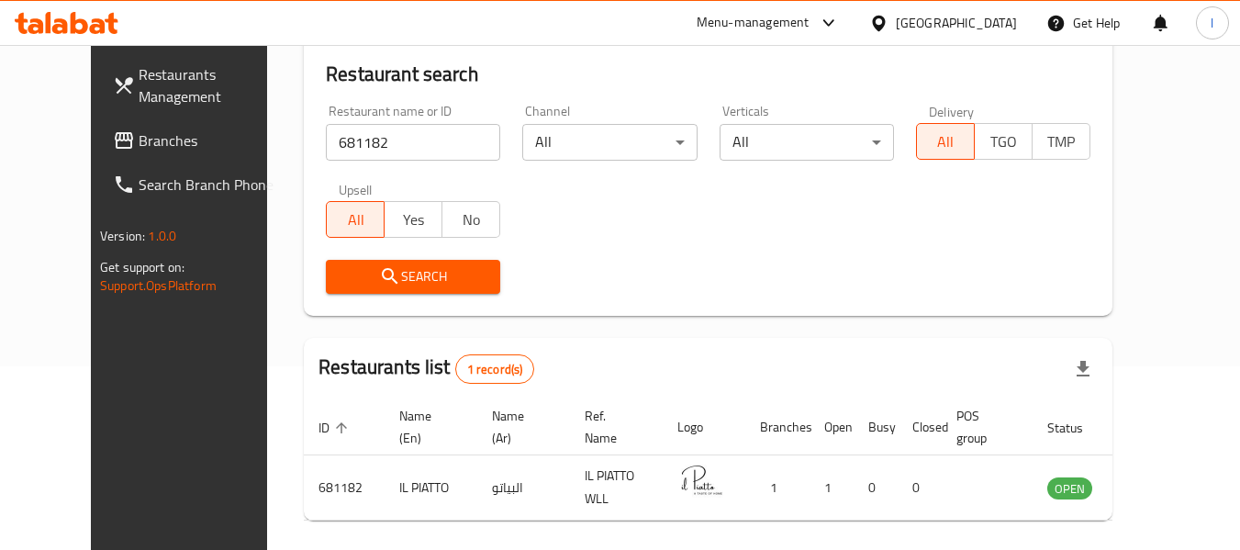
click at [1000, 14] on div "[GEOGRAPHIC_DATA]" at bounding box center [956, 23] width 121 height 20
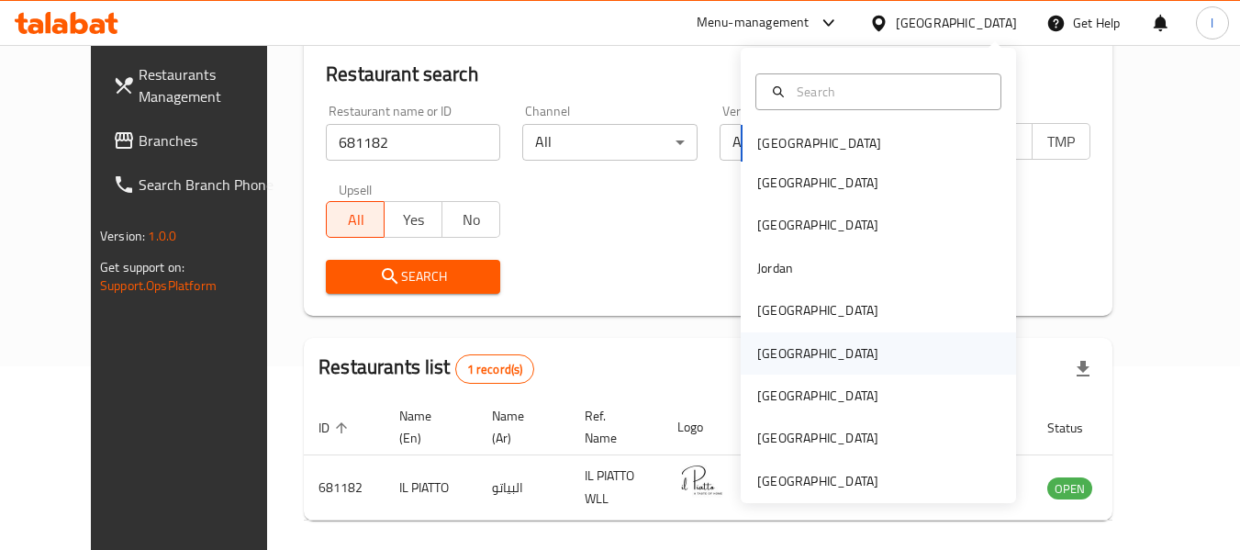
click at [795, 363] on div "[GEOGRAPHIC_DATA]" at bounding box center [878, 353] width 275 height 42
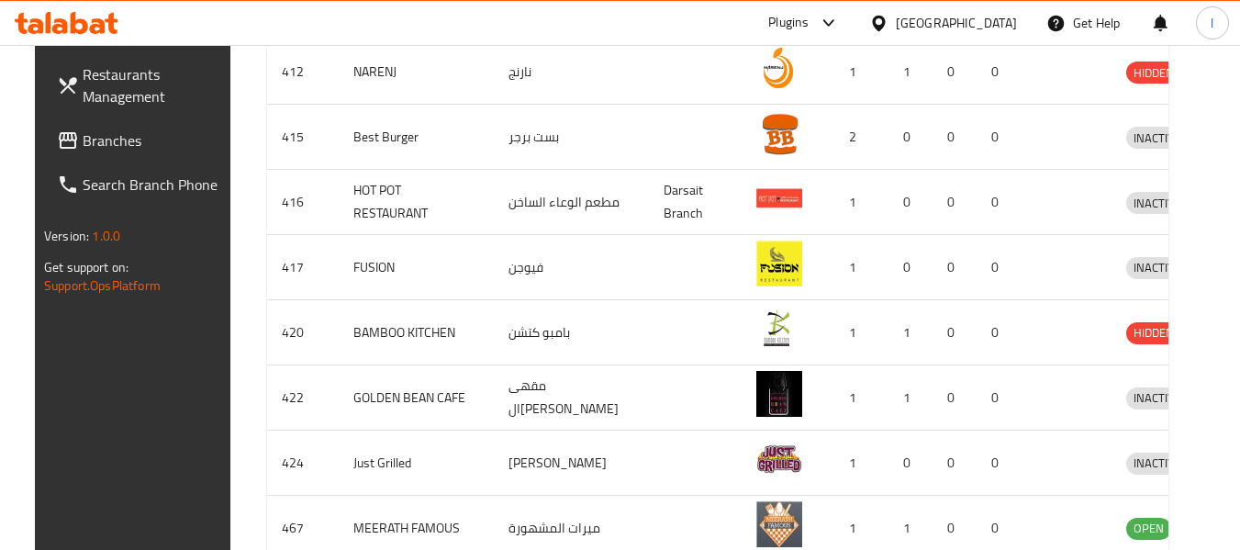
scroll to position [840, 0]
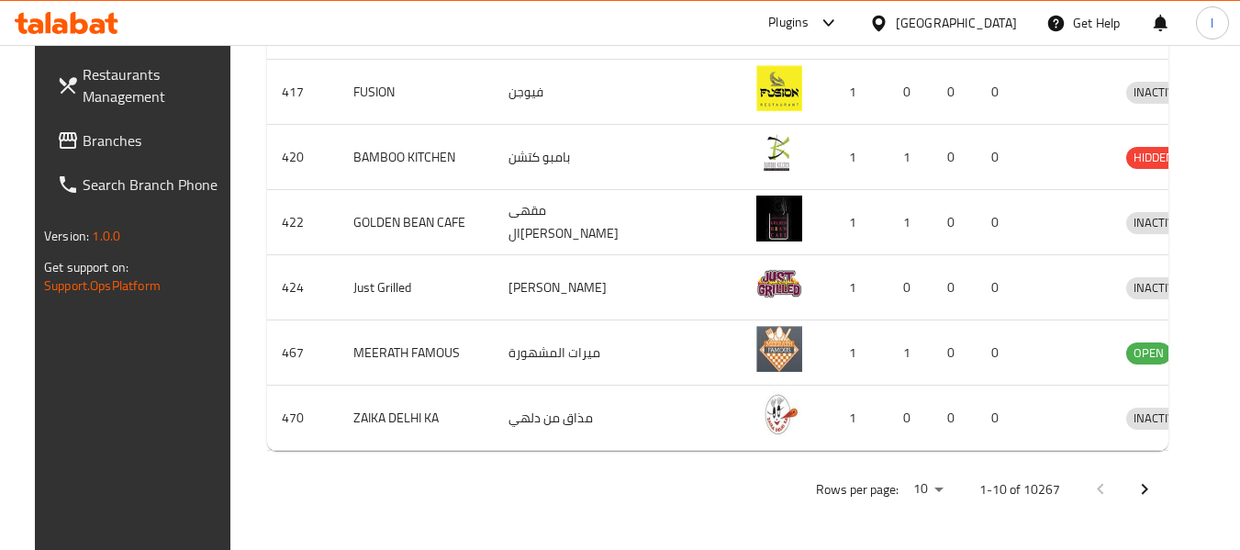
click at [122, 133] on span "Branches" at bounding box center [155, 140] width 145 height 22
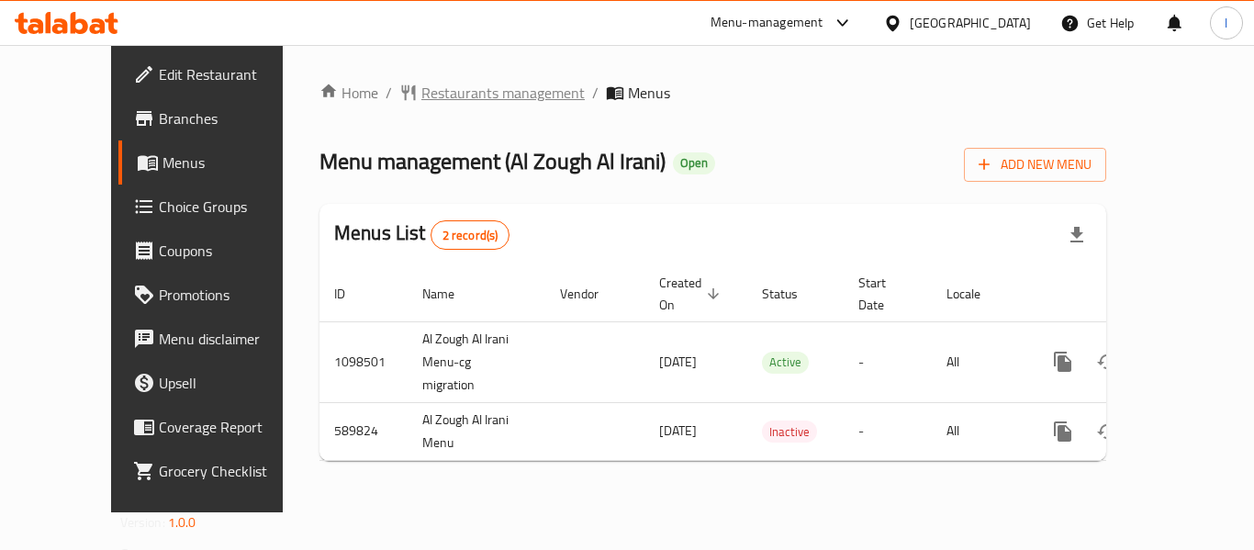
click at [455, 96] on span "Restaurants management" at bounding box center [502, 93] width 163 height 22
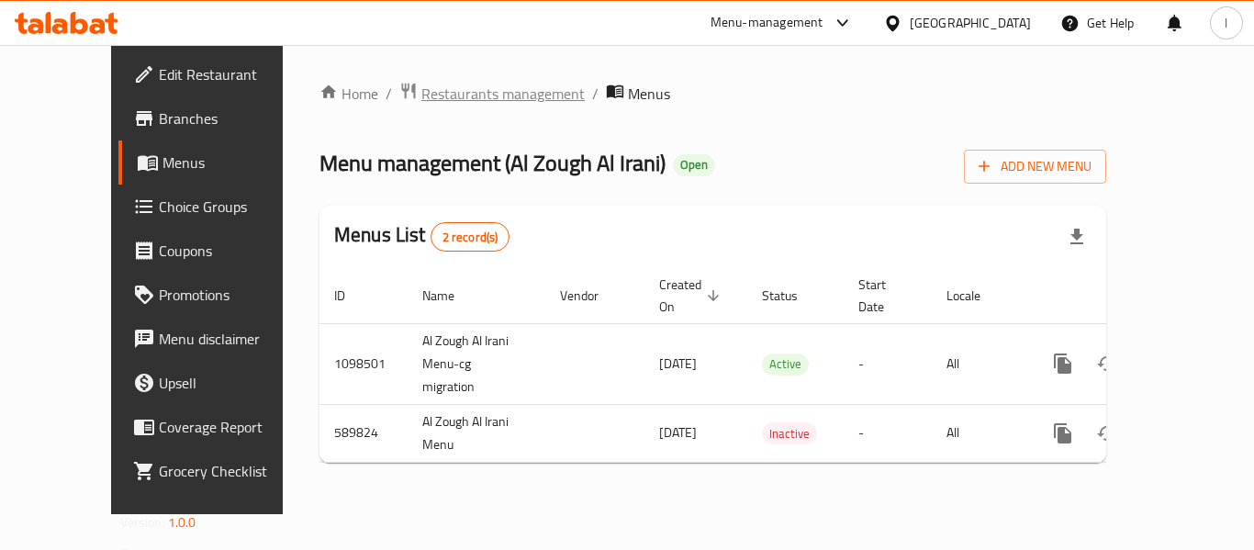
click at [421, 102] on span "Restaurants management" at bounding box center [502, 94] width 163 height 22
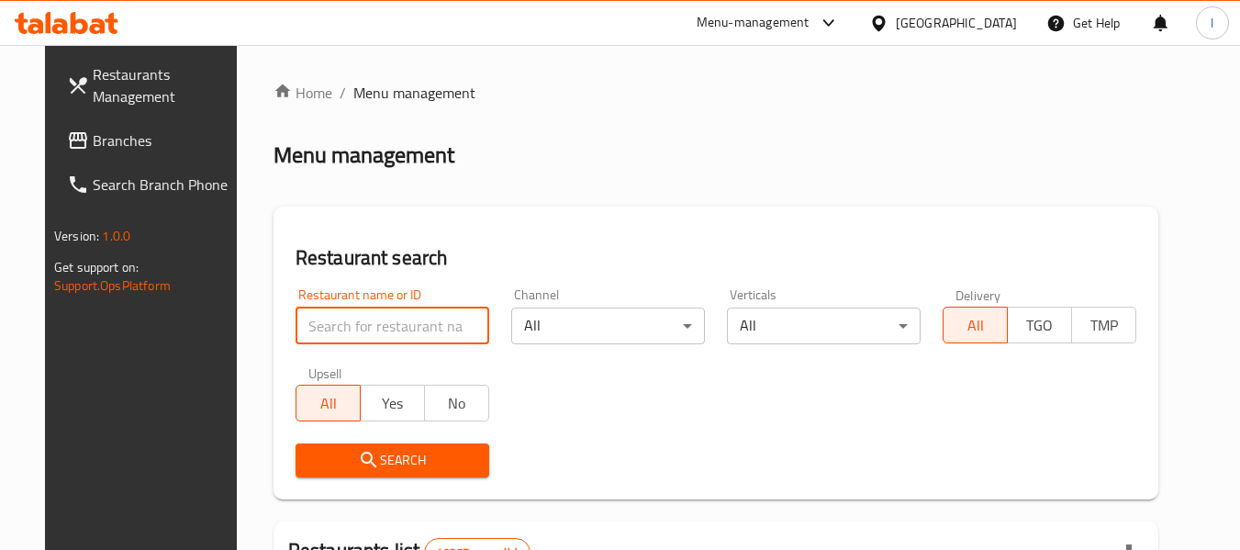
click at [382, 324] on input "search" at bounding box center [393, 326] width 194 height 37
paste input "637197"
type input "637197"
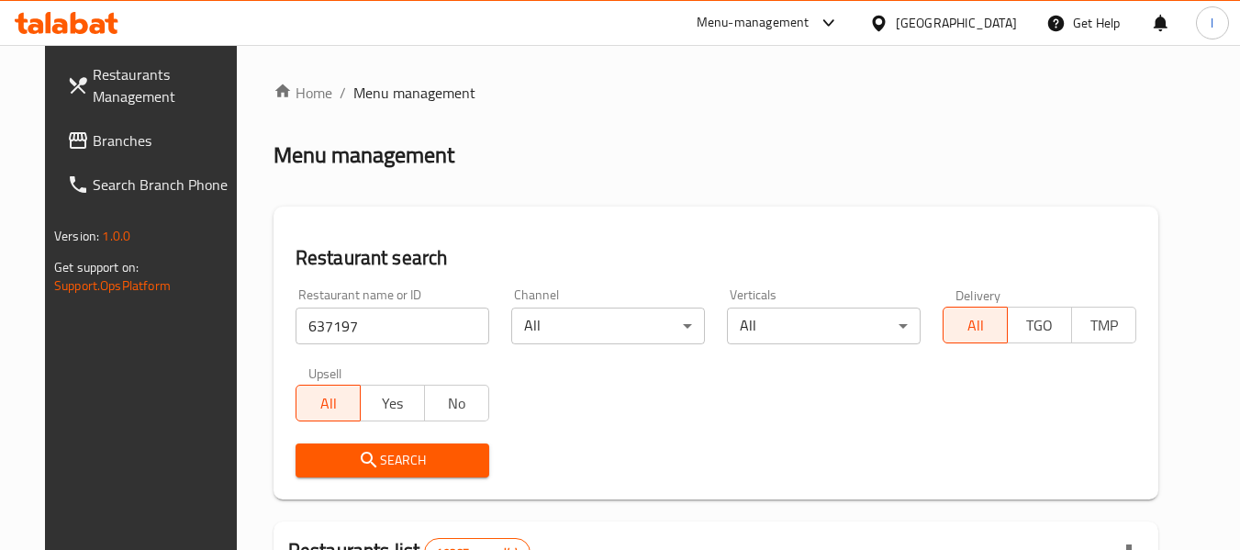
click at [407, 443] on button "Search" at bounding box center [393, 460] width 194 height 34
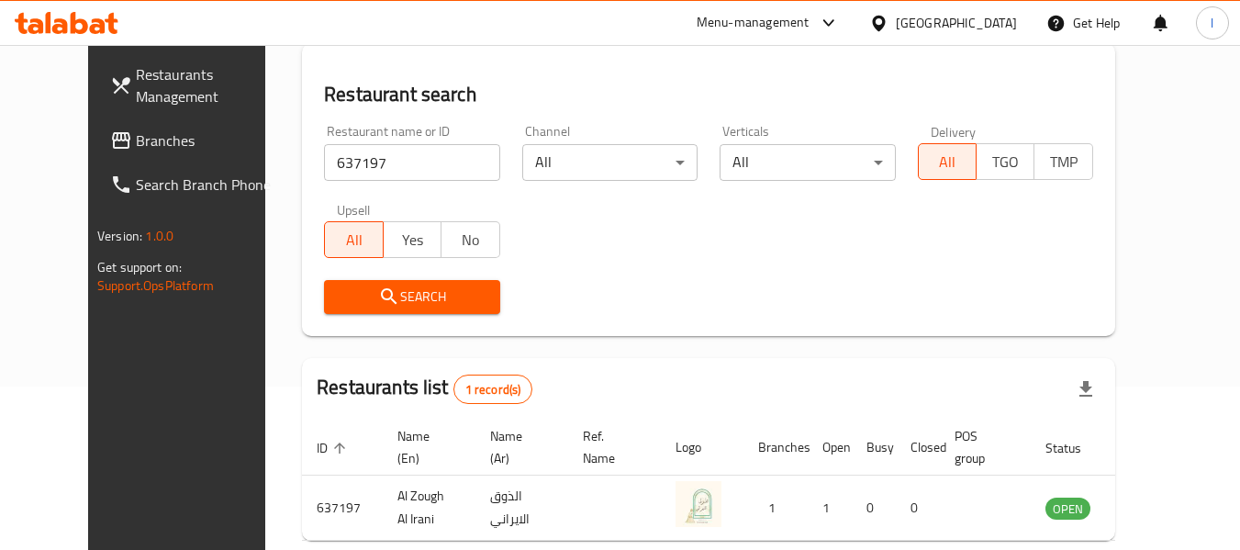
scroll to position [253, 0]
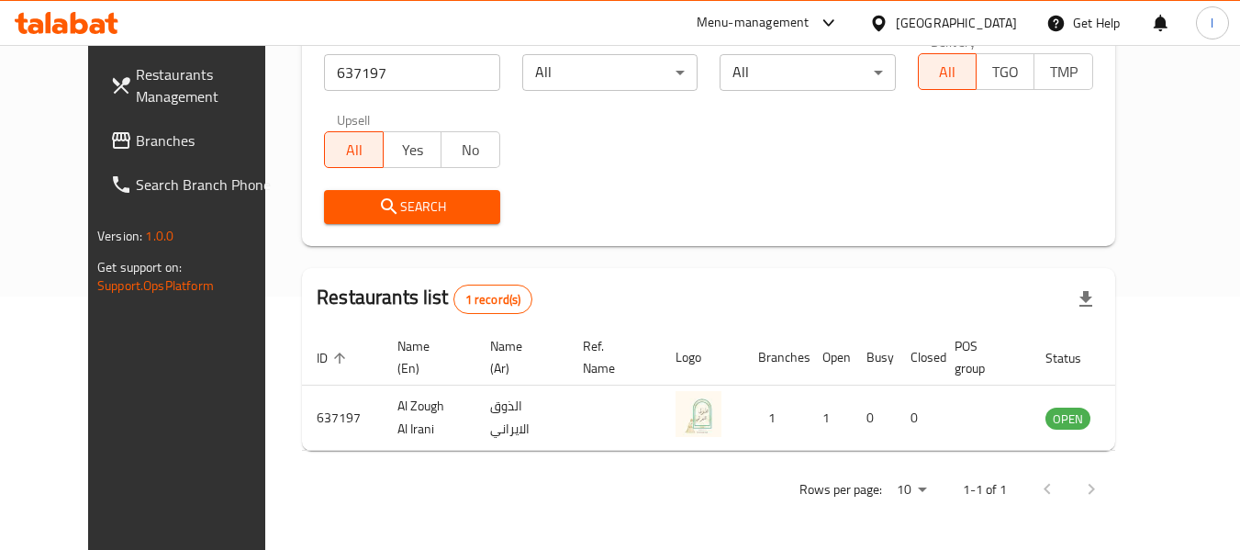
click at [889, 18] on icon at bounding box center [878, 23] width 19 height 19
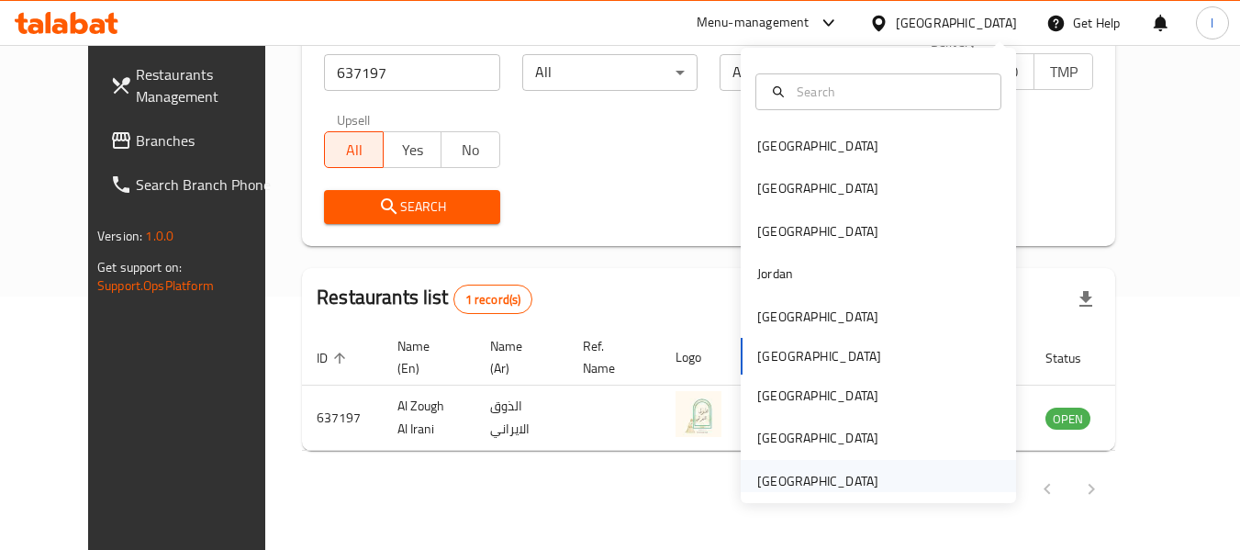
click at [859, 478] on div "[GEOGRAPHIC_DATA]" at bounding box center [817, 481] width 121 height 20
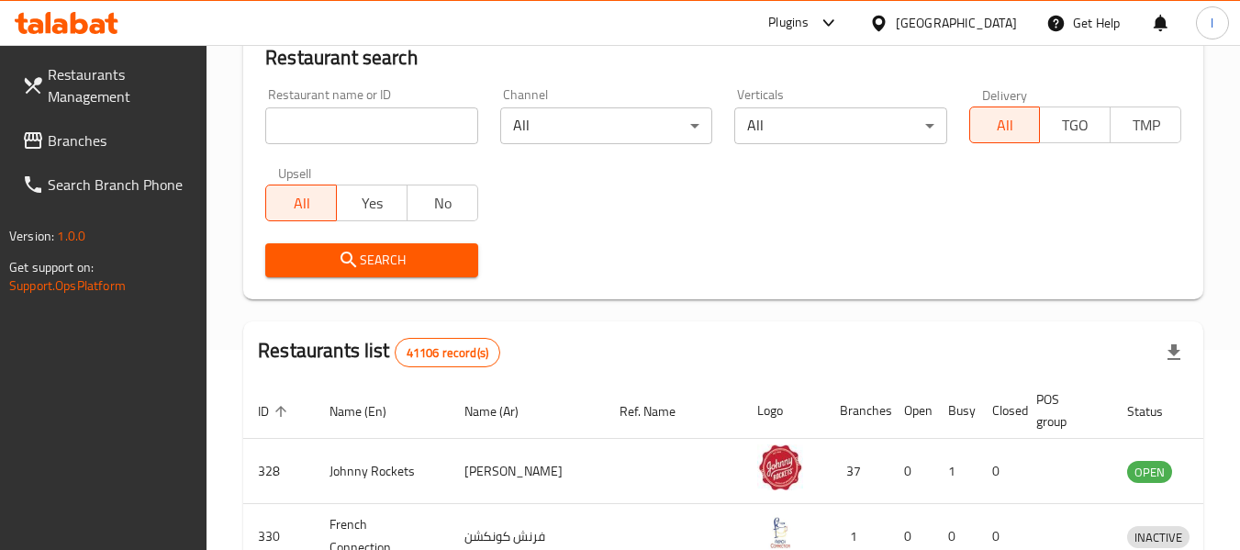
scroll to position [253, 0]
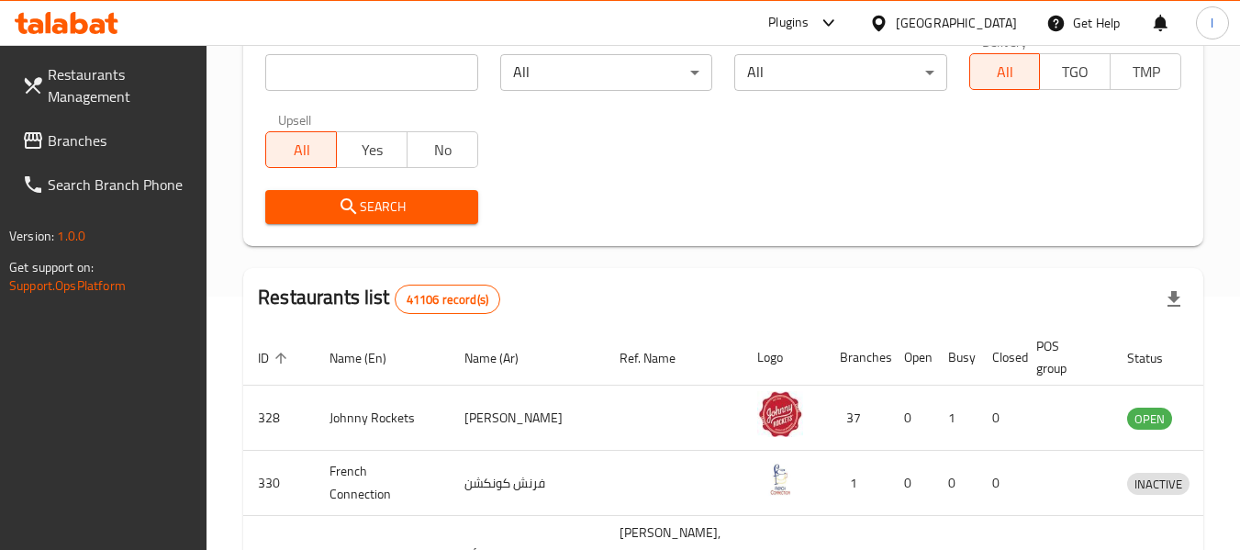
click at [95, 142] on span "Branches" at bounding box center [120, 140] width 145 height 22
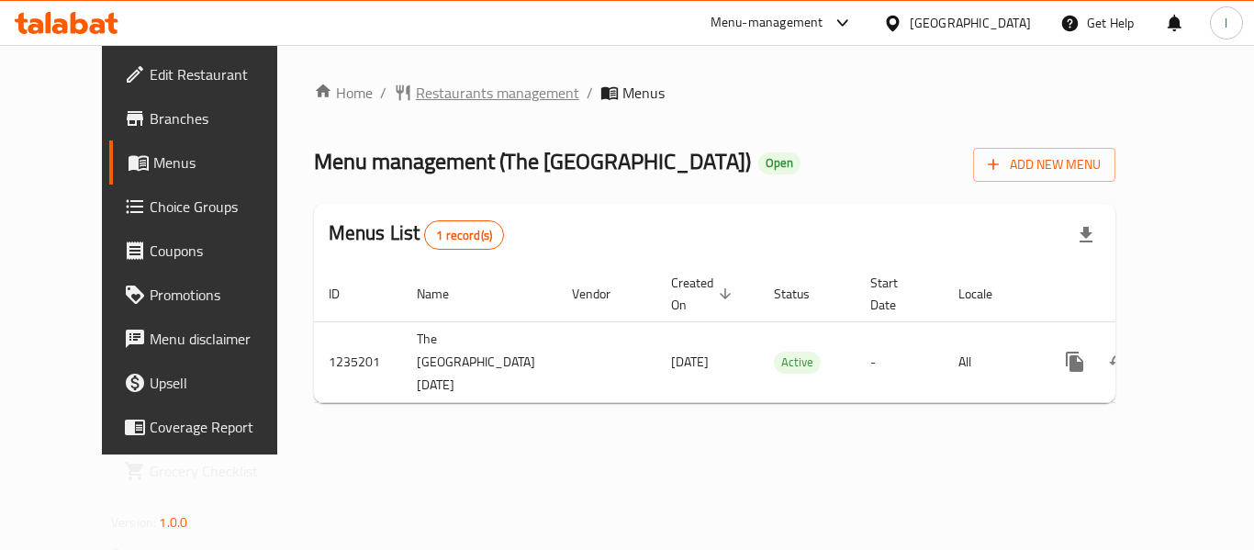
click at [448, 97] on span "Restaurants management" at bounding box center [497, 93] width 163 height 22
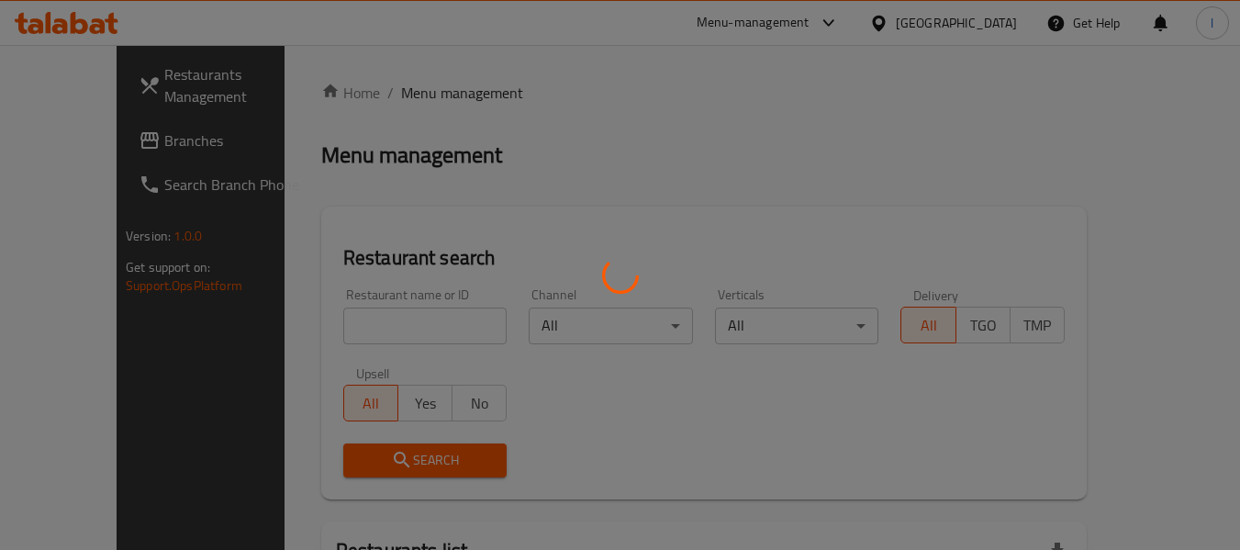
click at [371, 324] on div at bounding box center [620, 275] width 1240 height 550
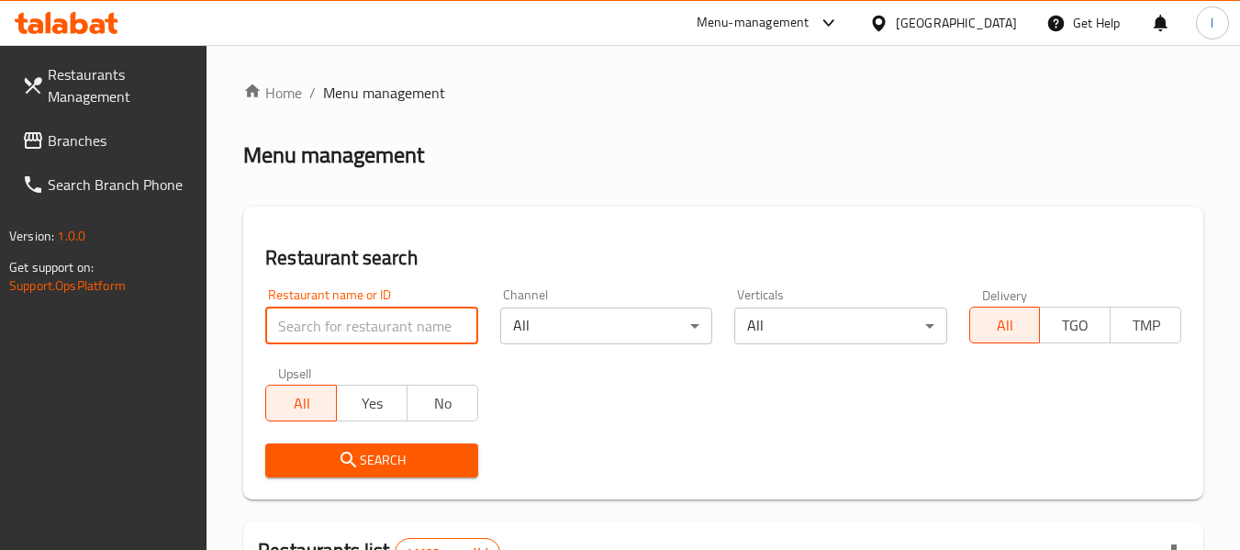
click at [371, 324] on input "search" at bounding box center [371, 326] width 212 height 37
paste input "678633"
type input "678633"
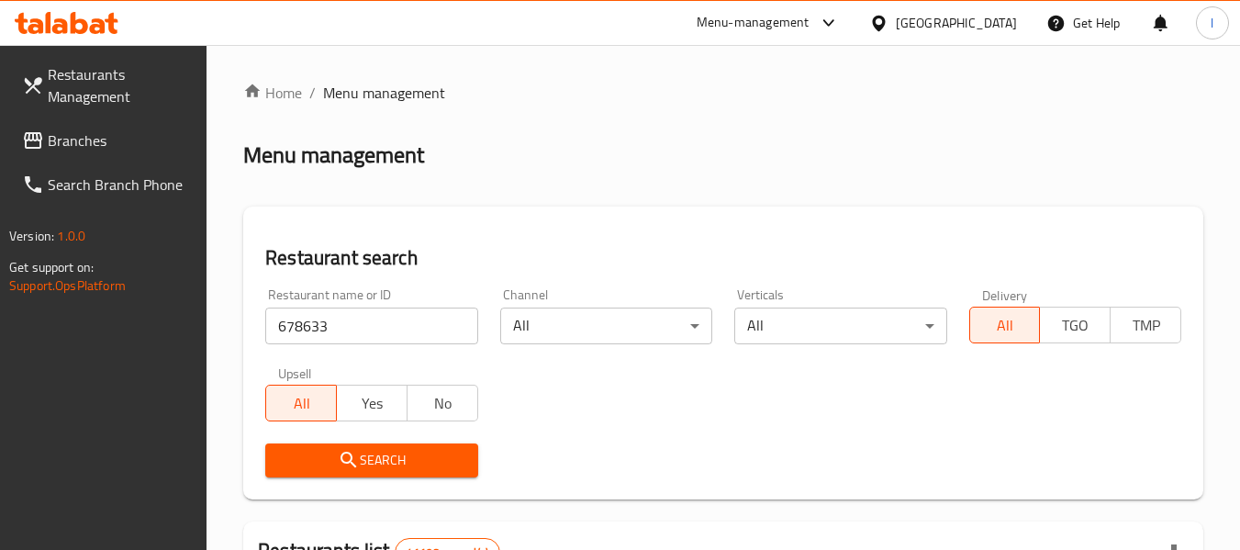
drag, startPoint x: 383, startPoint y: 448, endPoint x: 389, endPoint y: 439, distance: 11.2
click at [384, 449] on span "Search" at bounding box center [371, 460] width 183 height 23
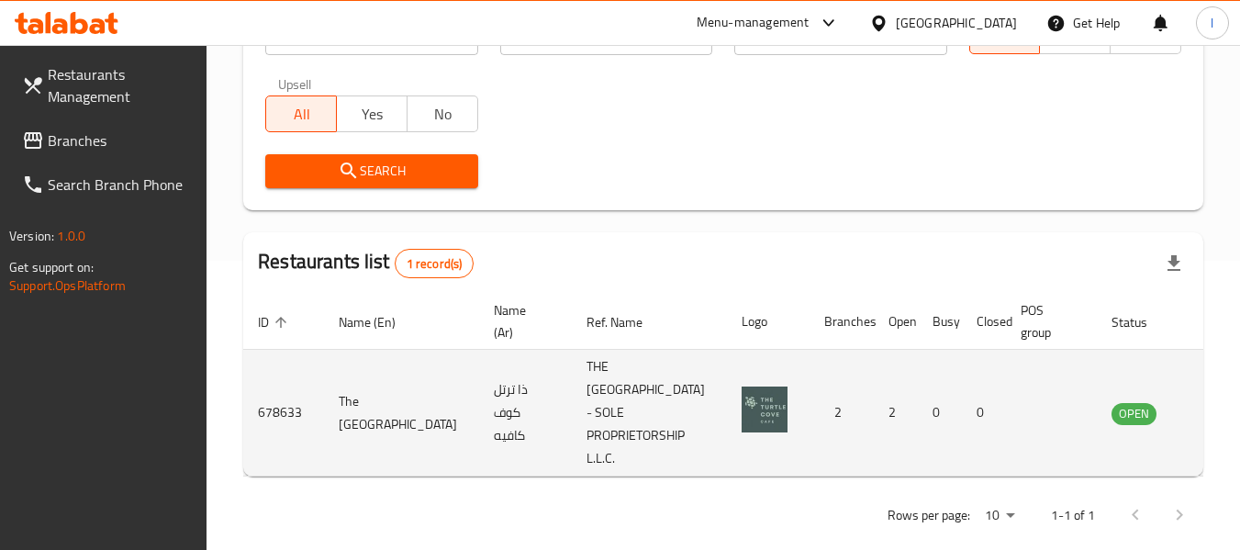
scroll to position [292, 0]
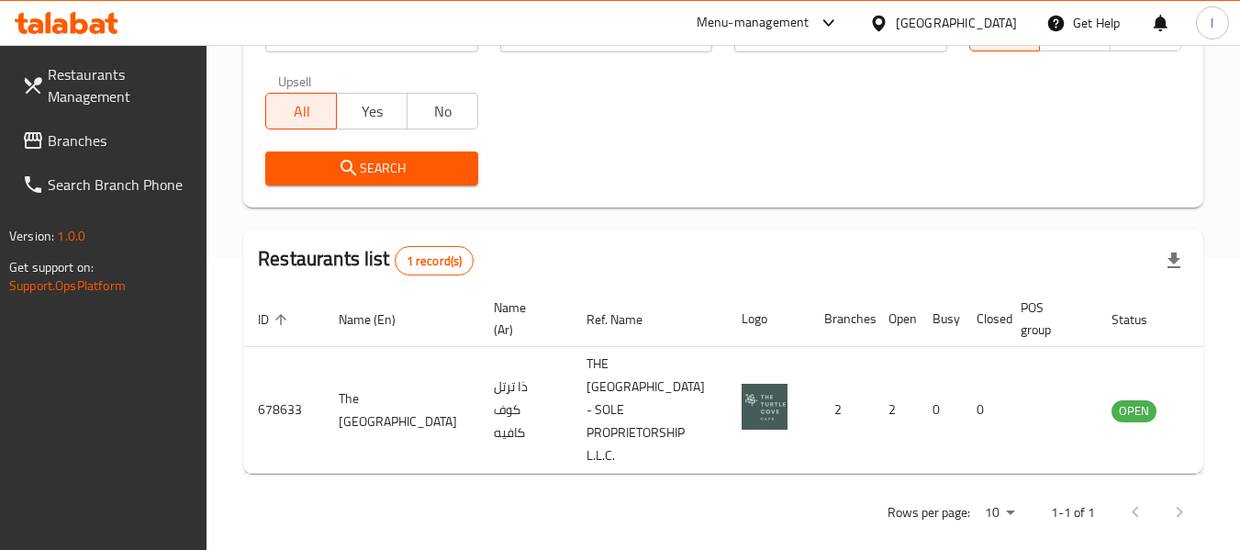
click at [77, 139] on span "Branches" at bounding box center [120, 140] width 145 height 22
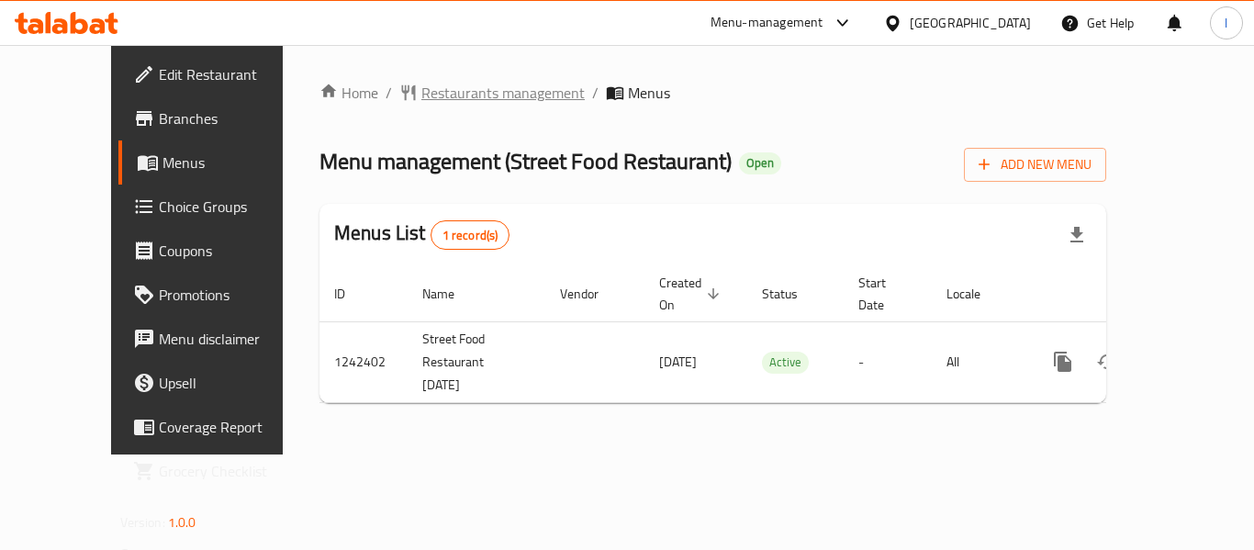
click at [438, 91] on span "Restaurants management" at bounding box center [502, 93] width 163 height 22
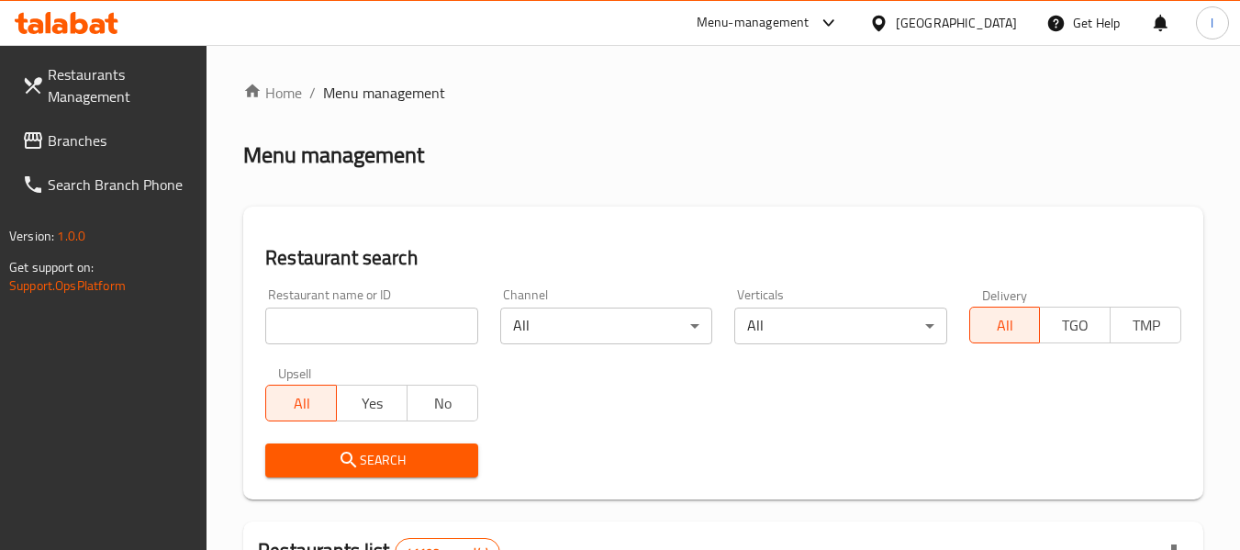
click at [350, 321] on input "search" at bounding box center [371, 326] width 212 height 37
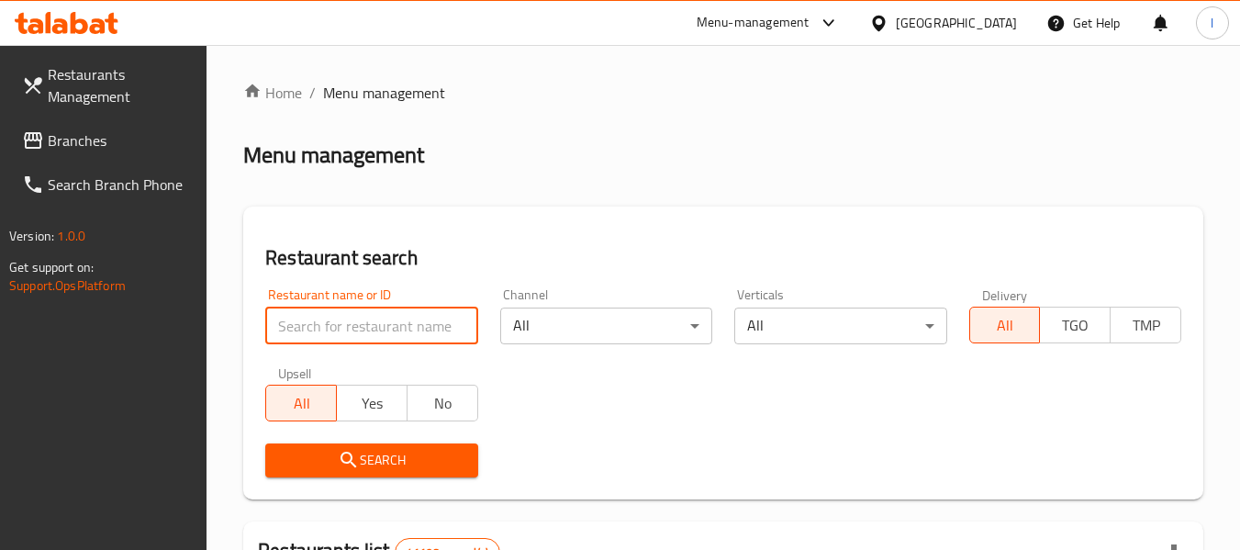
paste input "681123"
type input "681123"
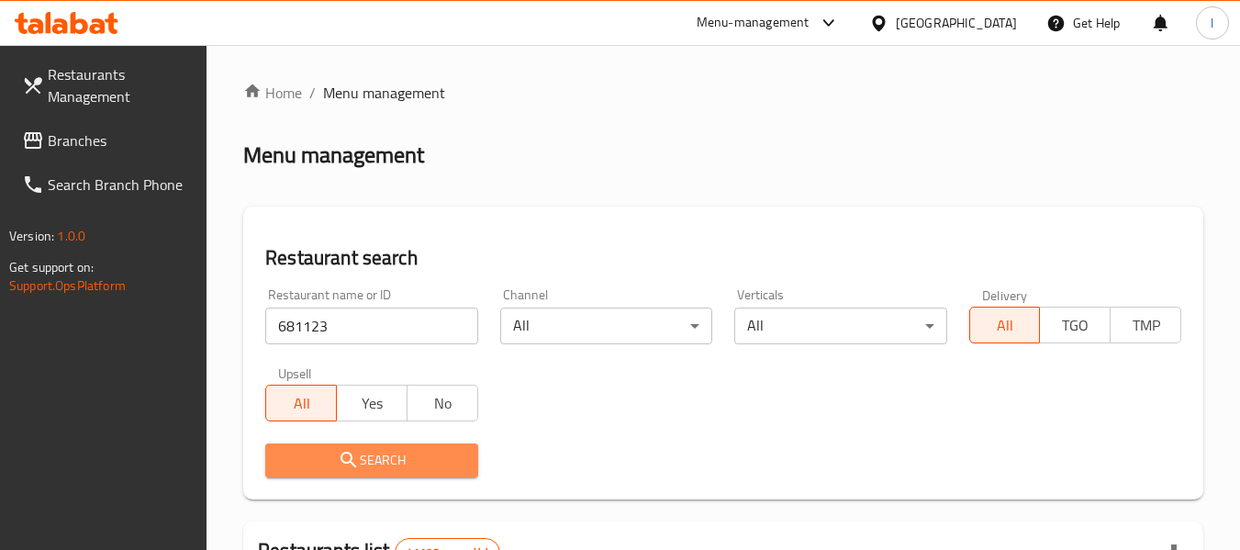
click at [455, 469] on span "Search" at bounding box center [371, 460] width 183 height 23
click at [454, 464] on div at bounding box center [620, 275] width 1240 height 550
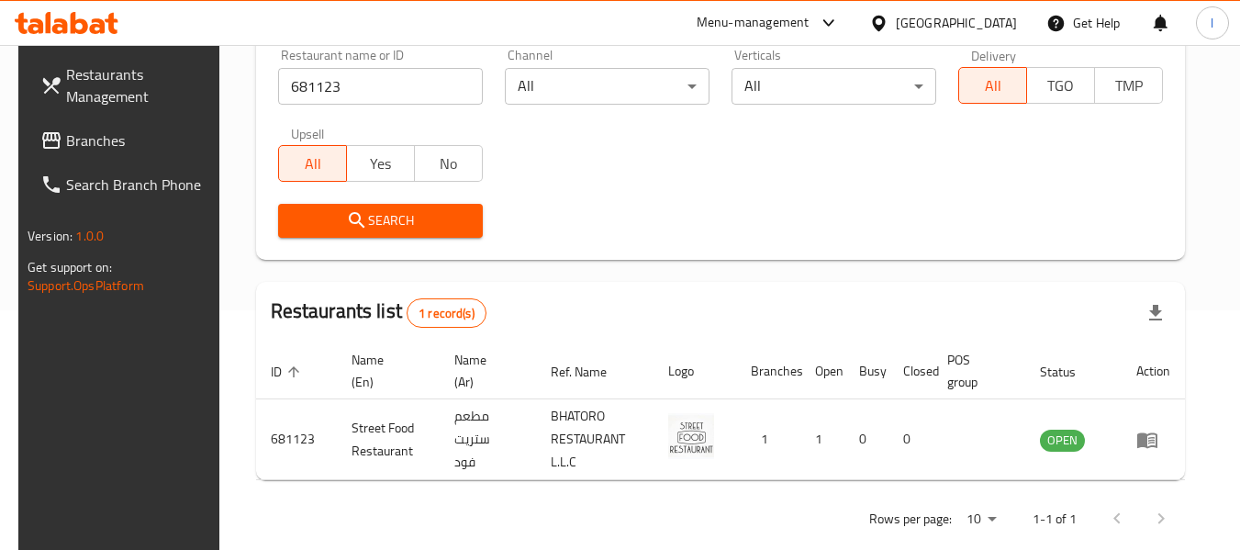
scroll to position [269, 0]
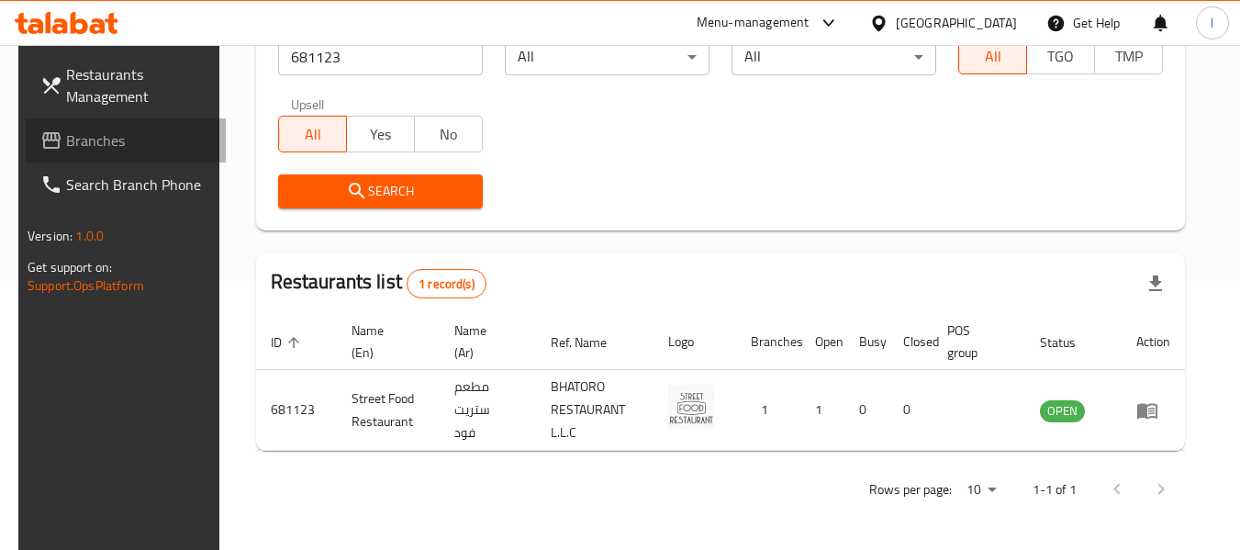
click at [103, 131] on span "Branches" at bounding box center [138, 140] width 145 height 22
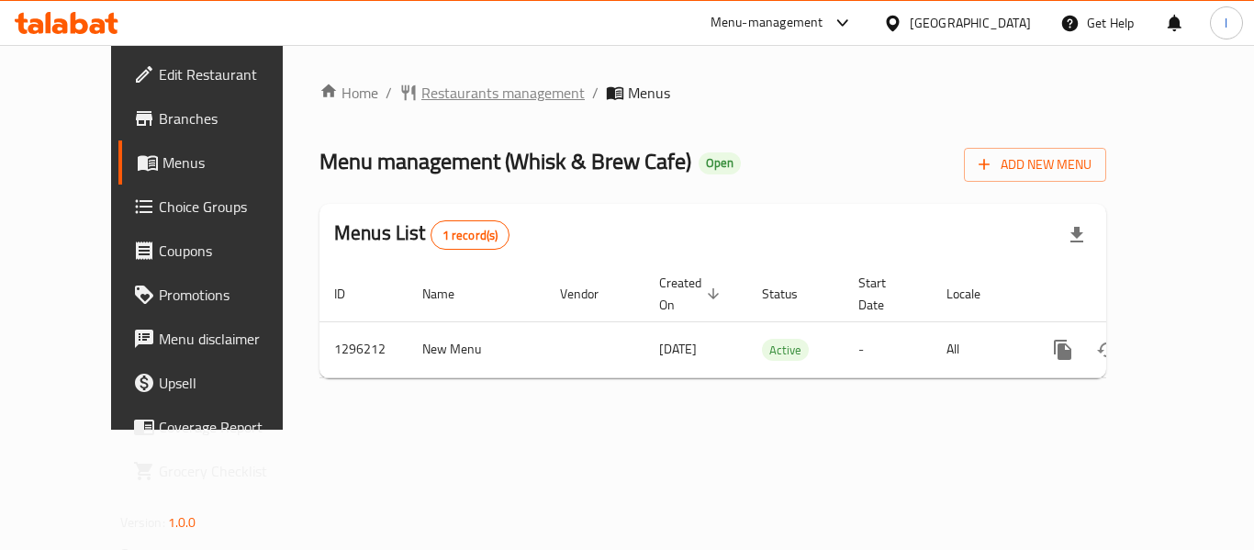
click at [450, 94] on span "Restaurants management" at bounding box center [502, 93] width 163 height 22
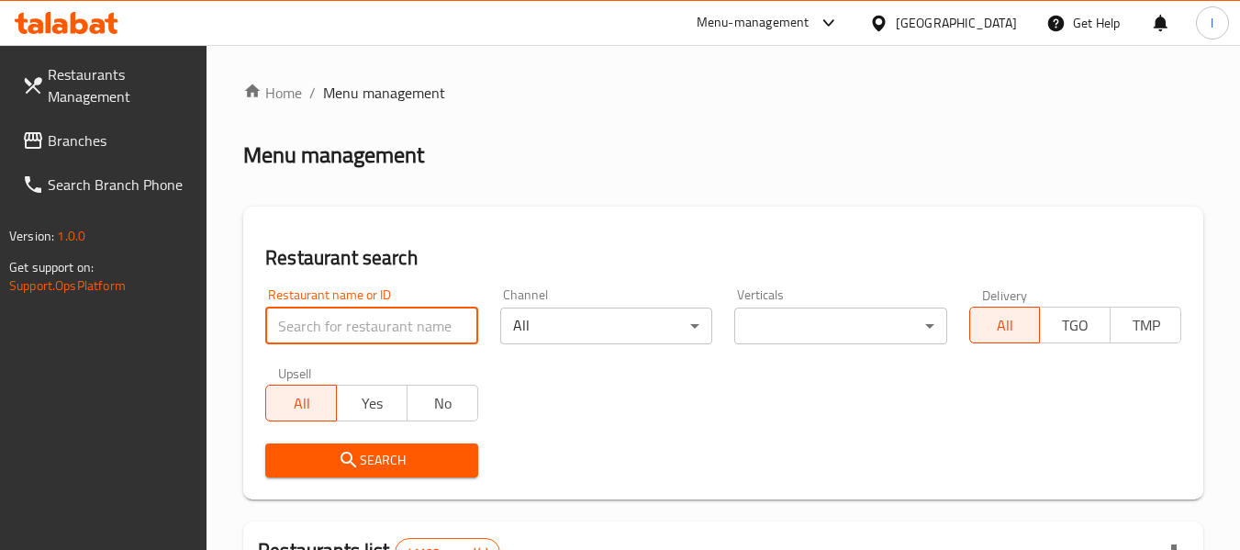
click at [366, 321] on input "search" at bounding box center [371, 326] width 212 height 37
paste input "699890"
type input "699890"
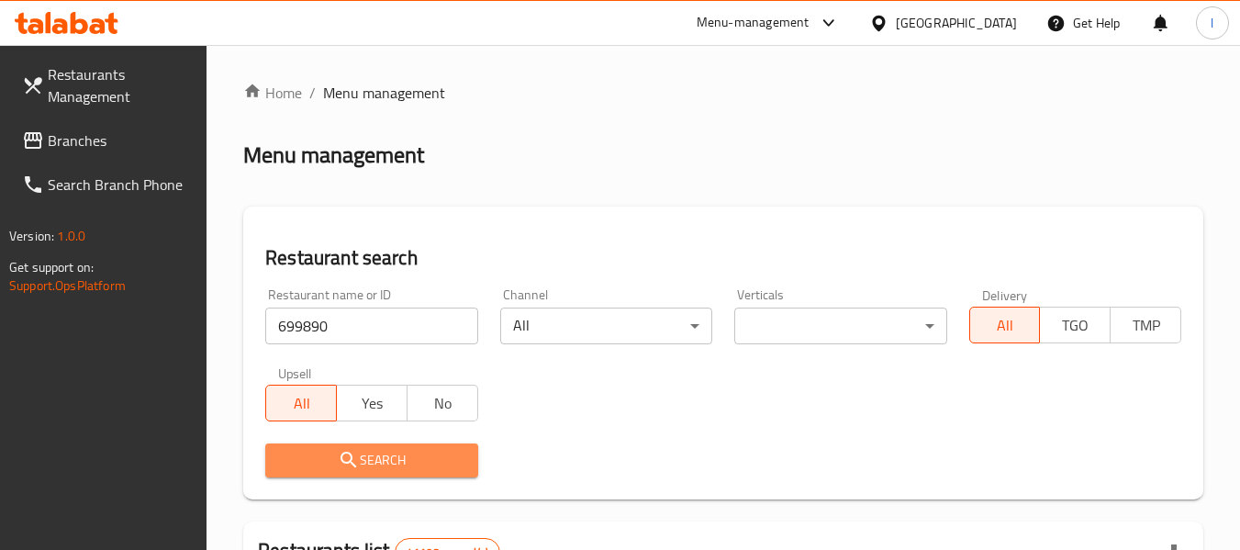
click at [362, 447] on button "Search" at bounding box center [371, 460] width 212 height 34
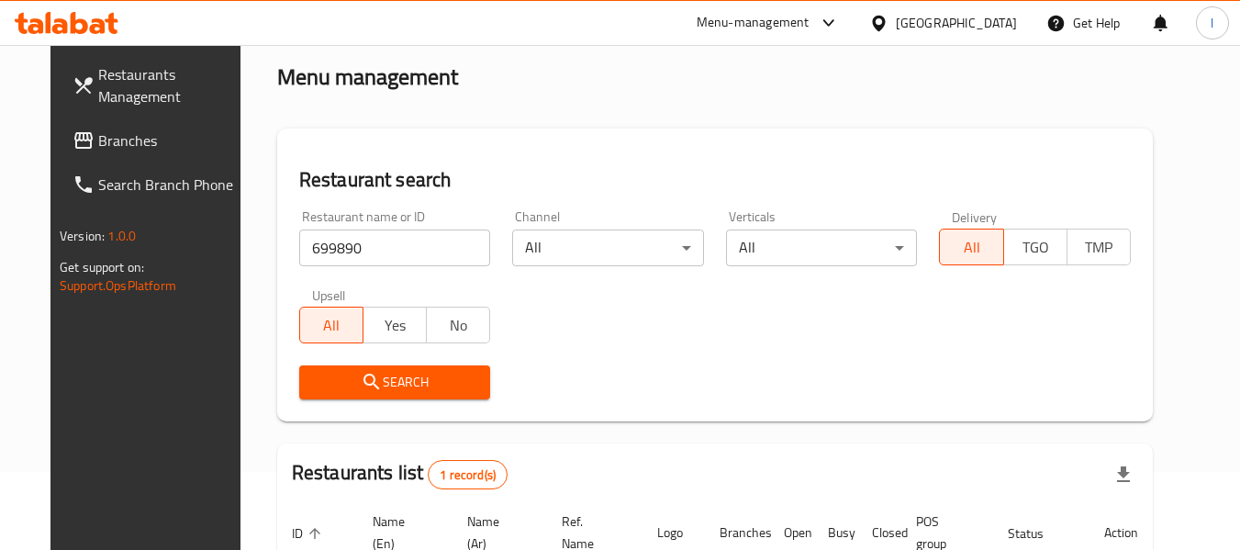
scroll to position [184, 0]
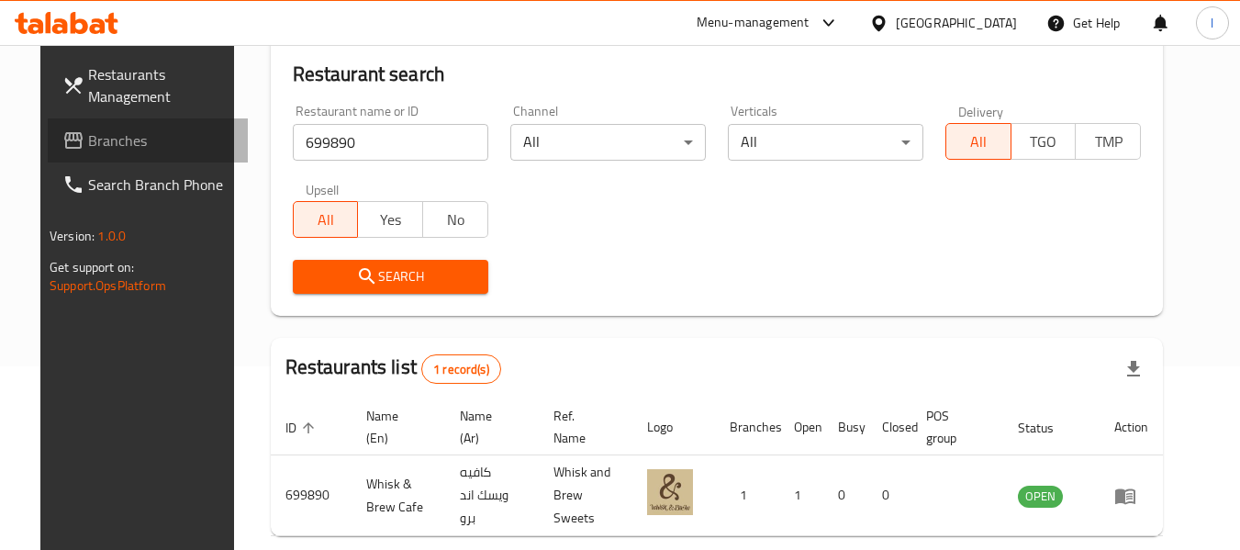
click at [156, 141] on span "Branches" at bounding box center [160, 140] width 145 height 22
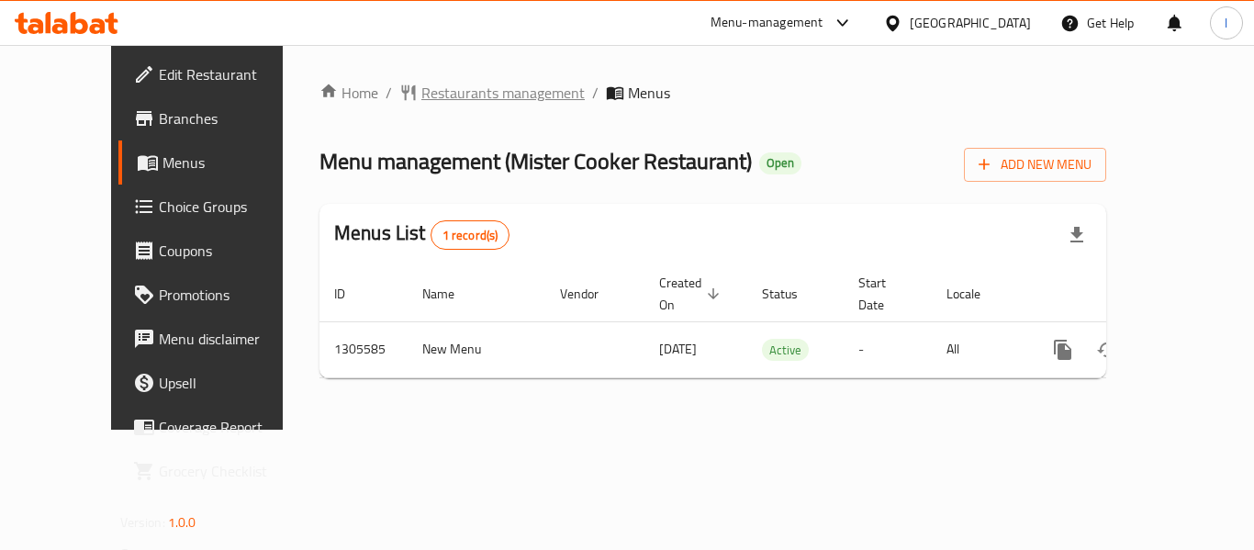
click at [444, 99] on span "Restaurants management" at bounding box center [502, 93] width 163 height 22
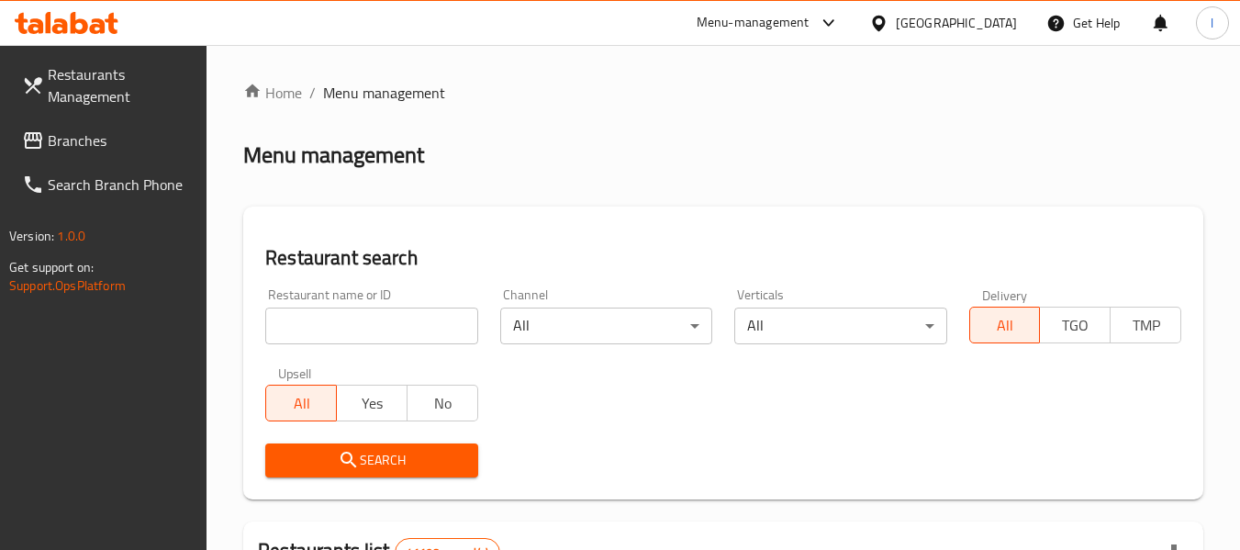
click at [369, 312] on input "search" at bounding box center [371, 326] width 212 height 37
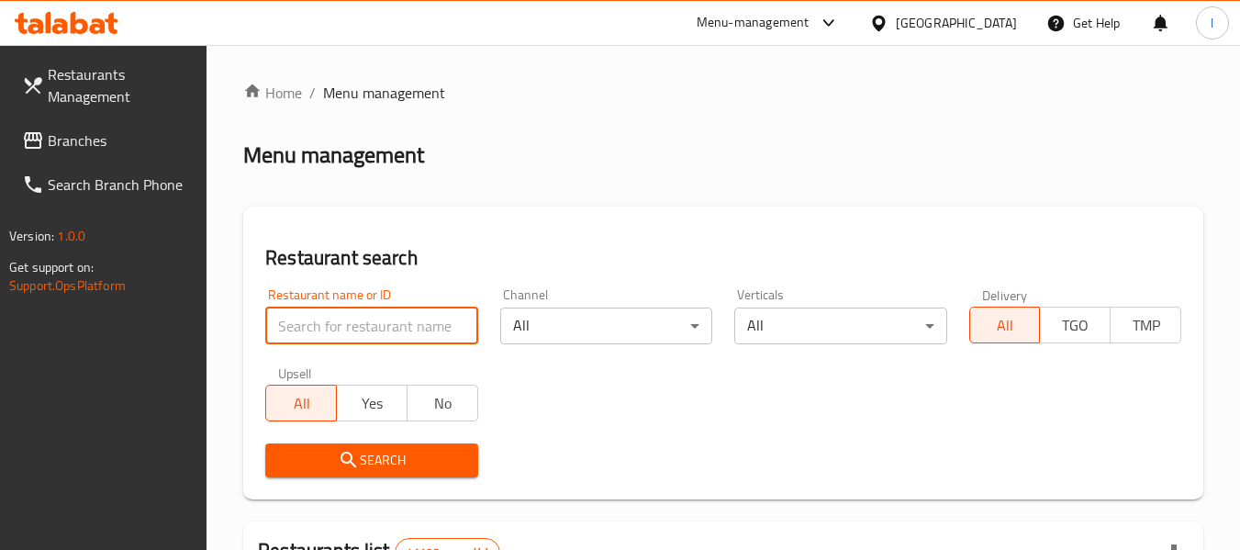
paste input "703408"
type input "703408"
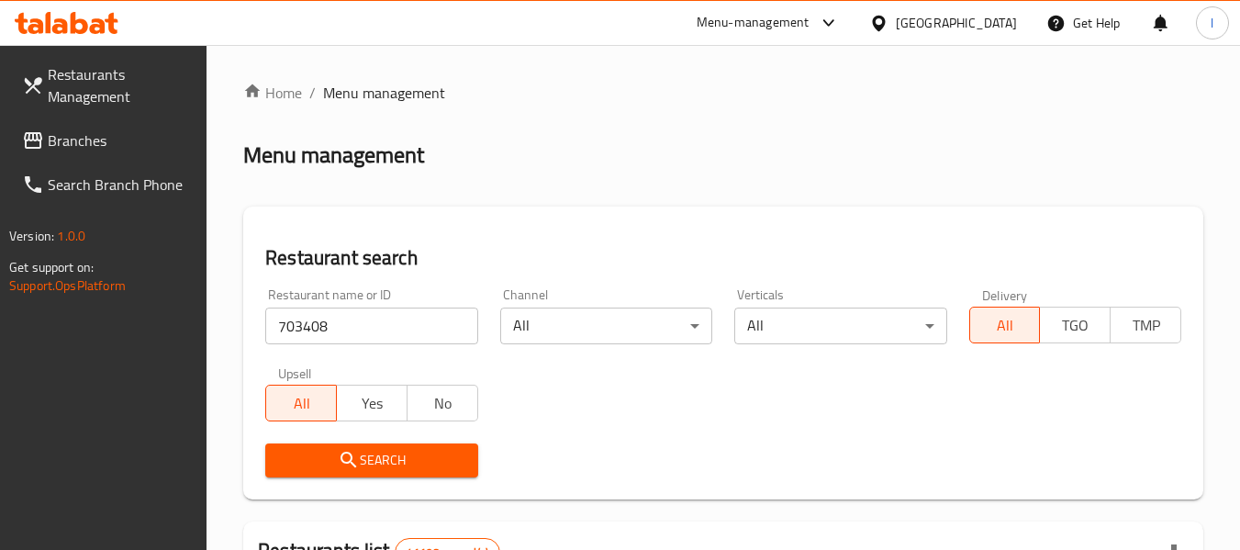
click at [393, 463] on span "Search" at bounding box center [371, 460] width 183 height 23
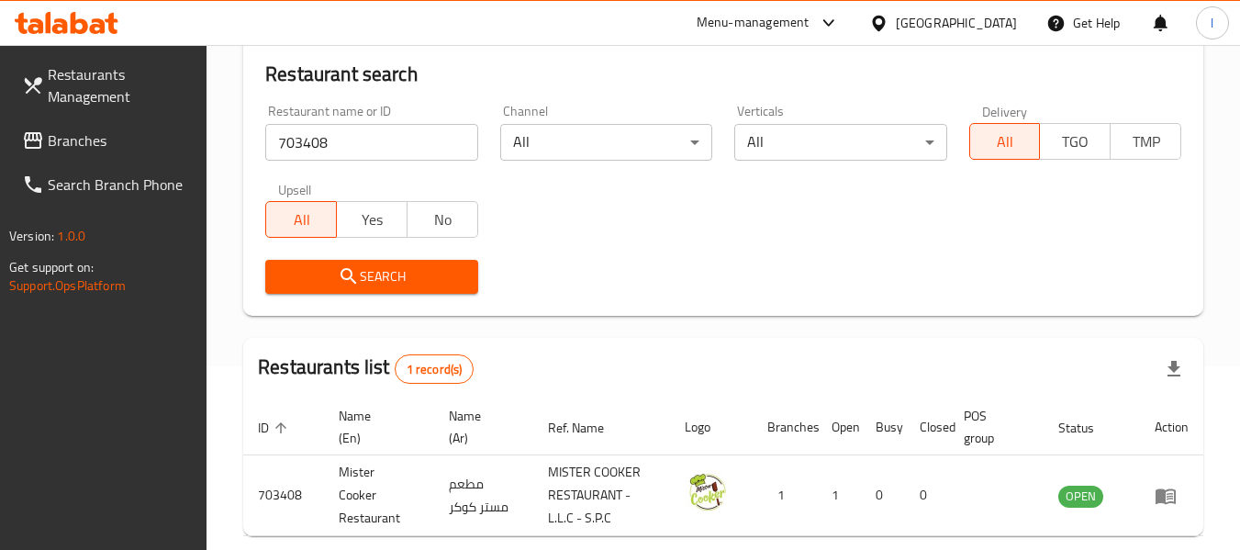
scroll to position [269, 0]
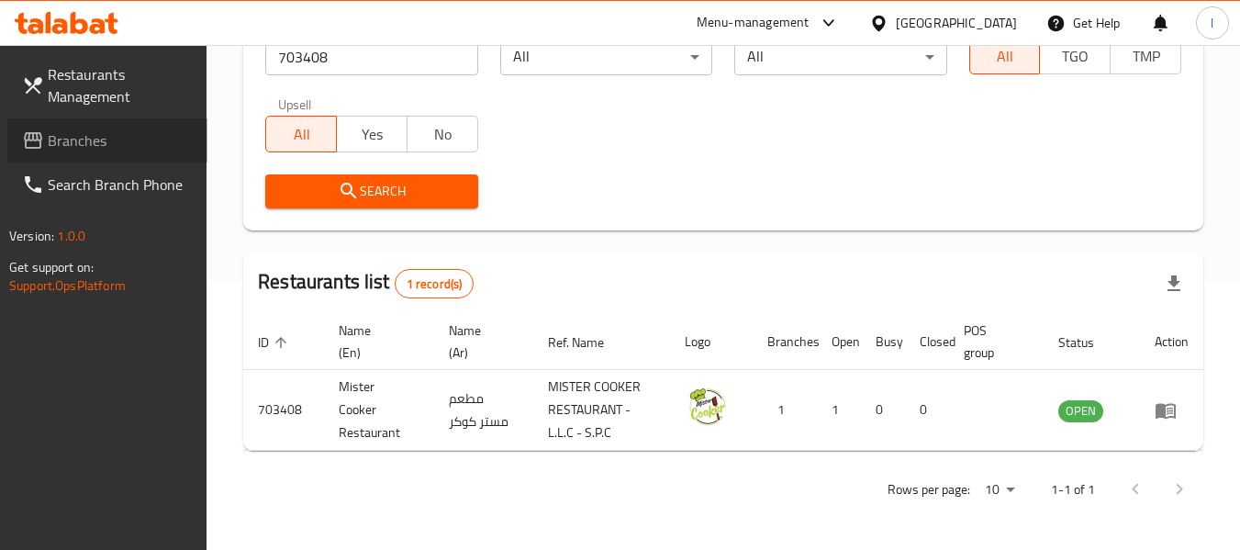
click at [73, 136] on span "Branches" at bounding box center [120, 140] width 145 height 22
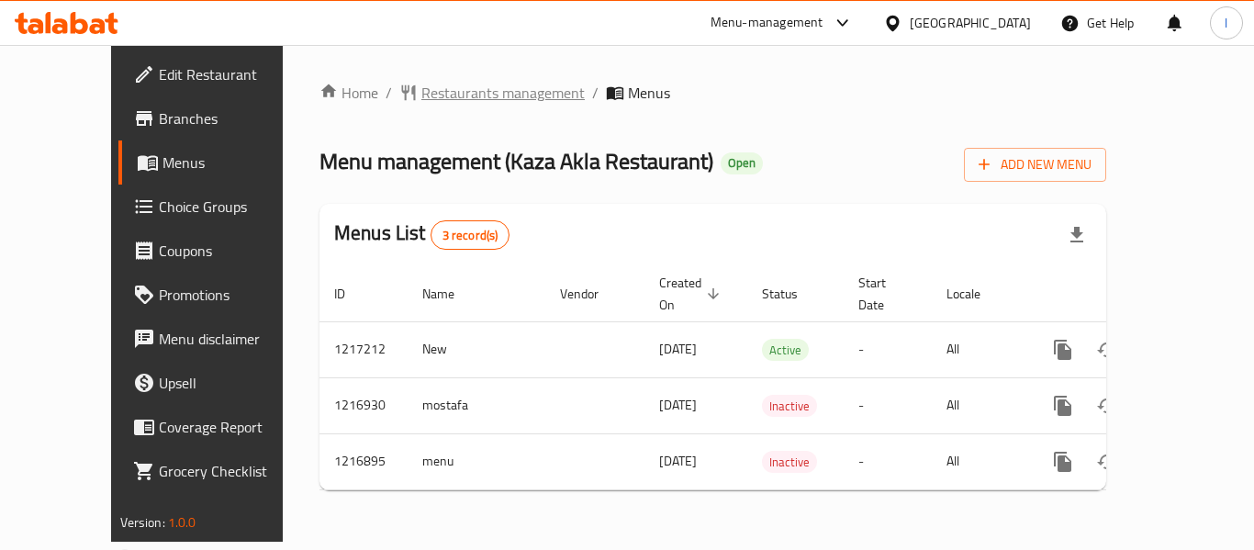
click at [421, 95] on span "Restaurants management" at bounding box center [502, 93] width 163 height 22
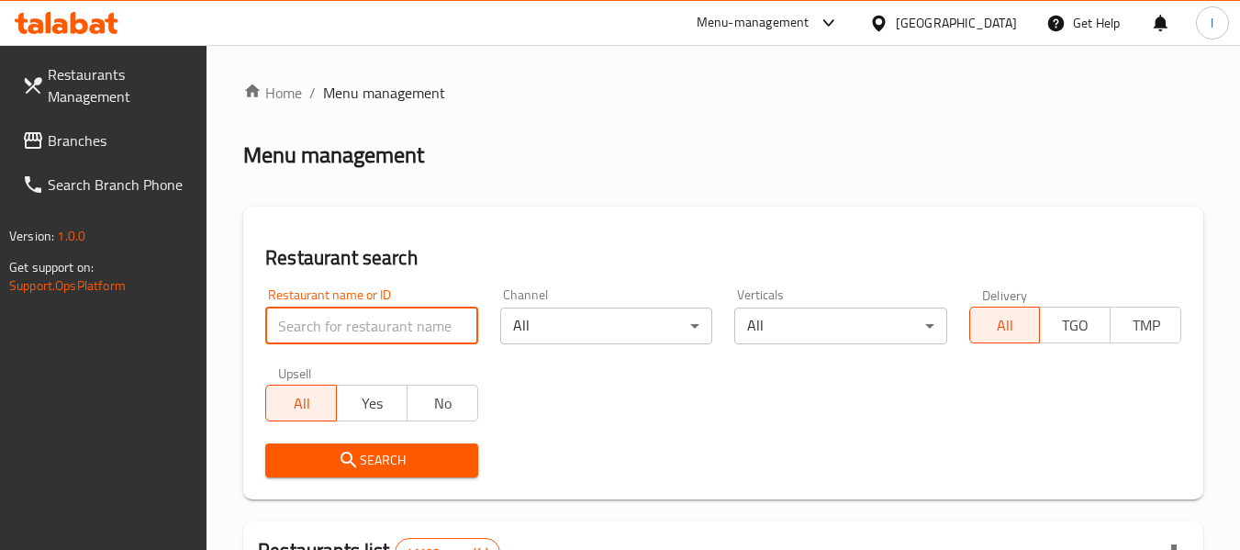
click at [375, 329] on input "search" at bounding box center [371, 326] width 212 height 37
paste input "672544"
type input "672544"
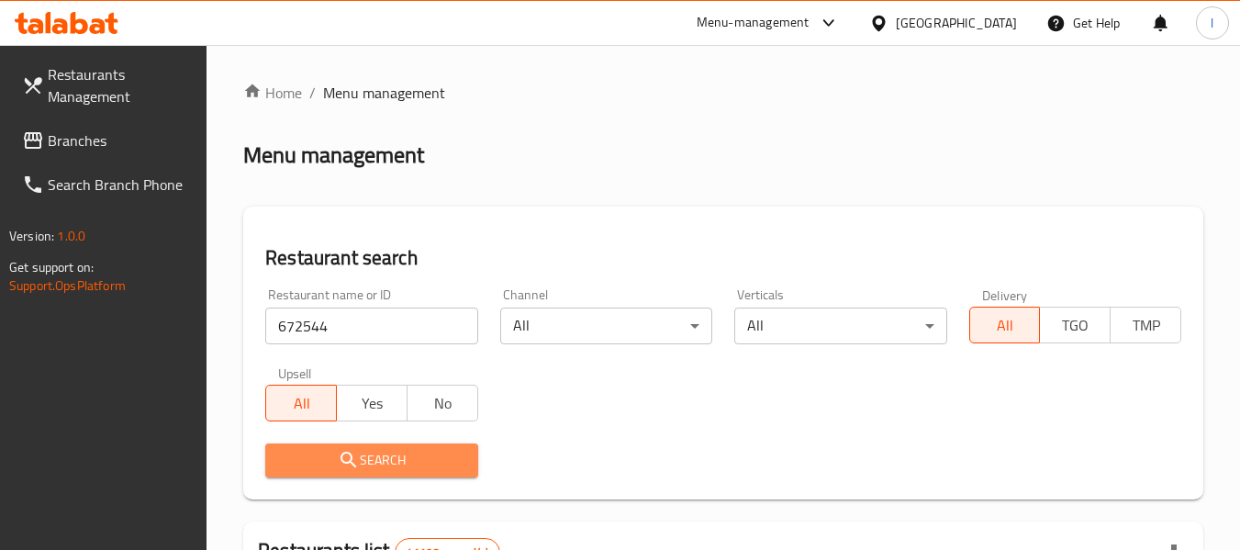
click at [390, 447] on button "Search" at bounding box center [371, 460] width 212 height 34
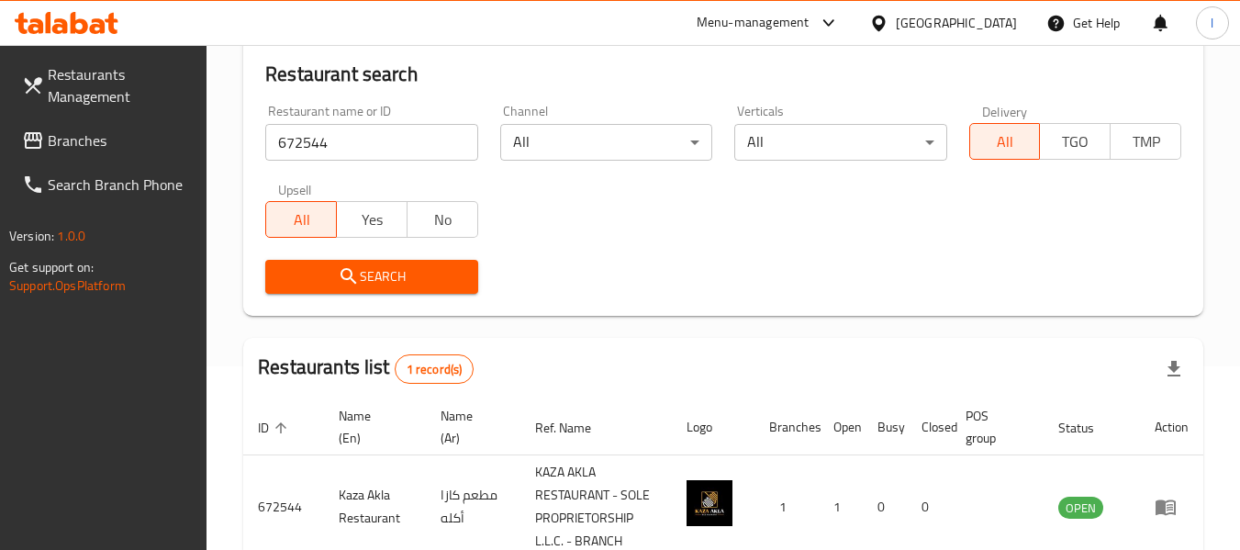
scroll to position [292, 0]
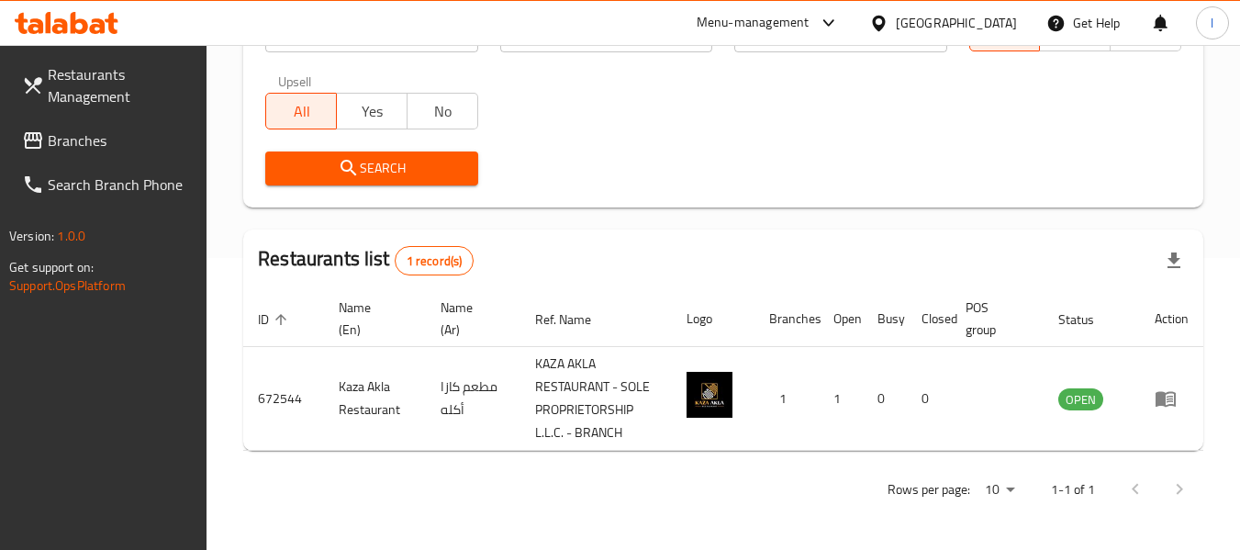
click at [117, 135] on span "Branches" at bounding box center [120, 140] width 145 height 22
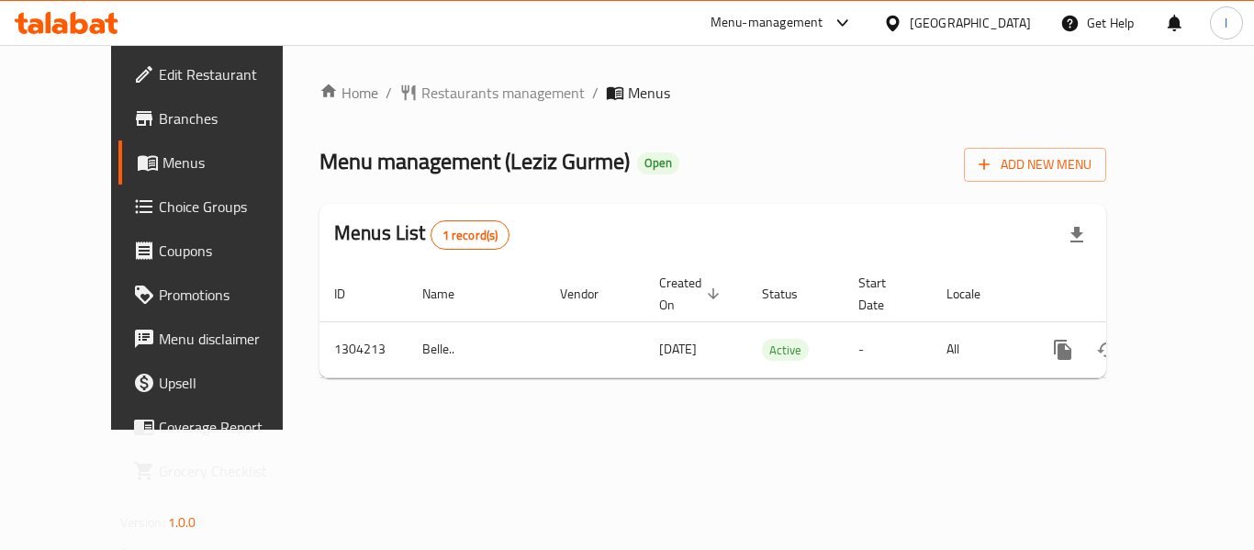
click at [421, 94] on span "Restaurants management" at bounding box center [502, 93] width 163 height 22
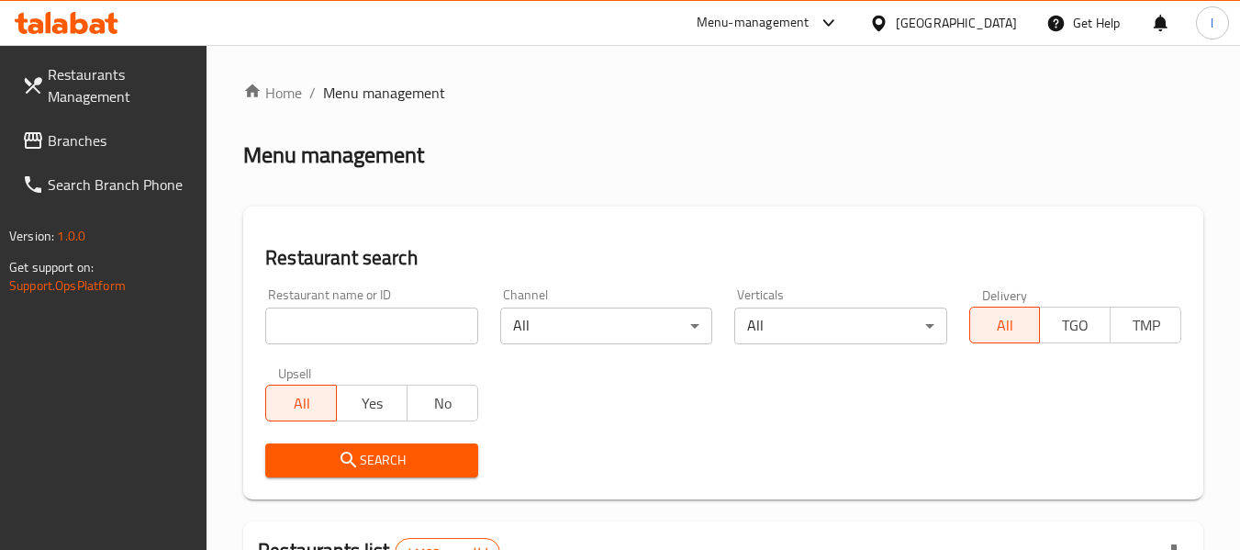
click at [353, 319] on div at bounding box center [620, 275] width 1240 height 550
drag, startPoint x: 353, startPoint y: 319, endPoint x: 342, endPoint y: 329, distance: 14.3
click at [342, 329] on input "search" at bounding box center [371, 326] width 212 height 37
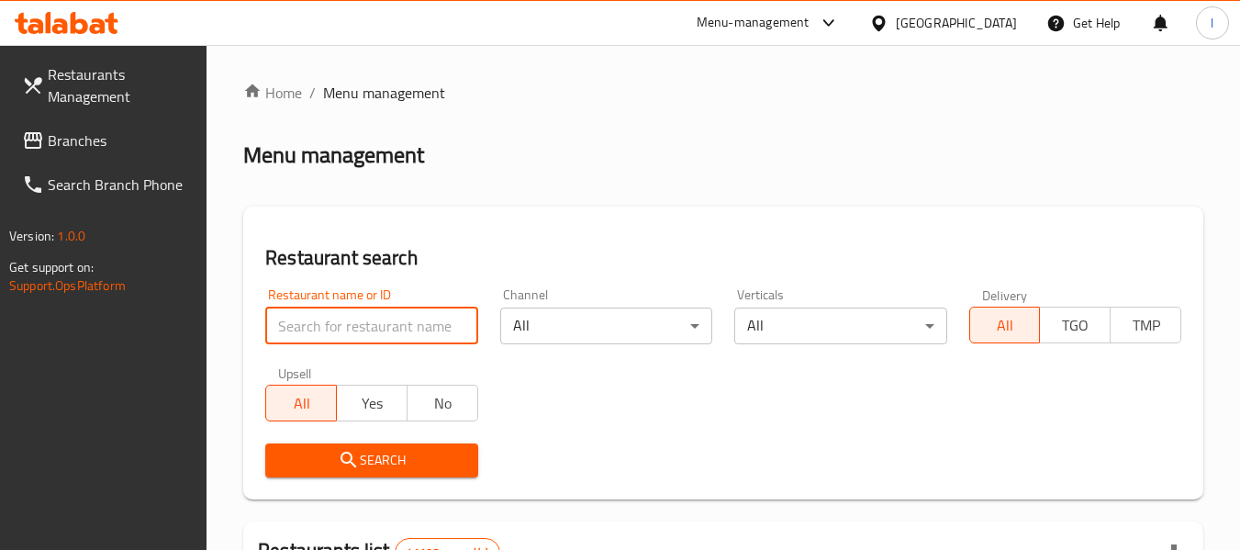
paste input "703111"
type input "703111"
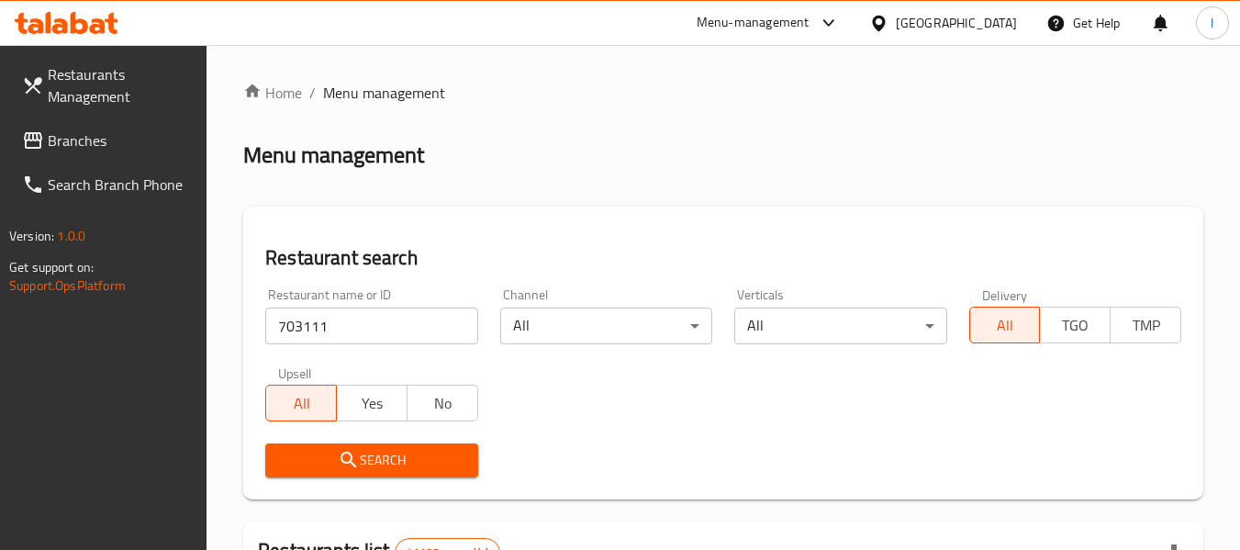
click at [448, 450] on span "Search" at bounding box center [371, 460] width 183 height 23
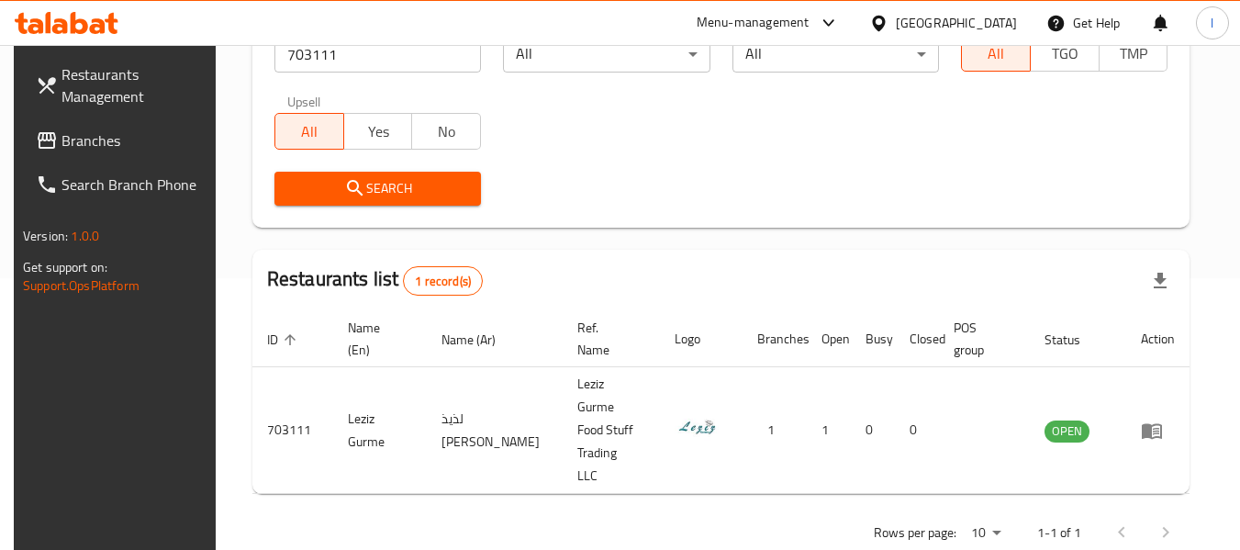
scroll to position [253, 0]
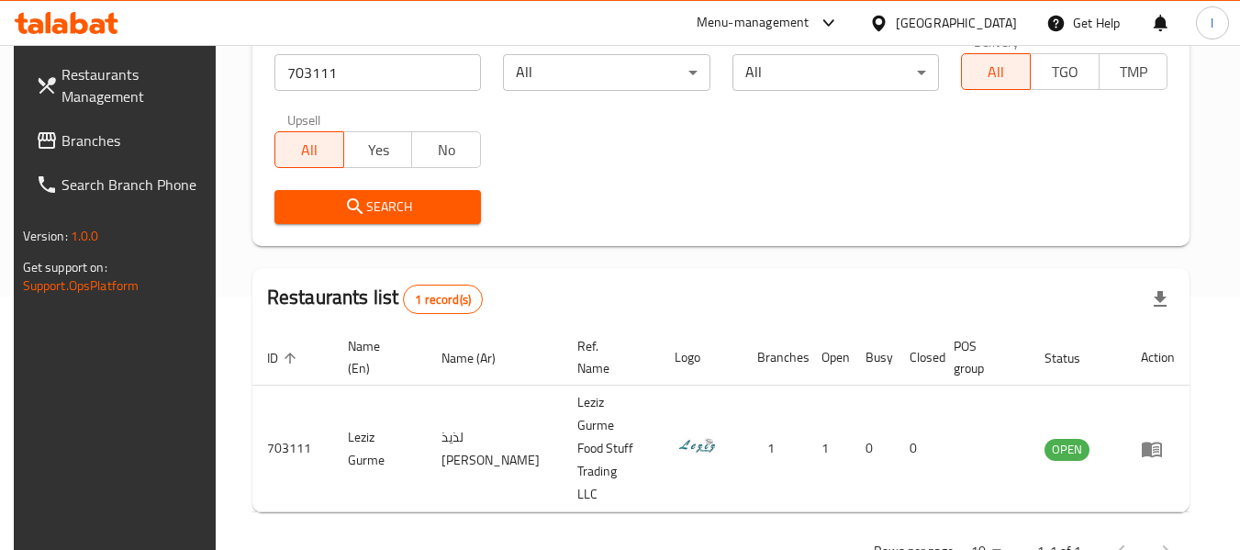
click at [137, 133] on span "Branches" at bounding box center [134, 140] width 145 height 22
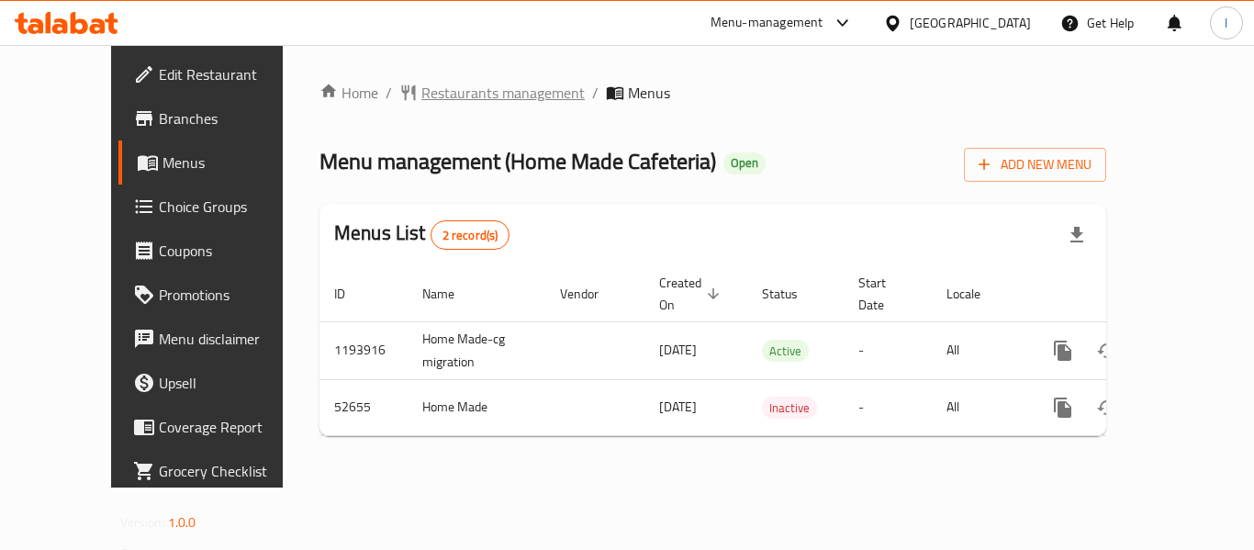
click at [449, 102] on span "Restaurants management" at bounding box center [502, 93] width 163 height 22
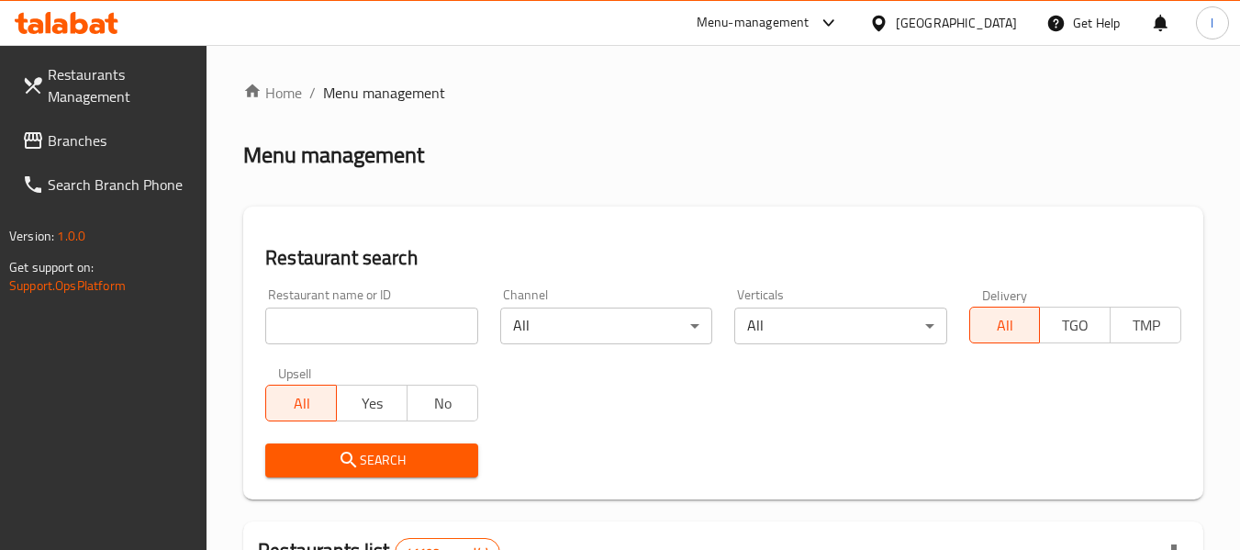
click at [369, 325] on input "search" at bounding box center [371, 326] width 212 height 37
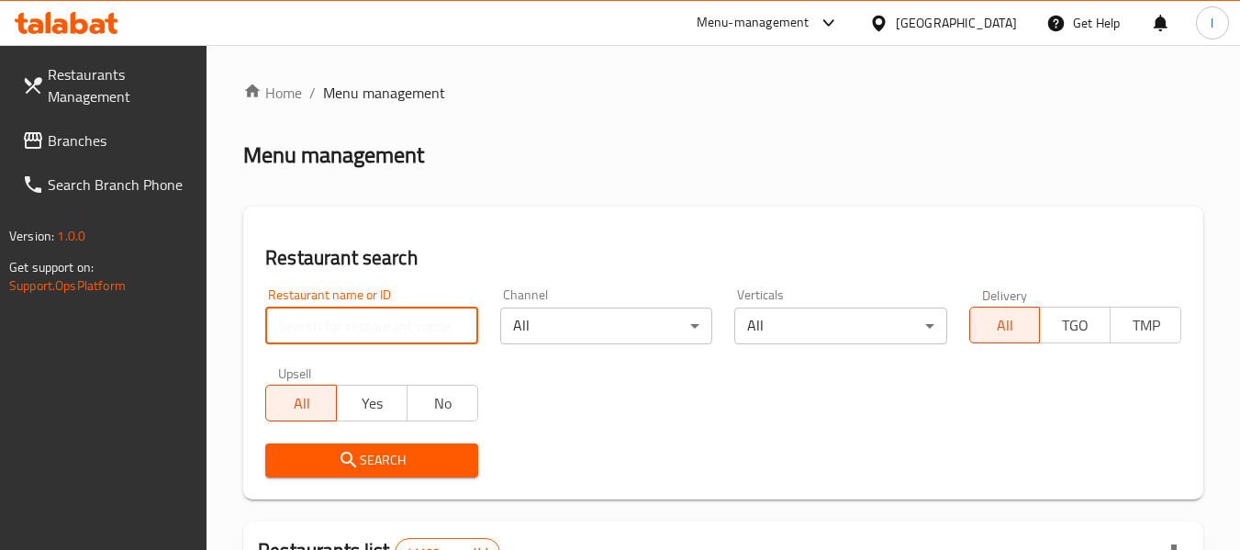
paste input "26158"
type input "26158"
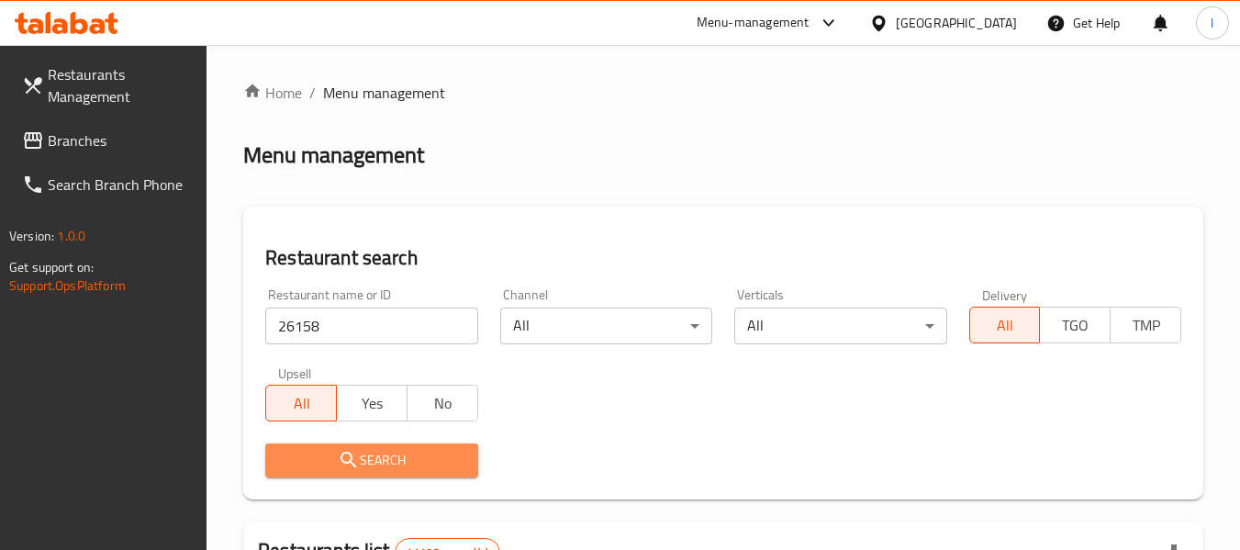
click at [371, 450] on span "Search" at bounding box center [371, 460] width 183 height 23
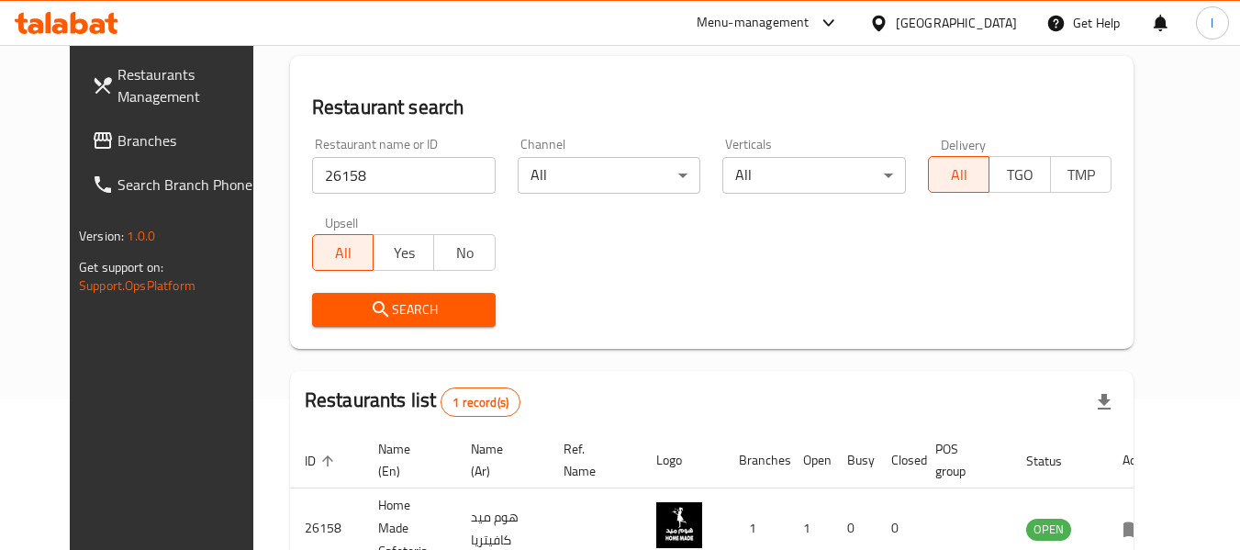
scroll to position [184, 0]
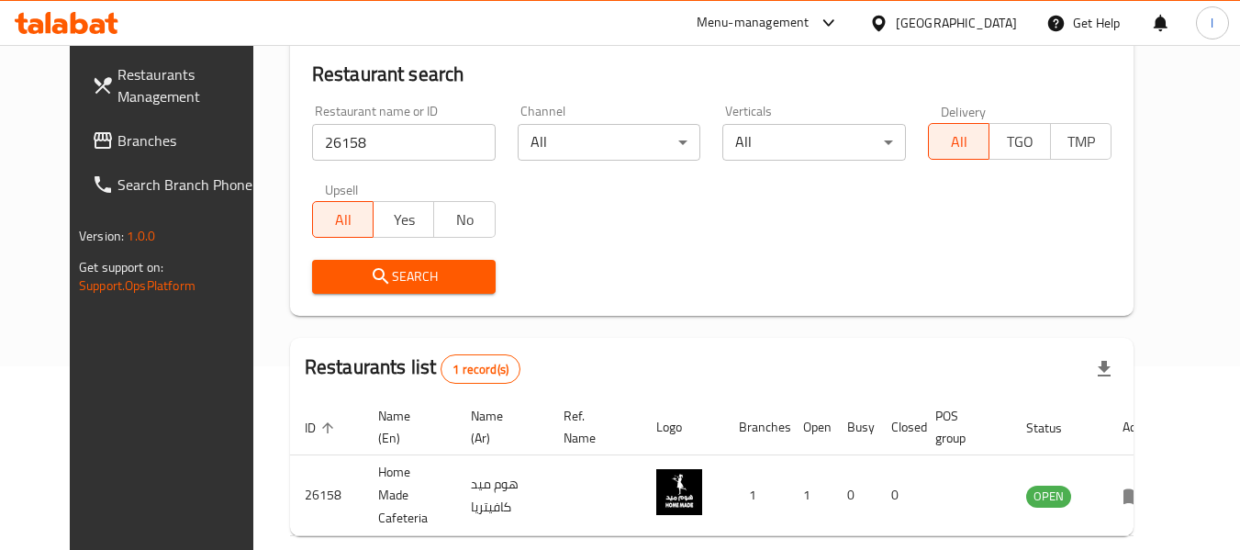
click at [118, 140] on span "Branches" at bounding box center [190, 140] width 145 height 22
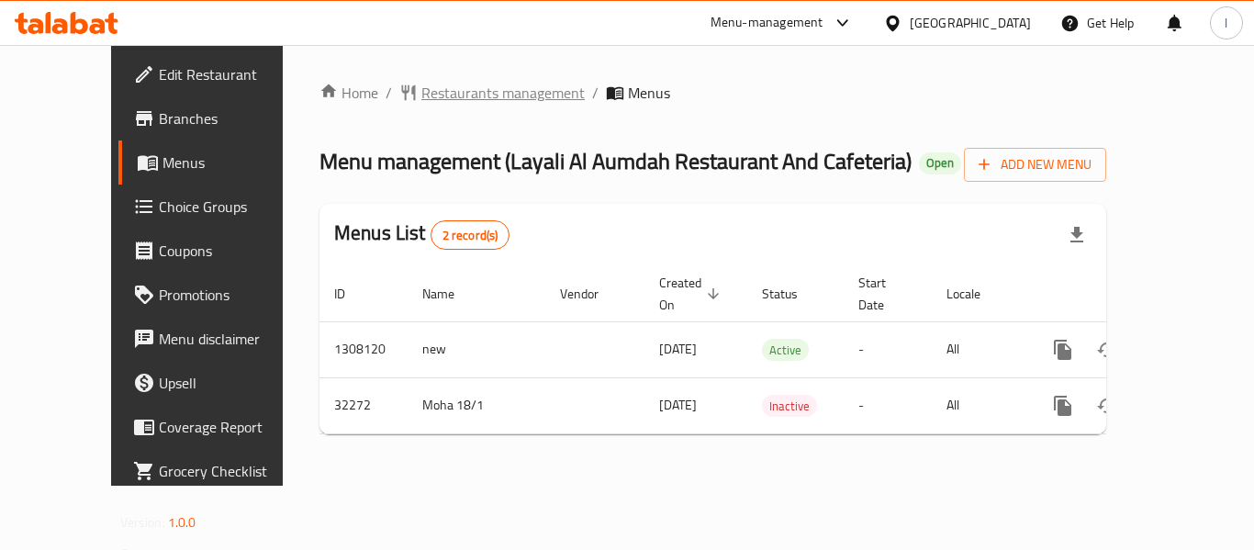
click at [421, 93] on span "Restaurants management" at bounding box center [502, 93] width 163 height 22
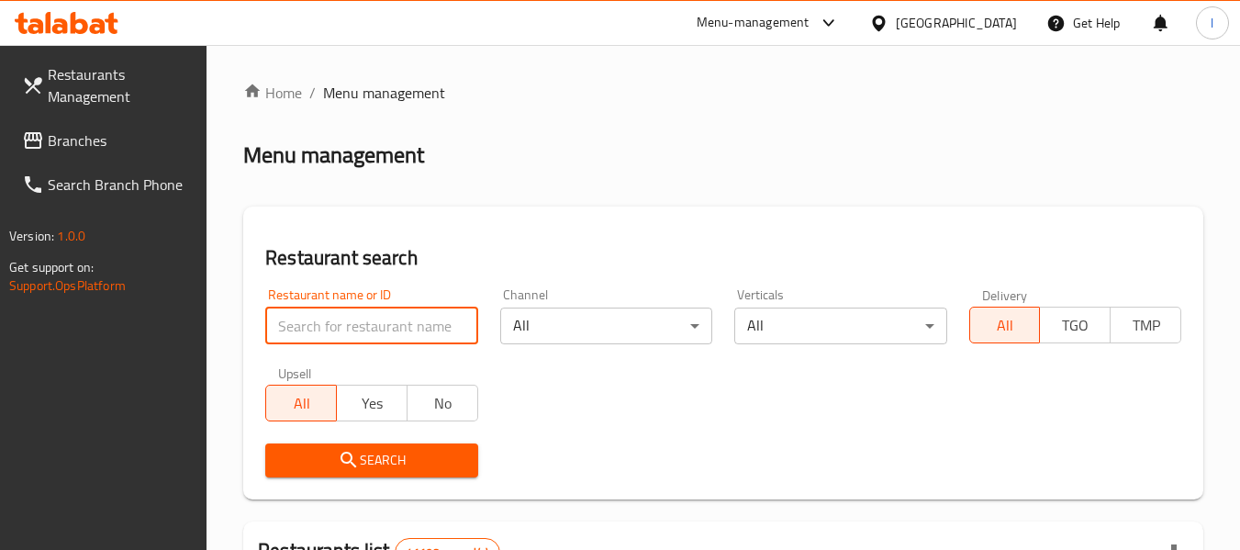
click at [343, 324] on input "search" at bounding box center [371, 326] width 212 height 37
paste input "16510"
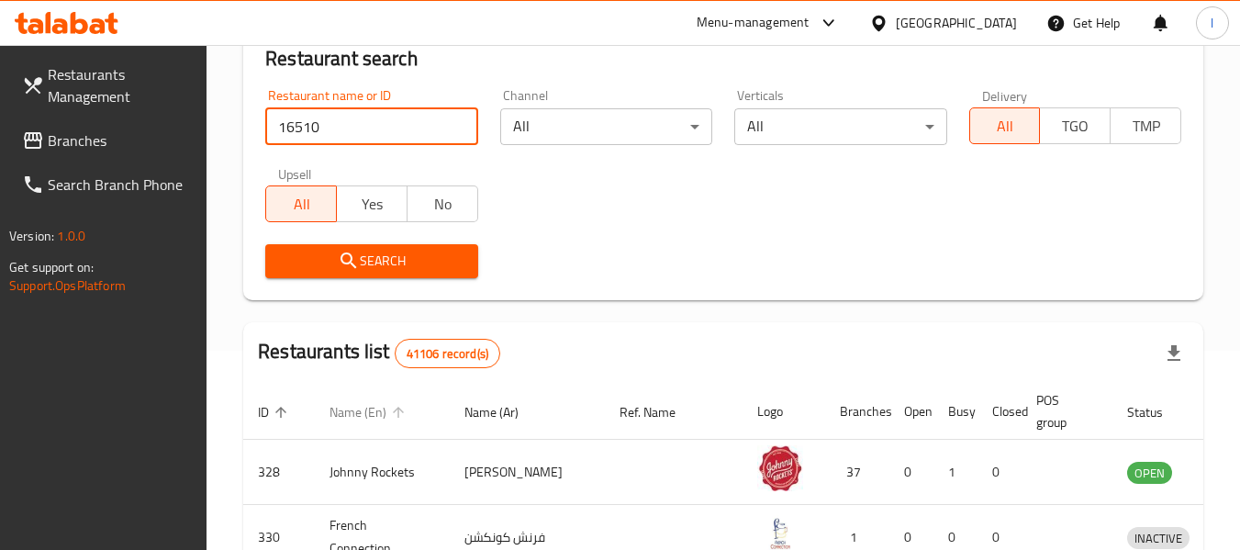
scroll to position [275, 0]
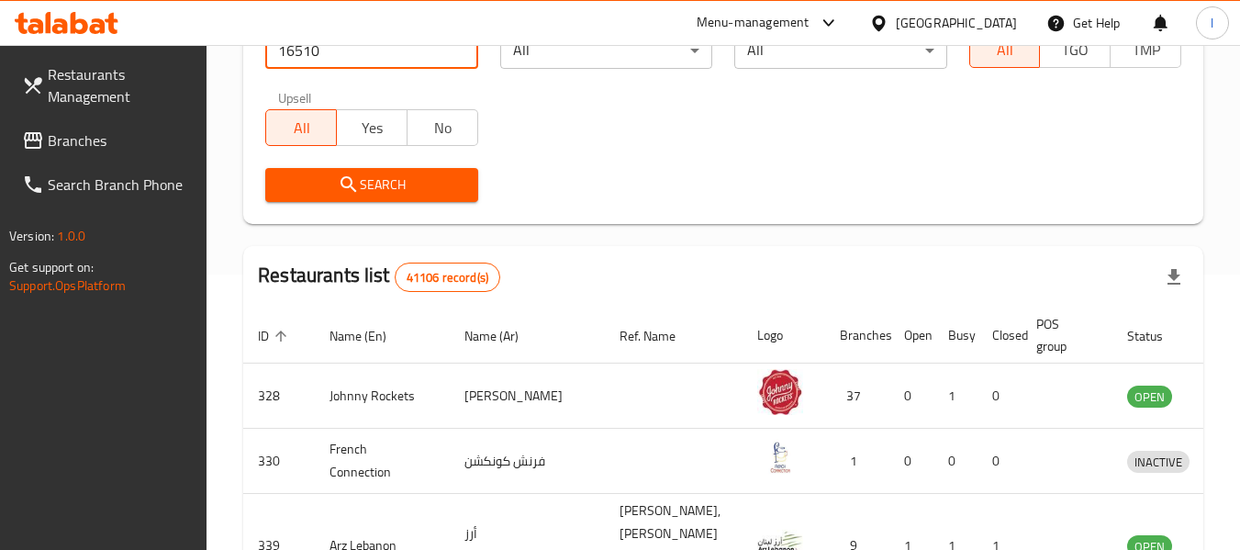
type input "16510"
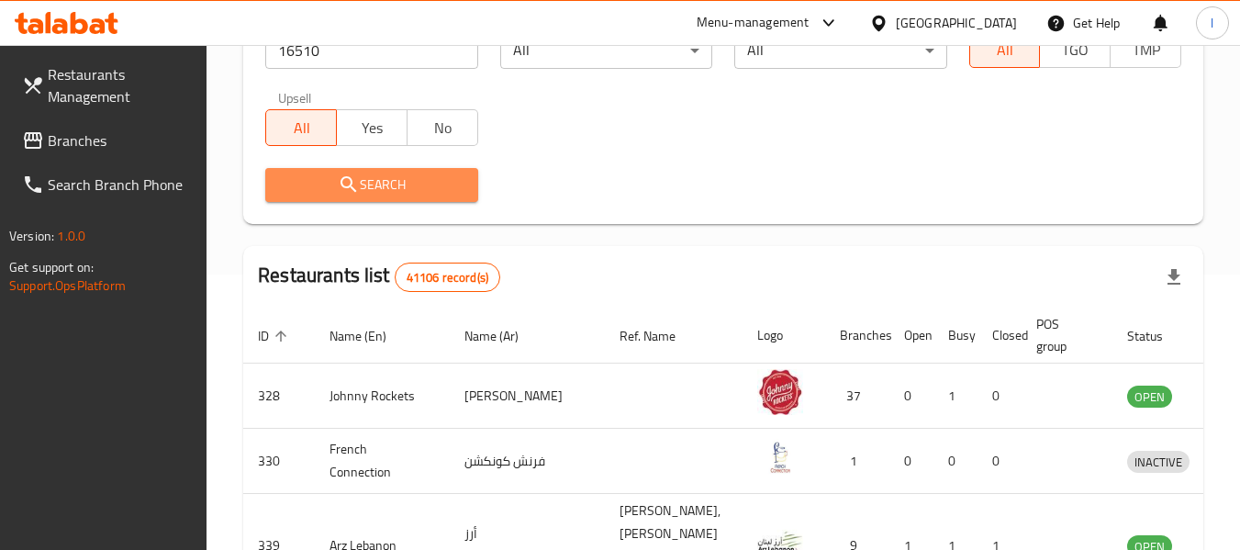
click at [401, 191] on span "Search" at bounding box center [371, 185] width 183 height 23
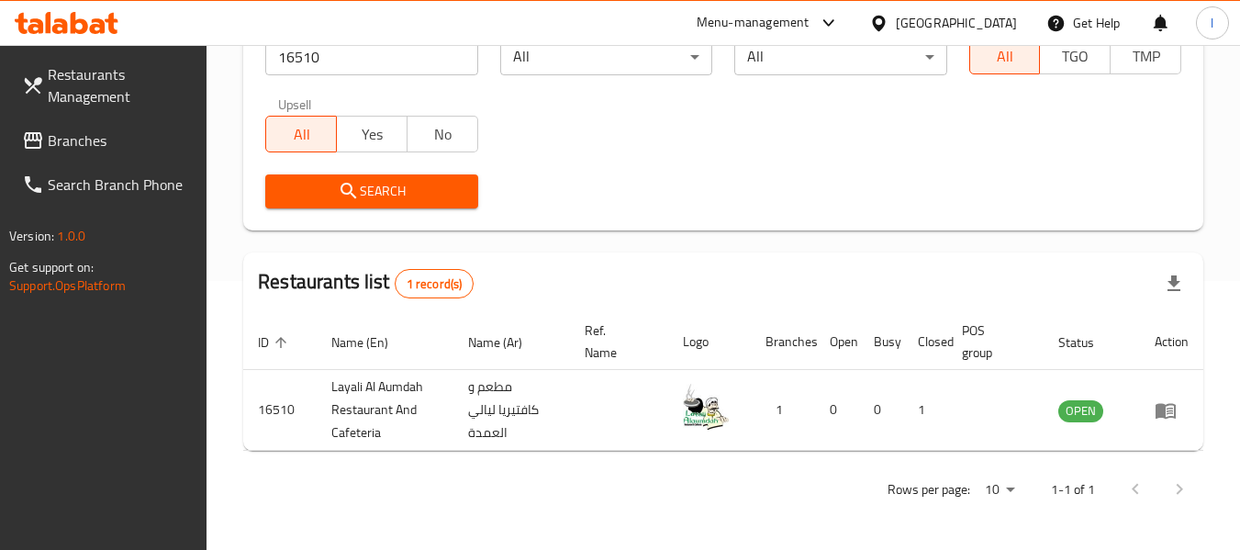
scroll to position [269, 0]
click at [977, 24] on div "[GEOGRAPHIC_DATA]" at bounding box center [956, 23] width 121 height 20
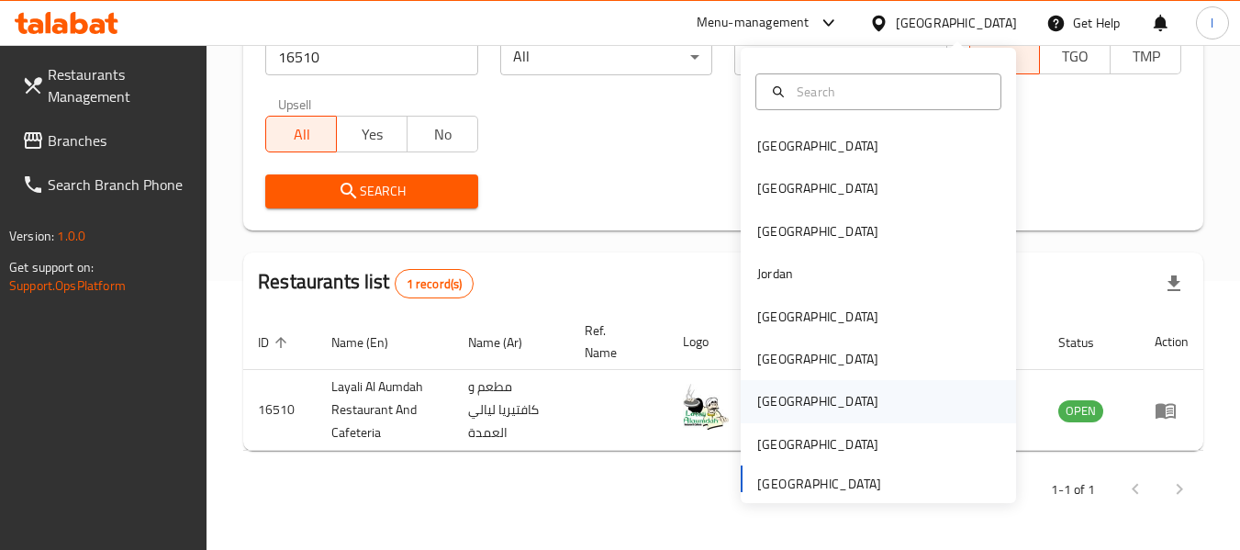
click at [760, 397] on div "[GEOGRAPHIC_DATA]" at bounding box center [817, 401] width 121 height 20
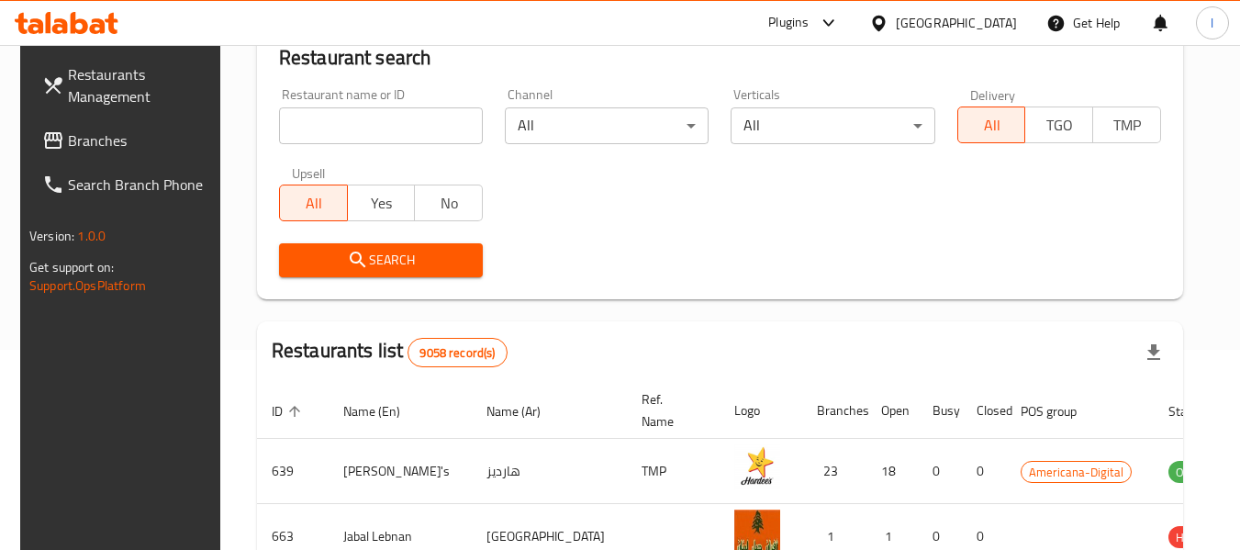
scroll to position [269, 0]
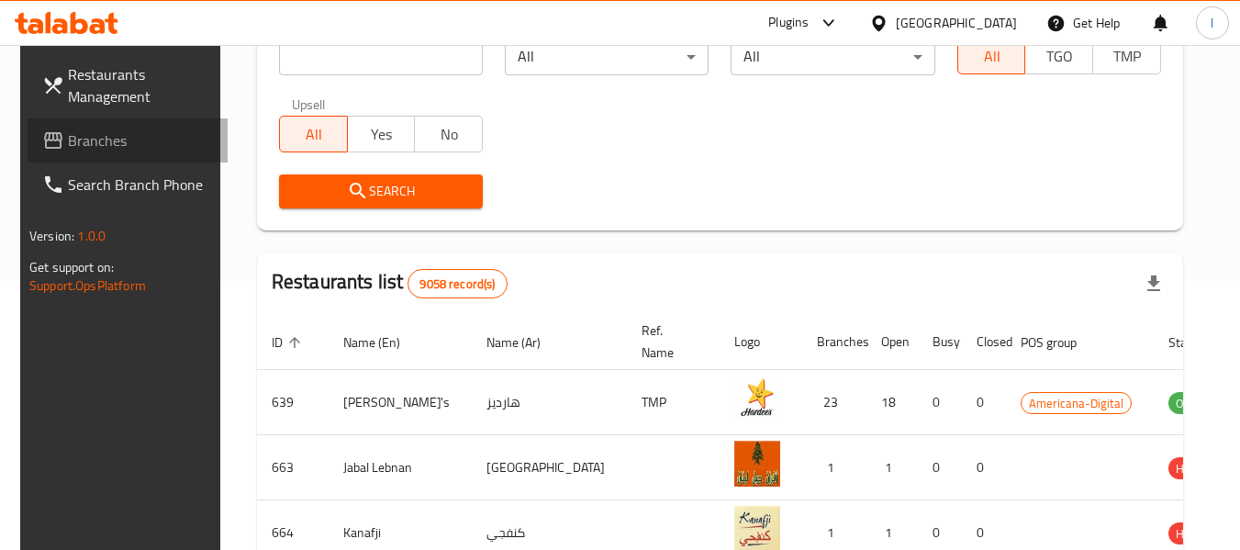
click at [89, 149] on span "Branches" at bounding box center [140, 140] width 145 height 22
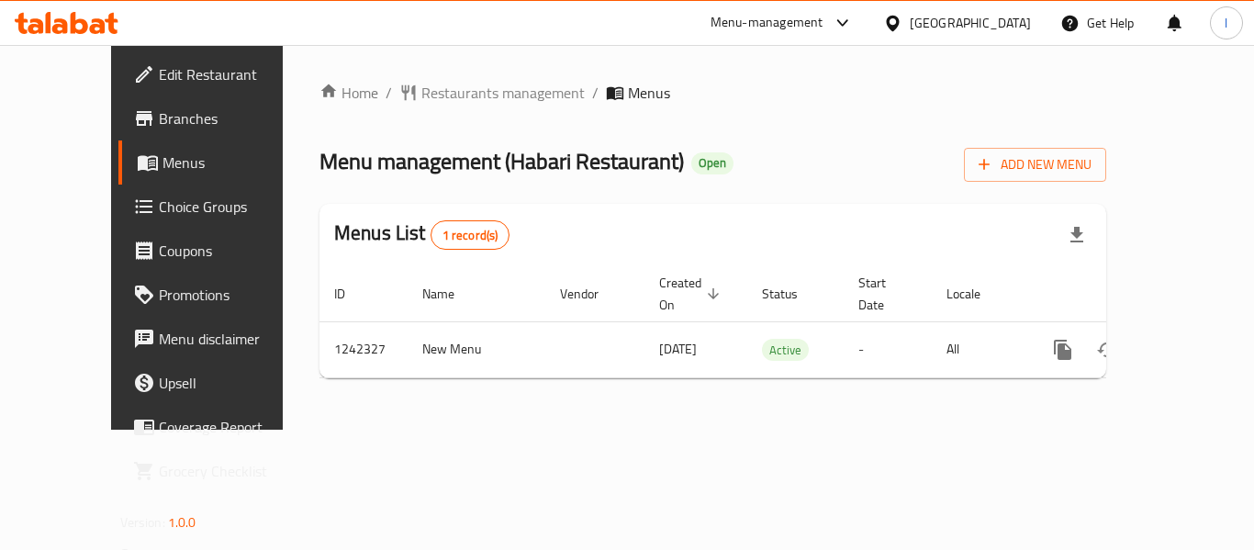
click at [443, 92] on span "Restaurants management" at bounding box center [502, 93] width 163 height 22
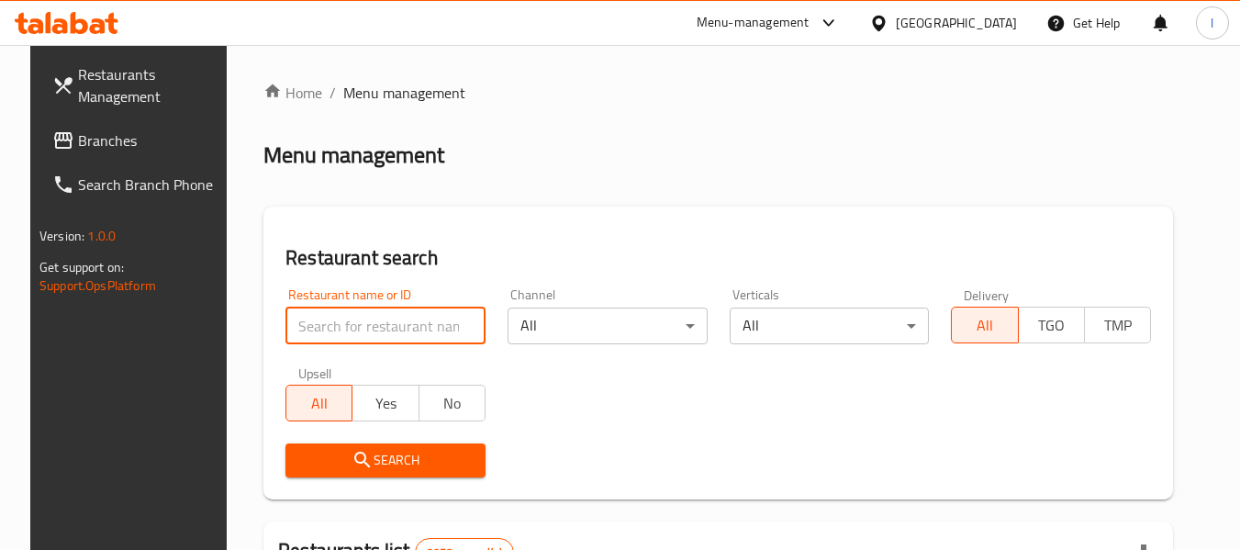
click at [384, 326] on input "search" at bounding box center [386, 326] width 200 height 37
paste input "681098"
type input "681098"
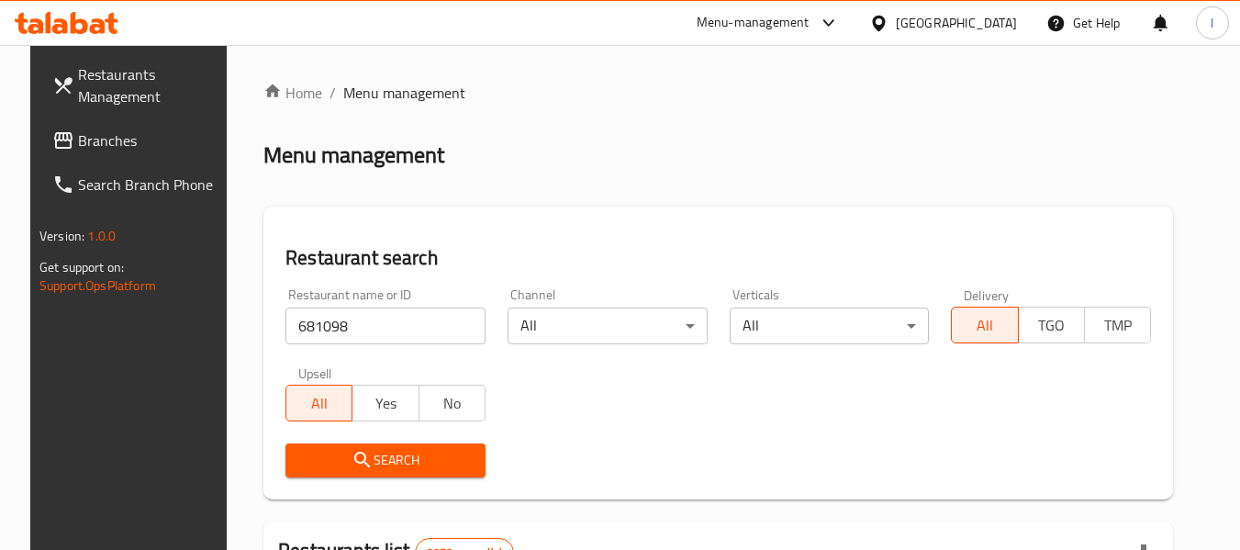
click at [374, 459] on span "Search" at bounding box center [385, 460] width 171 height 23
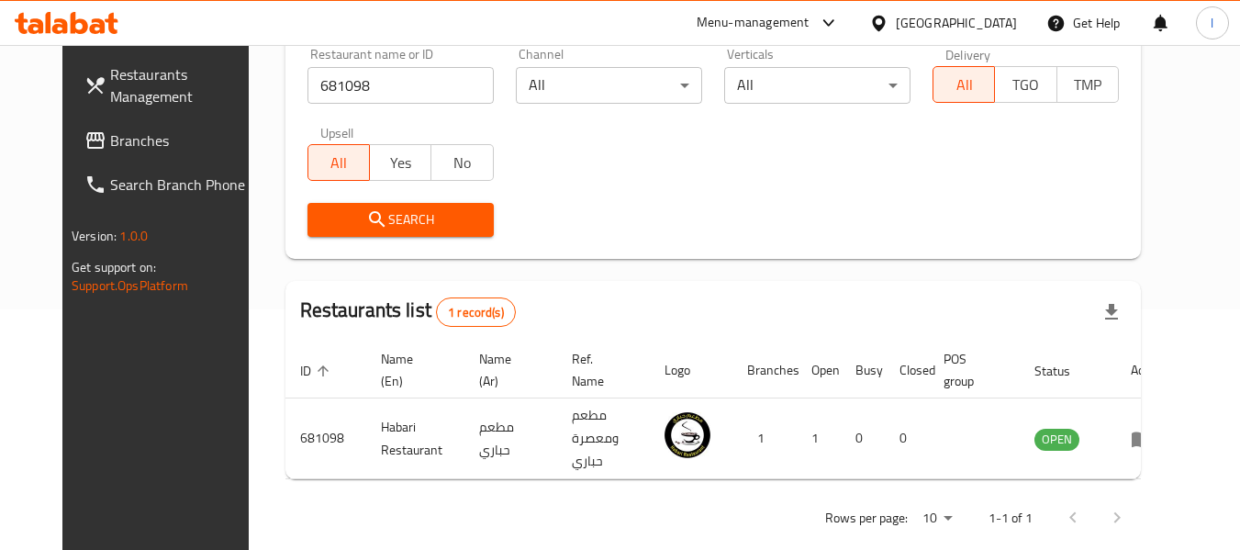
scroll to position [253, 0]
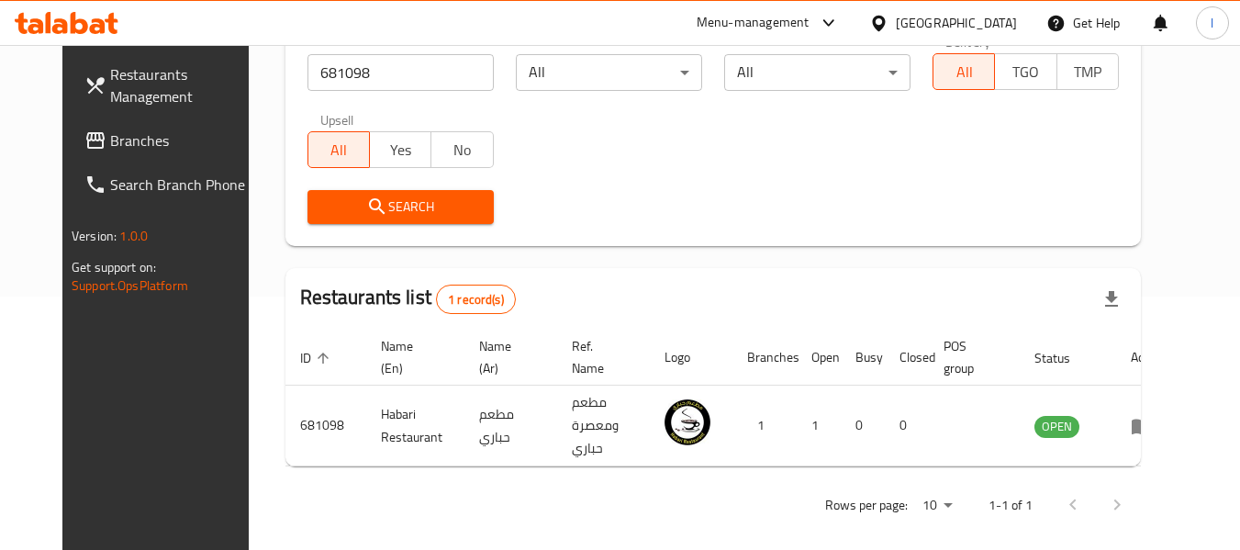
click at [976, 8] on div "[GEOGRAPHIC_DATA]" at bounding box center [943, 23] width 177 height 44
click at [1001, 20] on div "[GEOGRAPHIC_DATA]" at bounding box center [956, 23] width 121 height 20
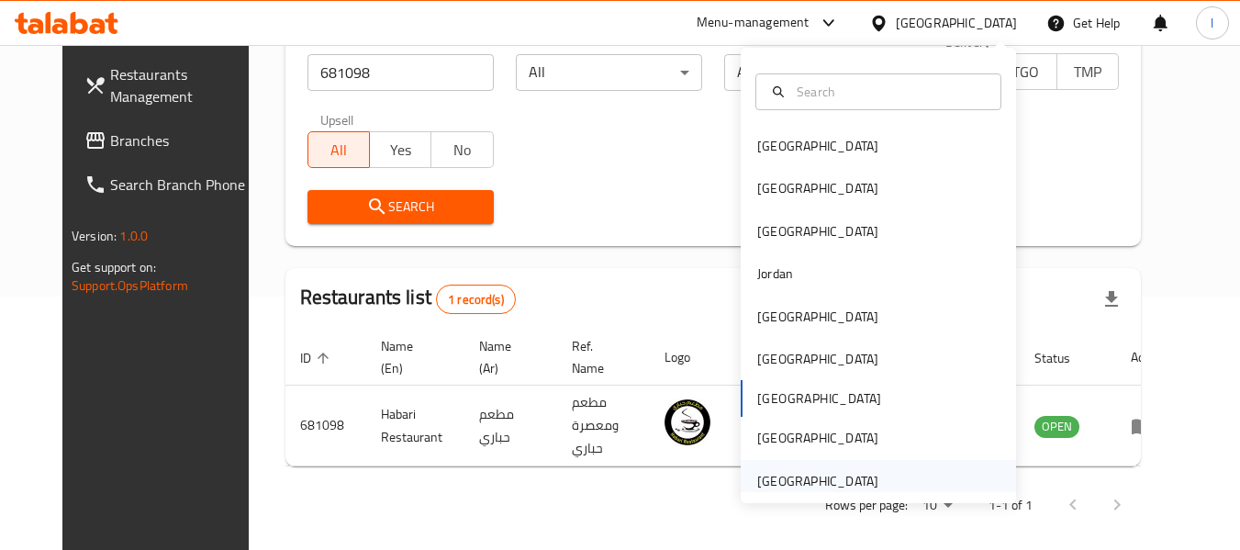
click at [860, 479] on div "[GEOGRAPHIC_DATA]" at bounding box center [817, 481] width 121 height 20
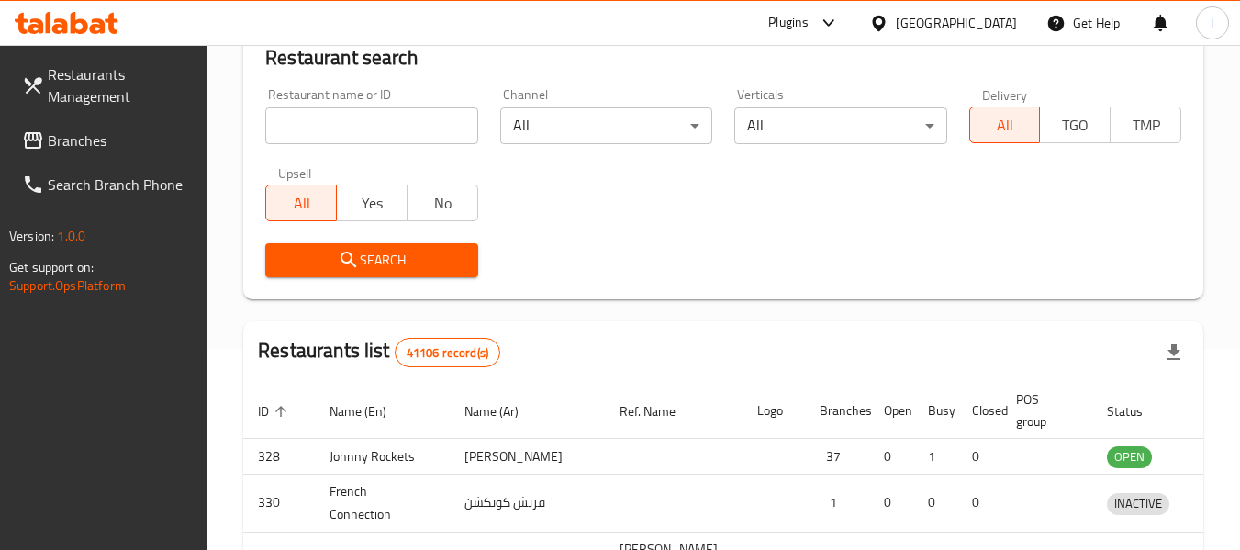
scroll to position [253, 0]
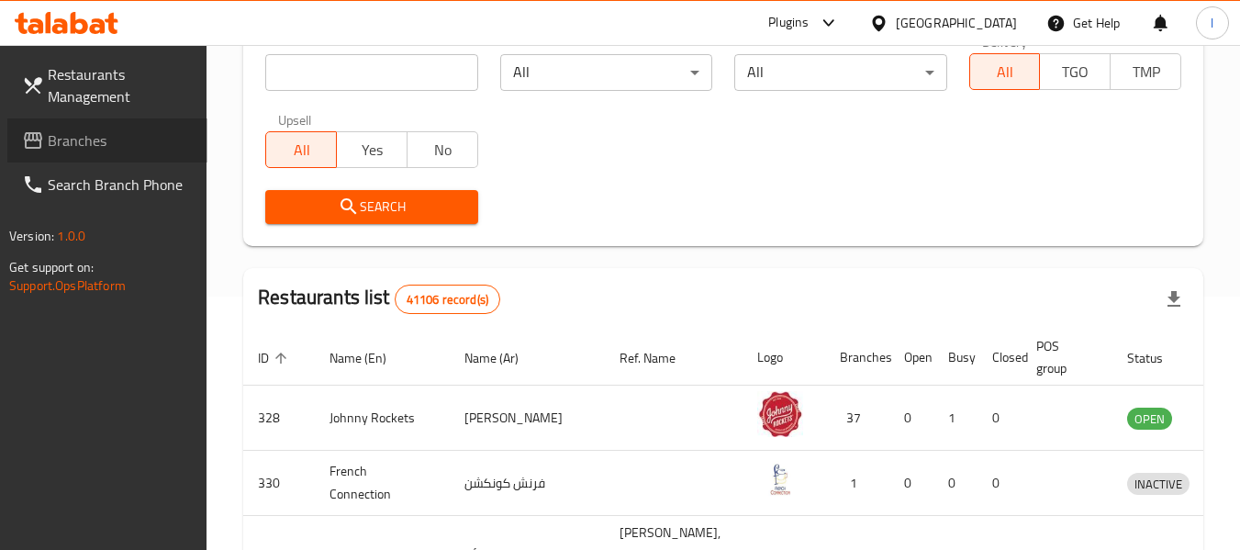
click at [83, 131] on span "Branches" at bounding box center [120, 140] width 145 height 22
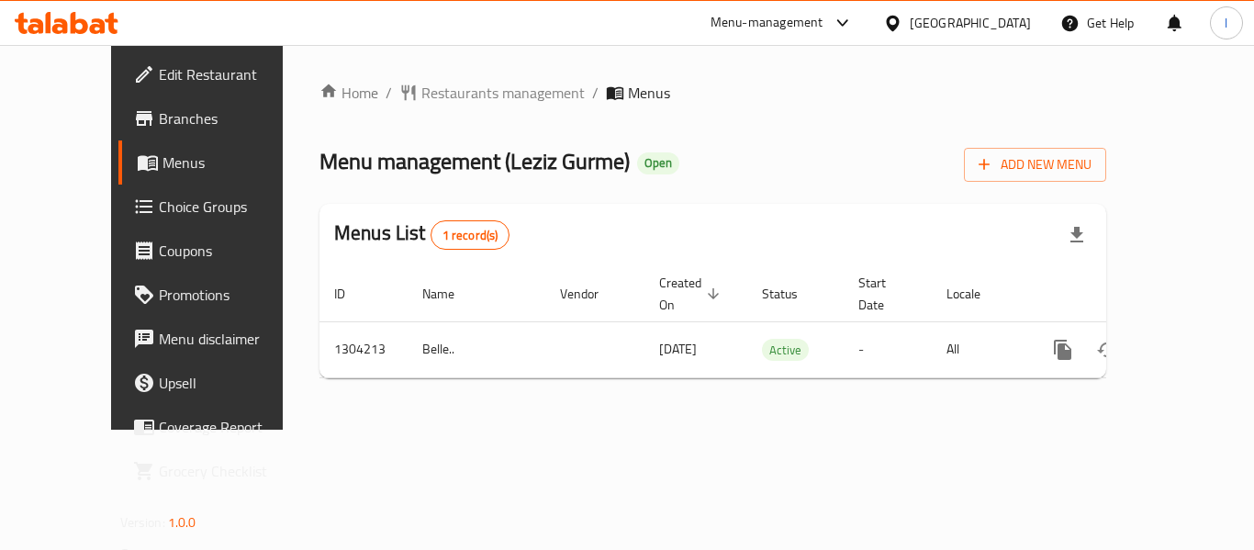
click at [437, 95] on span "Restaurants management" at bounding box center [502, 93] width 163 height 22
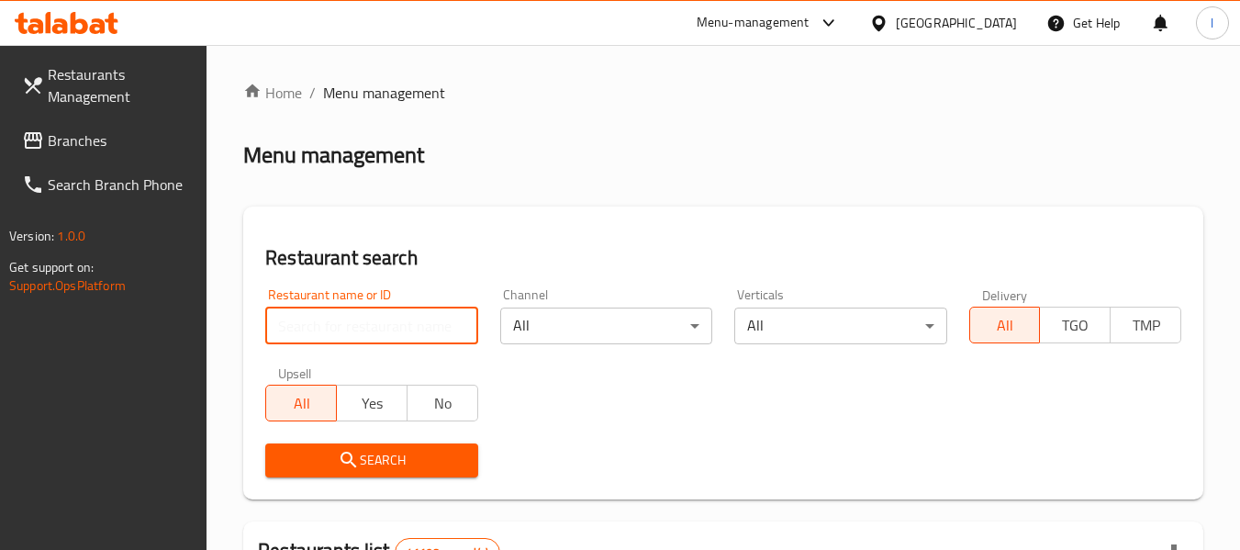
paste input "703111"
type input "703111"
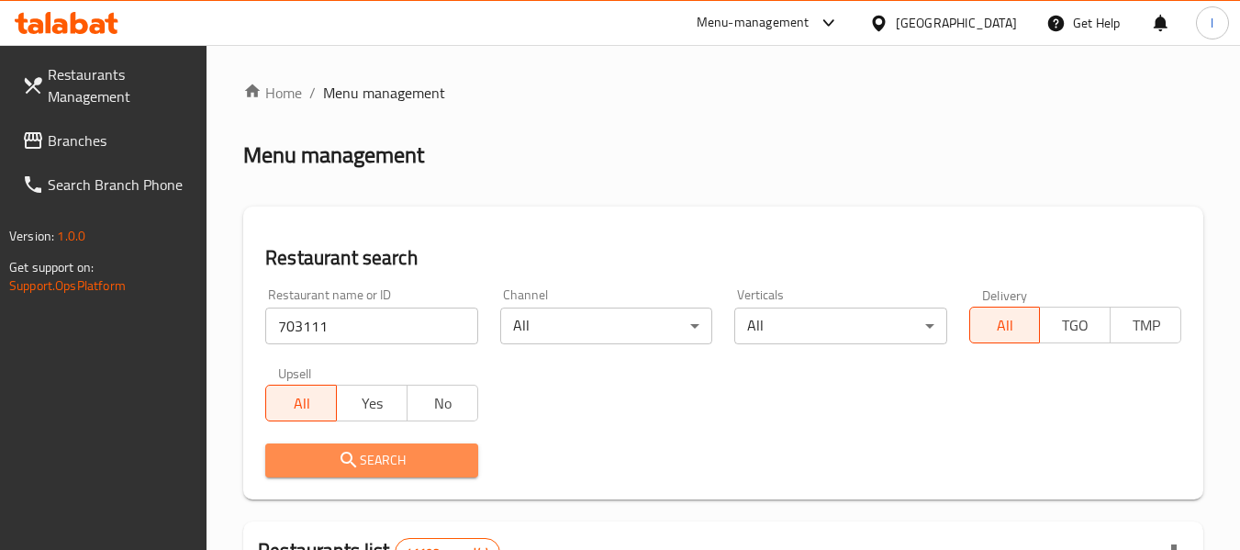
click at [372, 451] on span "Search" at bounding box center [371, 460] width 183 height 23
click at [372, 451] on div at bounding box center [620, 275] width 1240 height 550
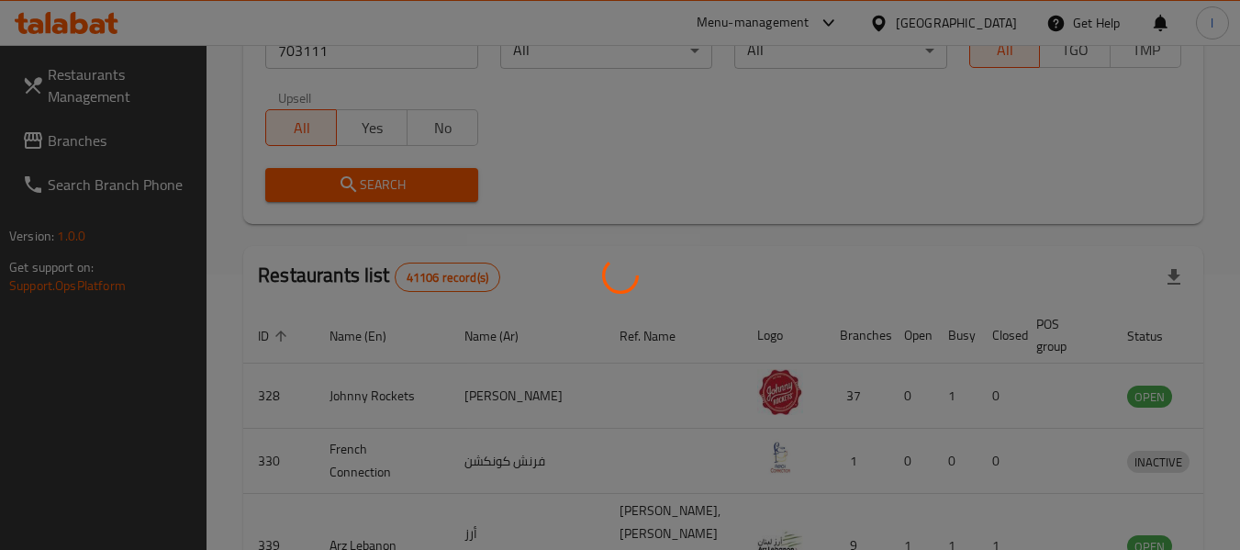
click at [664, 222] on div at bounding box center [620, 275] width 1240 height 550
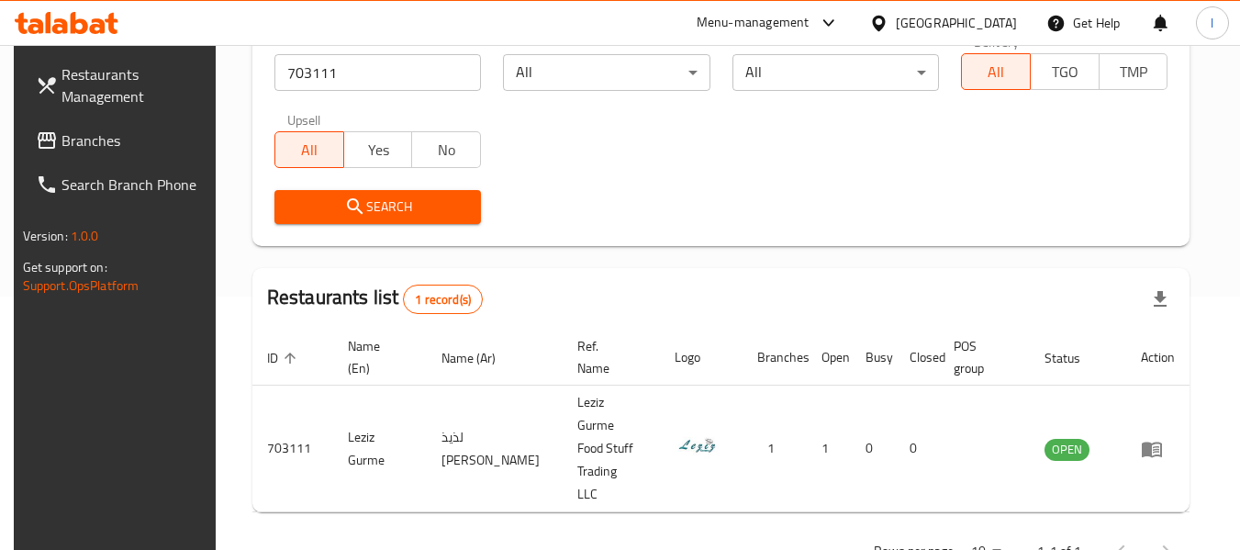
click at [1000, 25] on div "[GEOGRAPHIC_DATA]" at bounding box center [956, 23] width 121 height 20
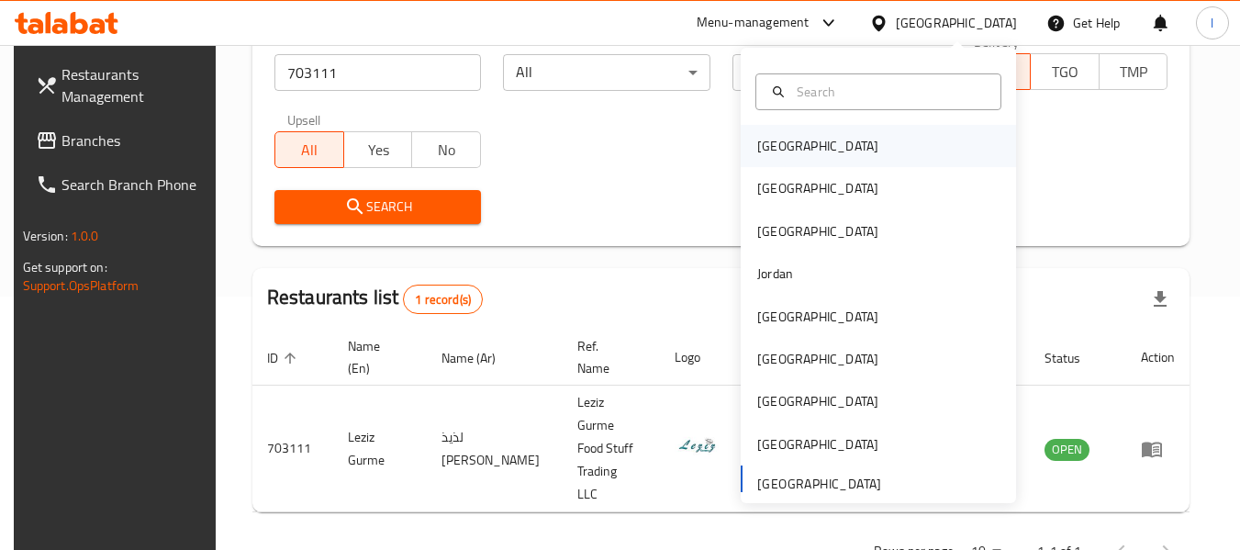
click at [832, 138] on div "[GEOGRAPHIC_DATA]" at bounding box center [878, 146] width 275 height 42
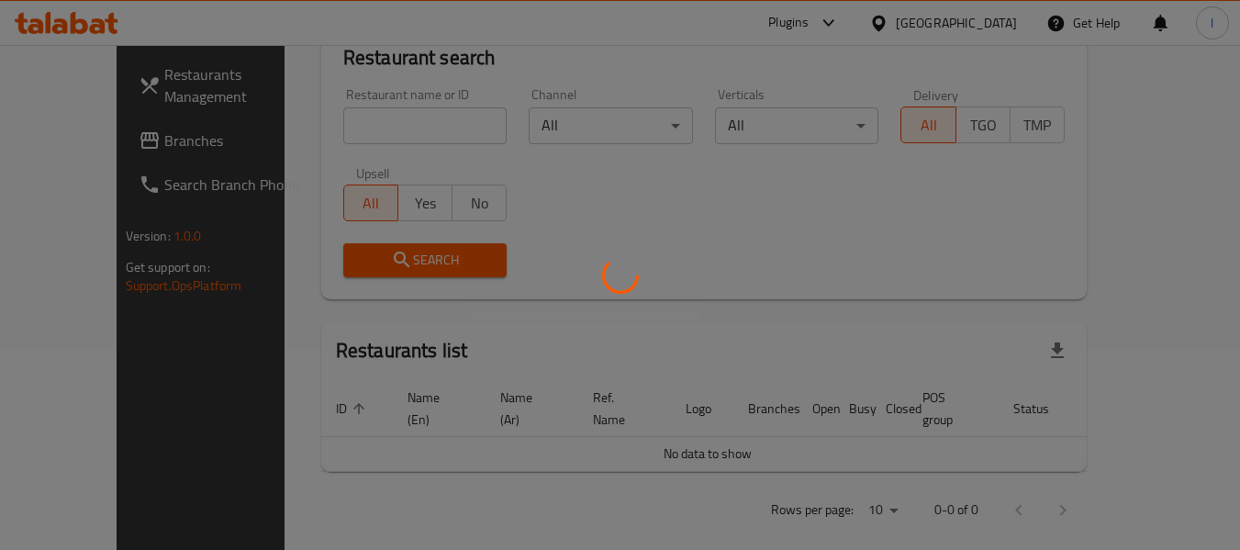
scroll to position [253, 0]
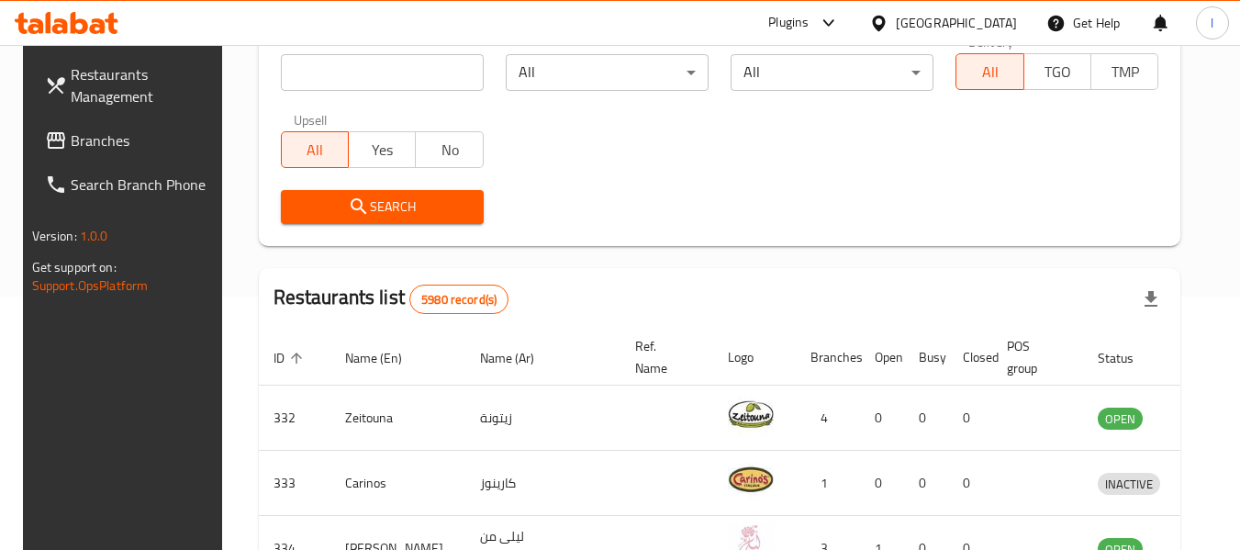
click at [99, 137] on span "Branches" at bounding box center [143, 140] width 145 height 22
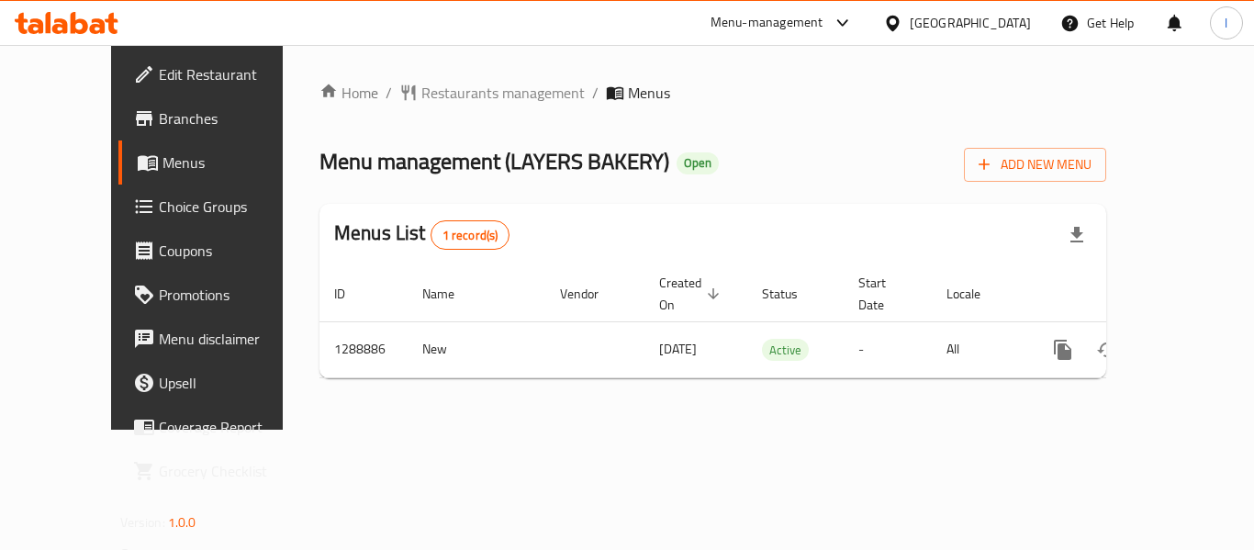
click at [421, 92] on span "Restaurants management" at bounding box center [502, 93] width 163 height 22
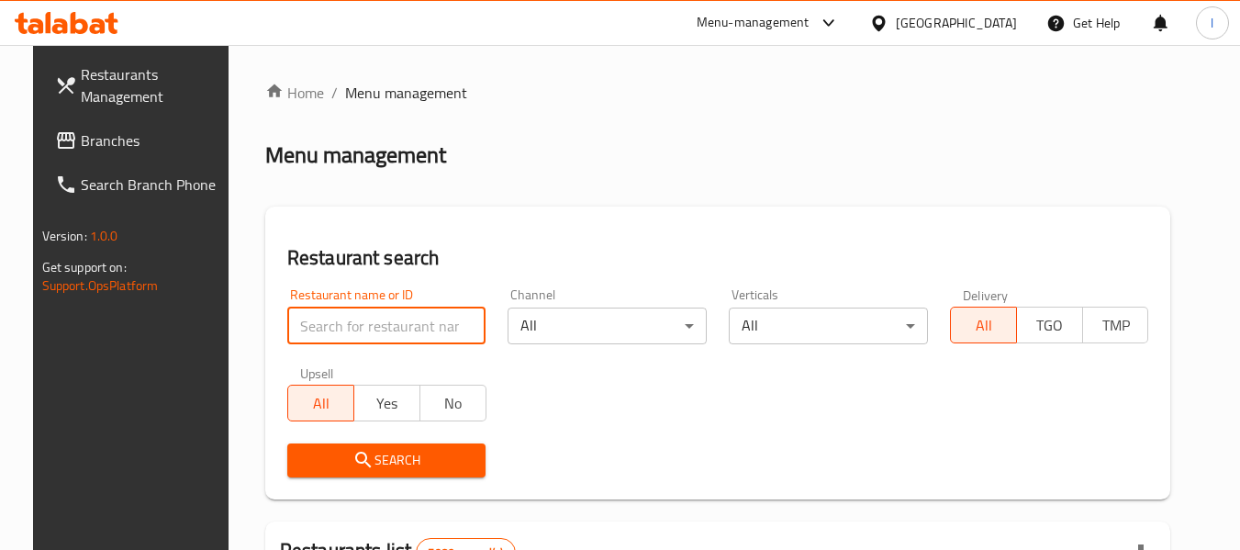
click at [340, 319] on input "search" at bounding box center [386, 326] width 199 height 37
paste input "697421"
type input "697421"
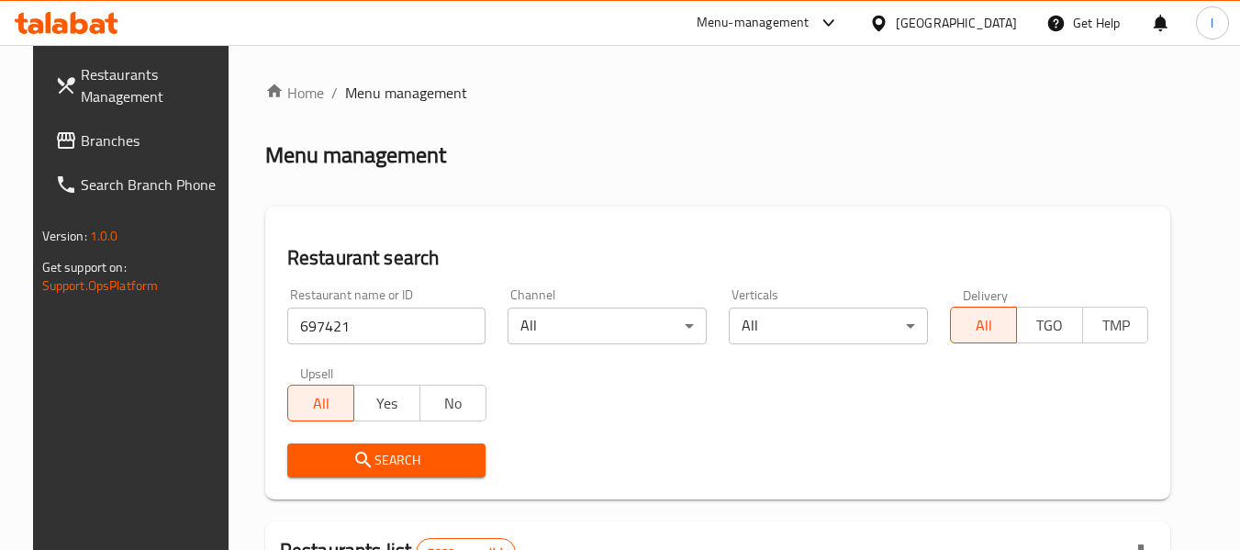
click at [361, 449] on span "Search" at bounding box center [387, 460] width 170 height 23
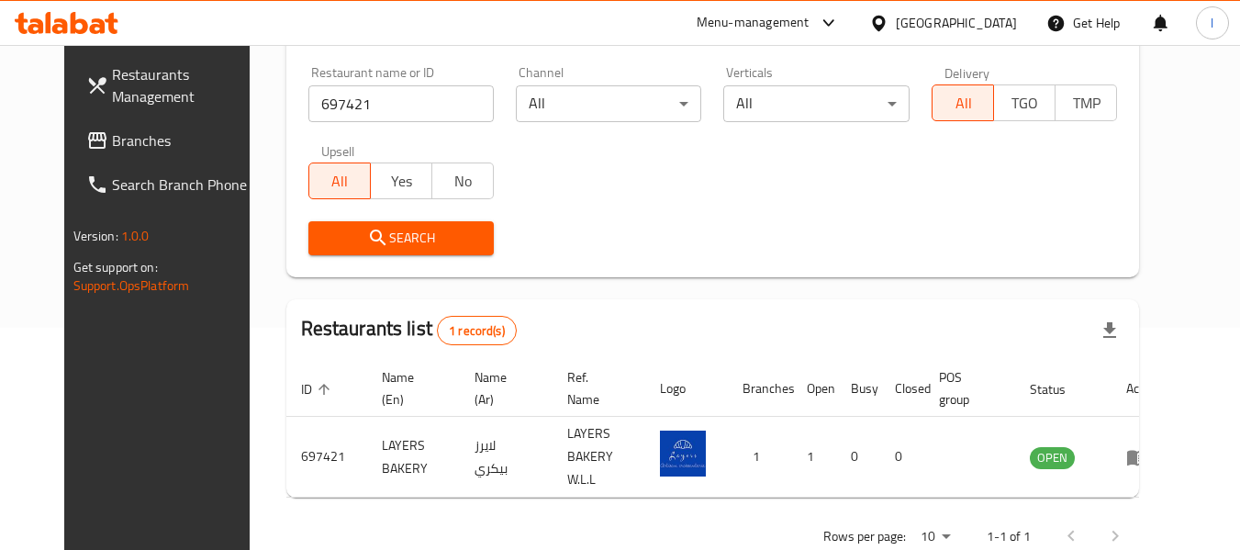
scroll to position [253, 0]
